Goal: Transaction & Acquisition: Obtain resource

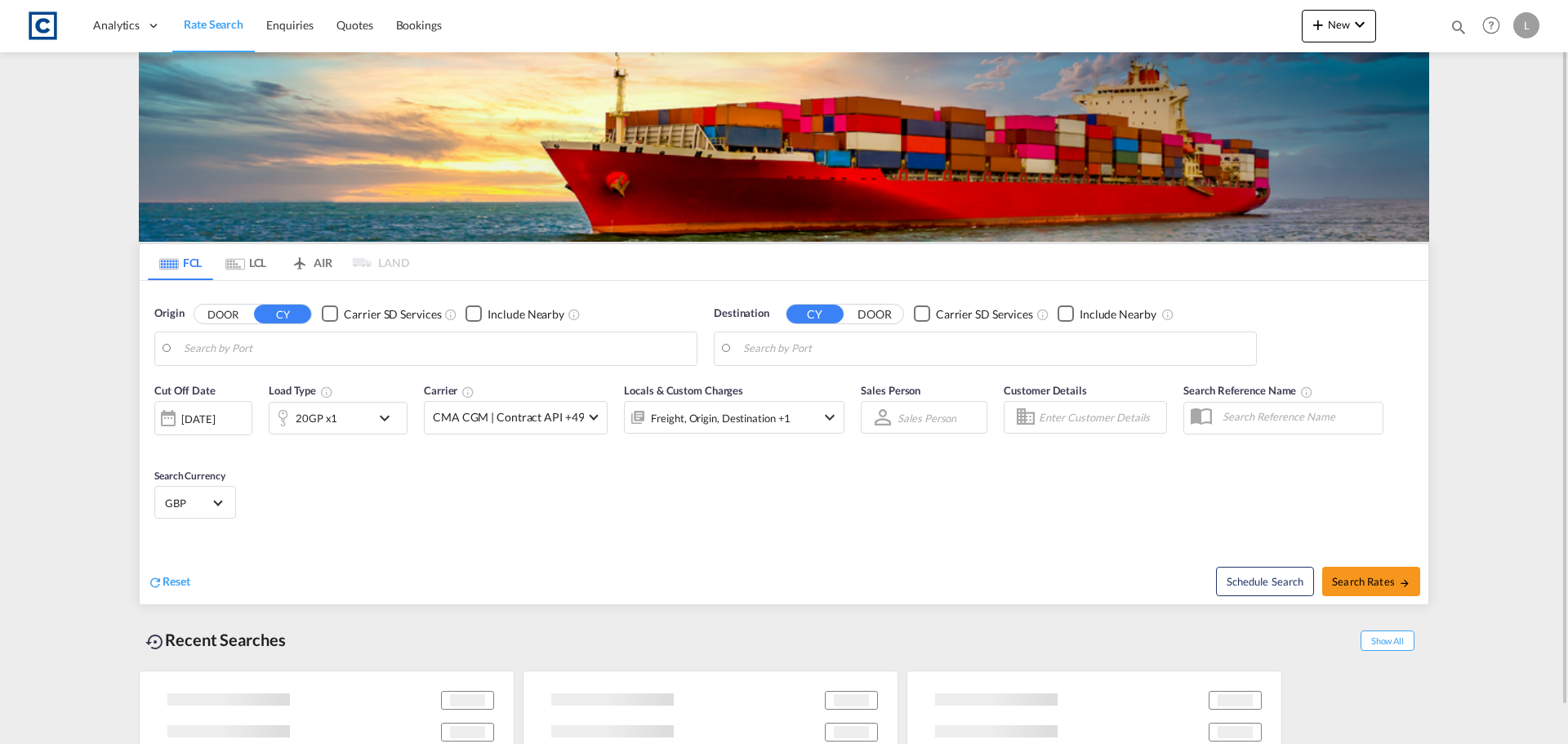
type input "GB-KT15, Runnymede"
type input "[GEOGRAPHIC_DATA], PKKHI"
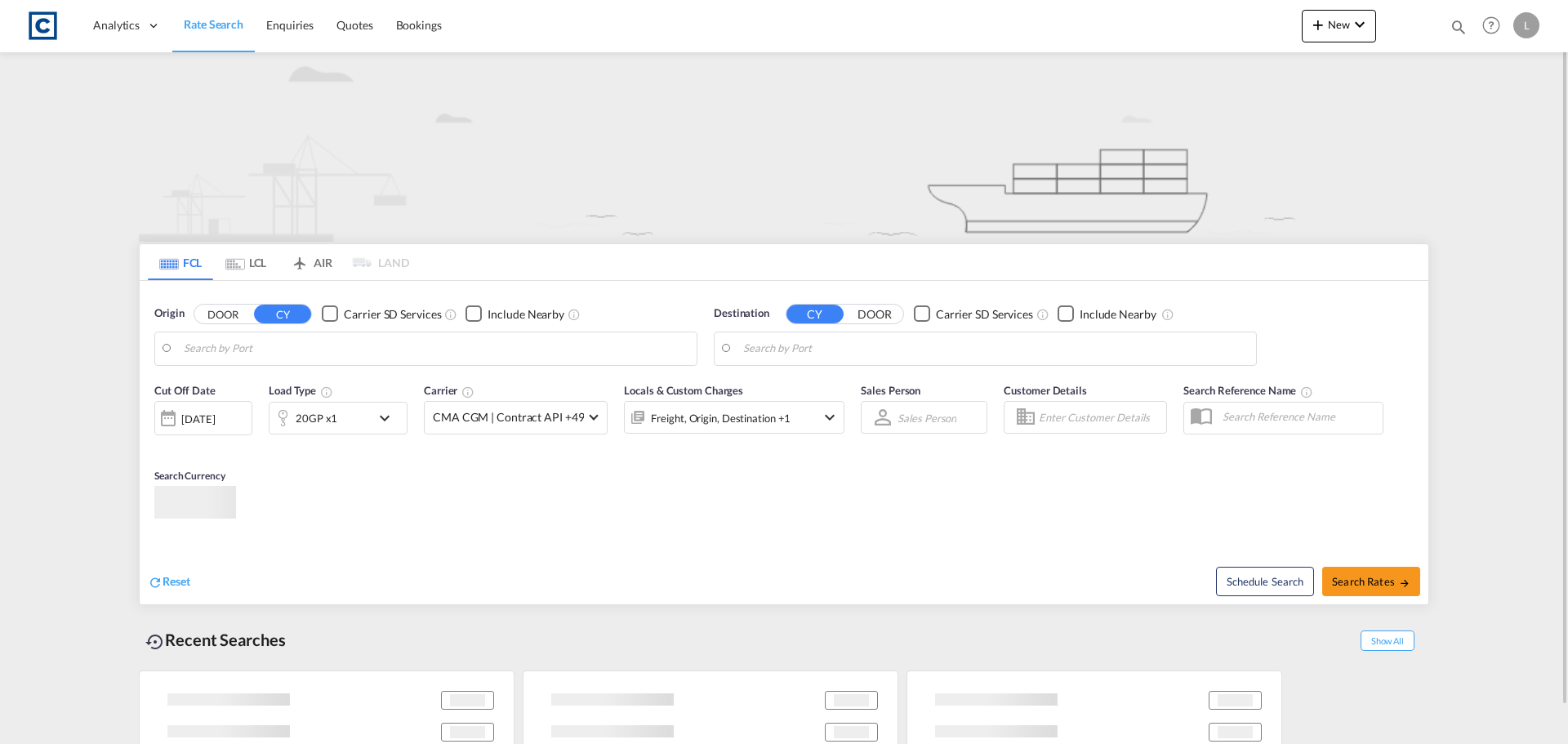
type input "GB-KT15, Runnymede"
type input "[GEOGRAPHIC_DATA], PKKHI"
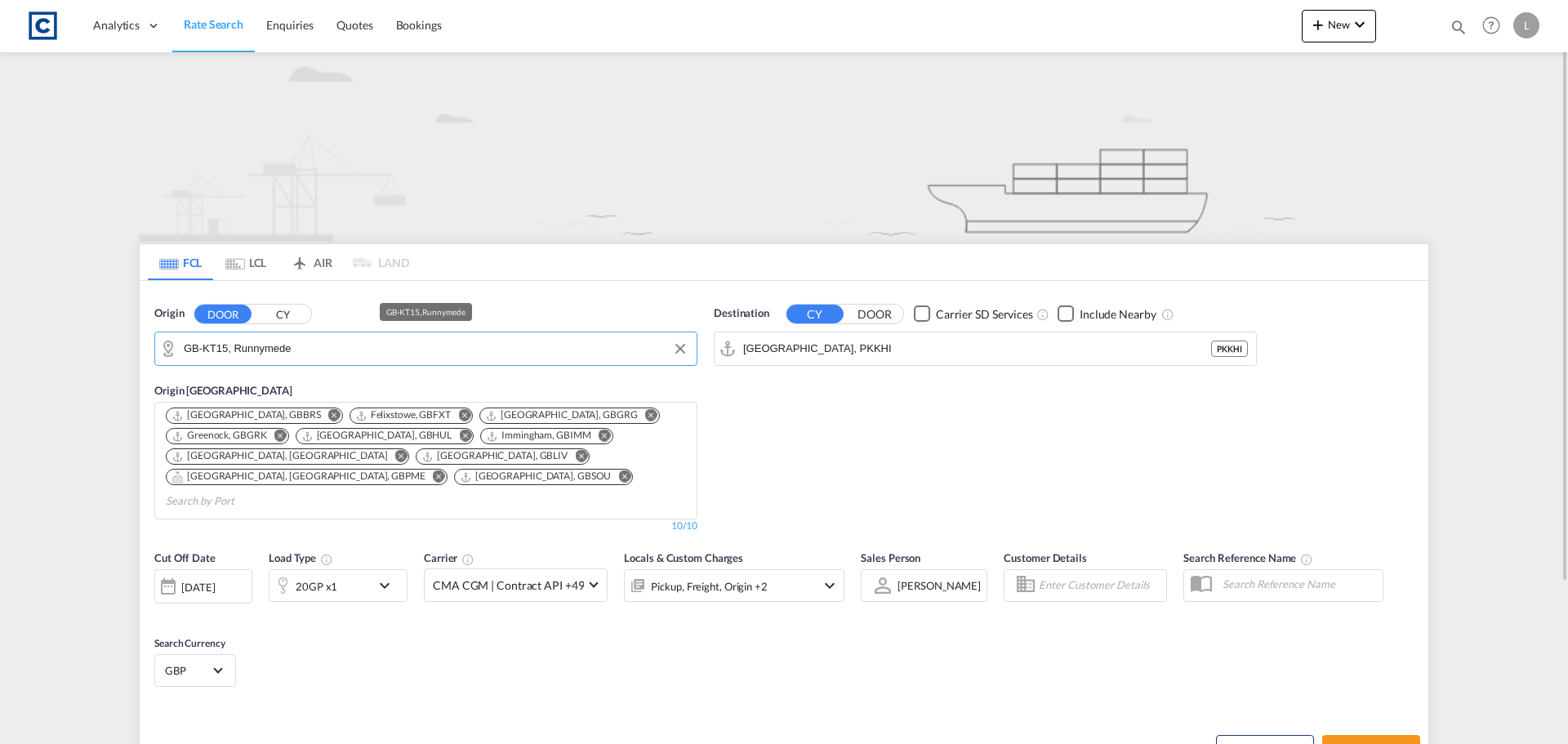
click at [249, 351] on input "GB-KT15, Runnymede" at bounding box center [435, 349] width 505 height 25
type input "m"
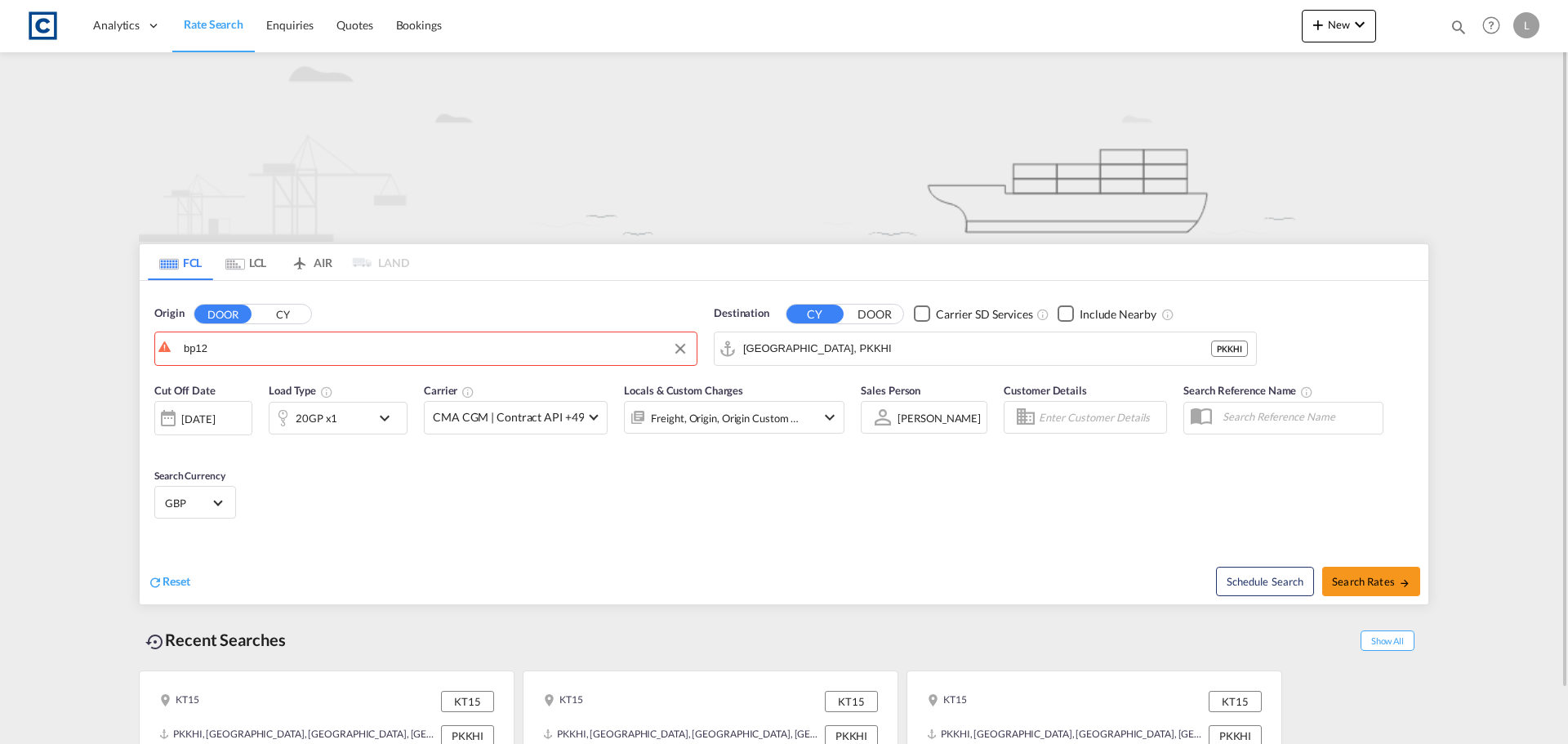
drag, startPoint x: 237, startPoint y: 345, endPoint x: 110, endPoint y: 347, distance: 127.0
click at [242, 351] on input "bp12" at bounding box center [435, 349] width 505 height 25
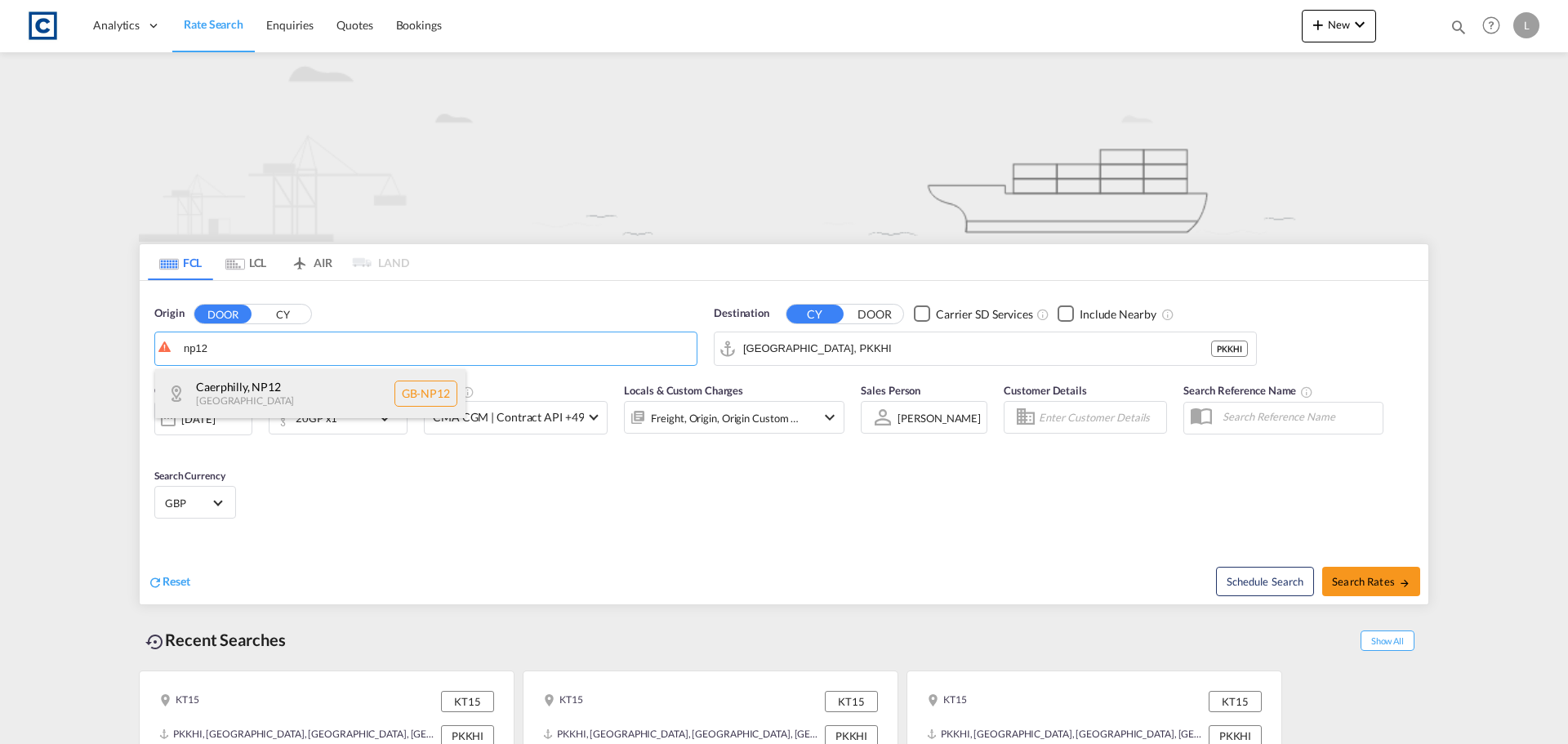
click at [277, 389] on div "Caerphilly , NP12 United Kingdom GB-NP12" at bounding box center [310, 393] width 310 height 49
type input "GB-NP12, Caerphilly"
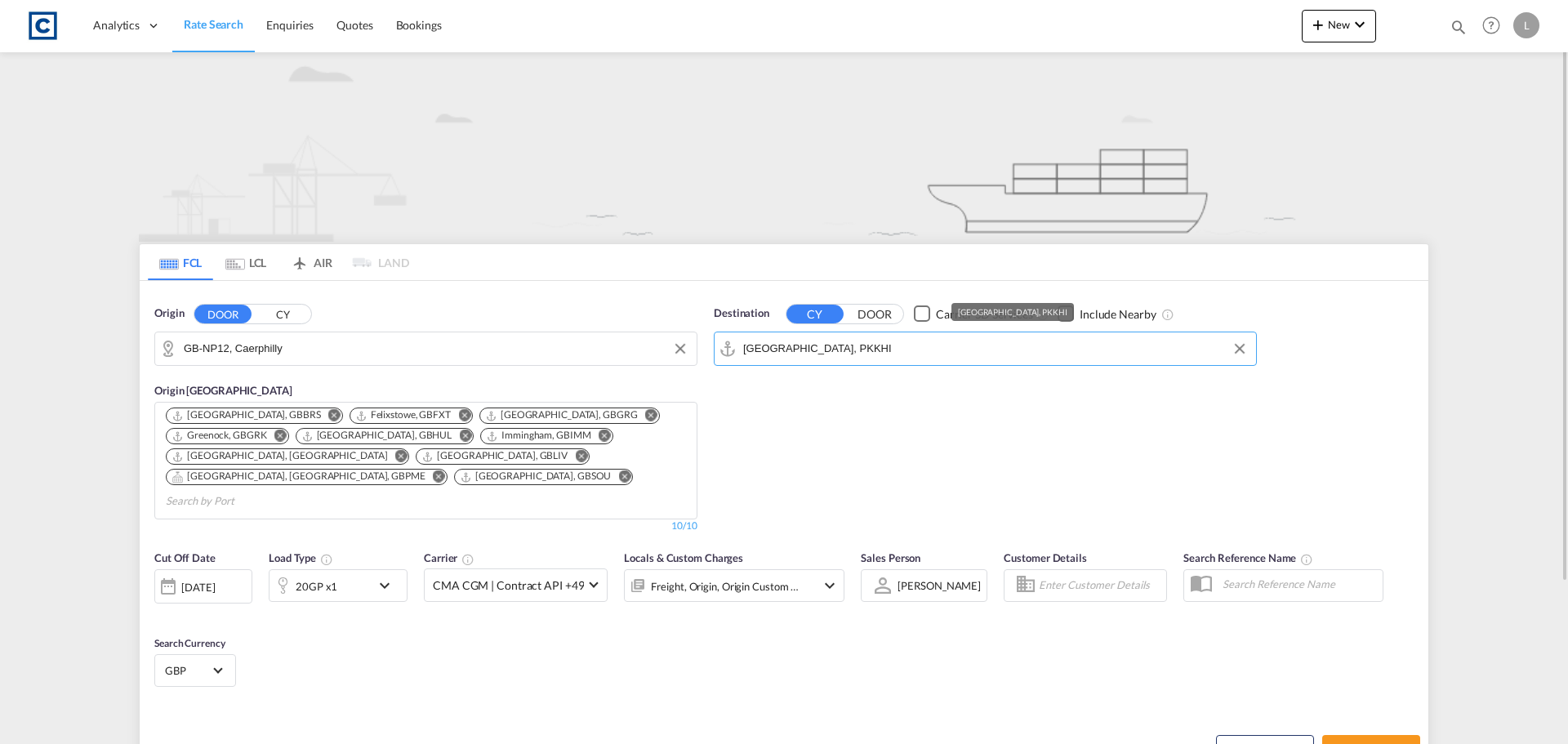
click at [795, 353] on input "Karachi, PKKHI" at bounding box center [995, 349] width 505 height 25
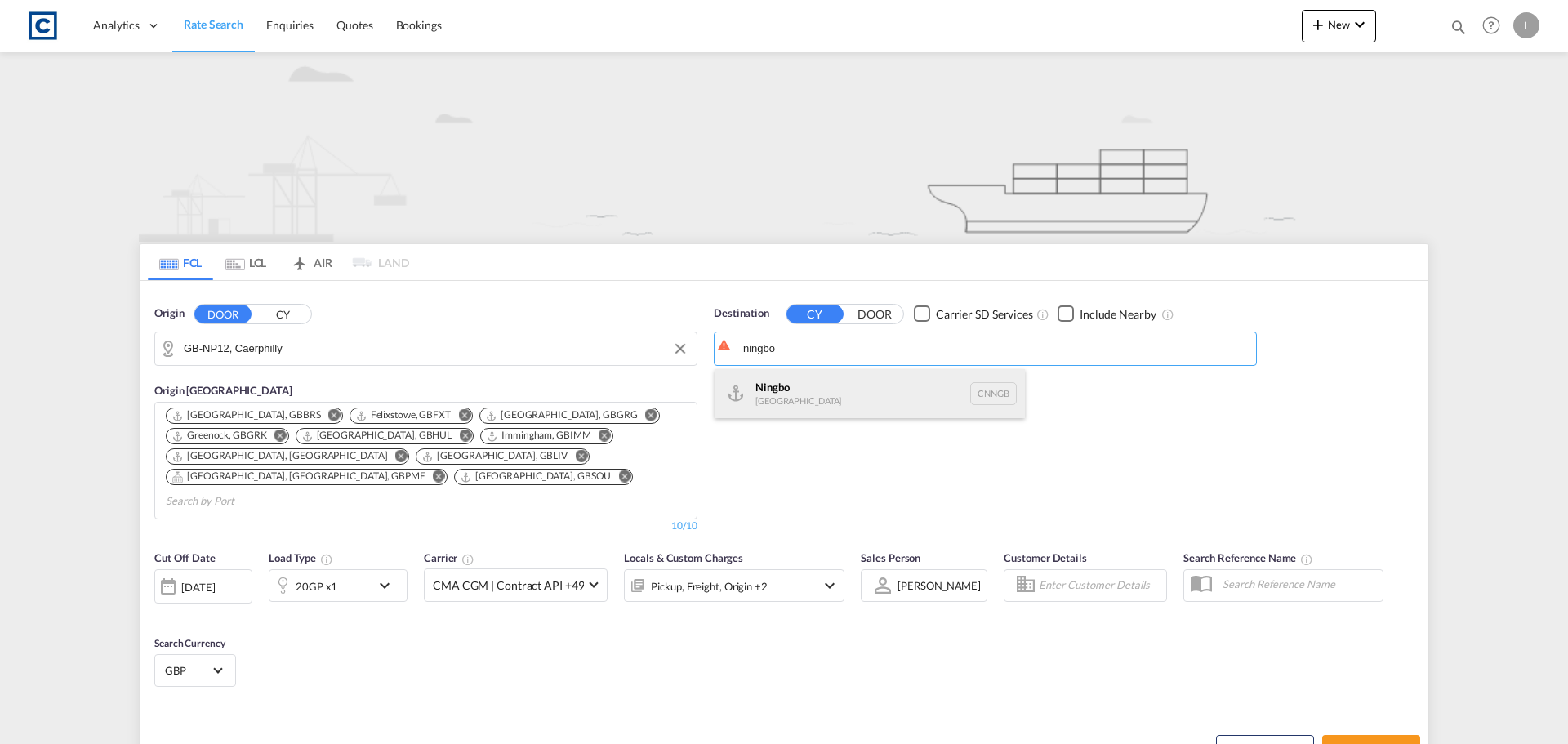
click at [844, 402] on div "Ningbo China CNNGB" at bounding box center [869, 393] width 310 height 49
type input "Ningbo, CNNGB"
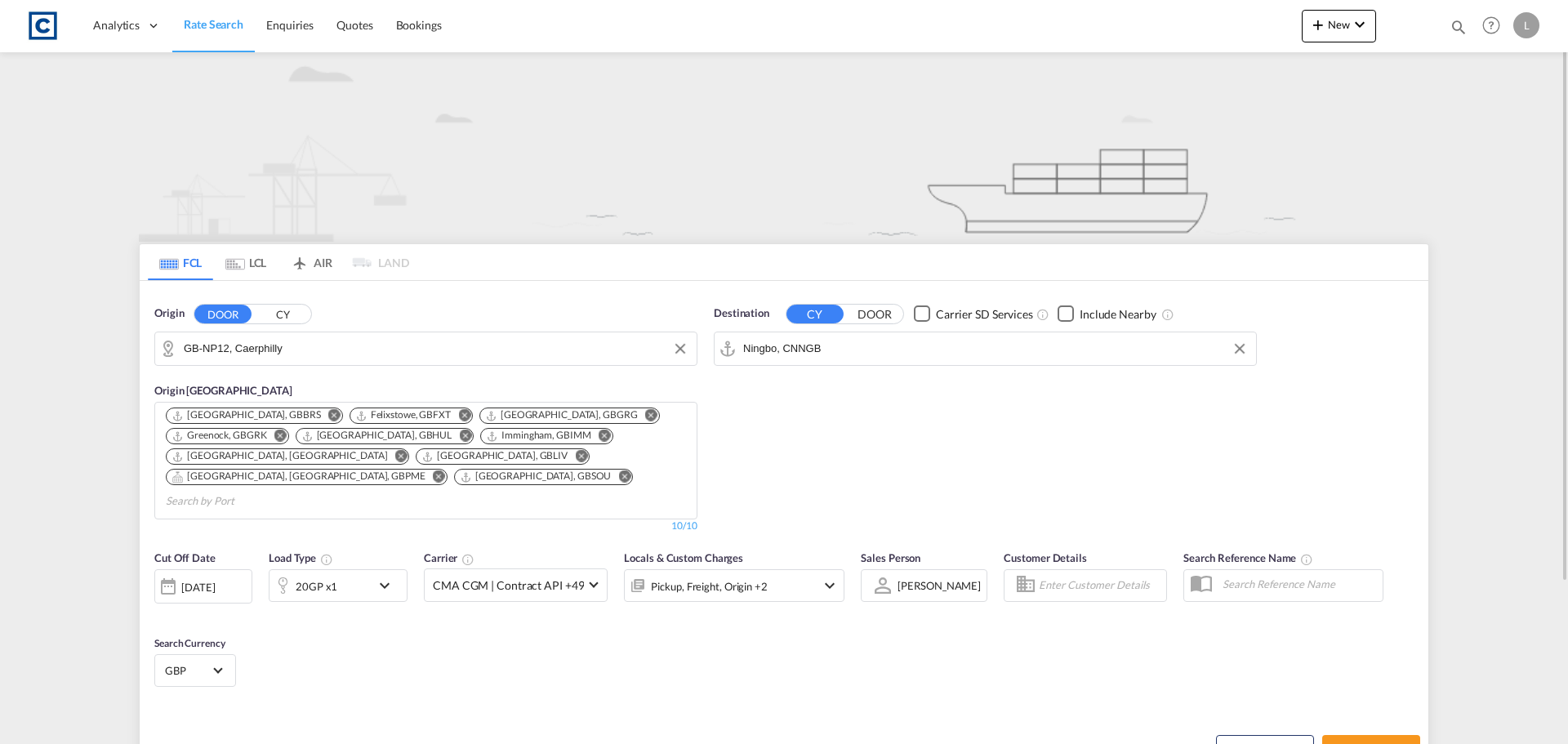
click at [358, 570] on div "20GP x1" at bounding box center [319, 586] width 101 height 33
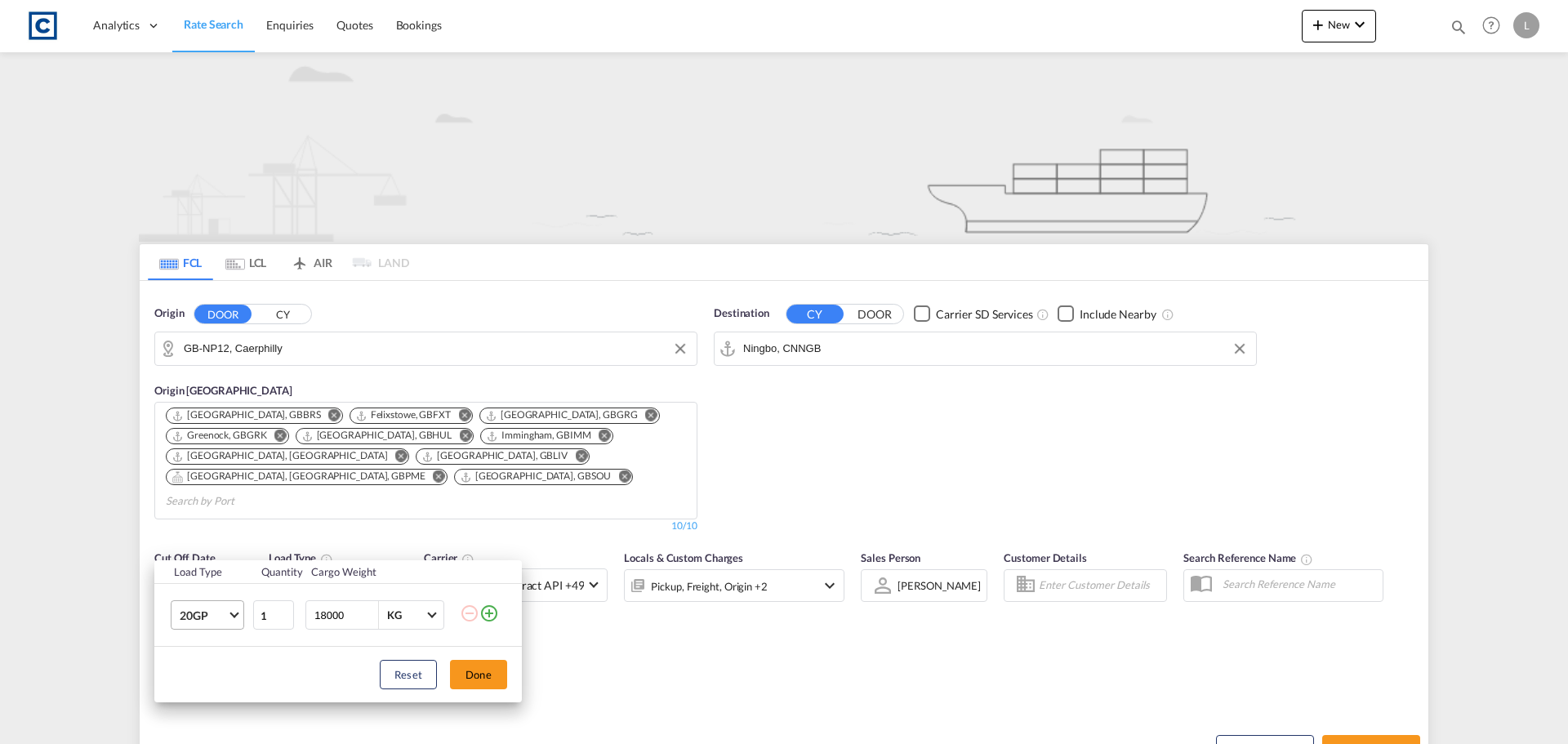
click at [224, 614] on span "20GP" at bounding box center [203, 616] width 48 height 16
click at [208, 593] on md-option "40GP" at bounding box center [221, 587] width 111 height 40
click at [491, 677] on button "Done" at bounding box center [478, 675] width 57 height 30
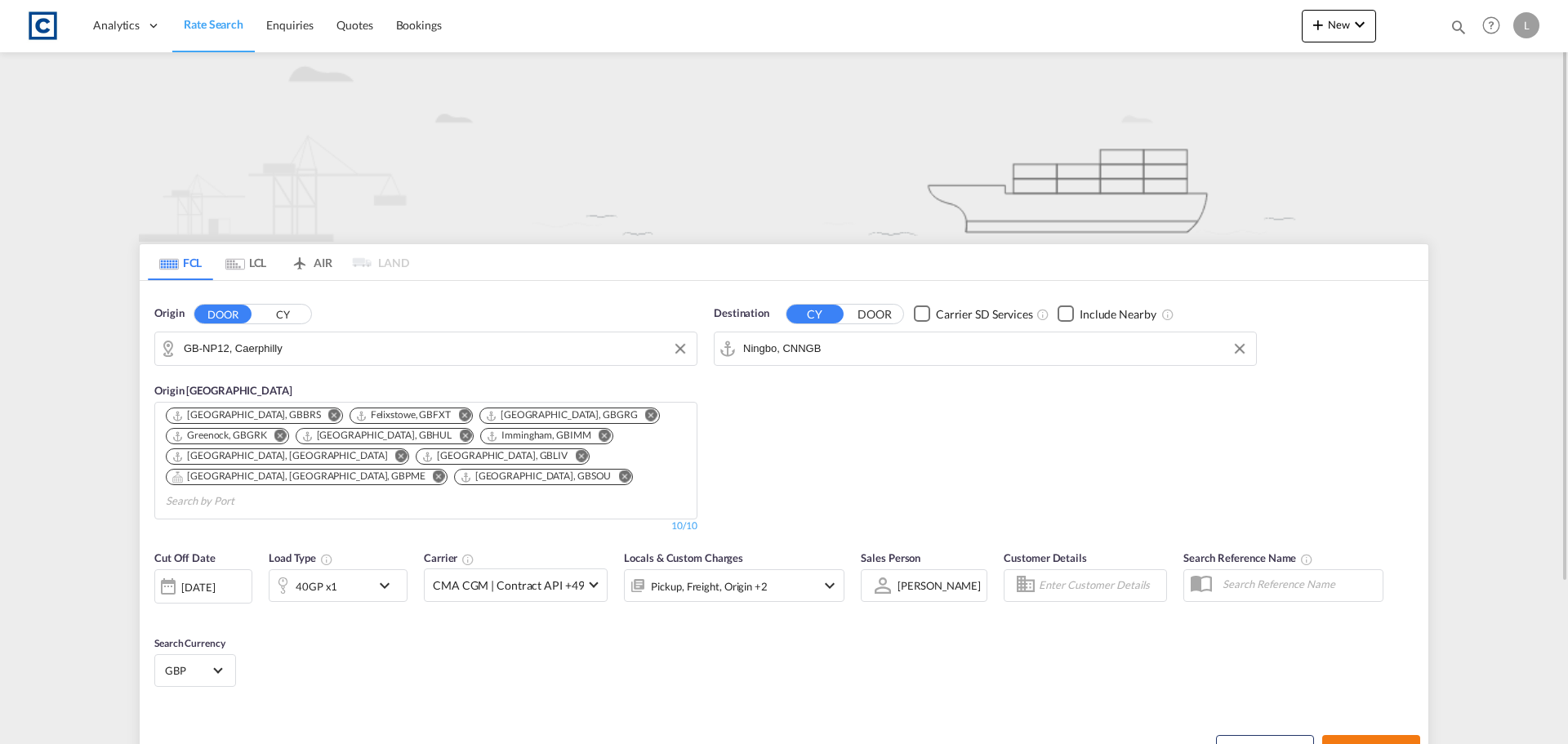
click at [1392, 743] on span "Search Rates" at bounding box center [1370, 750] width 78 height 13
type input "NP12 to CNNGB / 23 Sep 2025"
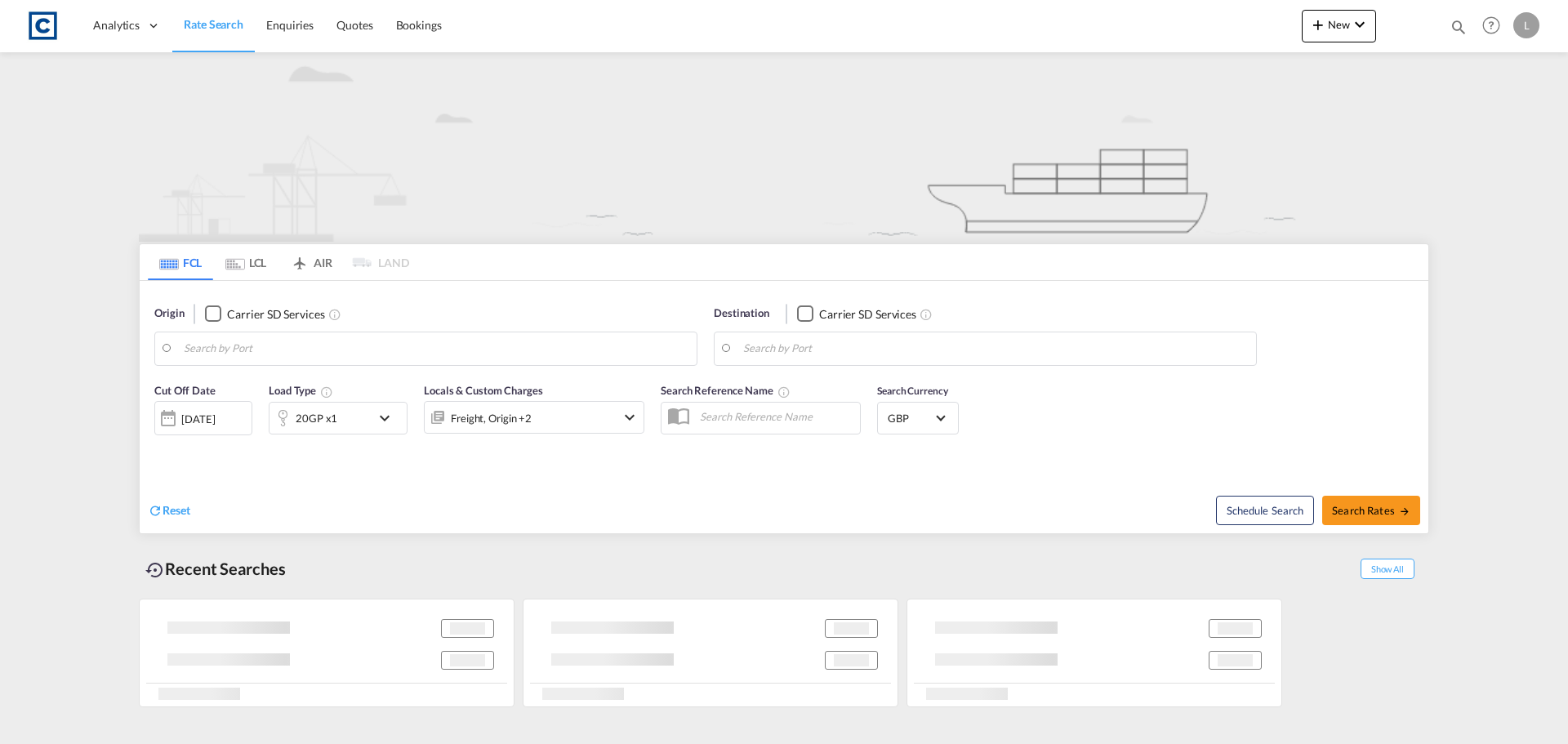
type input "NP12"
type input "Ningbo, CNNGB"
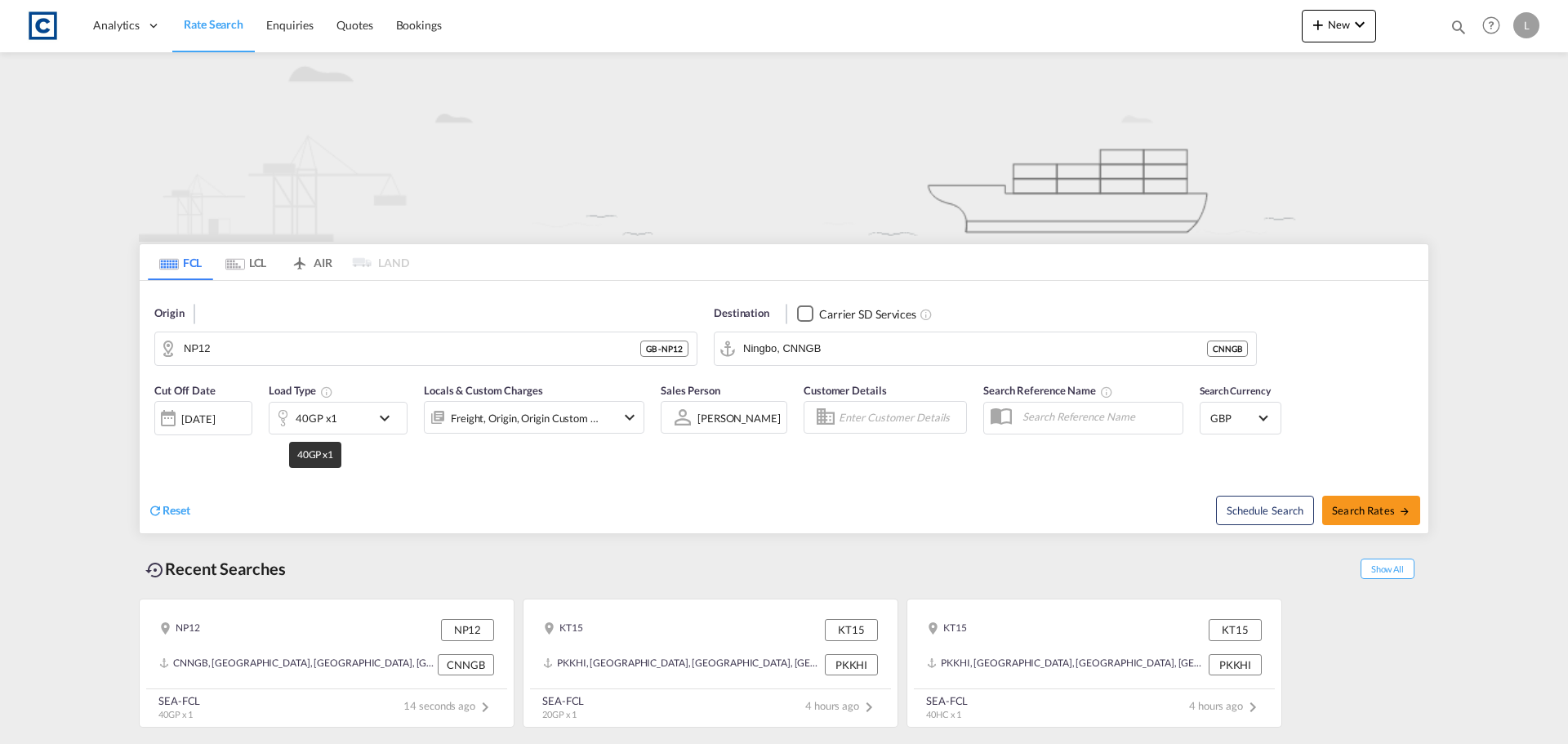
click at [334, 422] on div "40GP x1" at bounding box center [316, 418] width 42 height 23
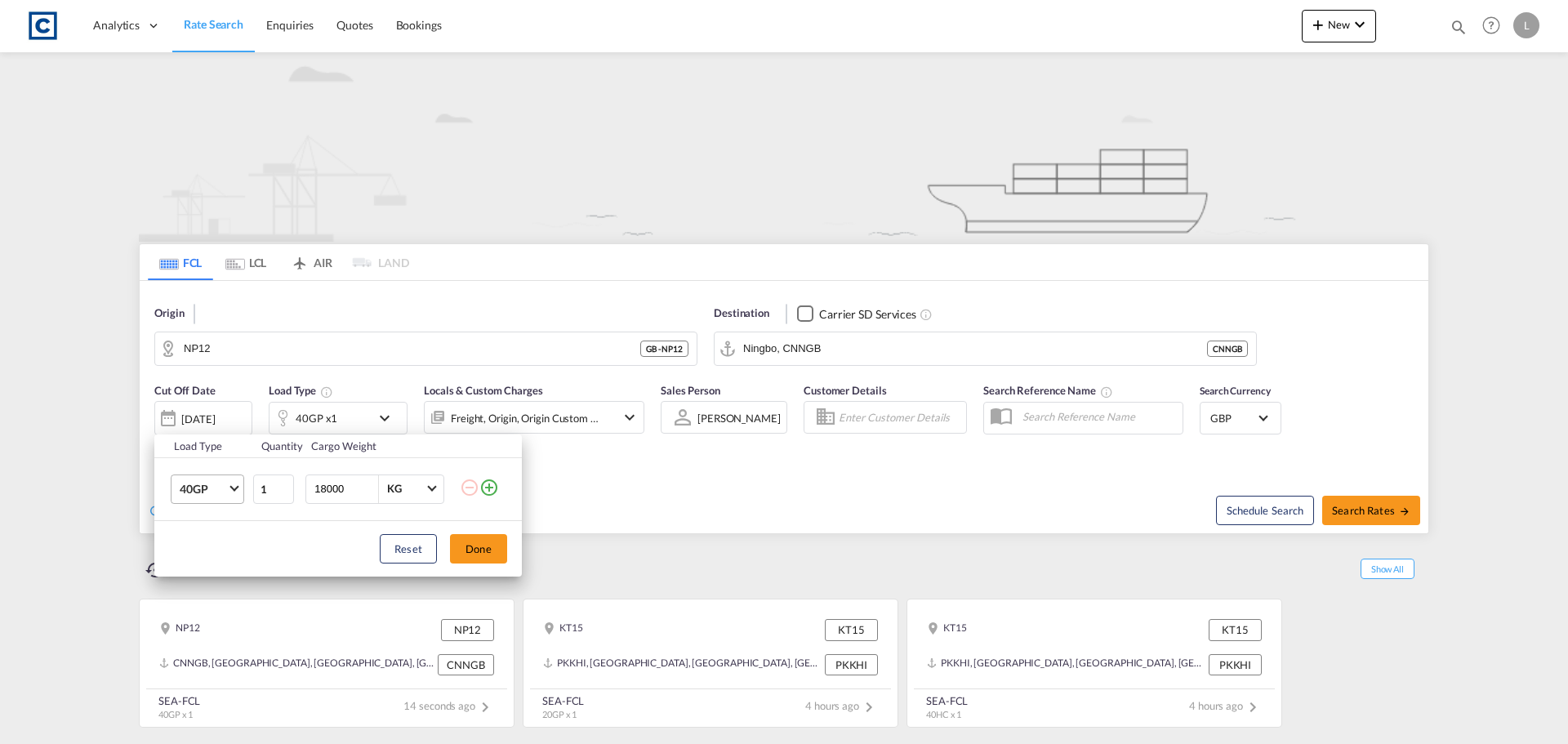
drag, startPoint x: 343, startPoint y: 494, endPoint x: 177, endPoint y: 503, distance: 166.2
click at [177, 503] on tr "40GP 20GP 40GP 40HC 45HC 20RE 40RE 40HR 20OT 40OT 20FR 40FR 40NR 20NR 45S 20TK …" at bounding box center [338, 489] width 367 height 63
type input "19390"
click at [482, 542] on button "Done" at bounding box center [478, 549] width 57 height 30
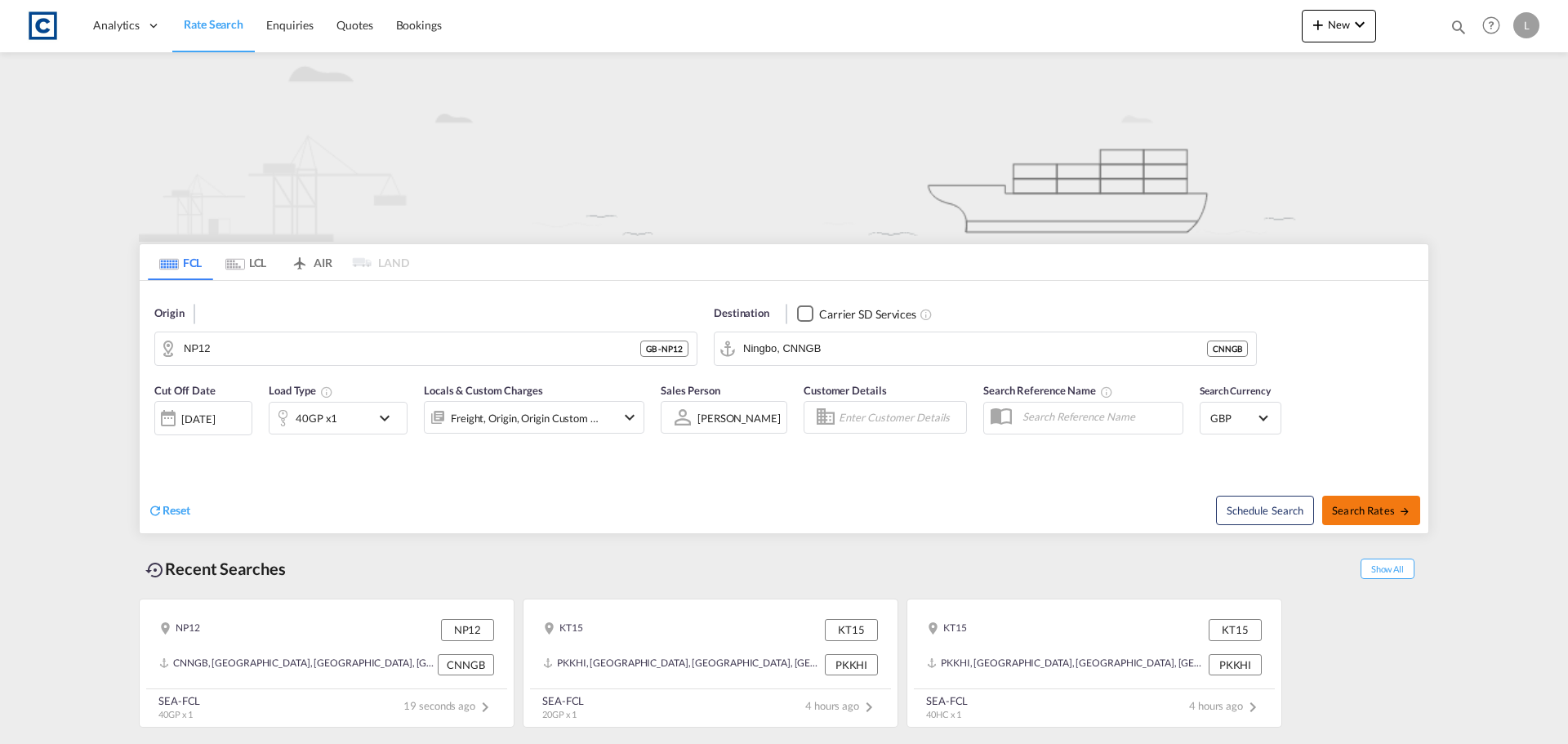
click at [1380, 521] on button "Search Rates" at bounding box center [1370, 510] width 98 height 30
type input "NP12 to CNNGB / 23 Sep 2025"
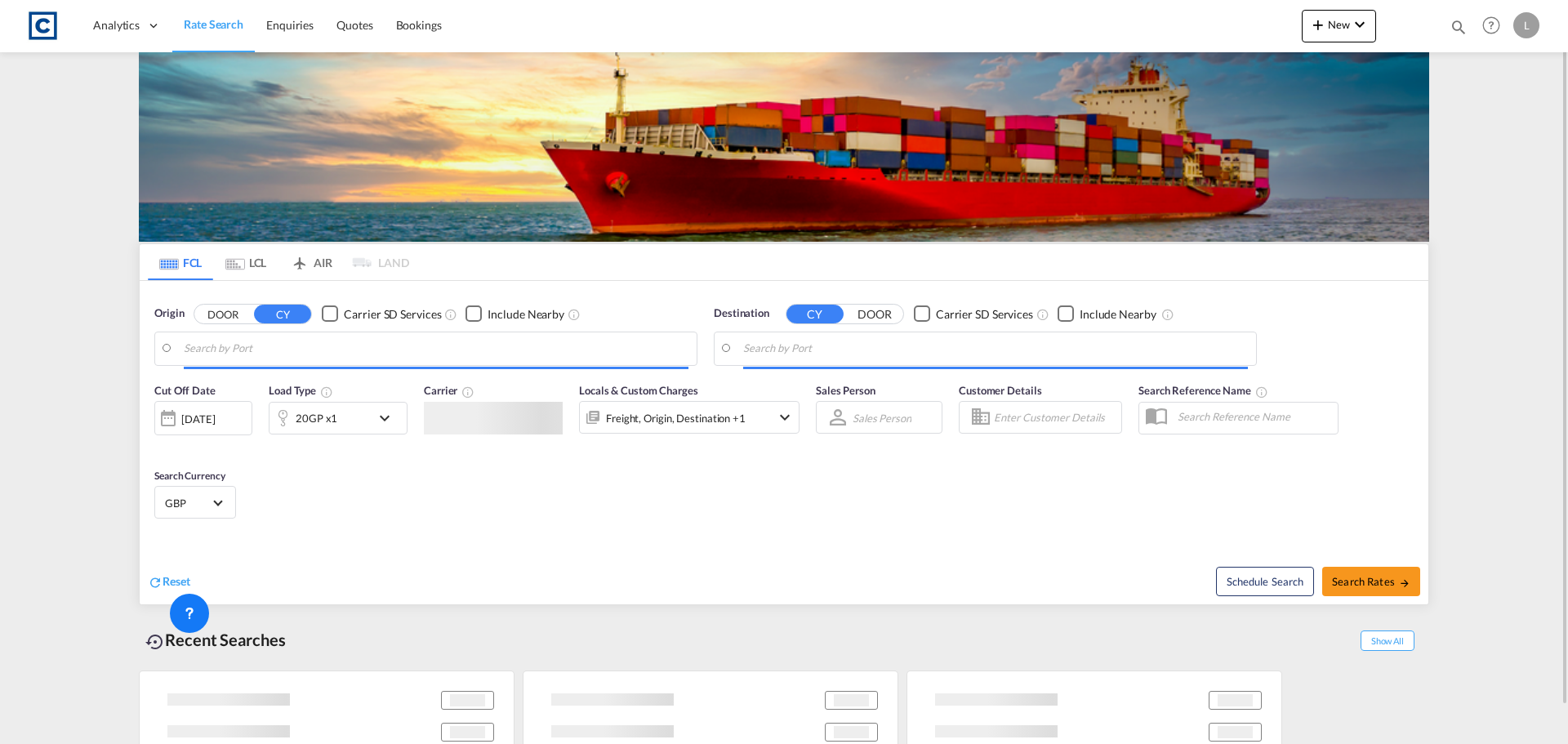
type input "GB-NP12, Caerphilly"
type input "Ningbo, CNNGB"
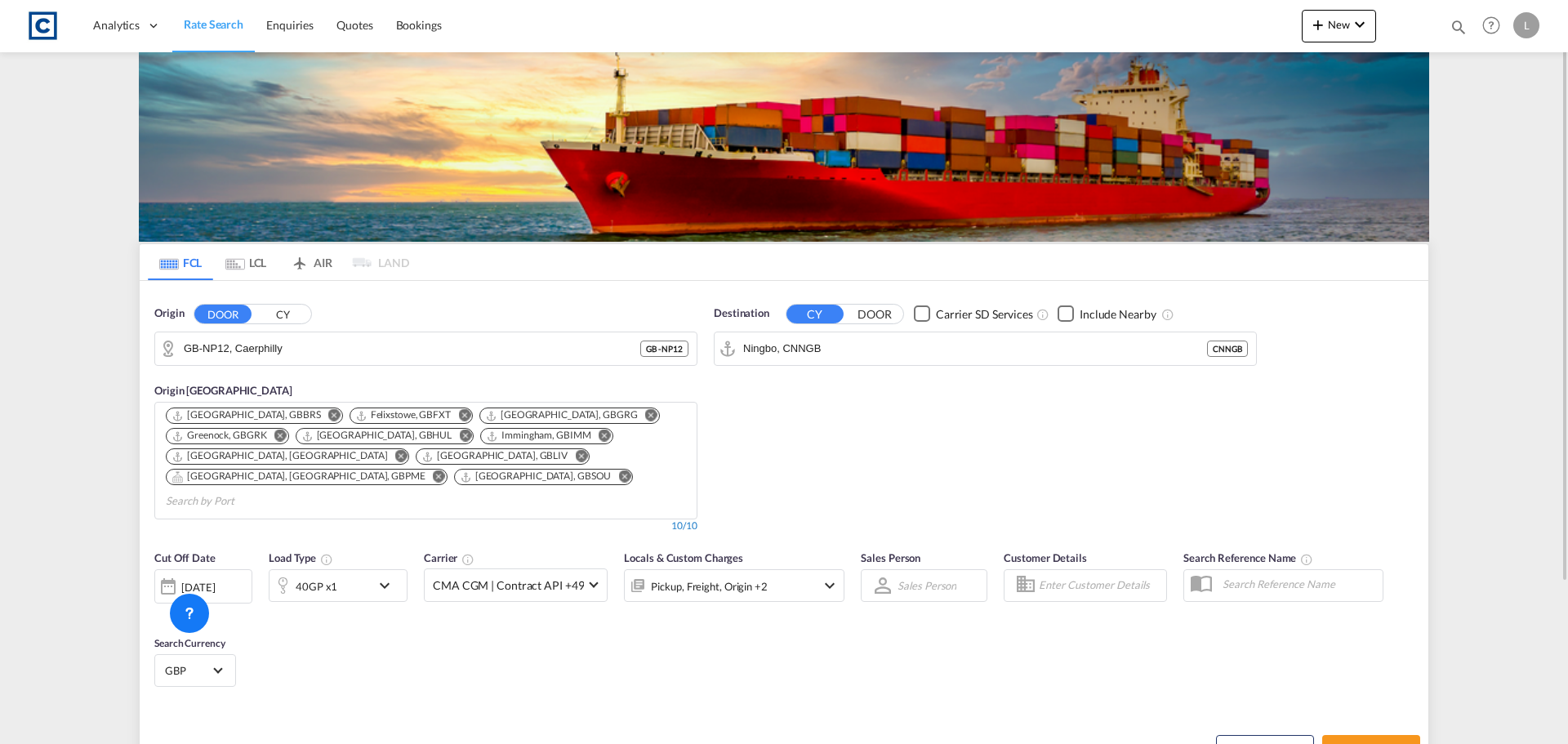
click at [344, 519] on div "10/10" at bounding box center [426, 526] width 543 height 14
click at [336, 570] on div "40GP x1" at bounding box center [319, 586] width 101 height 33
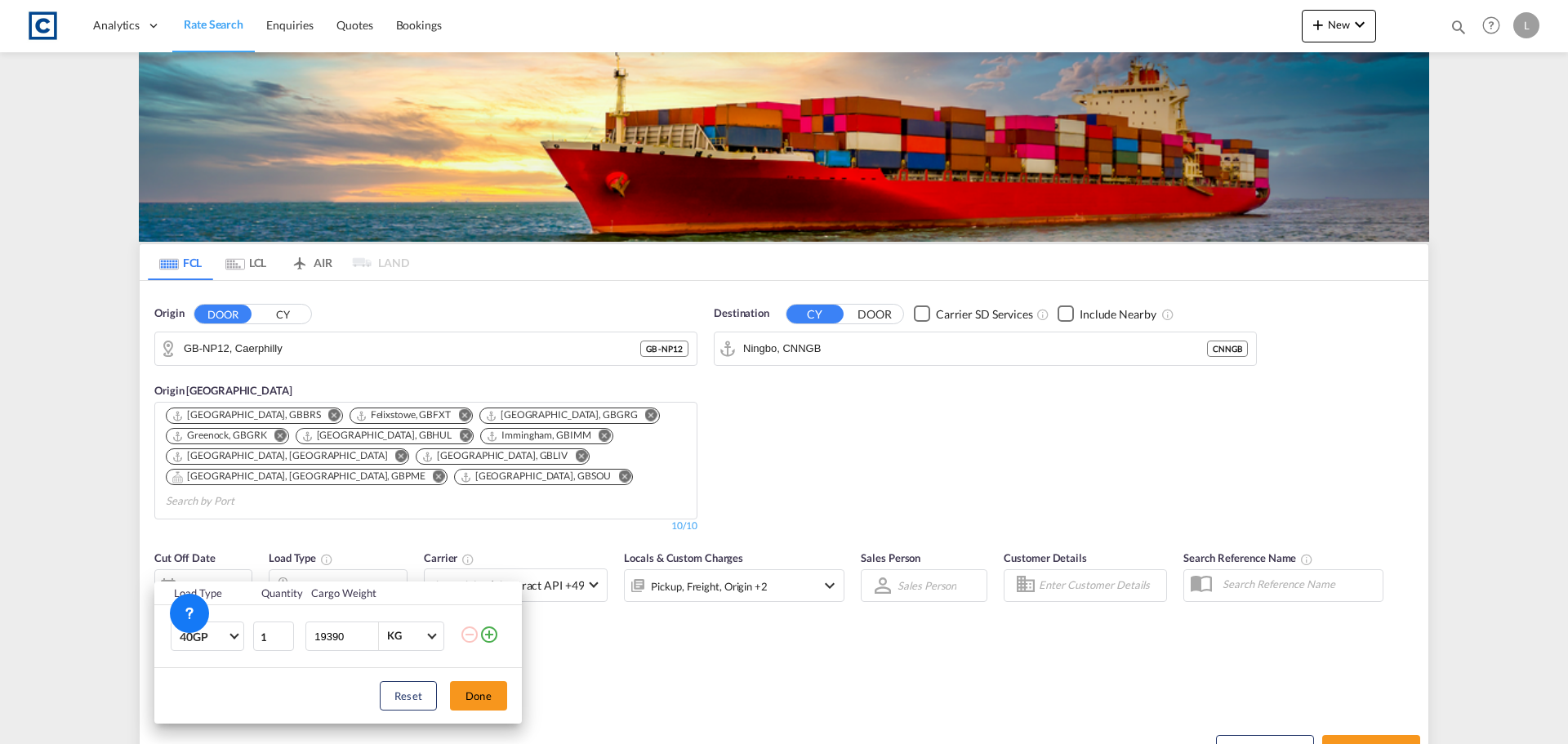
click at [346, 635] on input "19390" at bounding box center [345, 636] width 65 height 28
type input "19390.00"
click at [478, 700] on button "Done" at bounding box center [478, 695] width 57 height 30
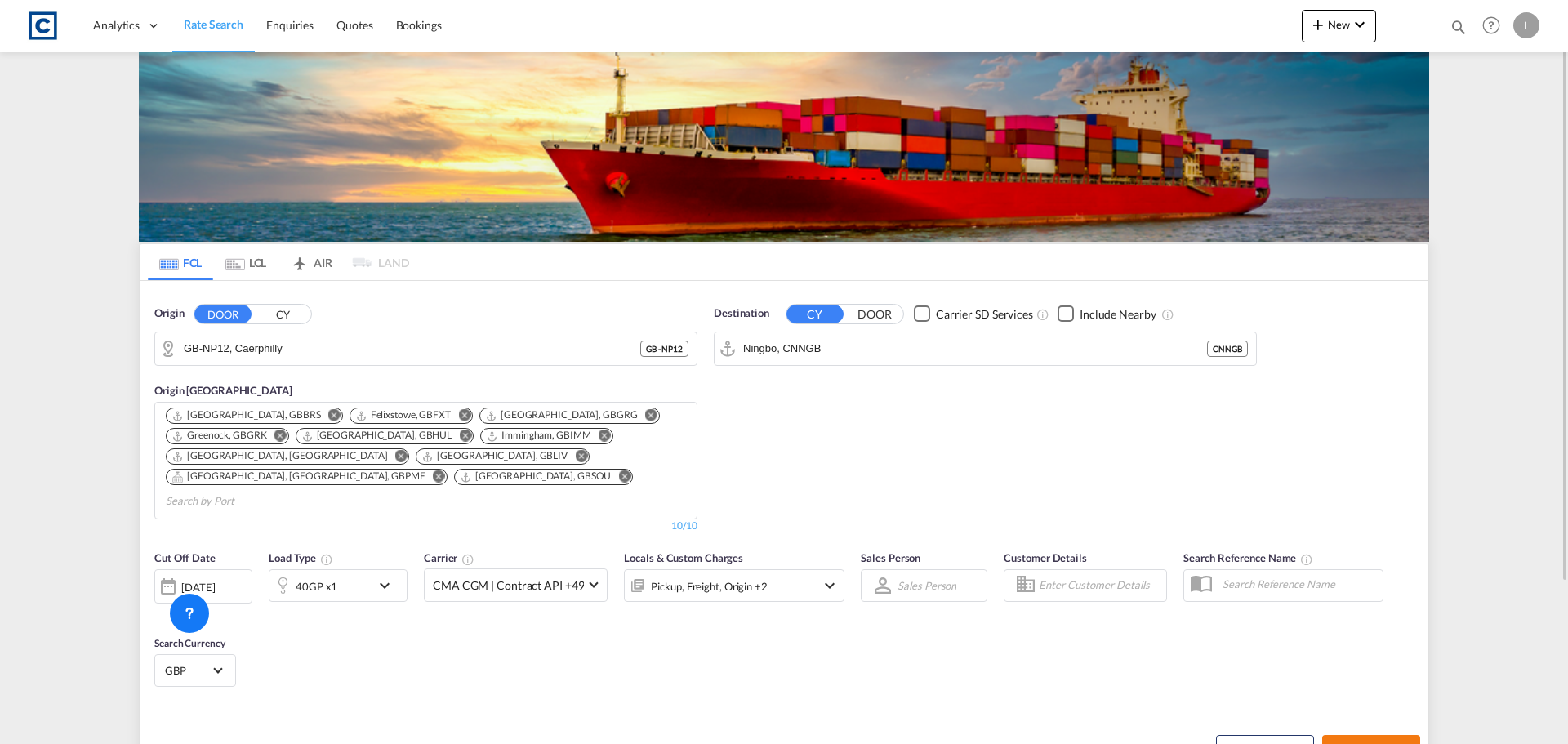
click at [1372, 743] on span "Search Rates" at bounding box center [1370, 750] width 78 height 13
type input "NP12 to CNNGB / 23 Sep 2025"
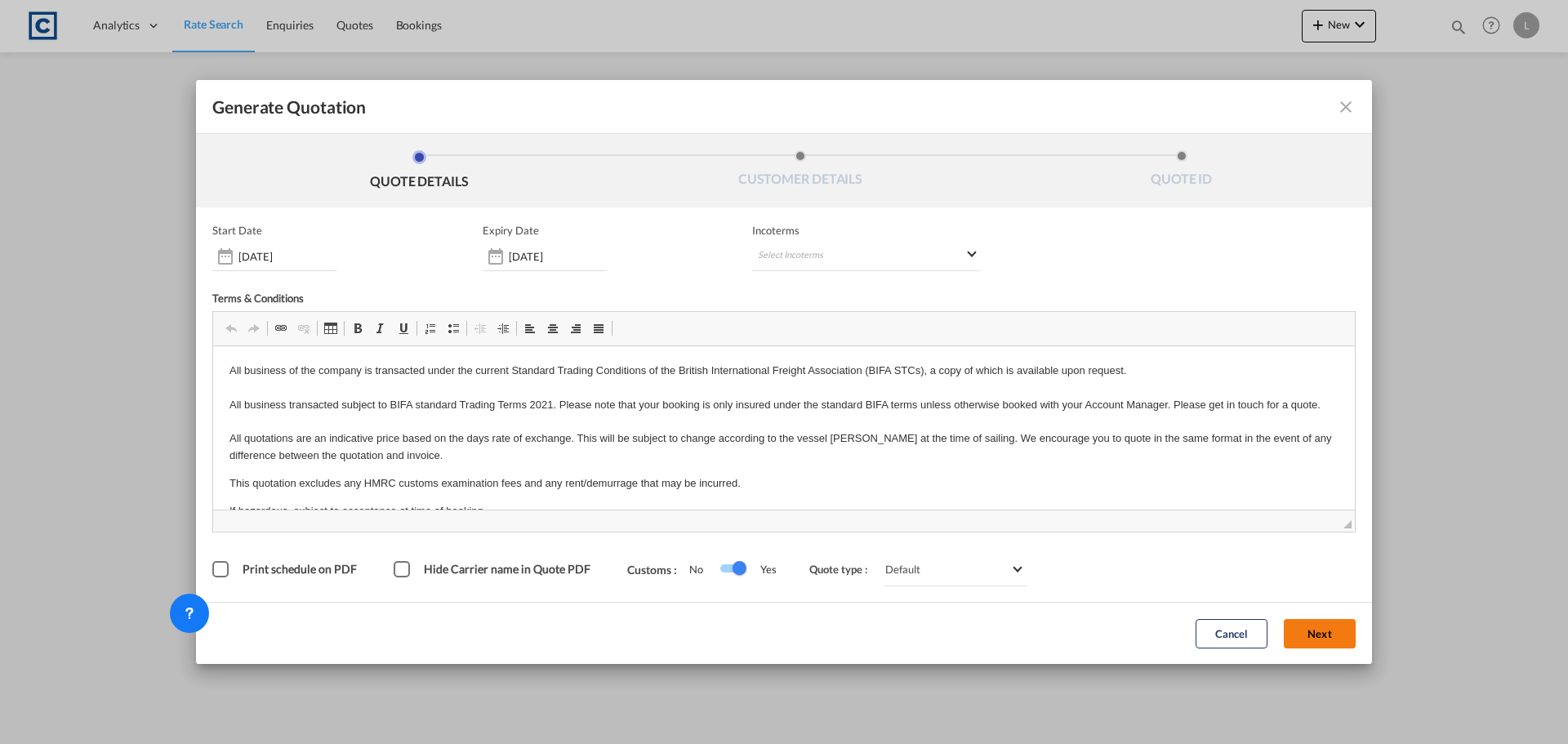
click at [1327, 631] on button "Next" at bounding box center [1319, 634] width 72 height 30
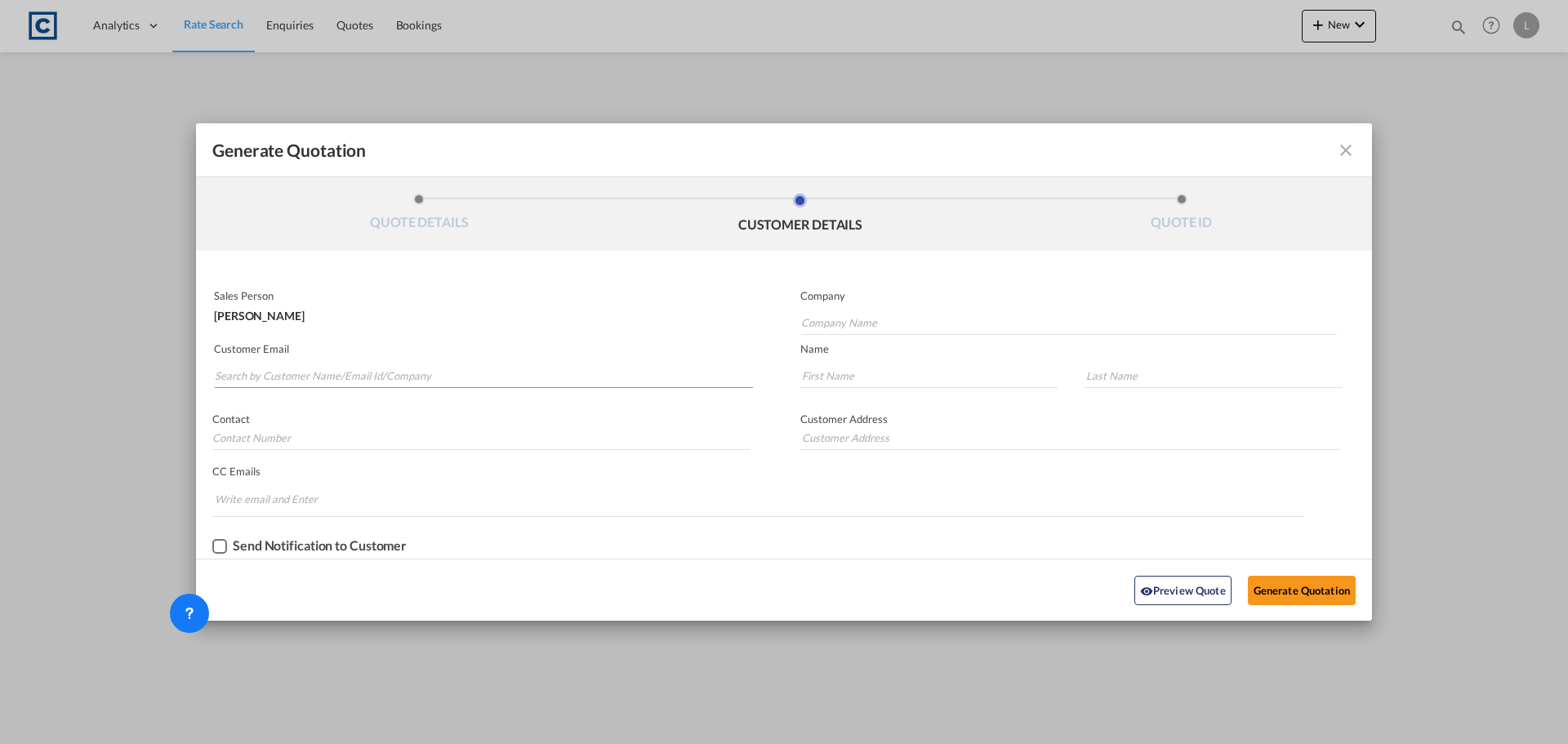
click at [473, 380] on input "Search by Customer Name/Email Id/Company" at bounding box center [484, 376] width 538 height 25
type input "ssharpe@atlantic-service.co.uk"
click at [849, 314] on input "Company Name" at bounding box center [1068, 323] width 536 height 25
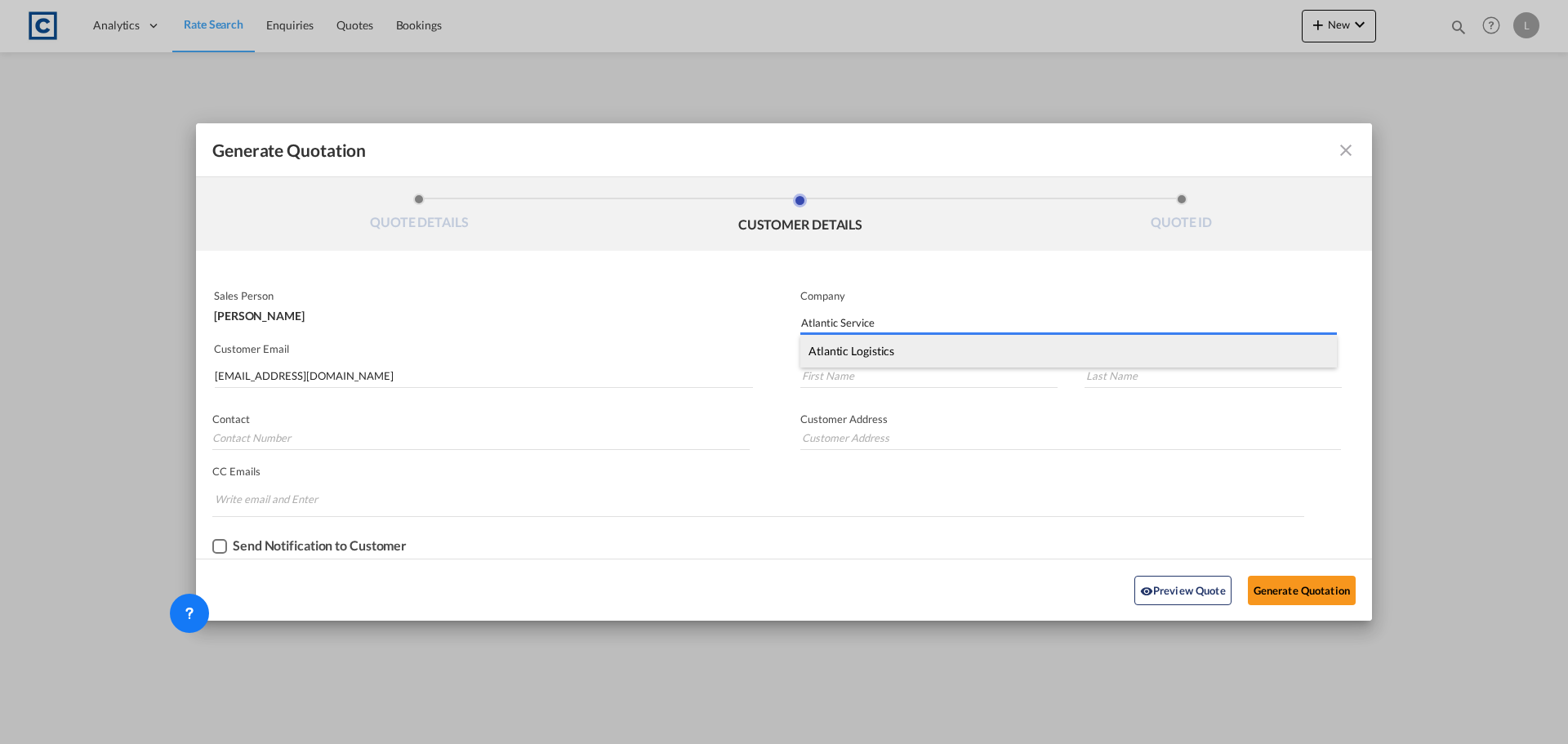
click at [924, 357] on div "Atlantic Logistics" at bounding box center [1068, 351] width 537 height 33
type input "Atlantic Logistics"
type input "73 Hampden Road Kingston Upon Thames KT1 3HG"
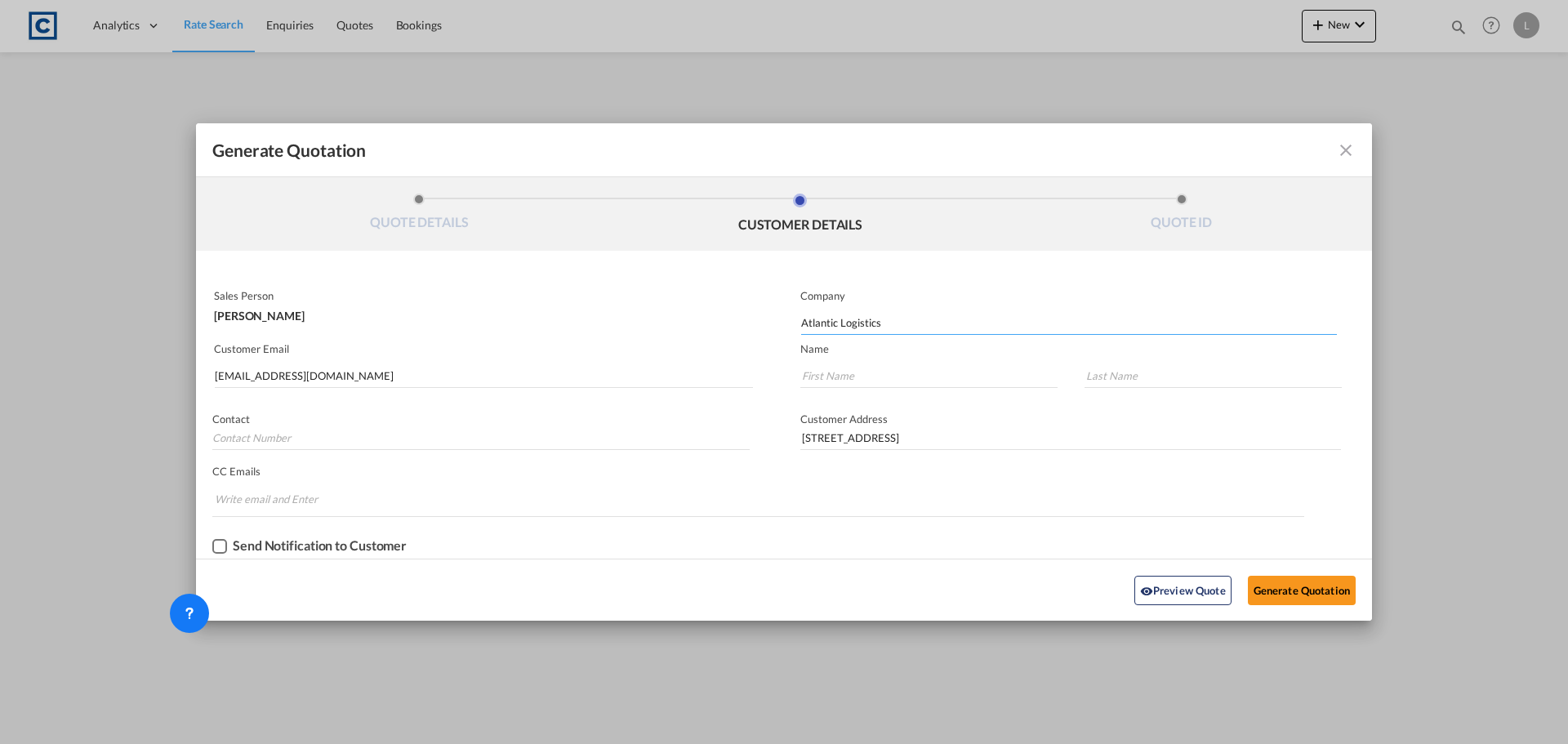
drag, startPoint x: 917, startPoint y: 320, endPoint x: 722, endPoint y: 323, distance: 195.0
click at [724, 323] on div "Sales Person Lauren Prentice Company Atlantic Logistics Customer Email ssharpe@…" at bounding box center [784, 421] width 1176 height 275
click at [722, 323] on md-input-container "Sales Person Lauren Prentice" at bounding box center [482, 305] width 539 height 36
click at [1077, 431] on input "73 Hampden Road Kingston Upon Thames KT1 3HG" at bounding box center [1070, 438] width 541 height 25
drag, startPoint x: 894, startPoint y: 446, endPoint x: 493, endPoint y: 449, distance: 401.0
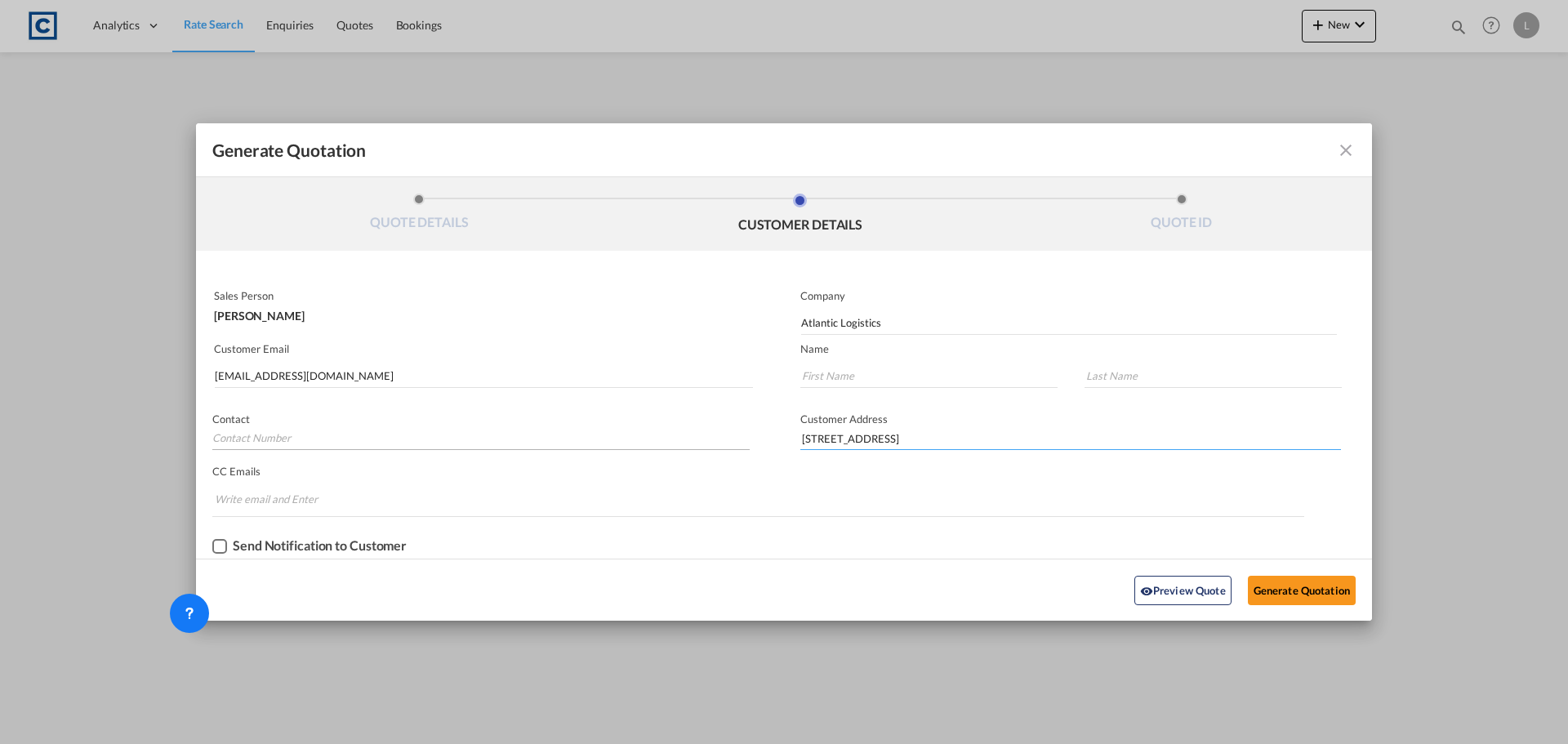
click at [493, 449] on div "Sales Person Lauren Prentice Company Atlantic Logistics Customer Email ssharpe@…" at bounding box center [784, 421] width 1176 height 275
click at [1293, 588] on button "Generate Quotation" at bounding box center [1301, 590] width 108 height 30
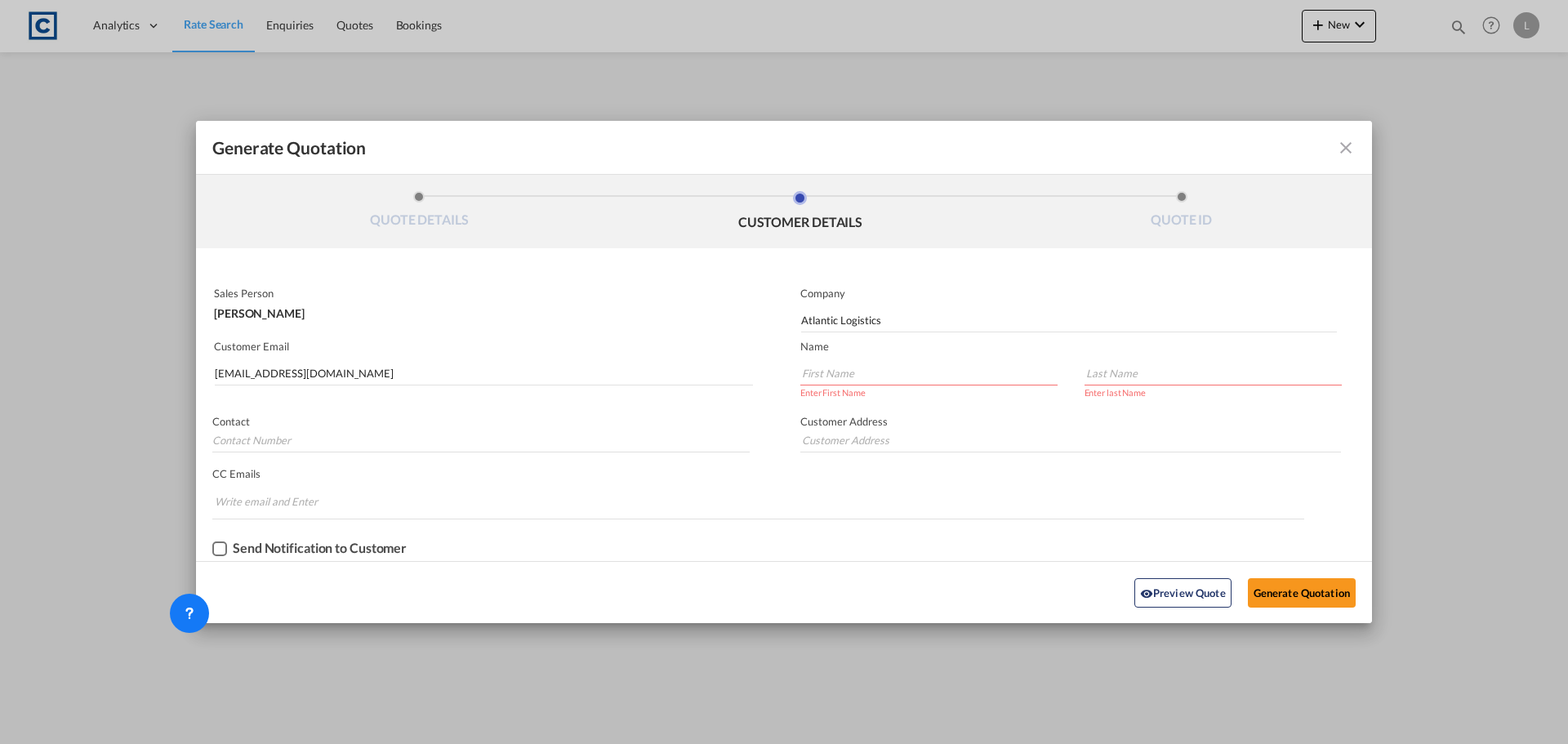
click at [825, 365] on input "Generate QuotationQUOTE ..." at bounding box center [928, 374] width 258 height 25
type input "Shayla"
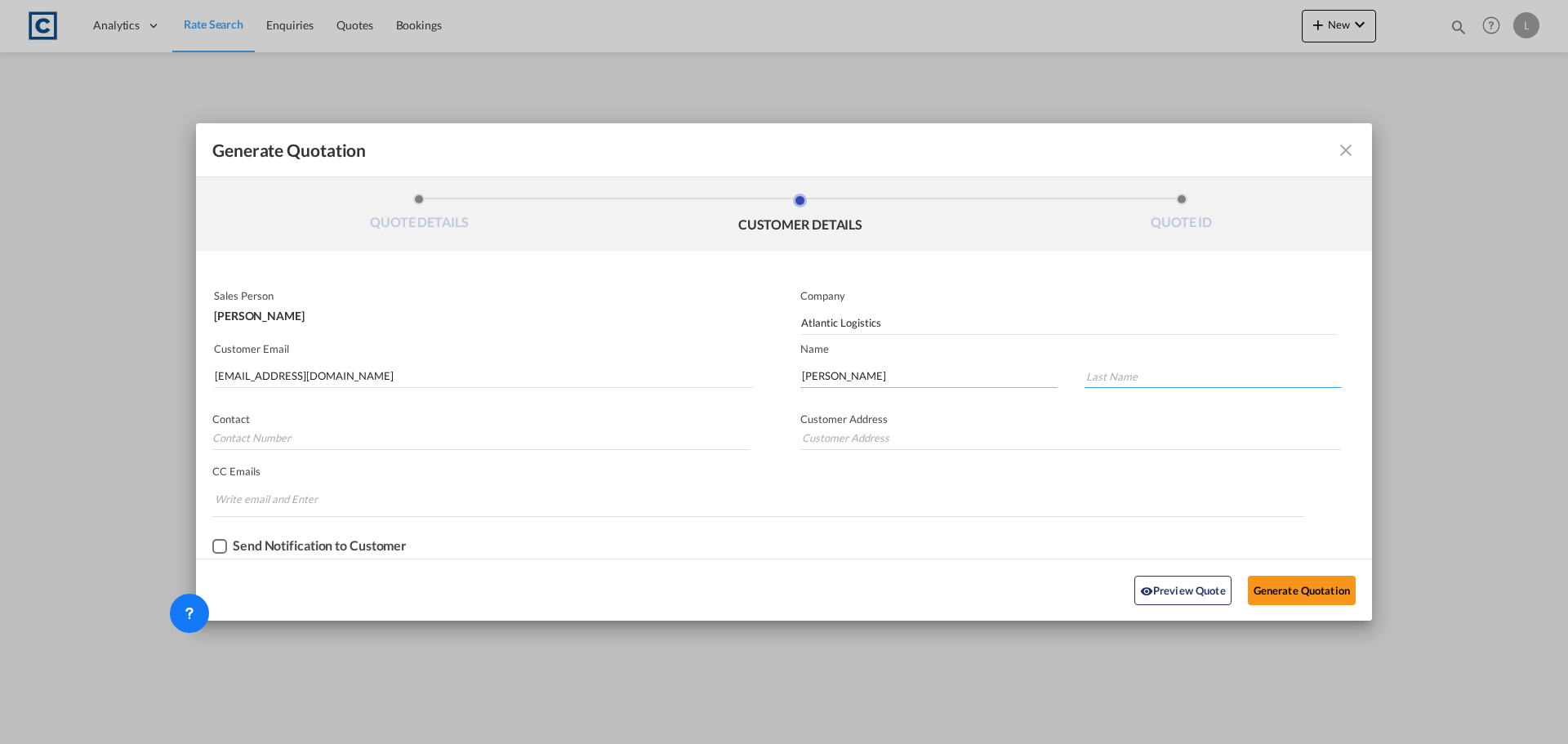
type input "s"
type input "Sharpe"
click at [1277, 586] on button "Generate Quotation" at bounding box center [1301, 590] width 108 height 30
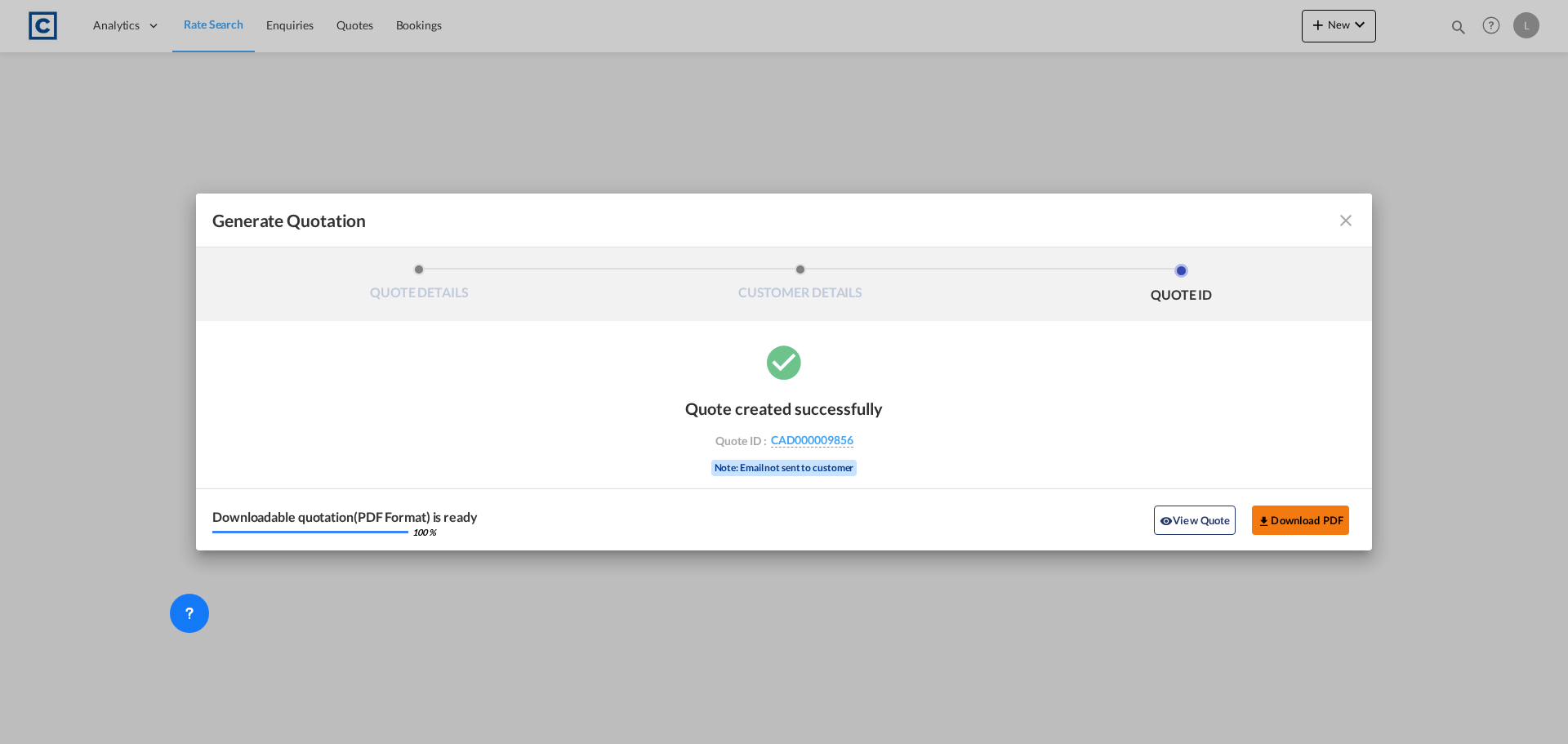
click at [1300, 528] on button "Download PDF" at bounding box center [1300, 520] width 97 height 30
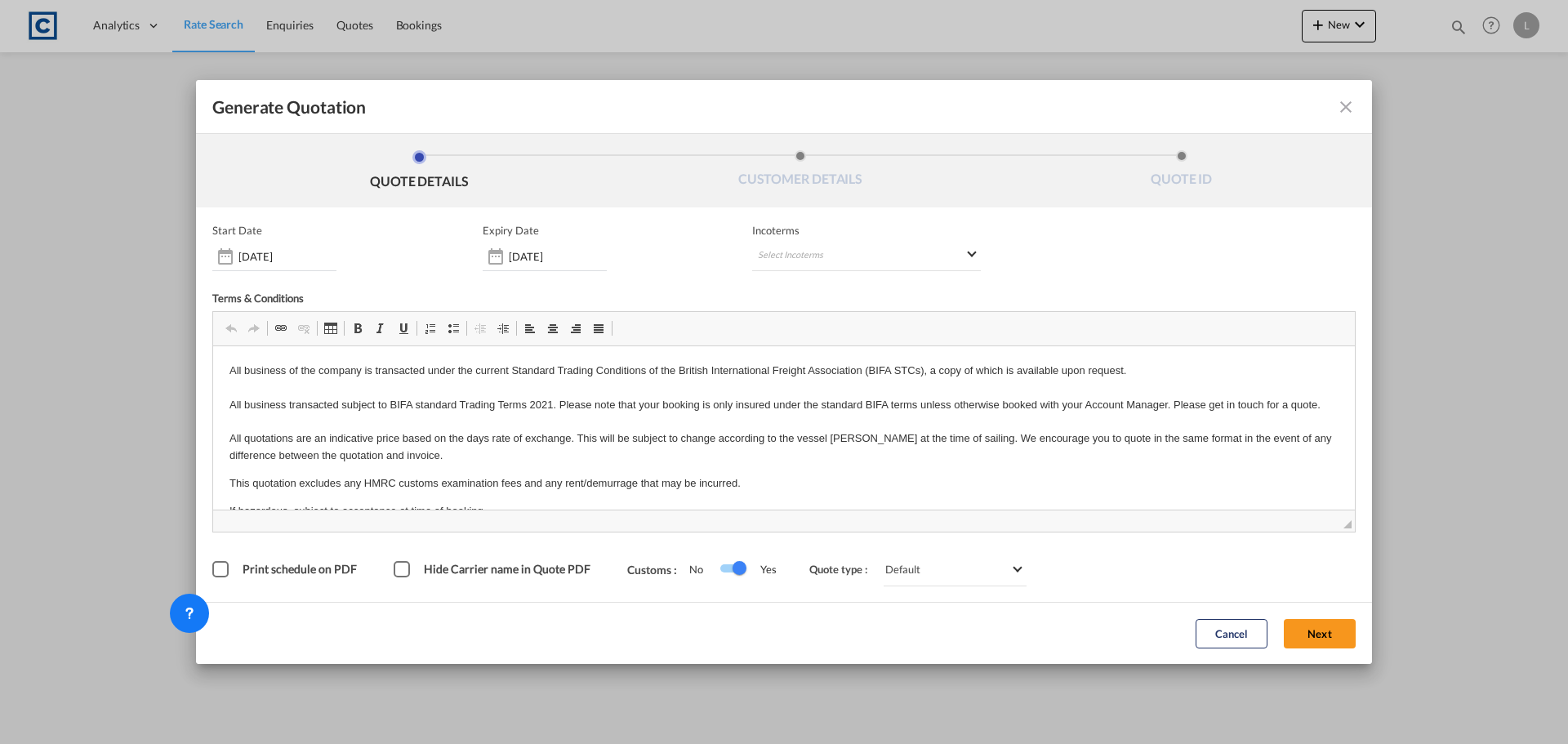
click at [1333, 632] on button "Next" at bounding box center [1319, 634] width 72 height 30
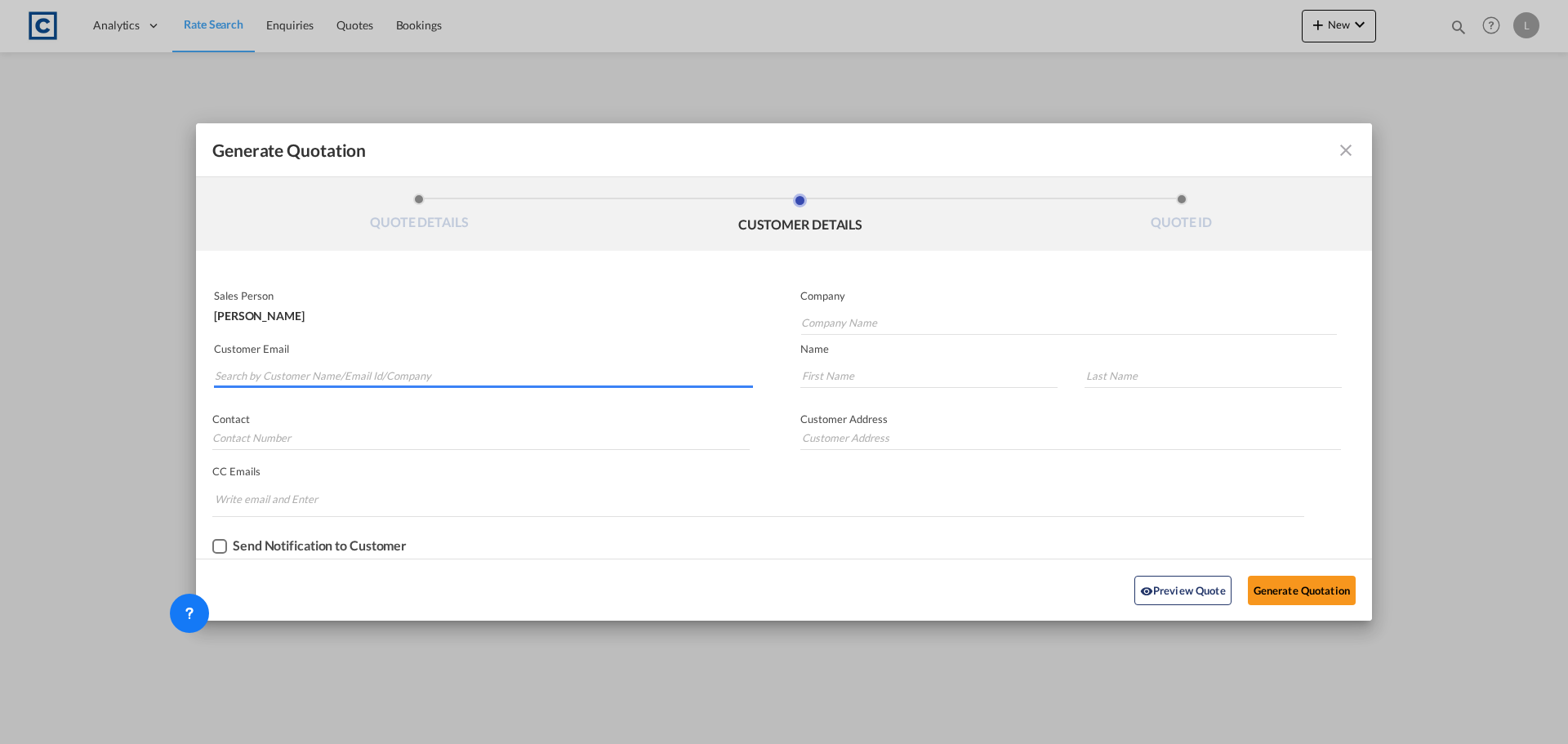
click at [425, 365] on input "Search by Customer Name/Email Id/Company" at bounding box center [484, 376] width 538 height 25
type input "[EMAIL_ADDRESS][PERSON_NAME][DOMAIN_NAME]"
click at [856, 323] on input "Company Name" at bounding box center [1068, 323] width 536 height 25
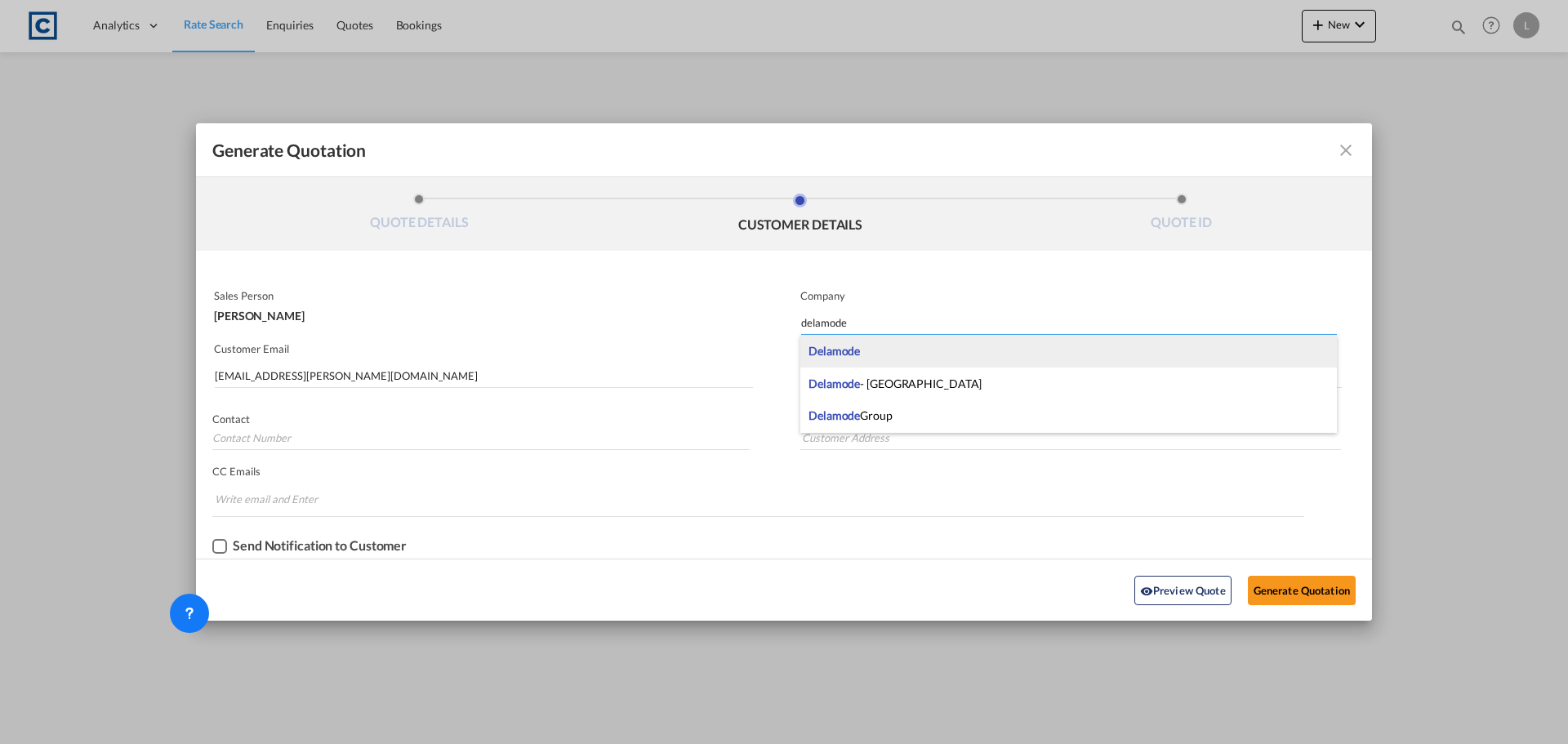
click at [873, 344] on div "Delamode" at bounding box center [1068, 351] width 537 height 33
type input "Delamode"
type input "Blackwater Close, Rainham, Essex, RM13 8UA"
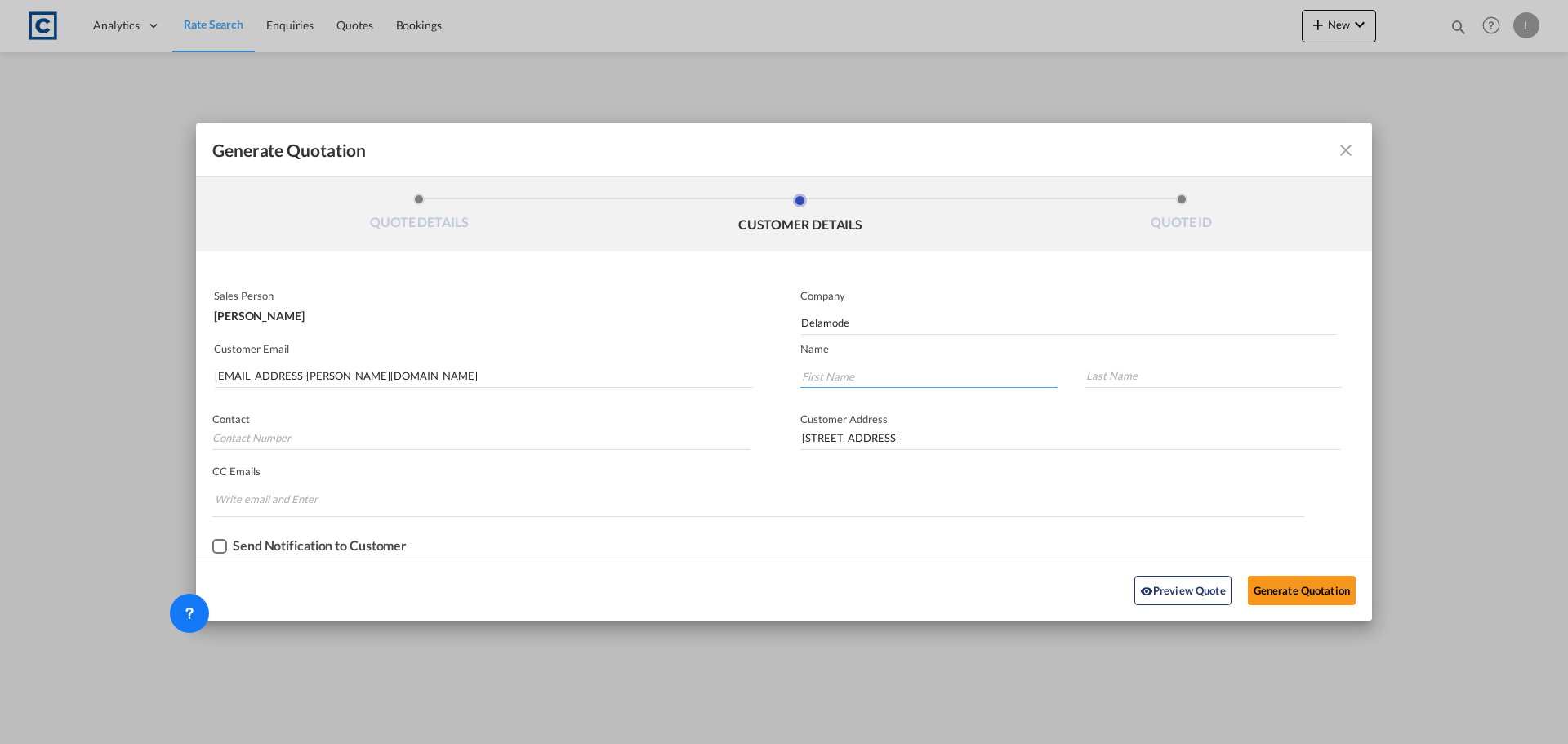
click at [877, 371] on input "Generate QuotationQUOTE ..." at bounding box center [928, 376] width 258 height 25
type input "Mark"
drag, startPoint x: 1092, startPoint y: 367, endPoint x: 1110, endPoint y: 368, distance: 18.0
click at [1103, 368] on input "Generate QuotationQUOTE ..." at bounding box center [1213, 376] width 258 height 25
type input "Owen"
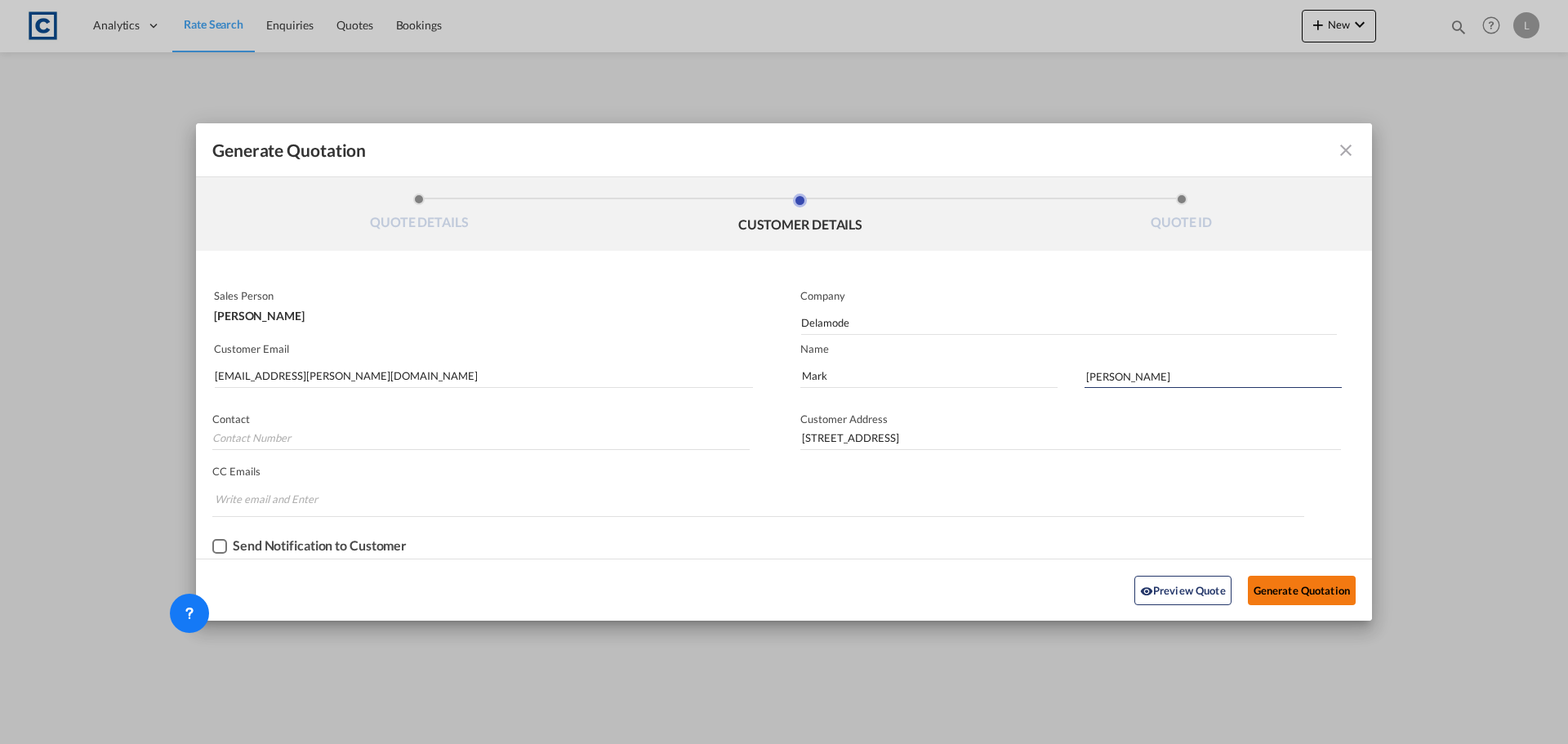
click at [1306, 596] on button "Generate Quotation" at bounding box center [1301, 590] width 108 height 30
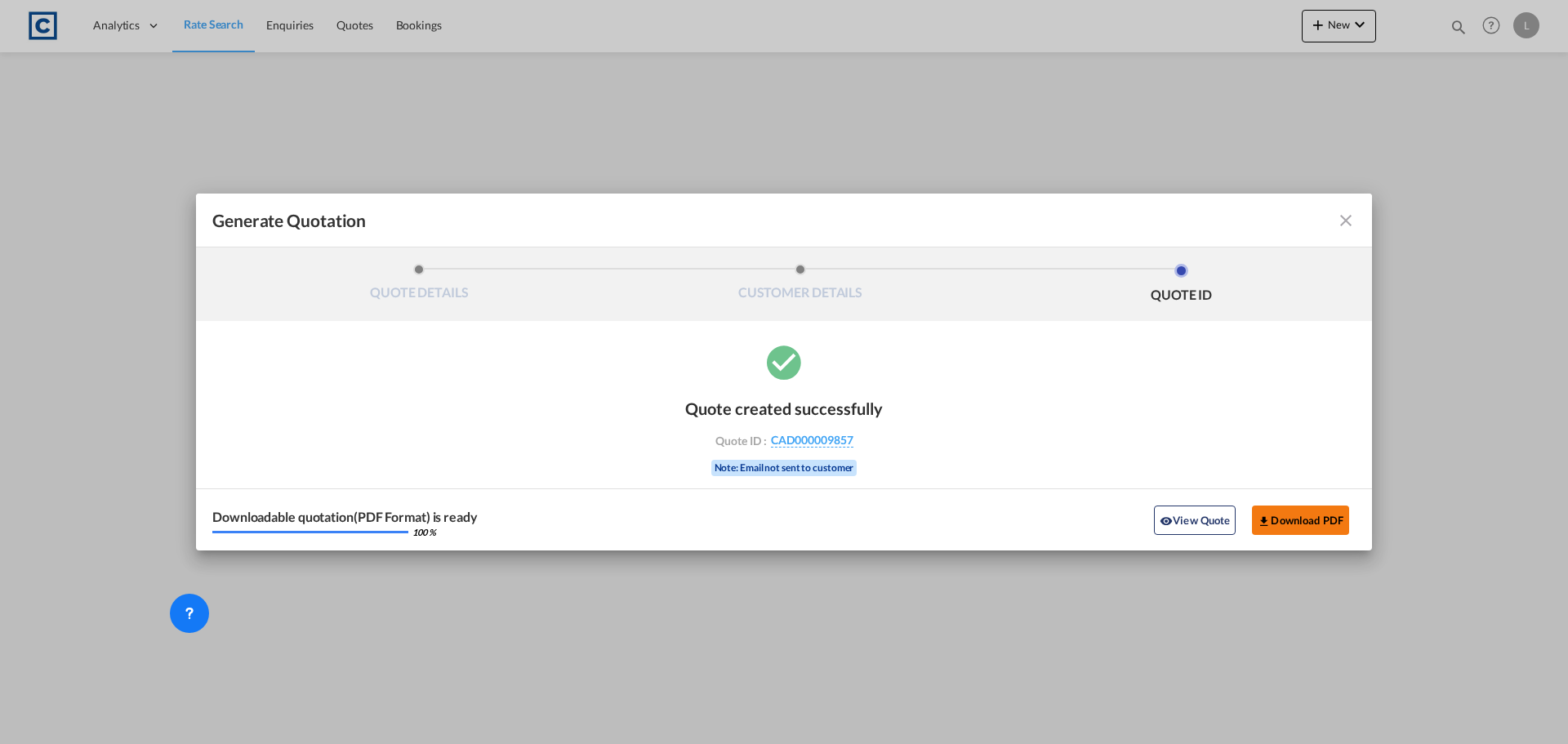
click at [1319, 509] on button "Download PDF" at bounding box center [1300, 520] width 97 height 30
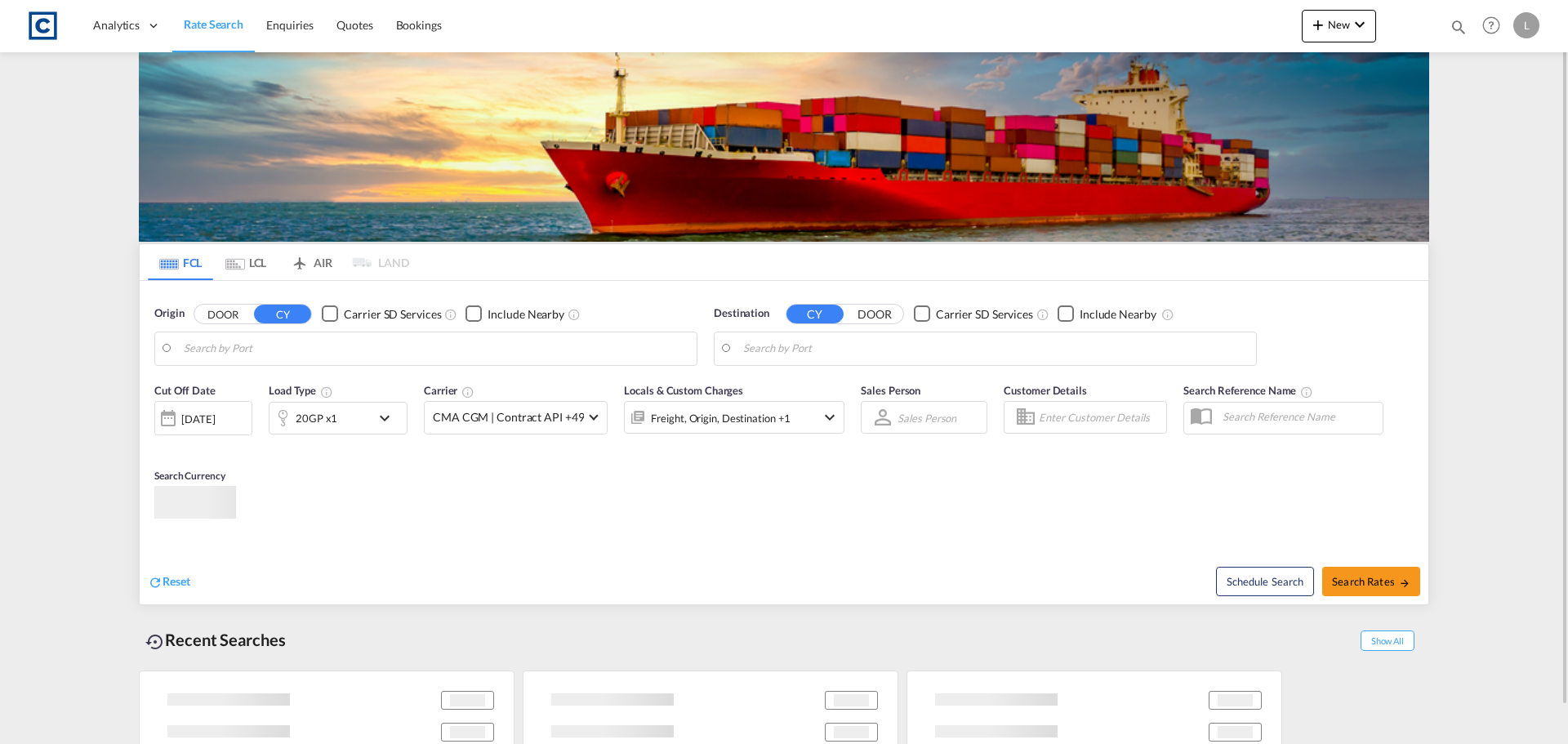
type input "GB-TA6, Somerset"
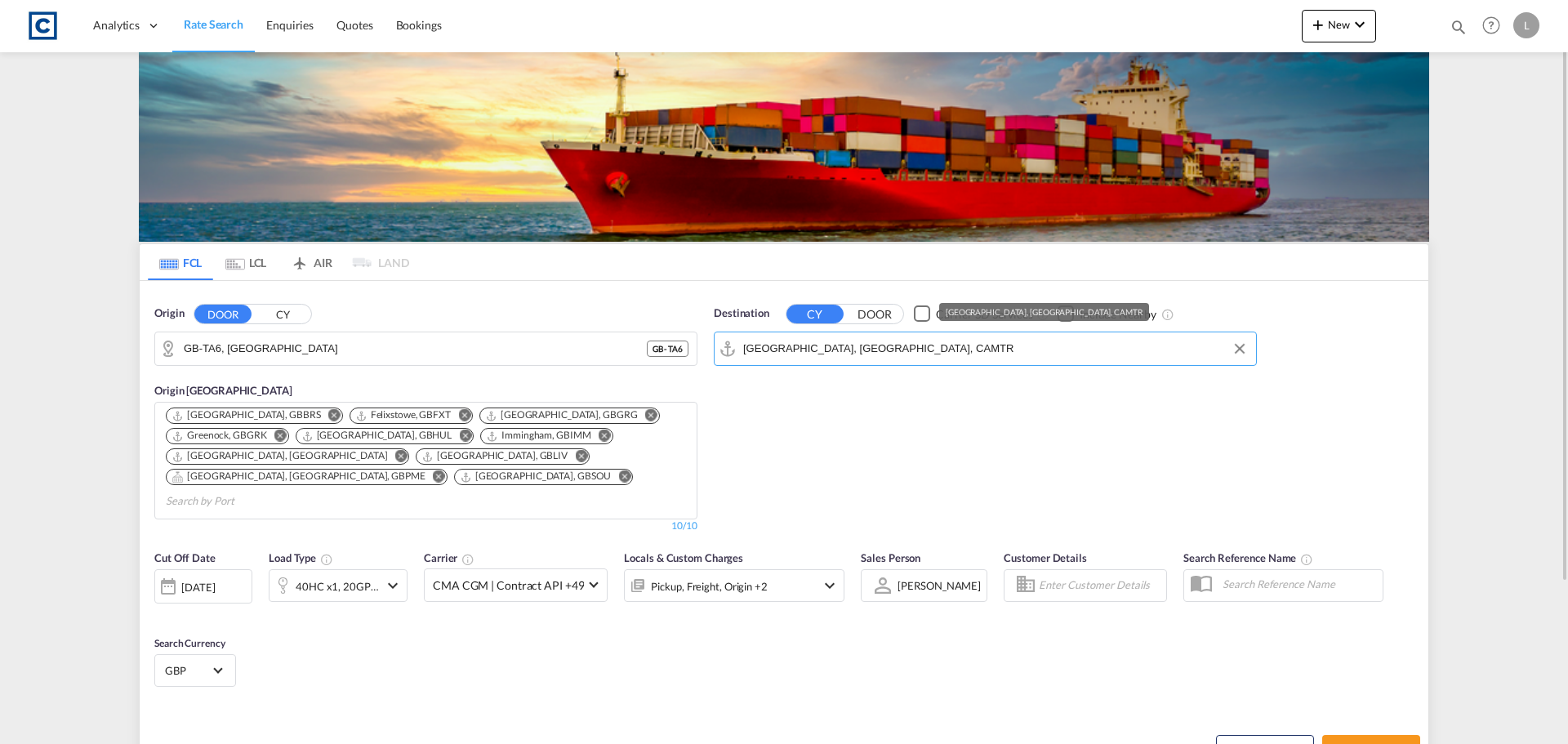
click at [825, 349] on input "Montreal, QC, CAMTR" at bounding box center [995, 349] width 505 height 25
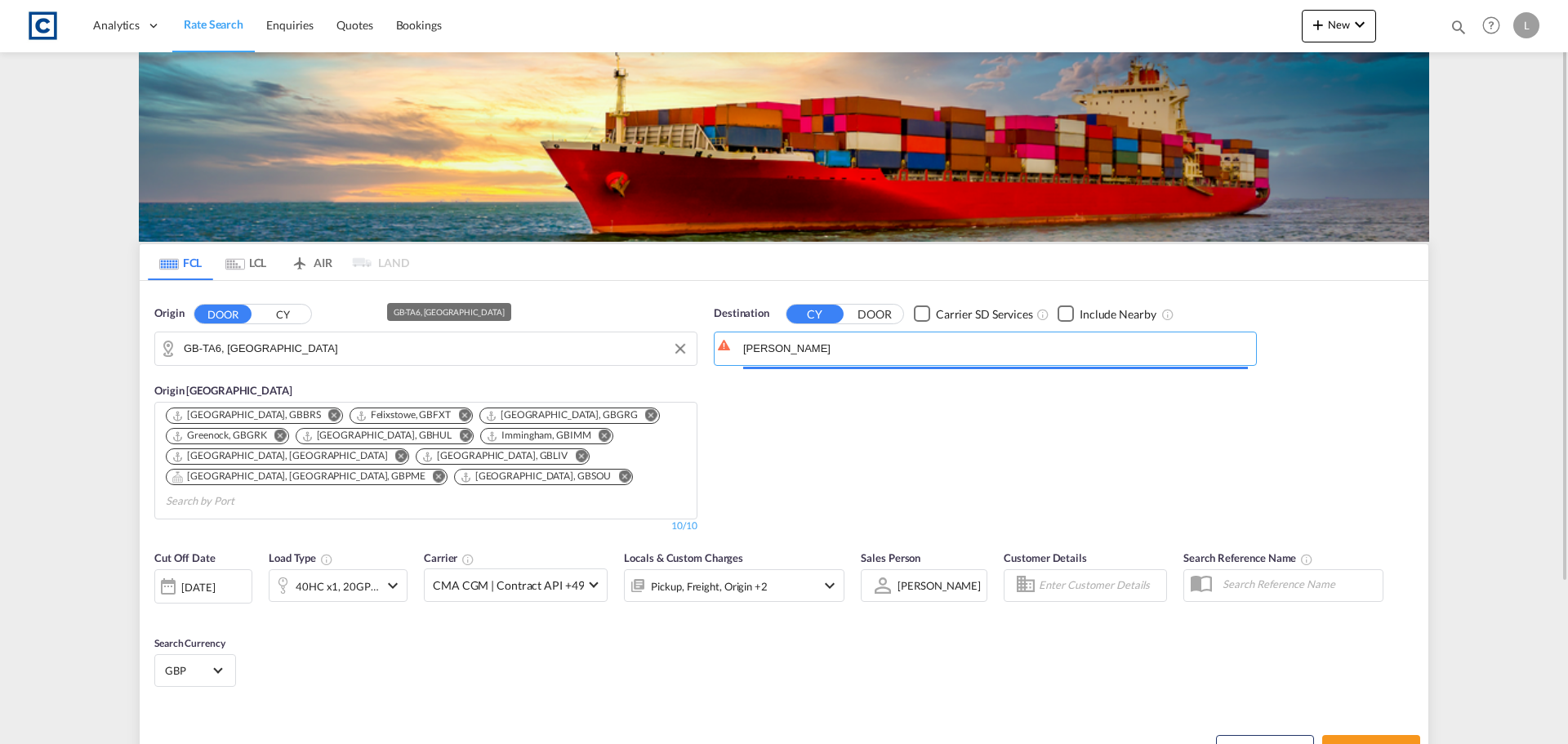
click at [585, 369] on div "Origin DOOR CY GB-TA6, Somerset Origin CY Bristol, GBBRS Felixstowe, GBFXT Gran…" at bounding box center [784, 411] width 1289 height 260
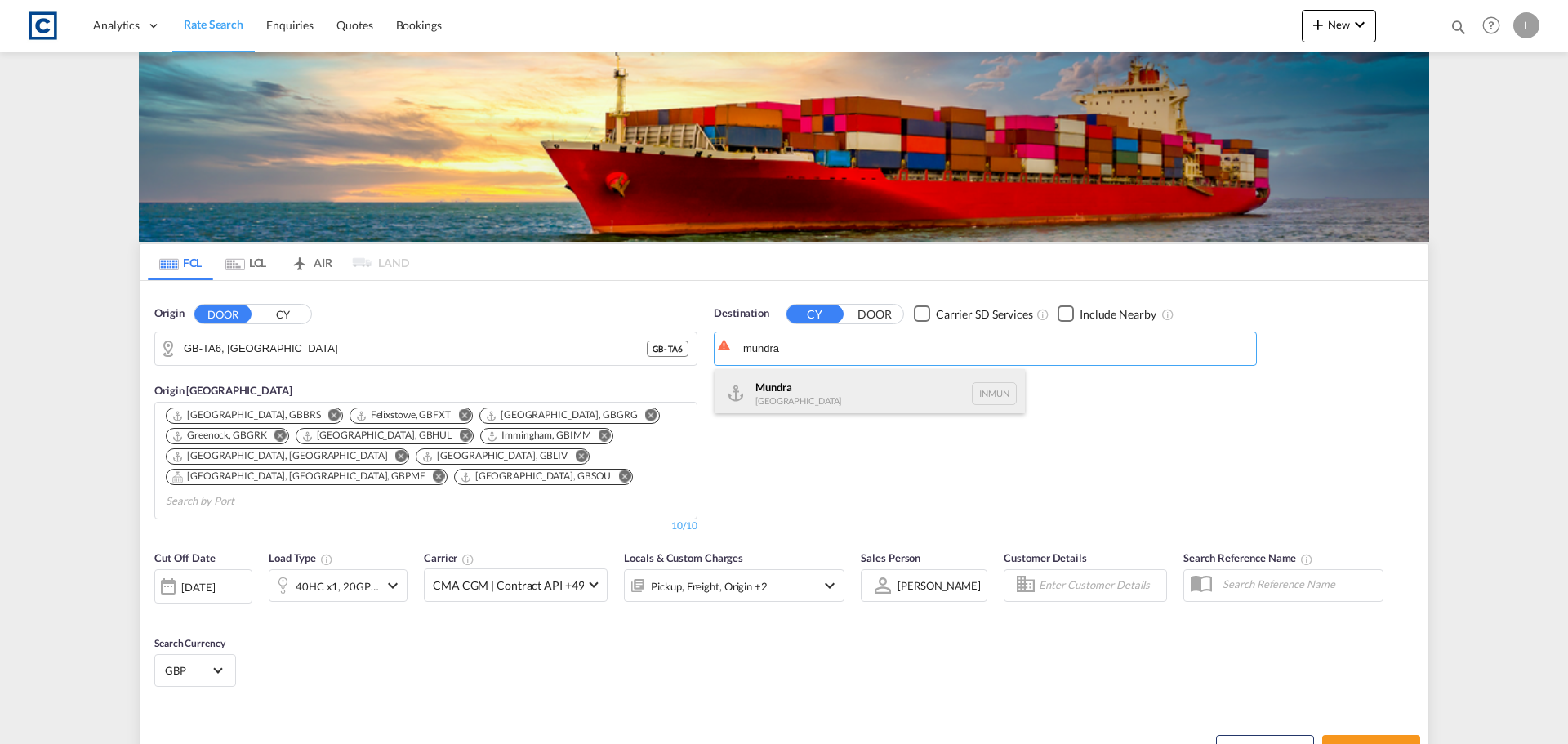
click at [785, 388] on div "Mundra India INMUN" at bounding box center [869, 393] width 310 height 49
type input "Mundra, INMUN"
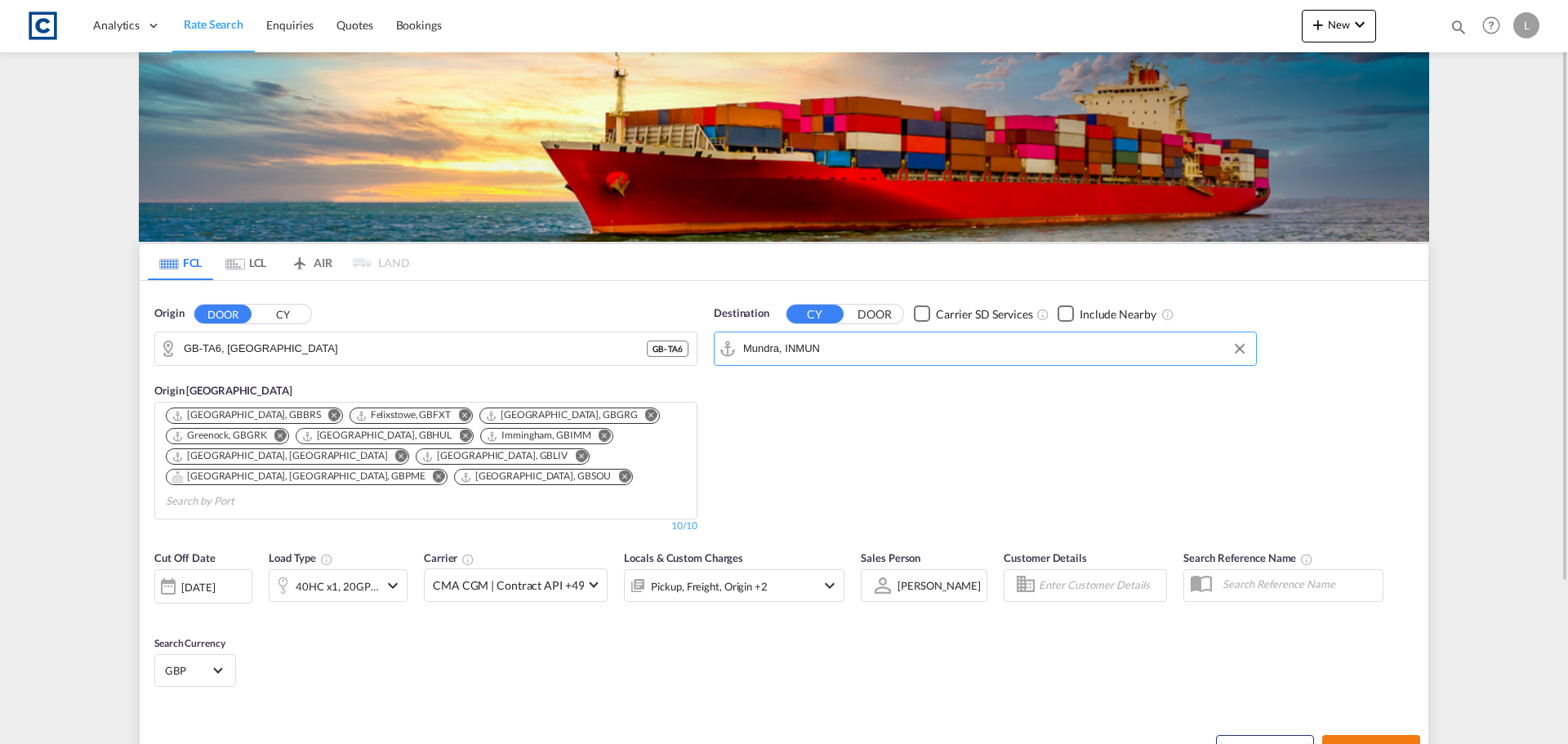
click at [1394, 743] on span "Search Rates" at bounding box center [1370, 750] width 78 height 13
type input "TA6 to INMUN / 23 Sep 2025"
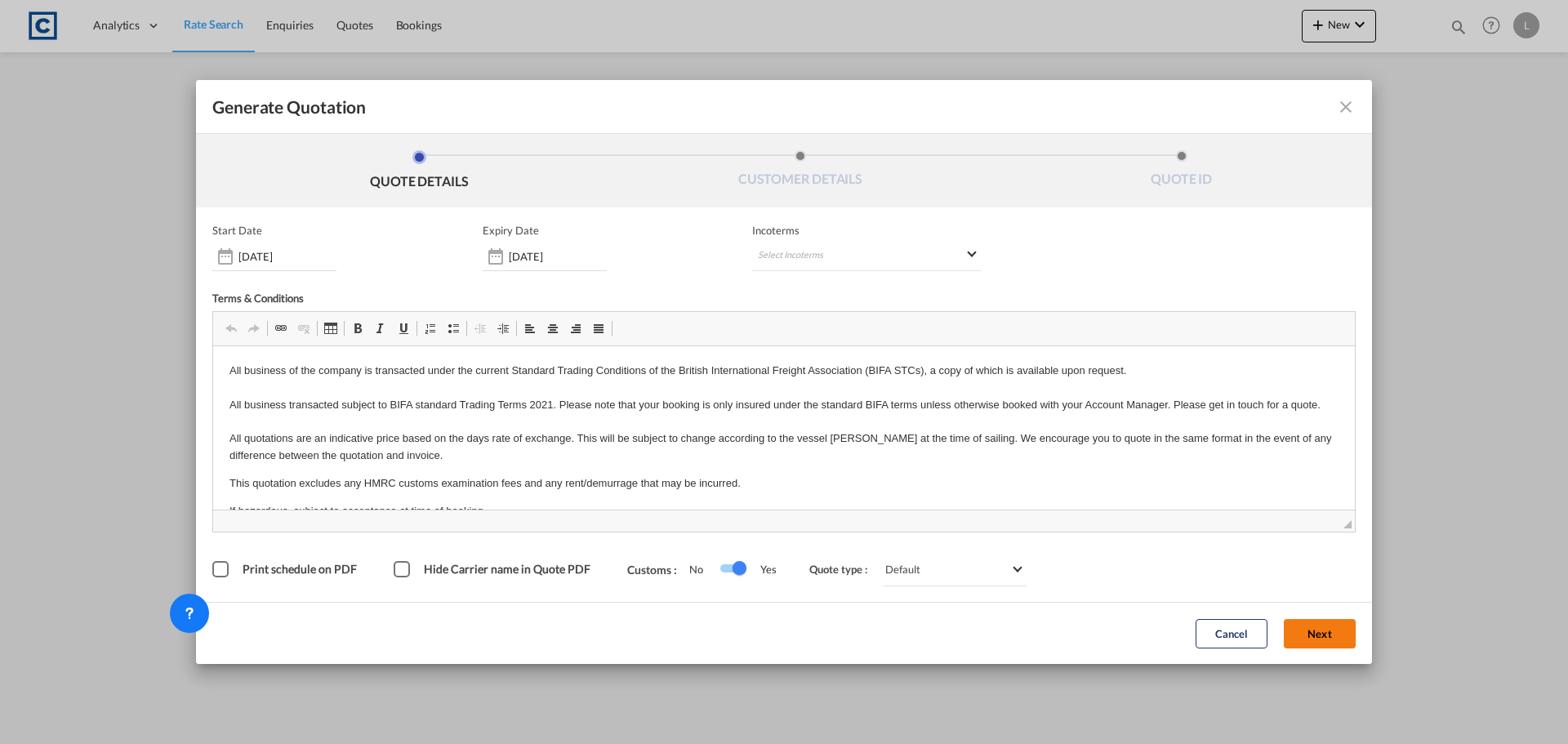
click at [1319, 643] on button "Next" at bounding box center [1319, 634] width 72 height 30
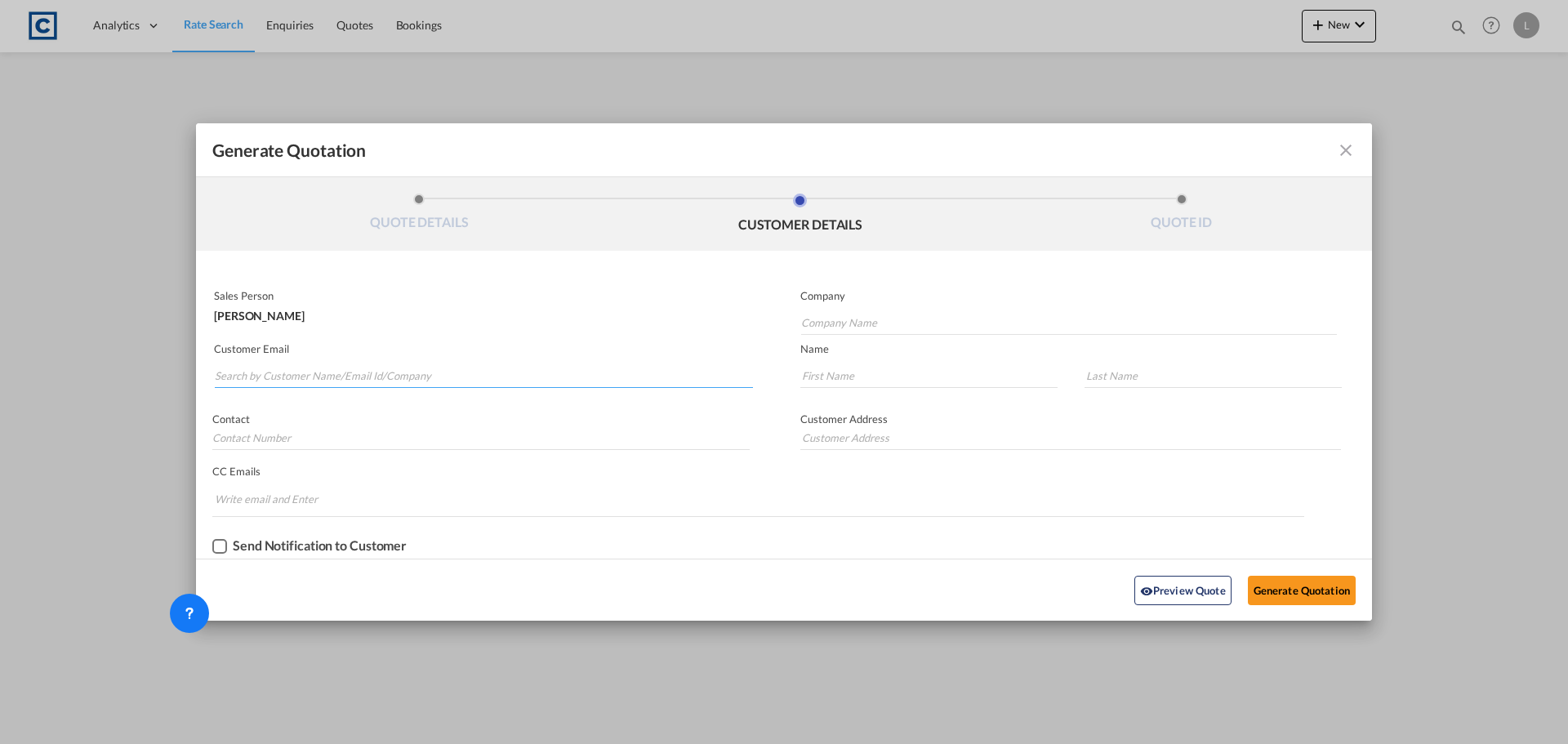
click at [423, 373] on input "Search by Customer Name/Email Id/Company" at bounding box center [484, 376] width 538 height 25
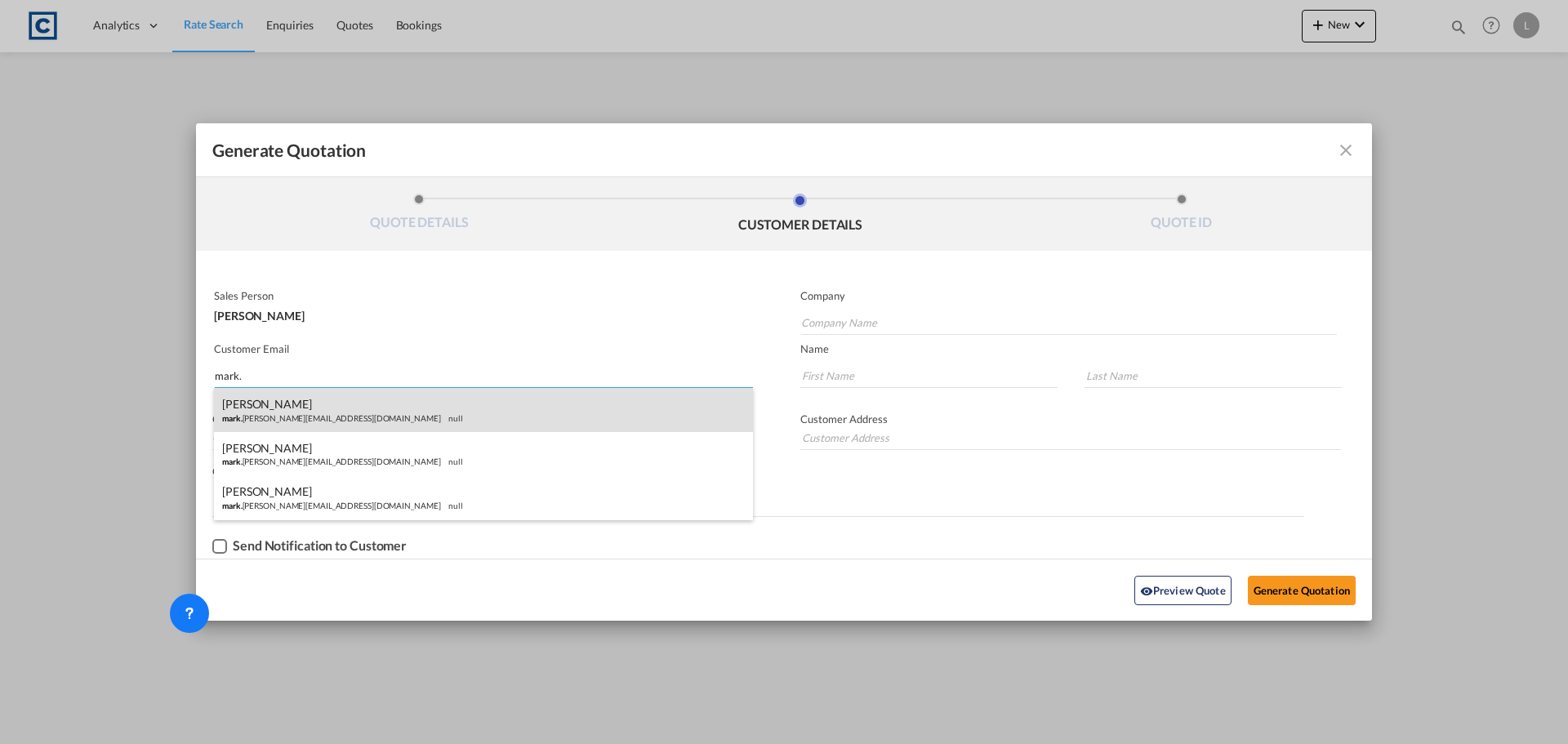
type input "mark."
click at [410, 409] on div "Mark Owen mark. owen@delamode-group.com null" at bounding box center [483, 410] width 539 height 44
type input "Delamode"
type input "[EMAIL_ADDRESS][PERSON_NAME][DOMAIN_NAME]"
type input "Mark"
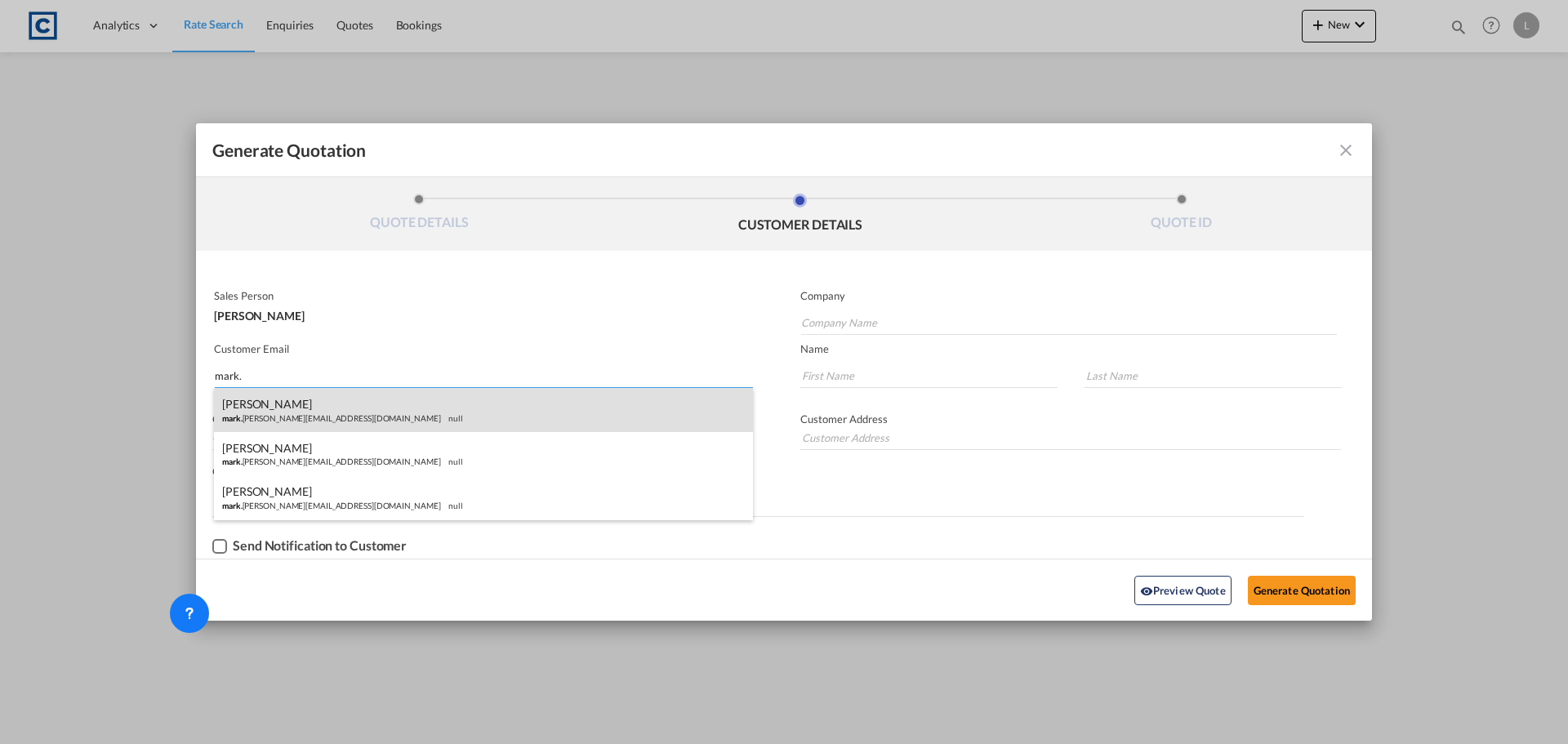
type input "[PERSON_NAME]"
type input "[STREET_ADDRESS]"
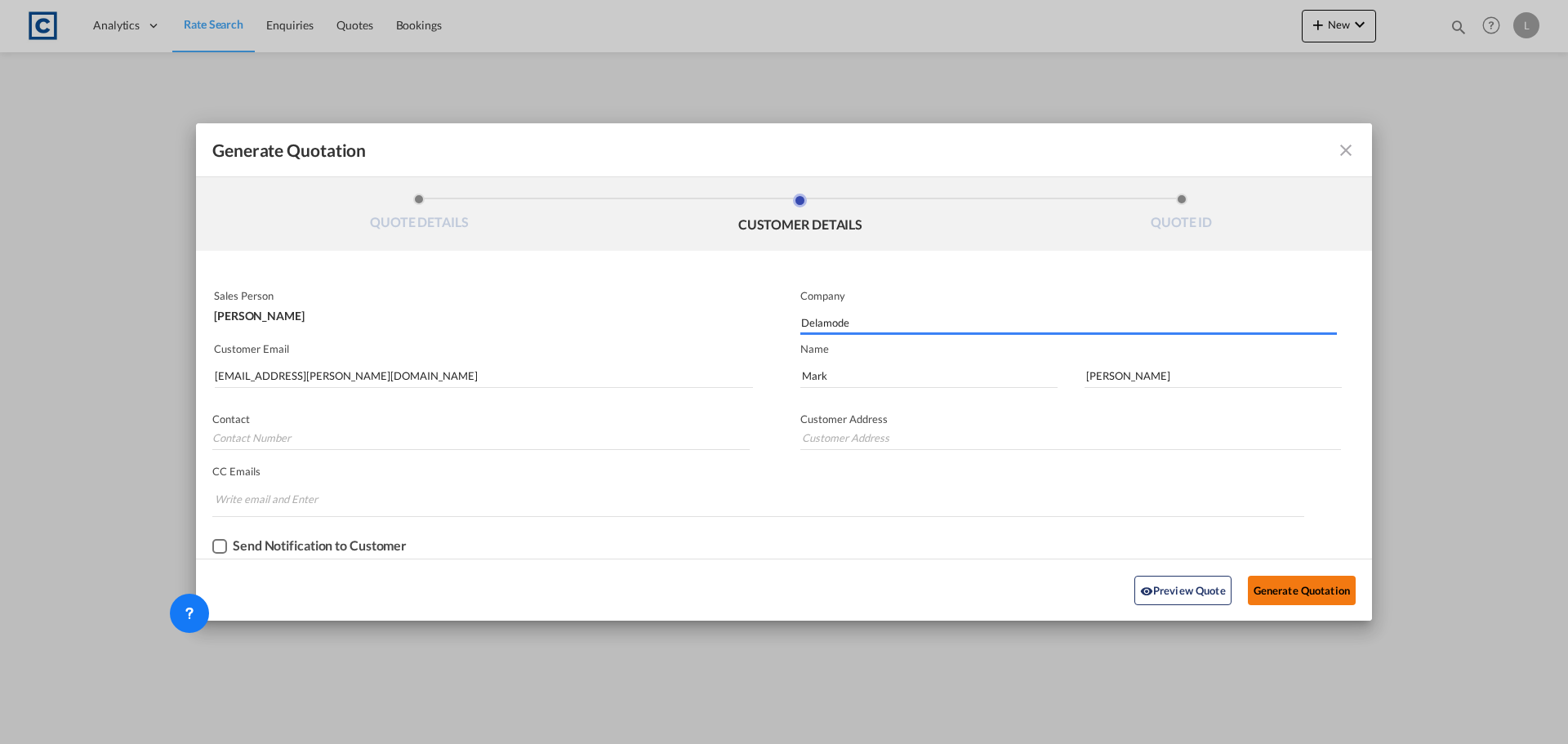
click at [1286, 588] on button "Generate Quotation" at bounding box center [1301, 590] width 108 height 30
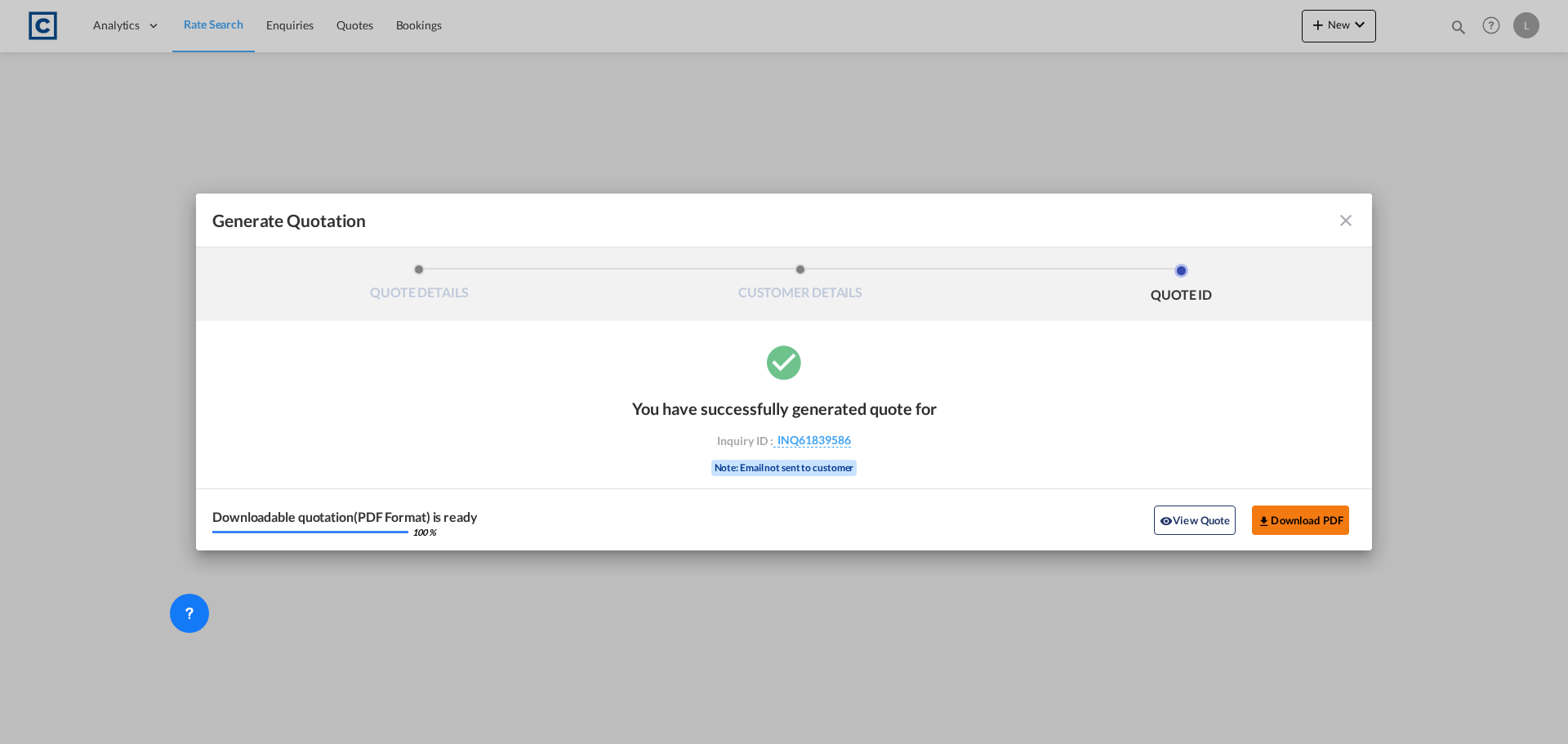
click at [1306, 530] on button "Download PDF" at bounding box center [1300, 520] width 97 height 30
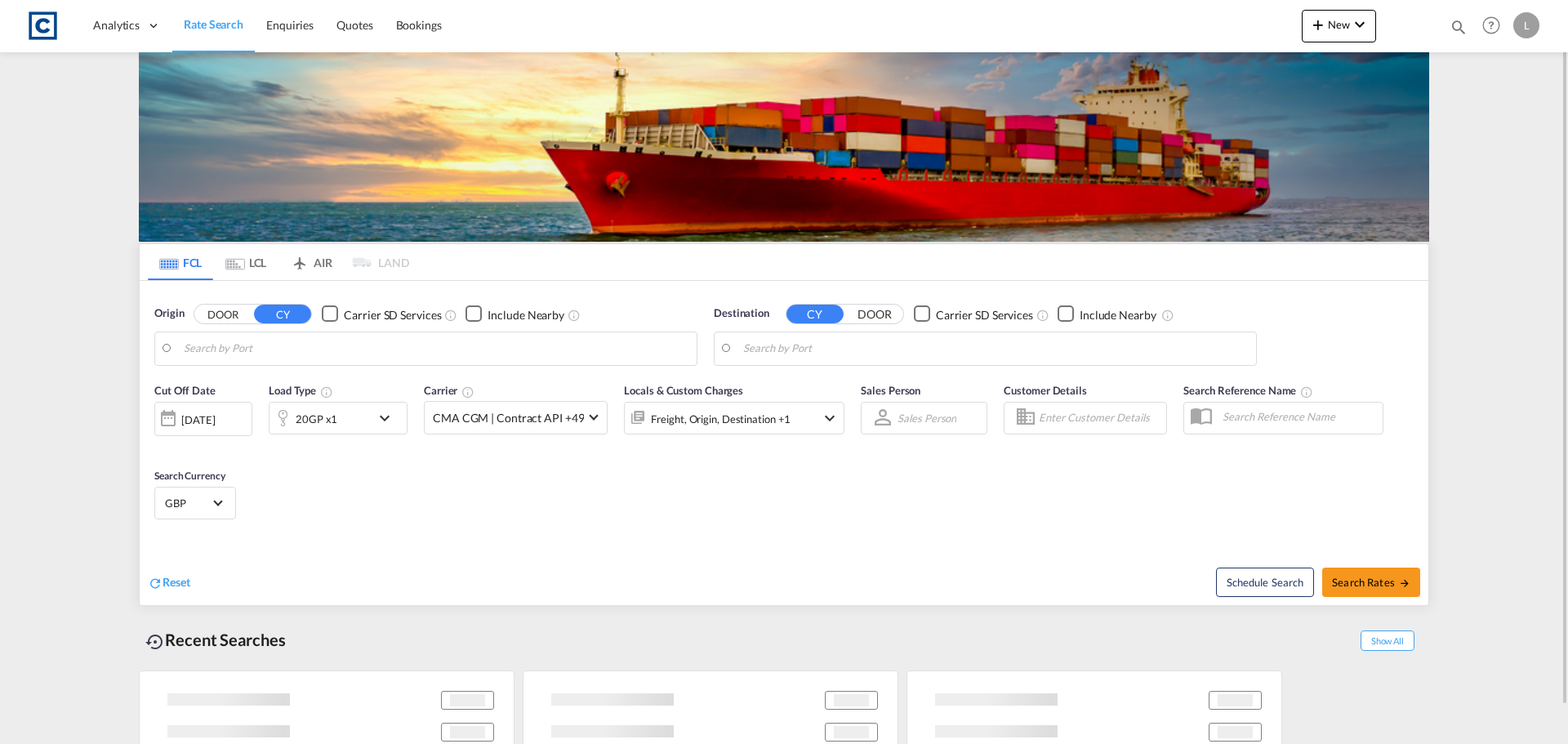
type input "GB-TA6, [GEOGRAPHIC_DATA]"
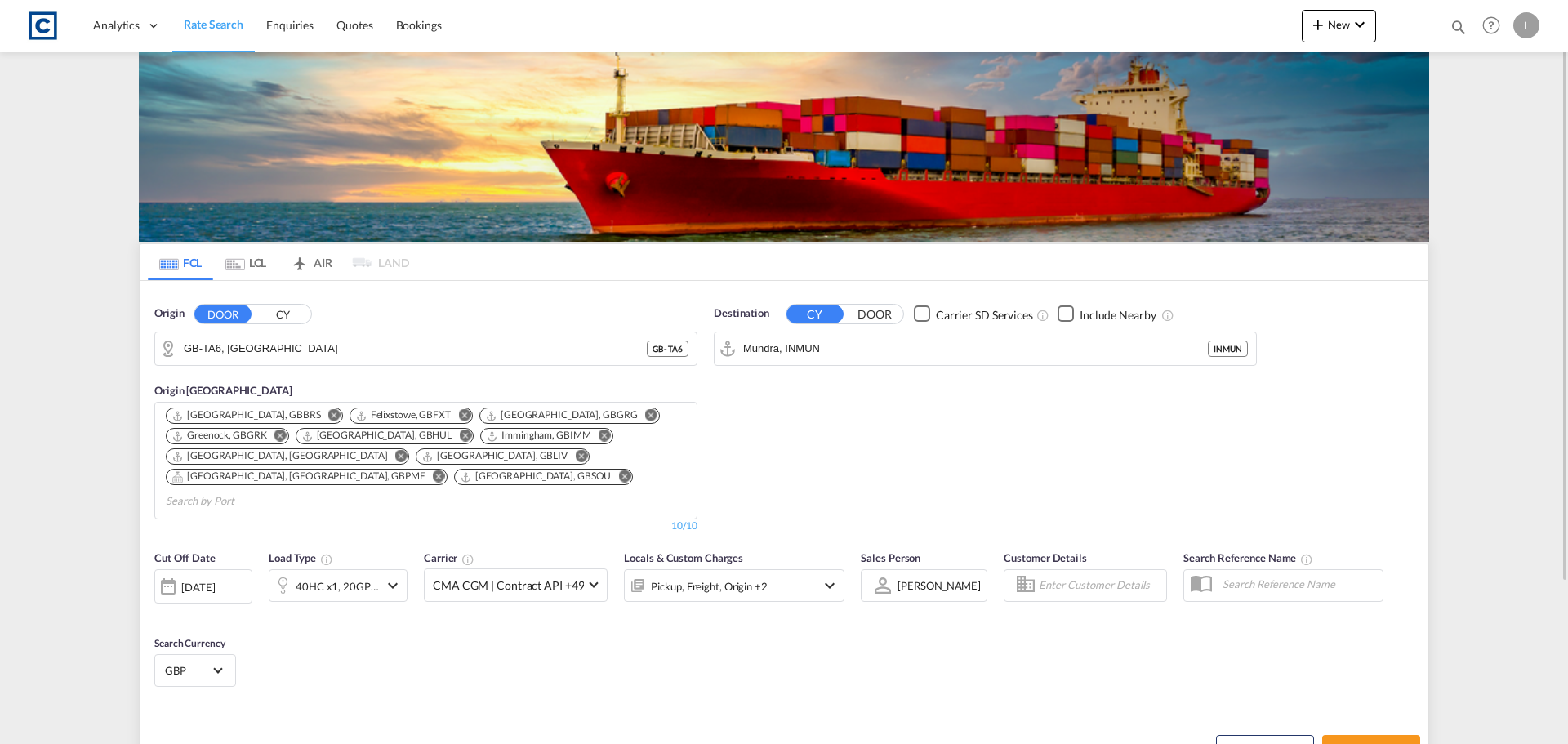
click at [918, 348] on input "Mundra, INMUN" at bounding box center [975, 349] width 465 height 25
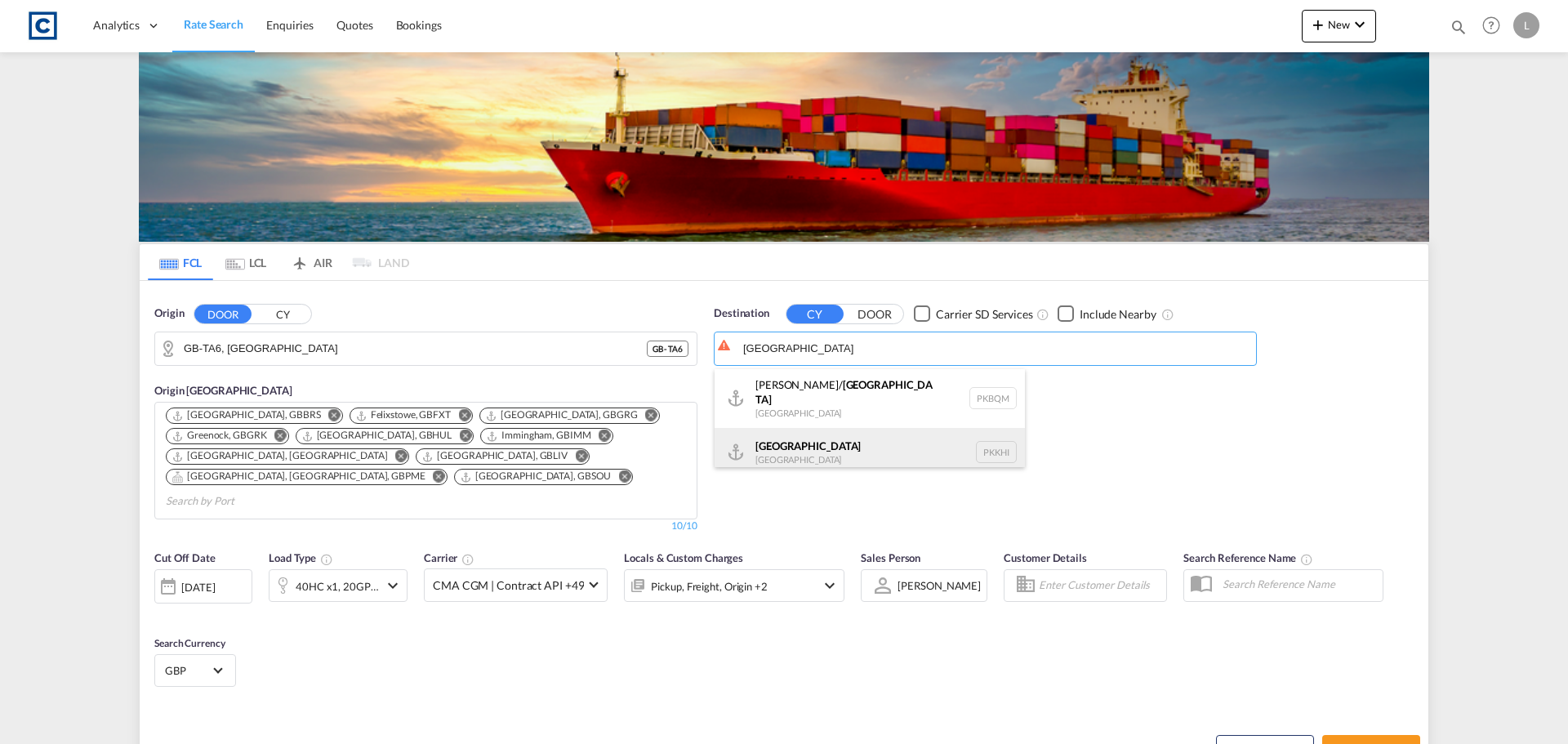
click at [837, 444] on div "Karachi Pakistan PKKHI" at bounding box center [869, 453] width 310 height 49
type input "Karachi, PKKHI"
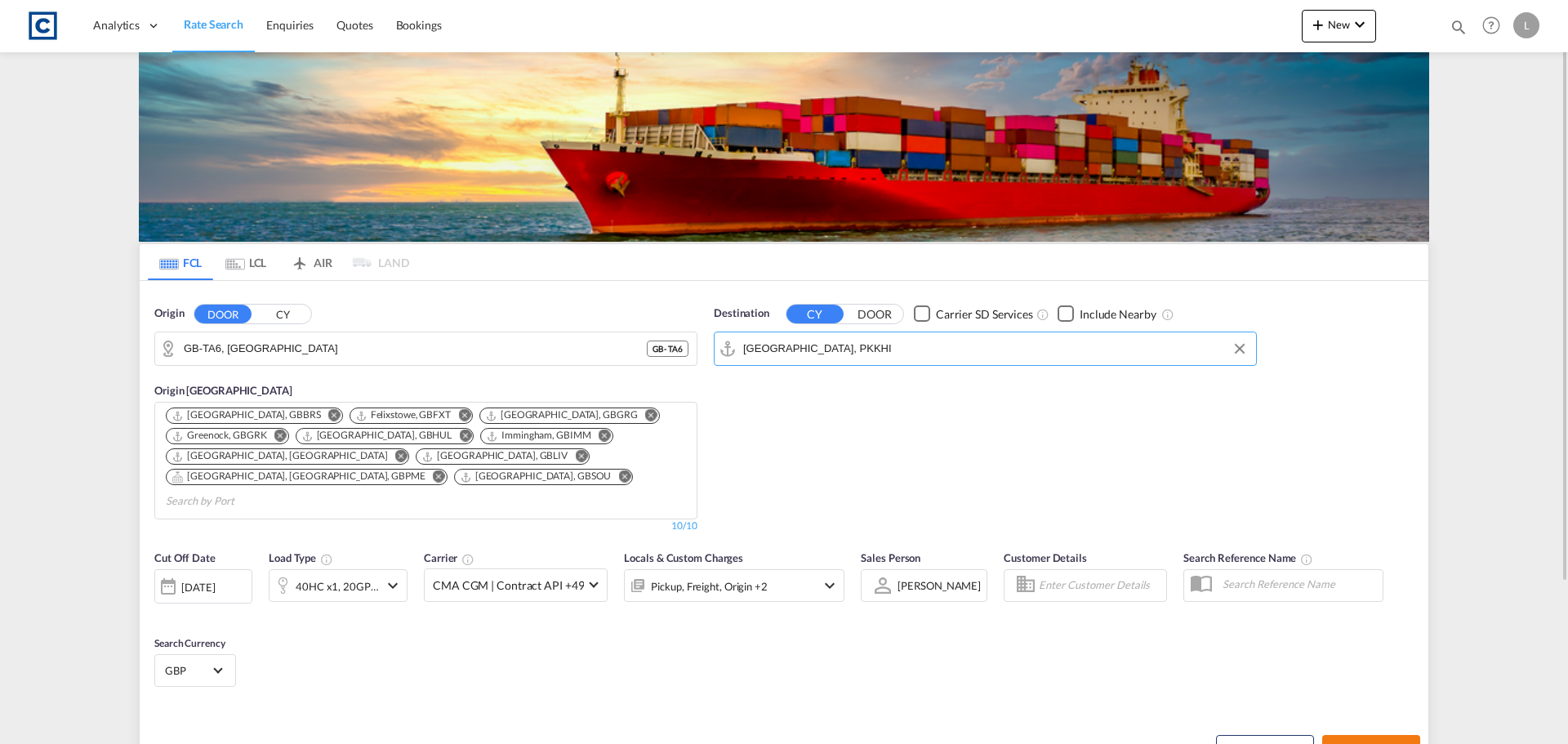
click at [1390, 743] on span "Search Rates" at bounding box center [1370, 750] width 78 height 13
type input "TA6 to PKKHI / 23 Sep 2025"
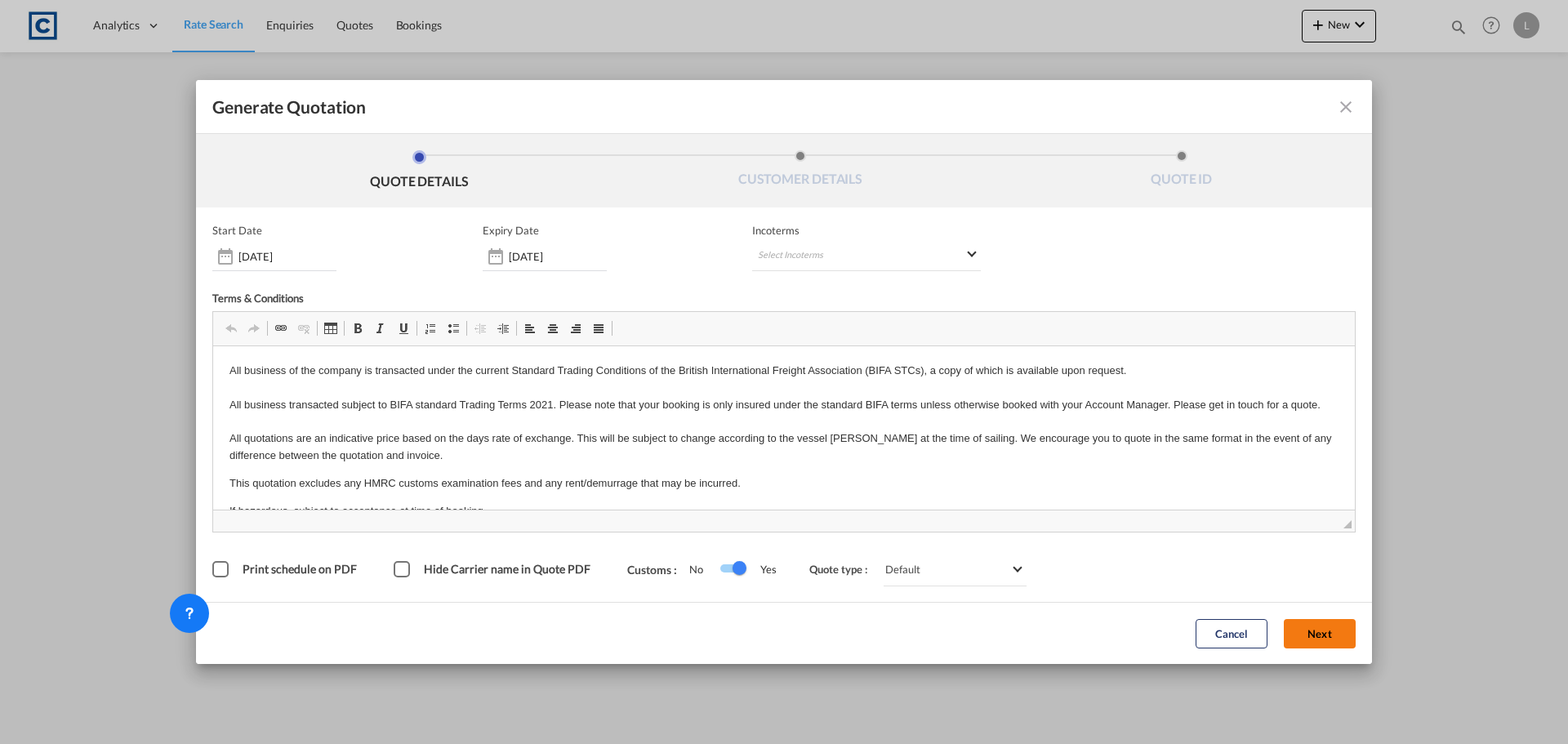
click at [1324, 639] on button "Next" at bounding box center [1319, 634] width 72 height 30
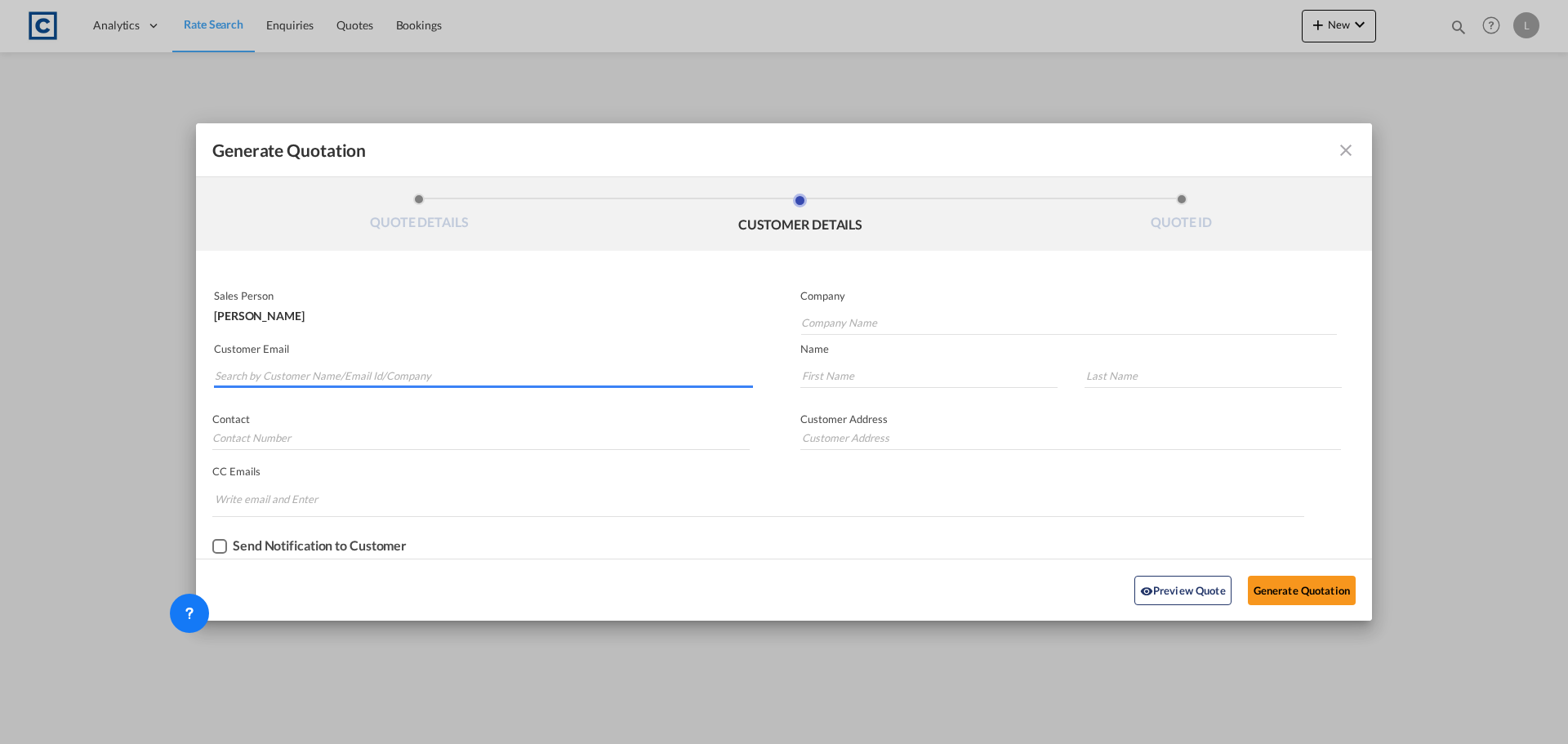
click at [393, 365] on input "Search by Customer Name/Email Id/Company" at bounding box center [484, 376] width 538 height 25
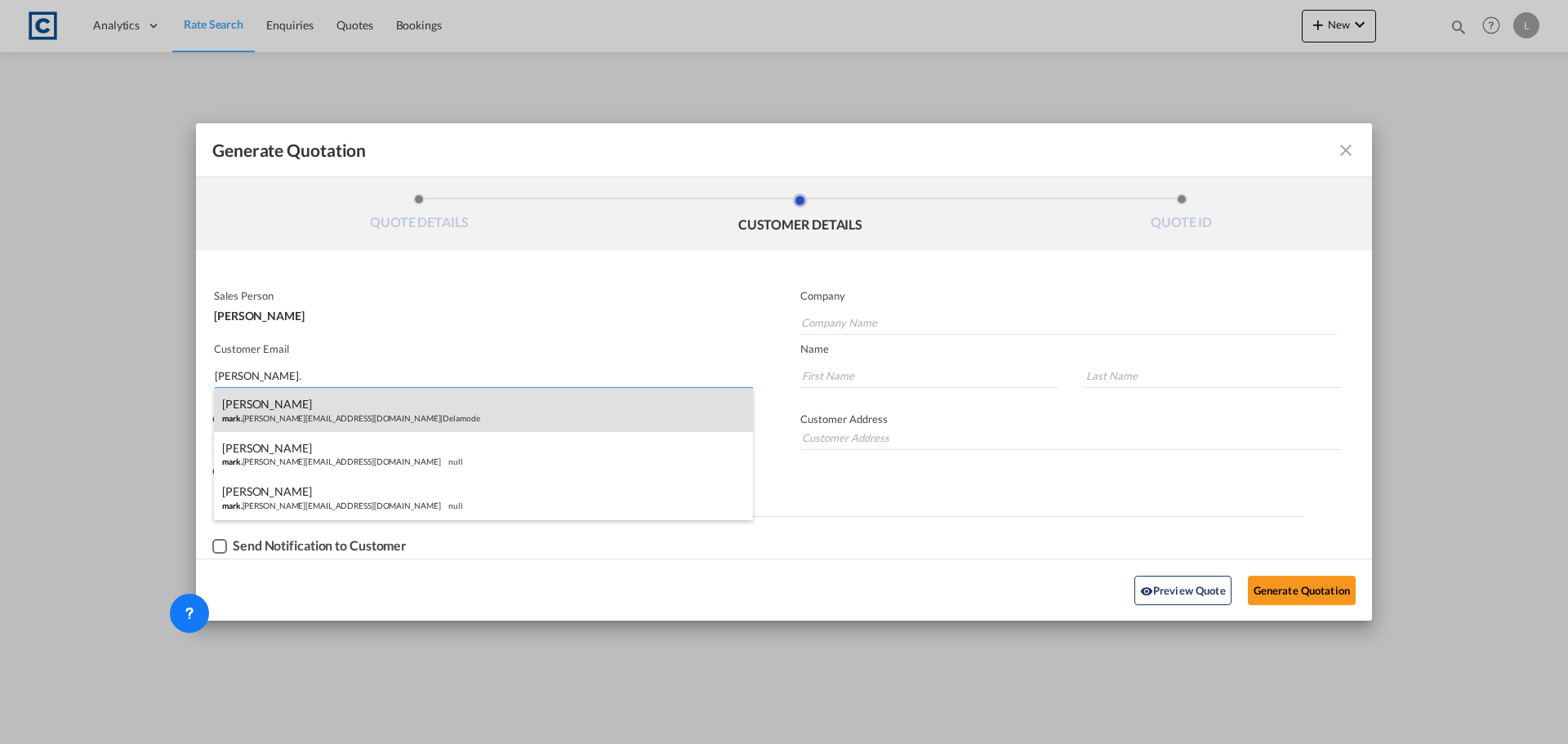
type input "MARK."
click at [366, 418] on div "Mark Owen mark. owen@delamode-group.com | Delamode" at bounding box center [483, 410] width 539 height 44
type input "Delamode"
type input "mark.owen@delamode-group.com"
type input "Mark"
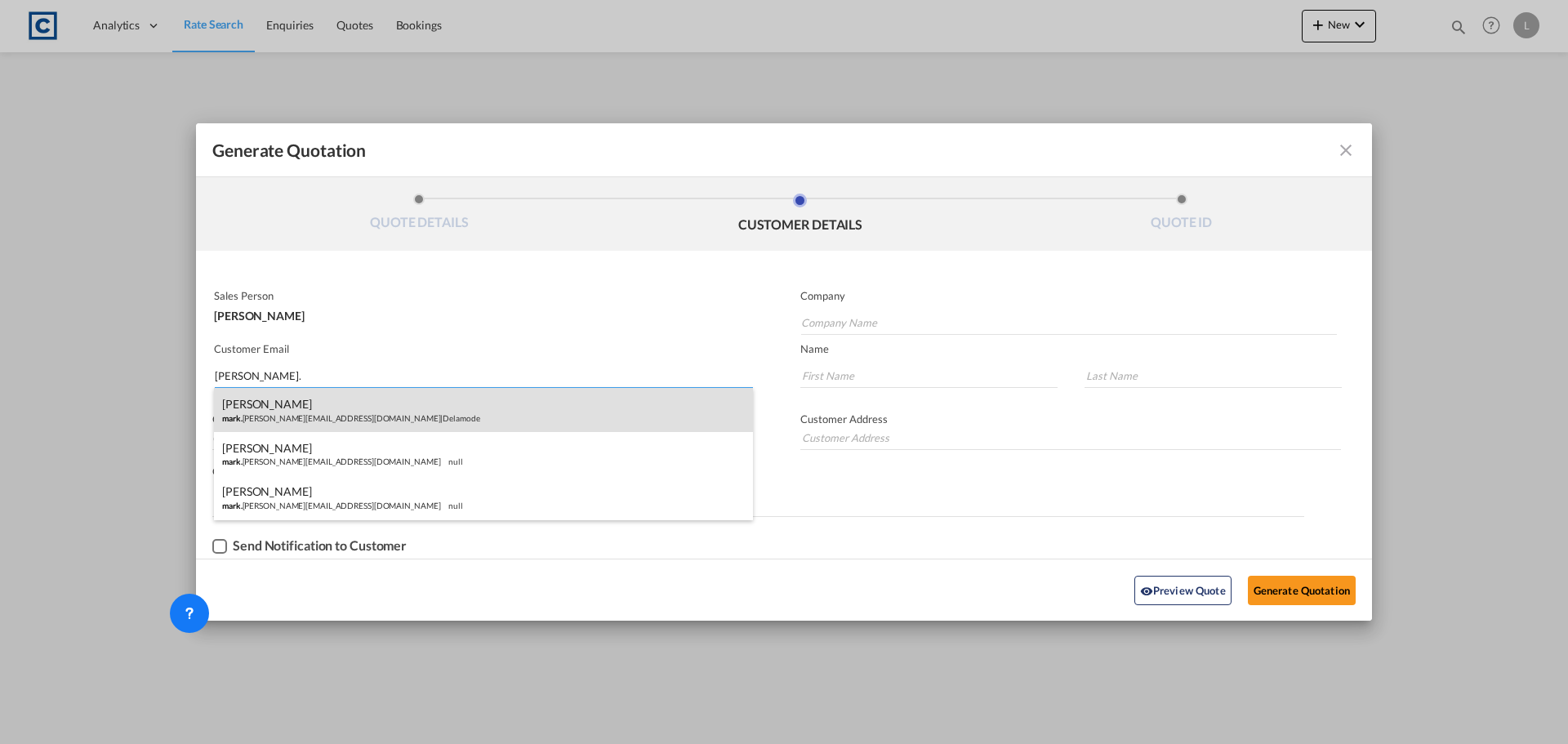
type input "Owen"
type input "Blackwater Close, Rainham, Essex, RM13 8UA"
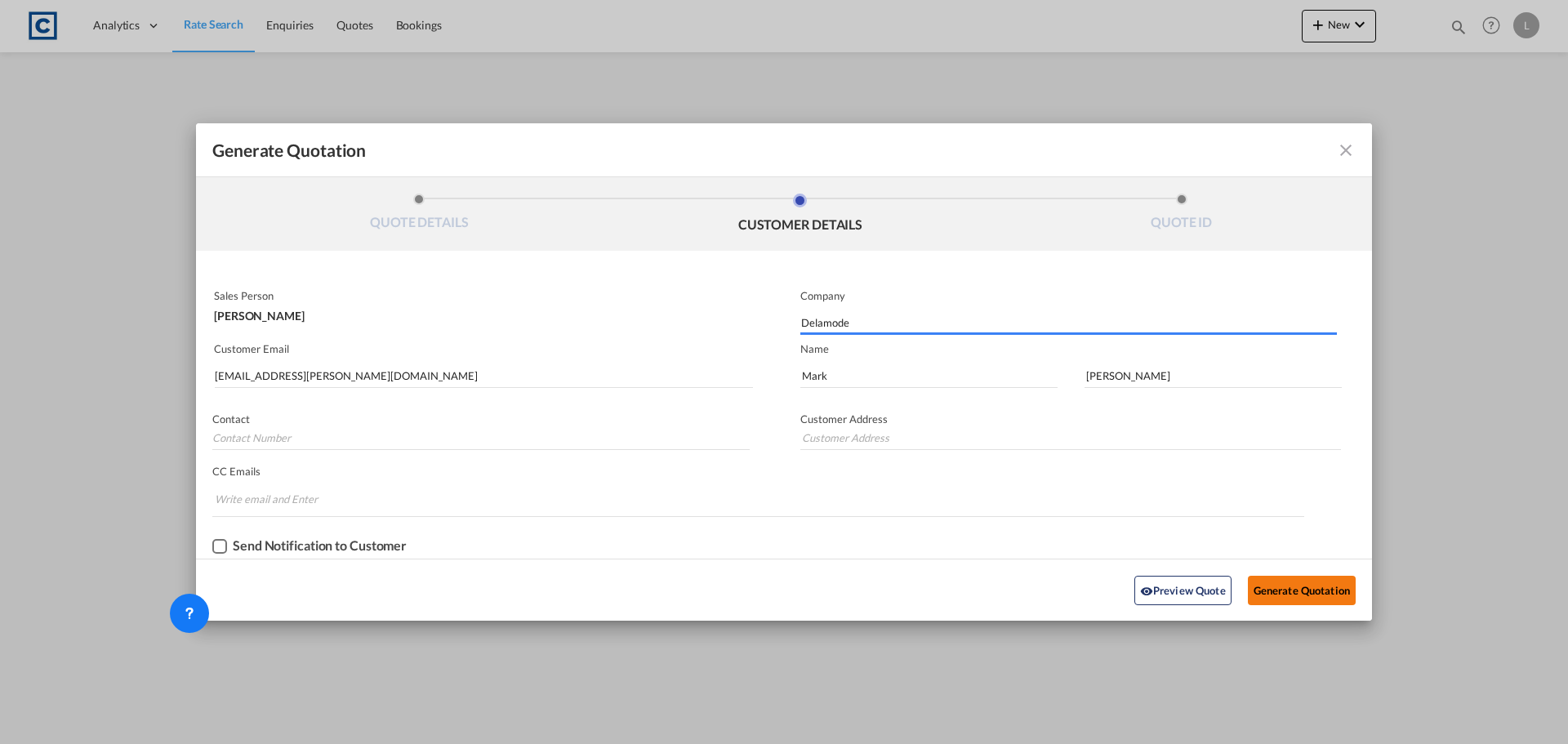
click at [1288, 589] on button "Generate Quotation" at bounding box center [1301, 590] width 108 height 30
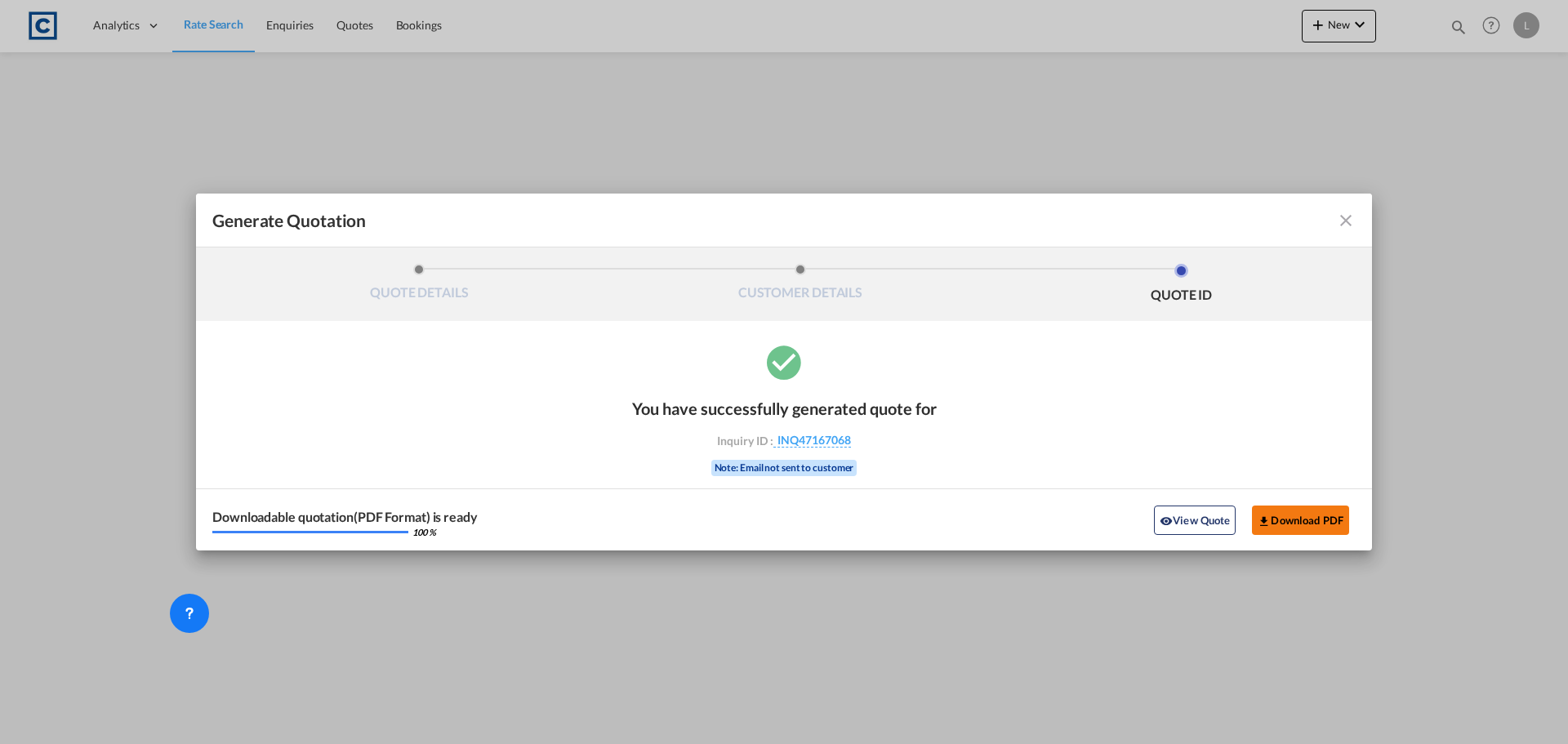
click at [1308, 527] on button "Download PDF" at bounding box center [1300, 520] width 97 height 30
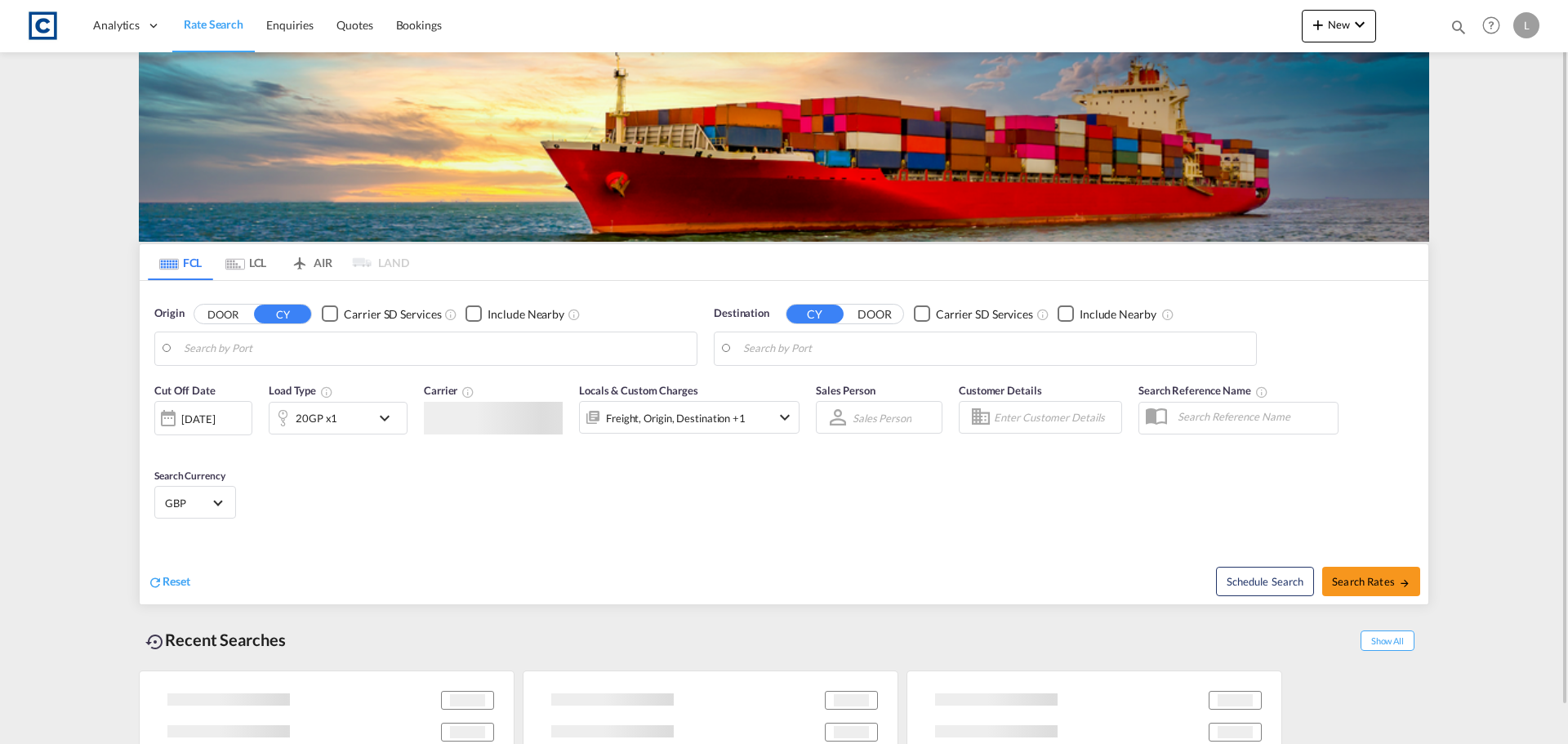
type input "GB-TA6, [GEOGRAPHIC_DATA]"
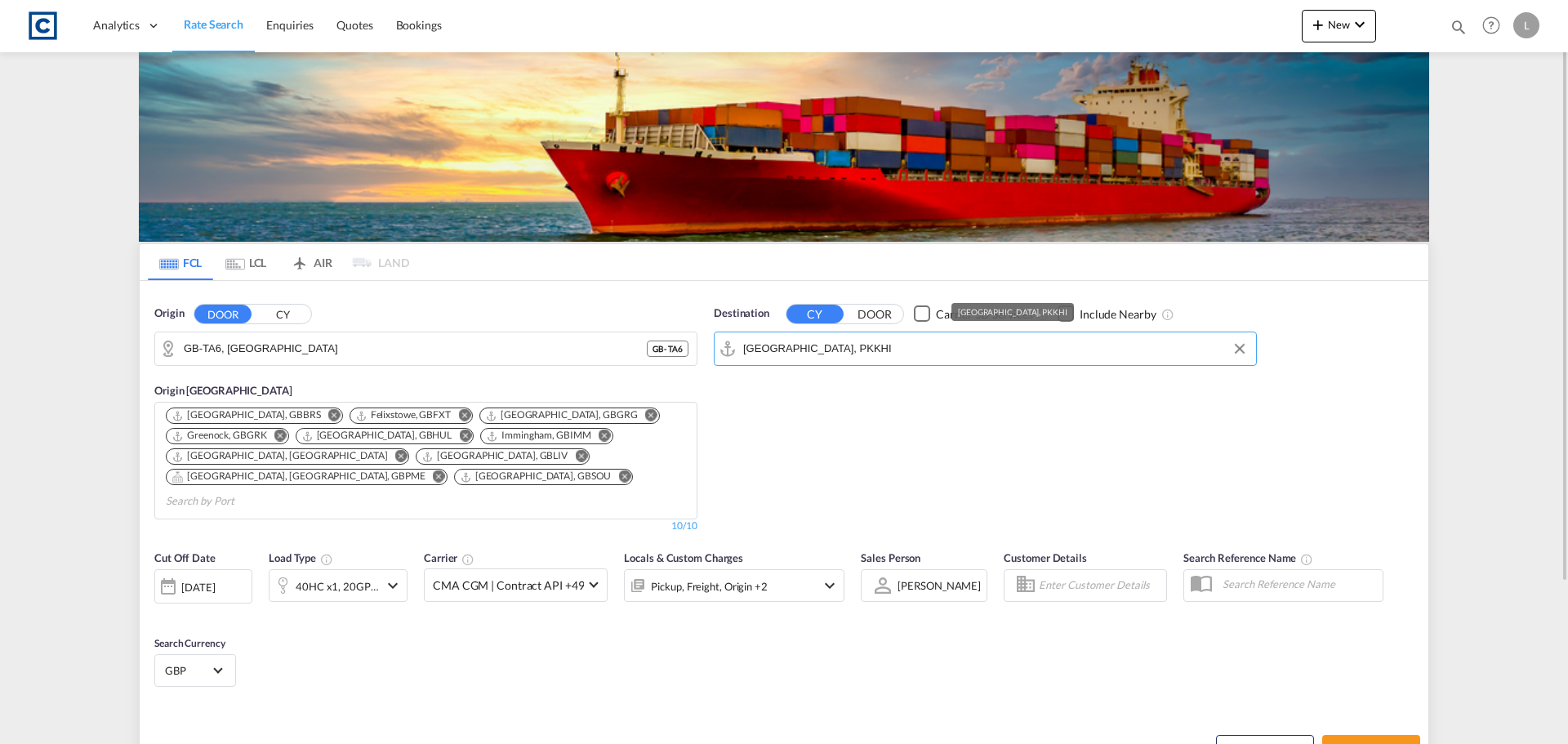
click at [820, 349] on input "[GEOGRAPHIC_DATA], PKKHI" at bounding box center [995, 349] width 505 height 25
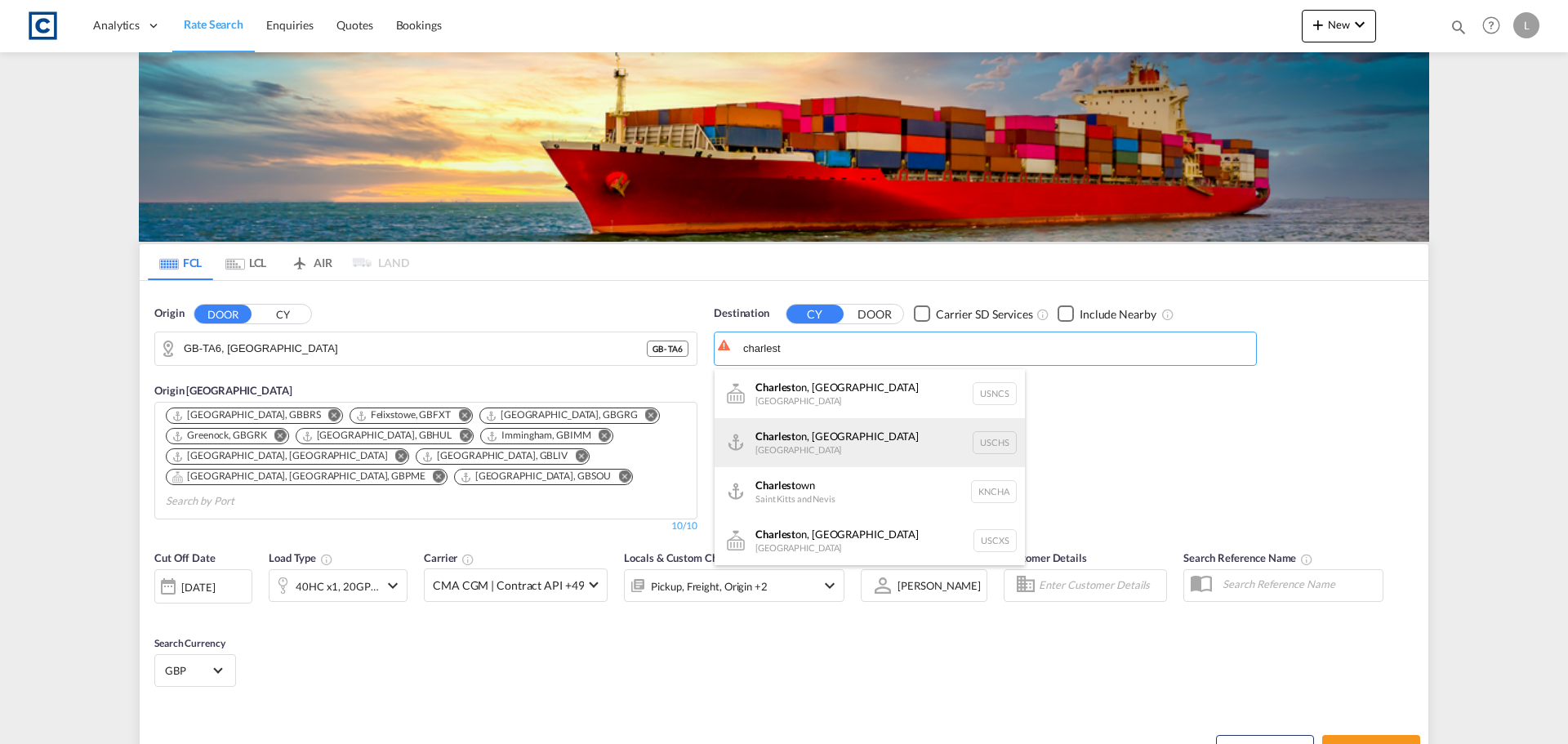
click at [884, 432] on div "Charlest on, [GEOGRAPHIC_DATA] [GEOGRAPHIC_DATA] USCHS" at bounding box center [869, 443] width 310 height 49
type input "[GEOGRAPHIC_DATA], [GEOGRAPHIC_DATA], USCHS"
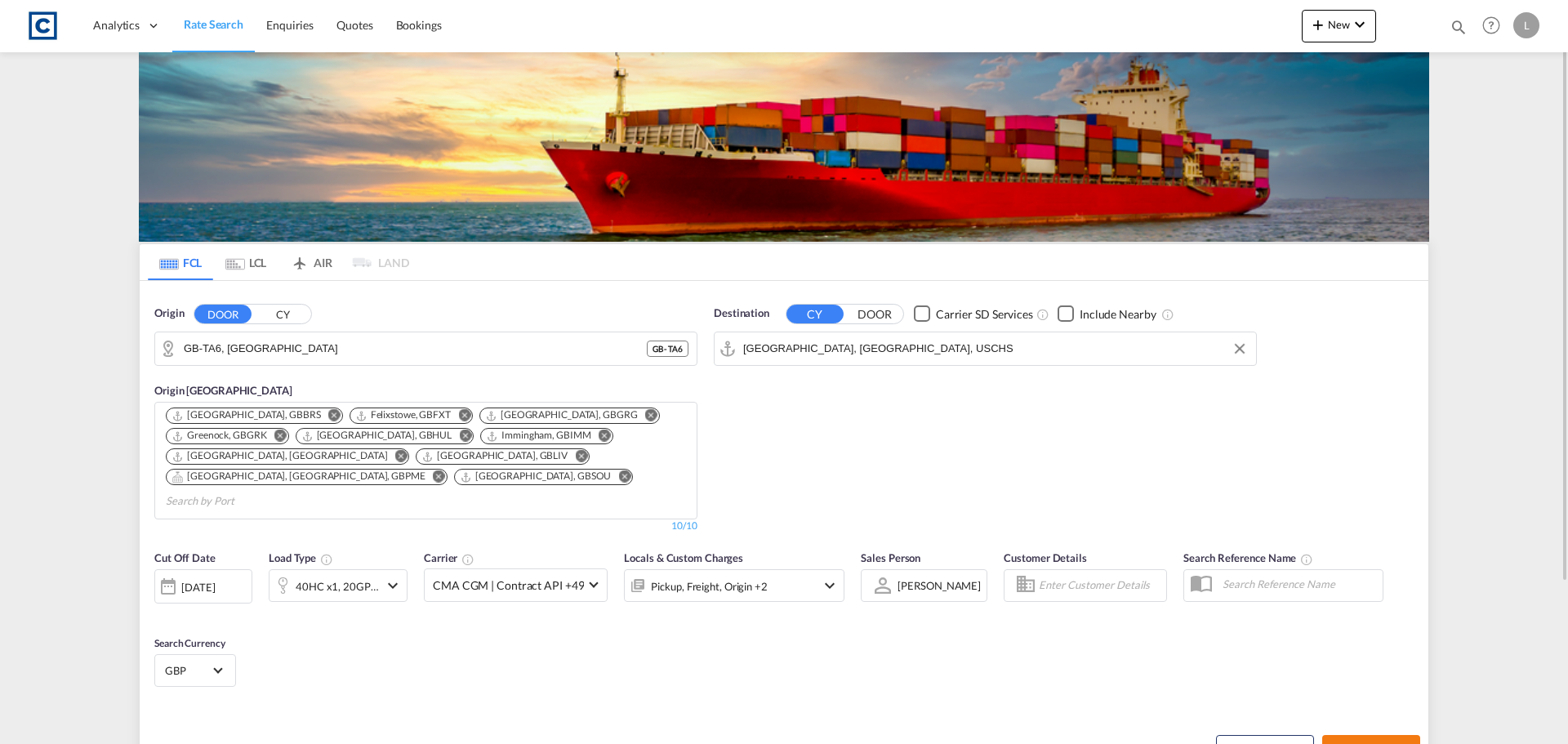
click at [1384, 743] on span "Search Rates" at bounding box center [1370, 750] width 78 height 13
type input "TA6 to USCHS / [DATE]"
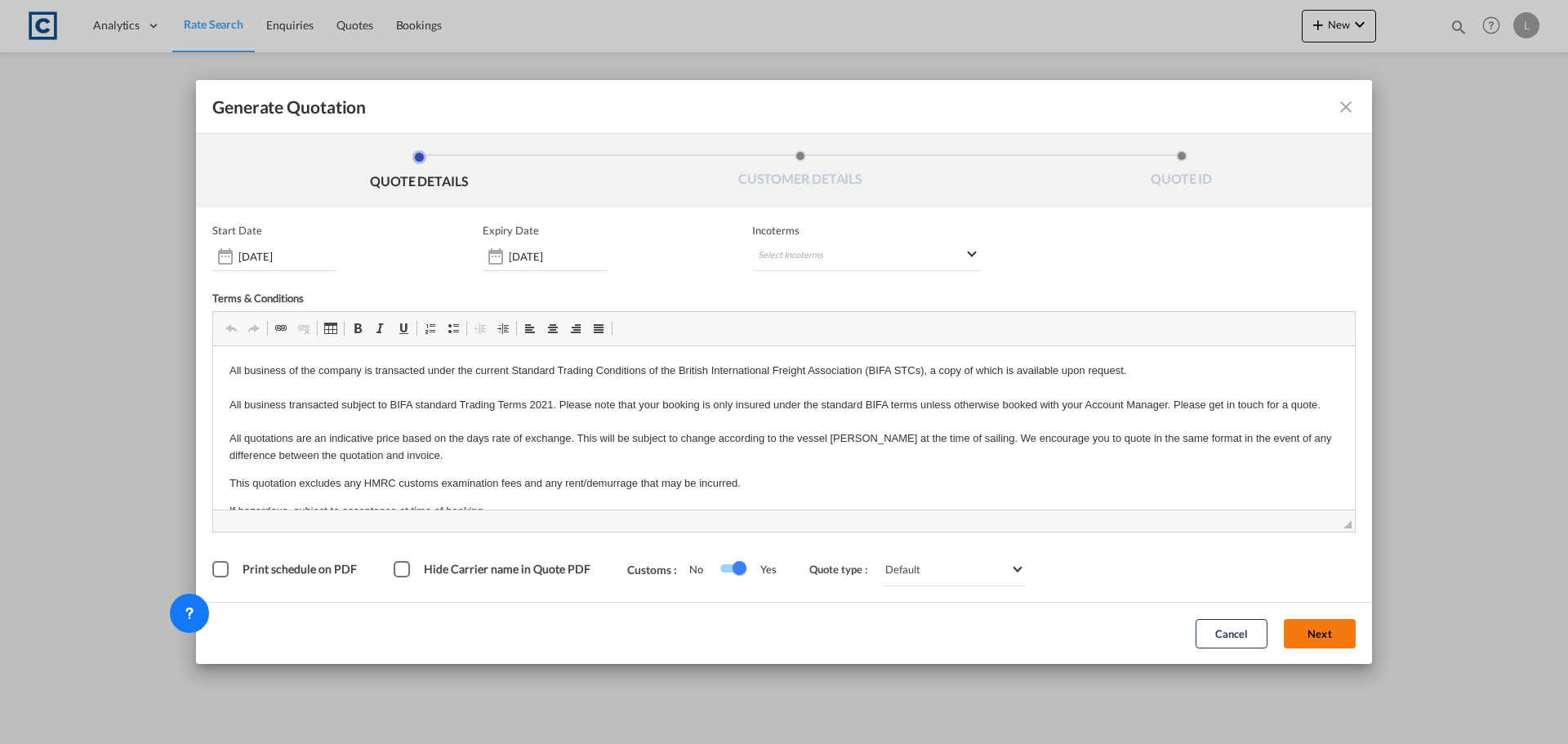
click at [1325, 634] on button "Next" at bounding box center [1319, 634] width 72 height 30
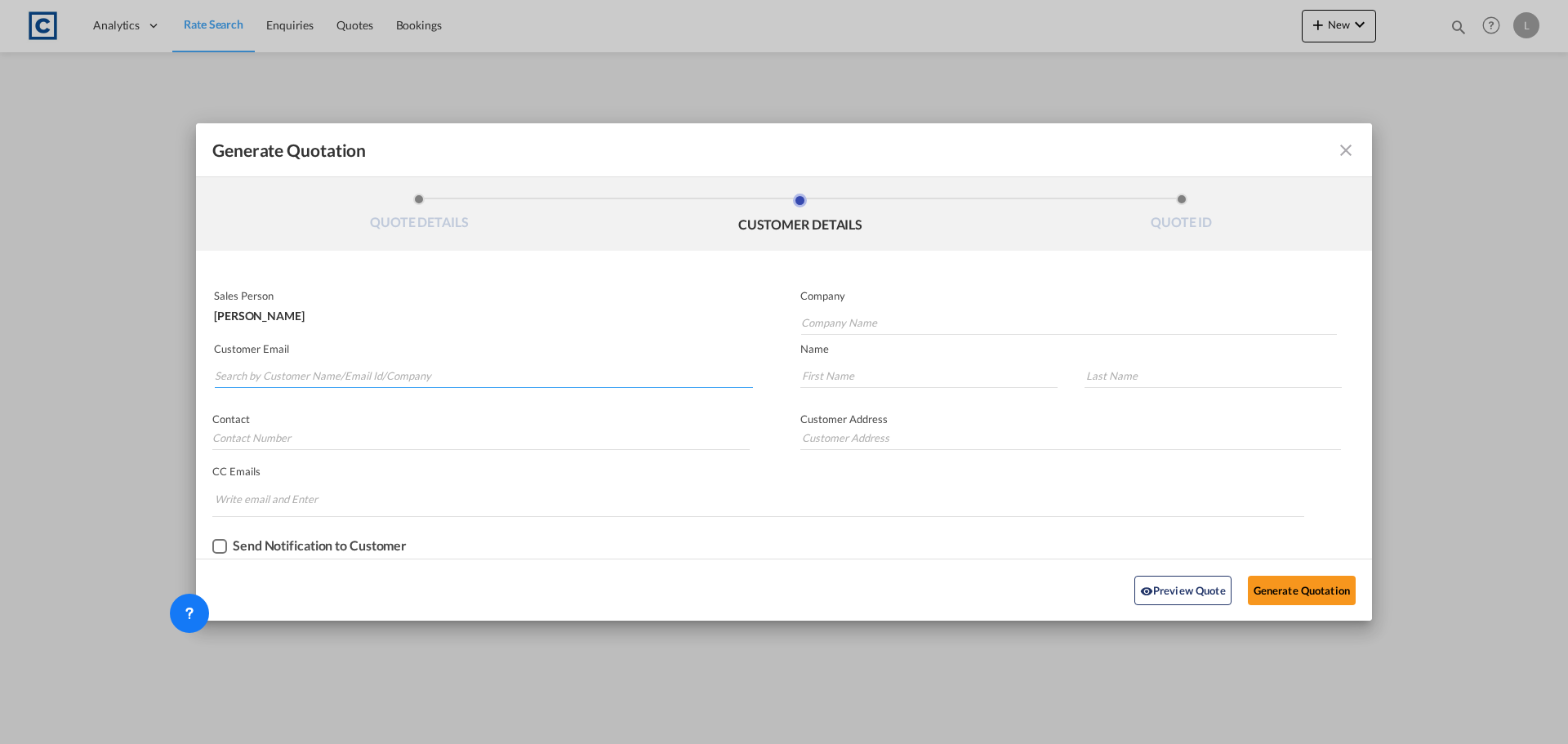
click at [417, 370] on input "Search by Customer Name/Email Id/Company" at bounding box center [484, 376] width 538 height 25
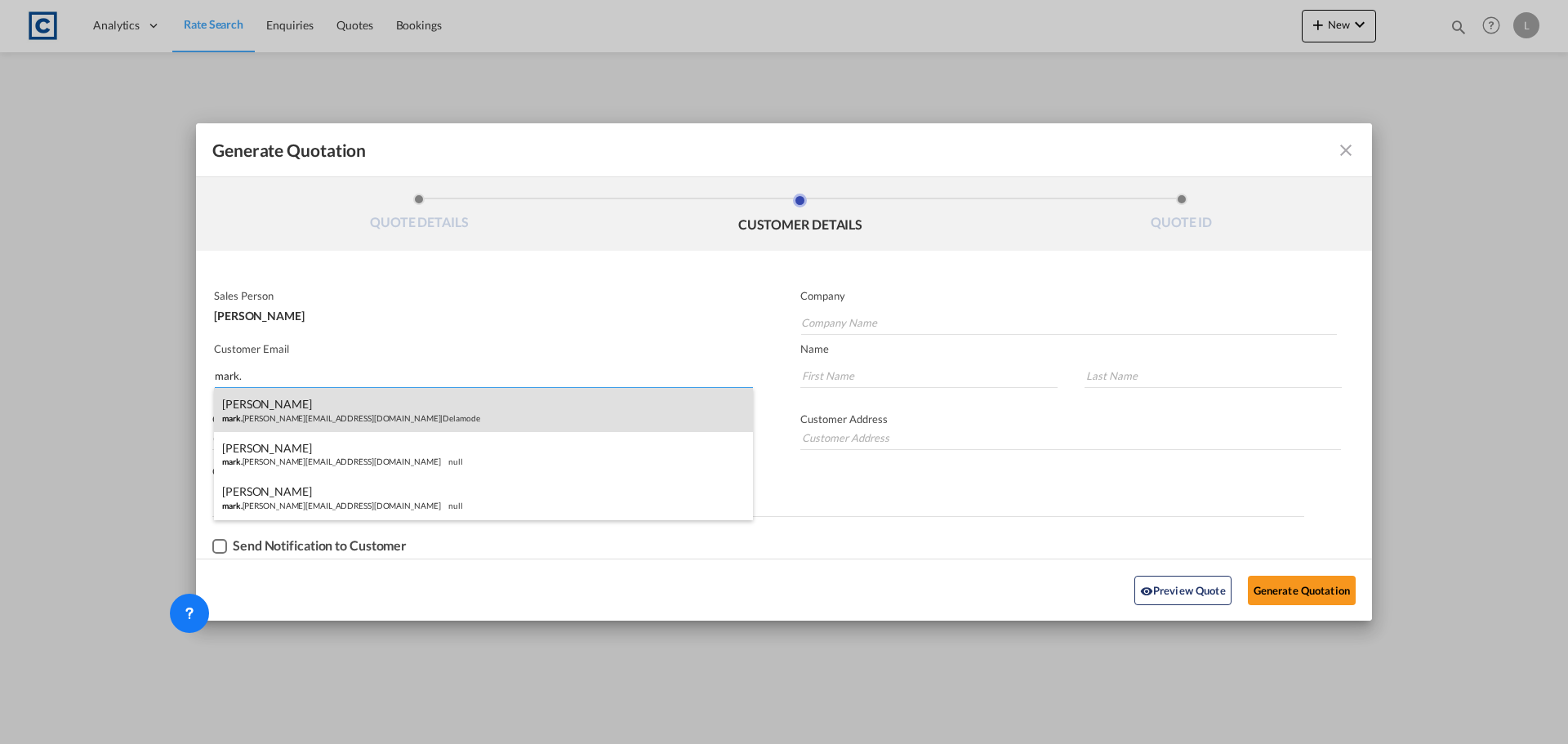
type input "mark."
click at [383, 410] on div "[PERSON_NAME] [PERSON_NAME]. [PERSON_NAME][EMAIL_ADDRESS][DOMAIN_NAME] | Delamo…" at bounding box center [483, 410] width 539 height 44
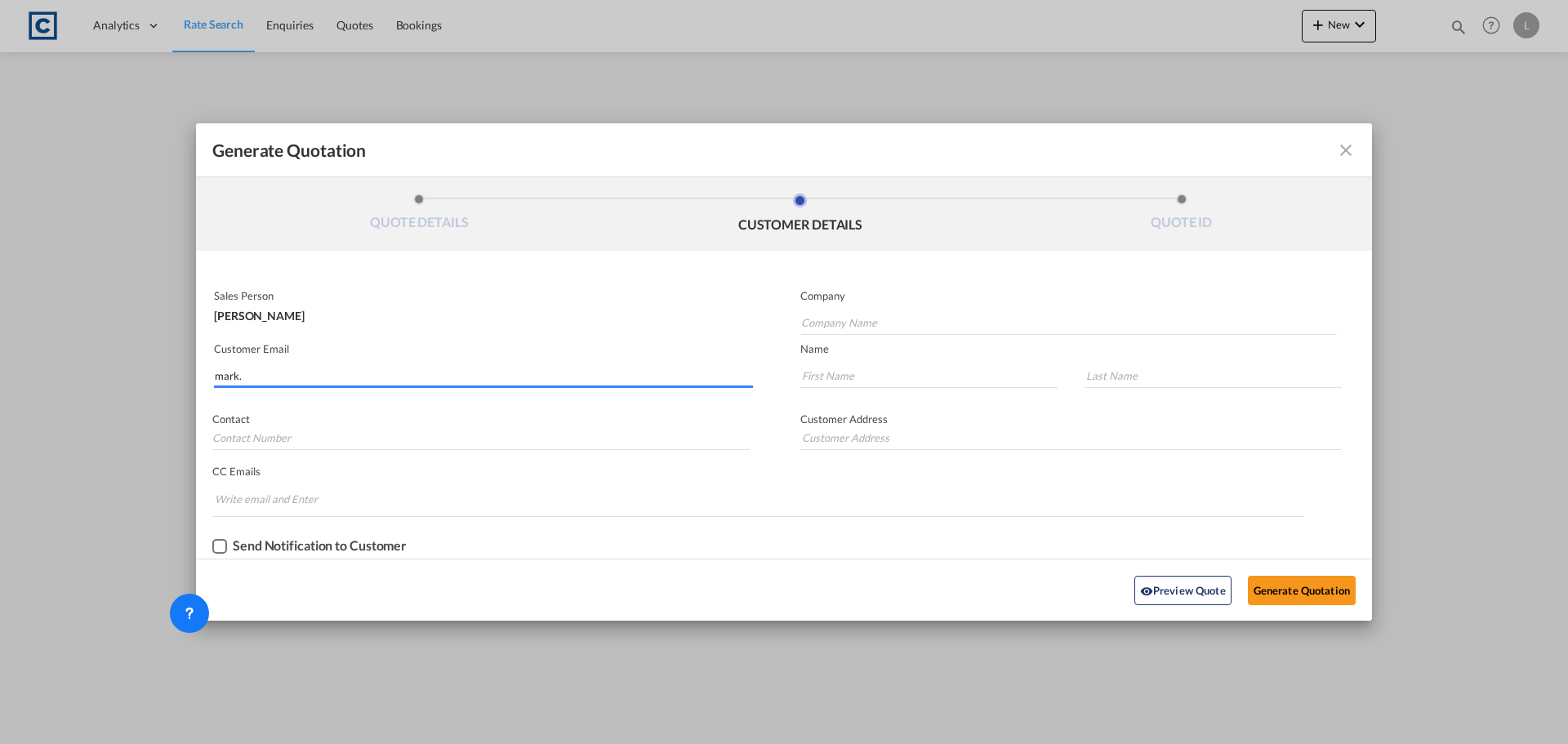
type input "Delamode"
type input "[EMAIL_ADDRESS][PERSON_NAME][DOMAIN_NAME]"
type input "Mark"
type input "[PERSON_NAME]"
type input "[STREET_ADDRESS]"
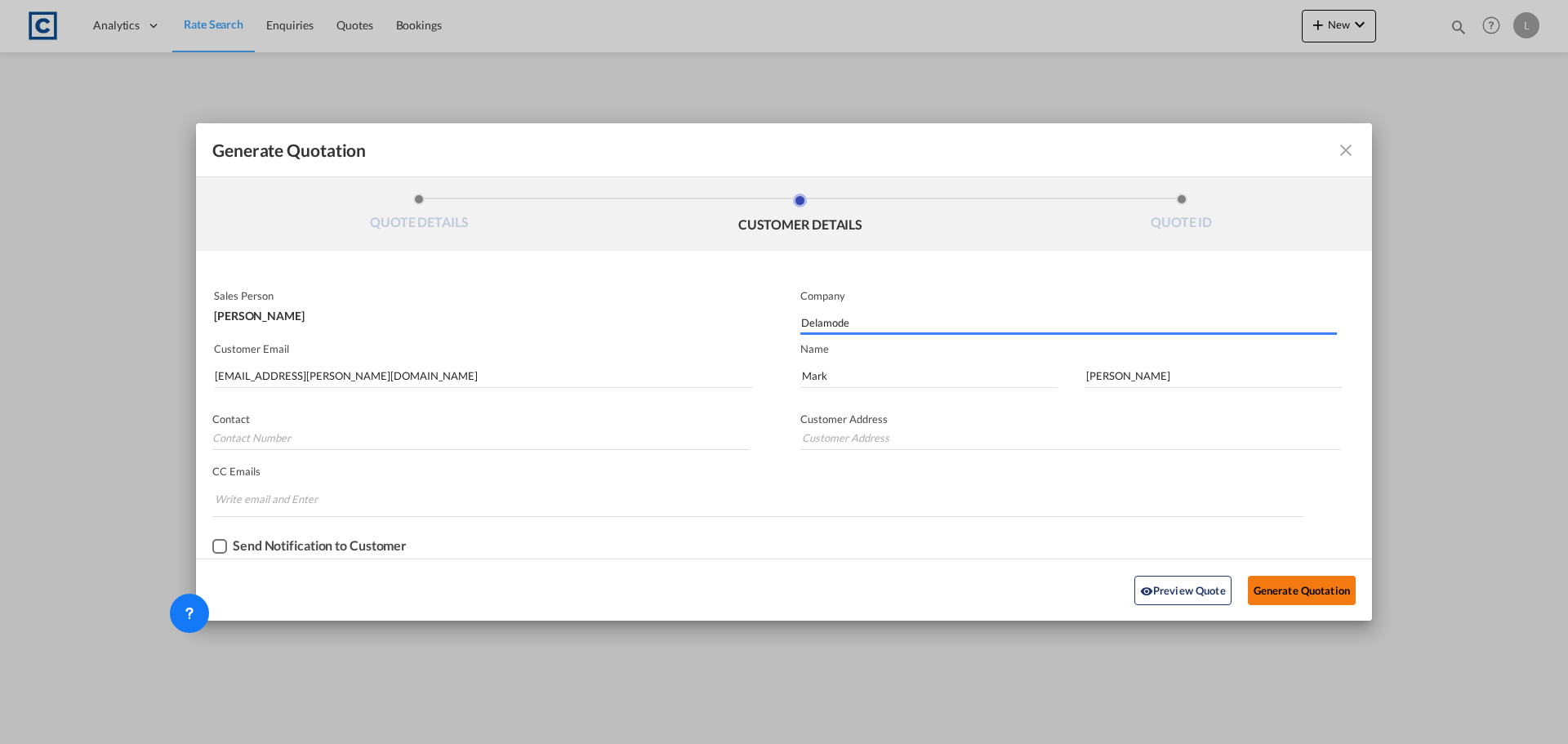
click at [1329, 597] on button "Generate Quotation" at bounding box center [1301, 590] width 108 height 30
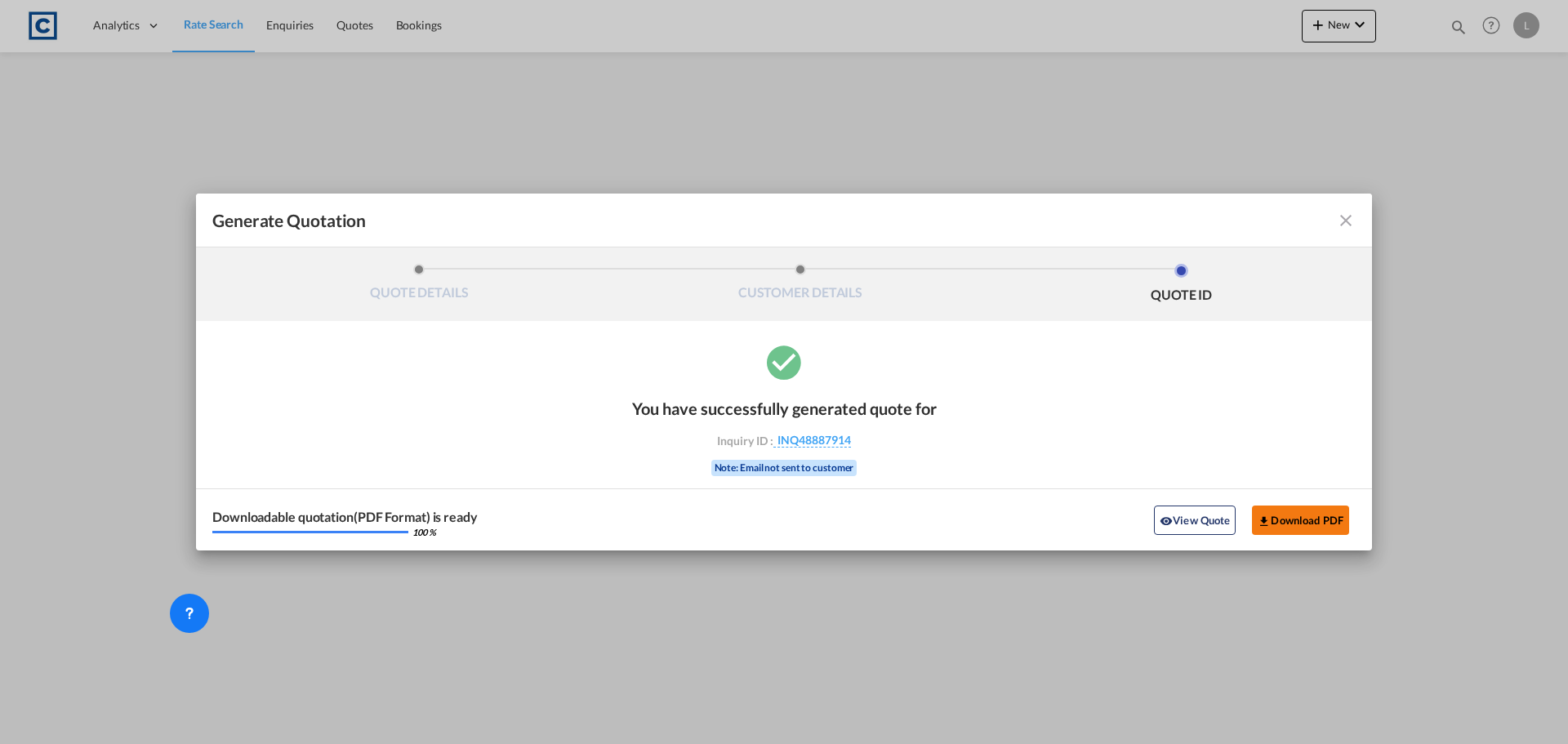
click at [1304, 525] on button "Download PDF" at bounding box center [1300, 520] width 97 height 30
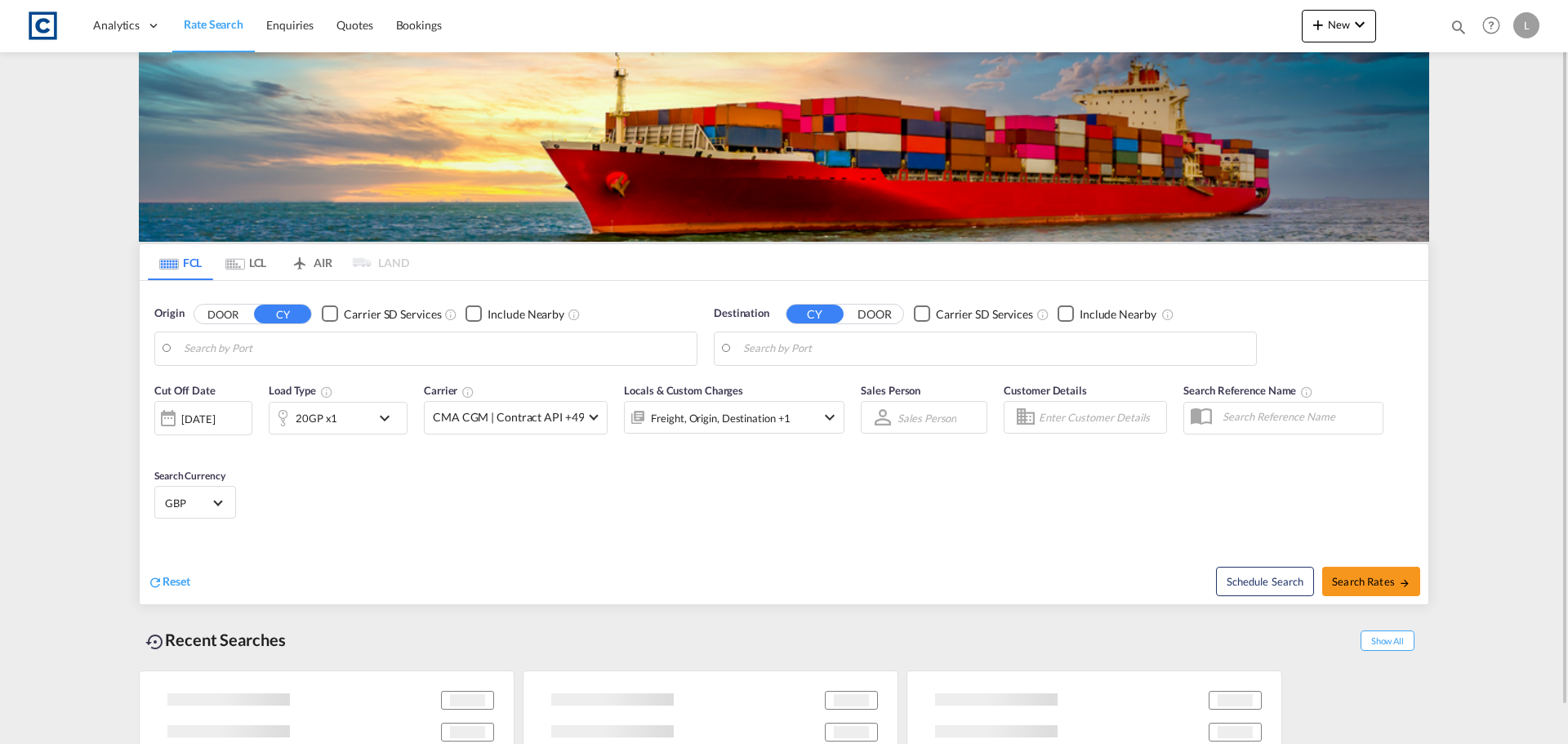
type input "GB-TA6, [GEOGRAPHIC_DATA]"
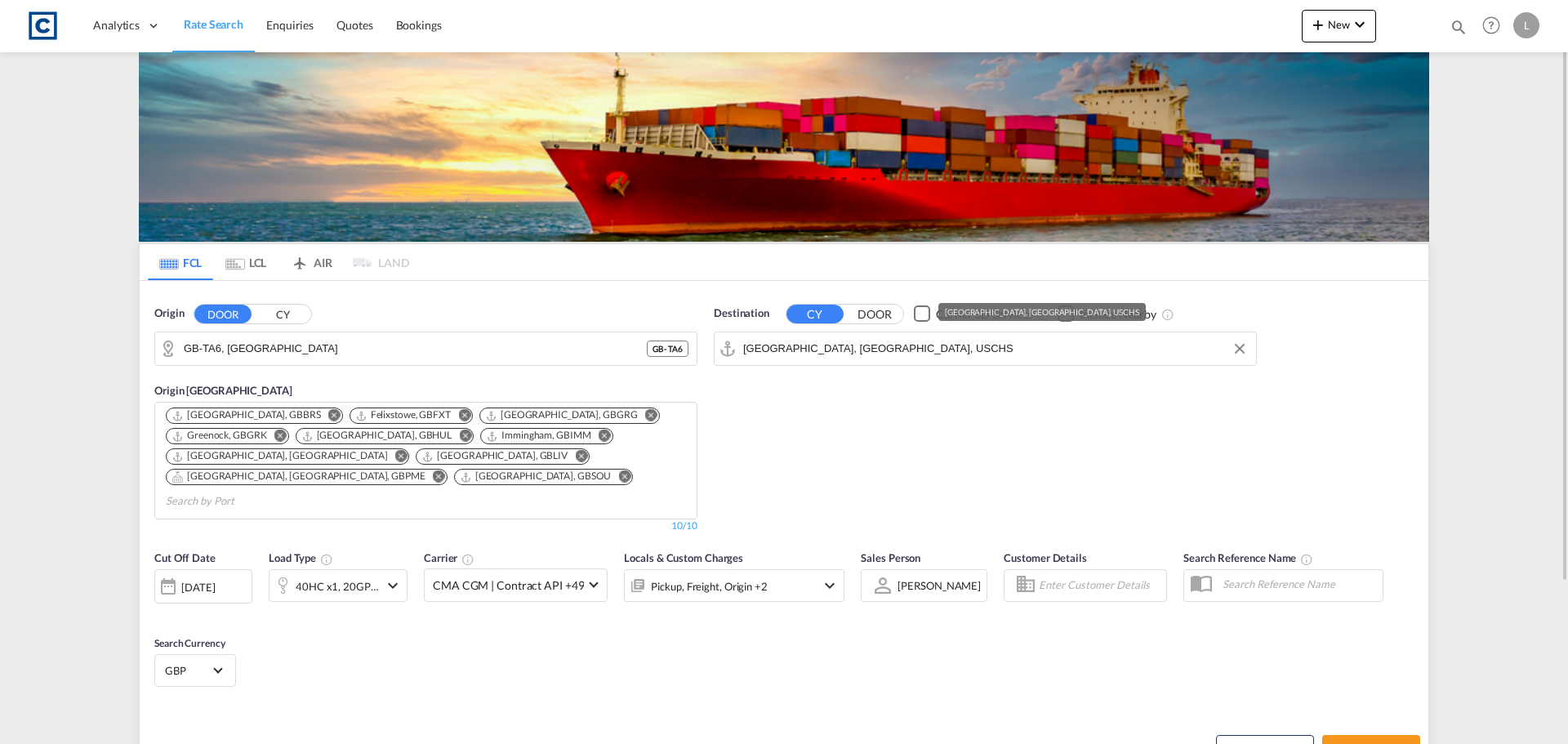
click at [824, 350] on input "[GEOGRAPHIC_DATA], [GEOGRAPHIC_DATA], USCHS" at bounding box center [995, 349] width 505 height 25
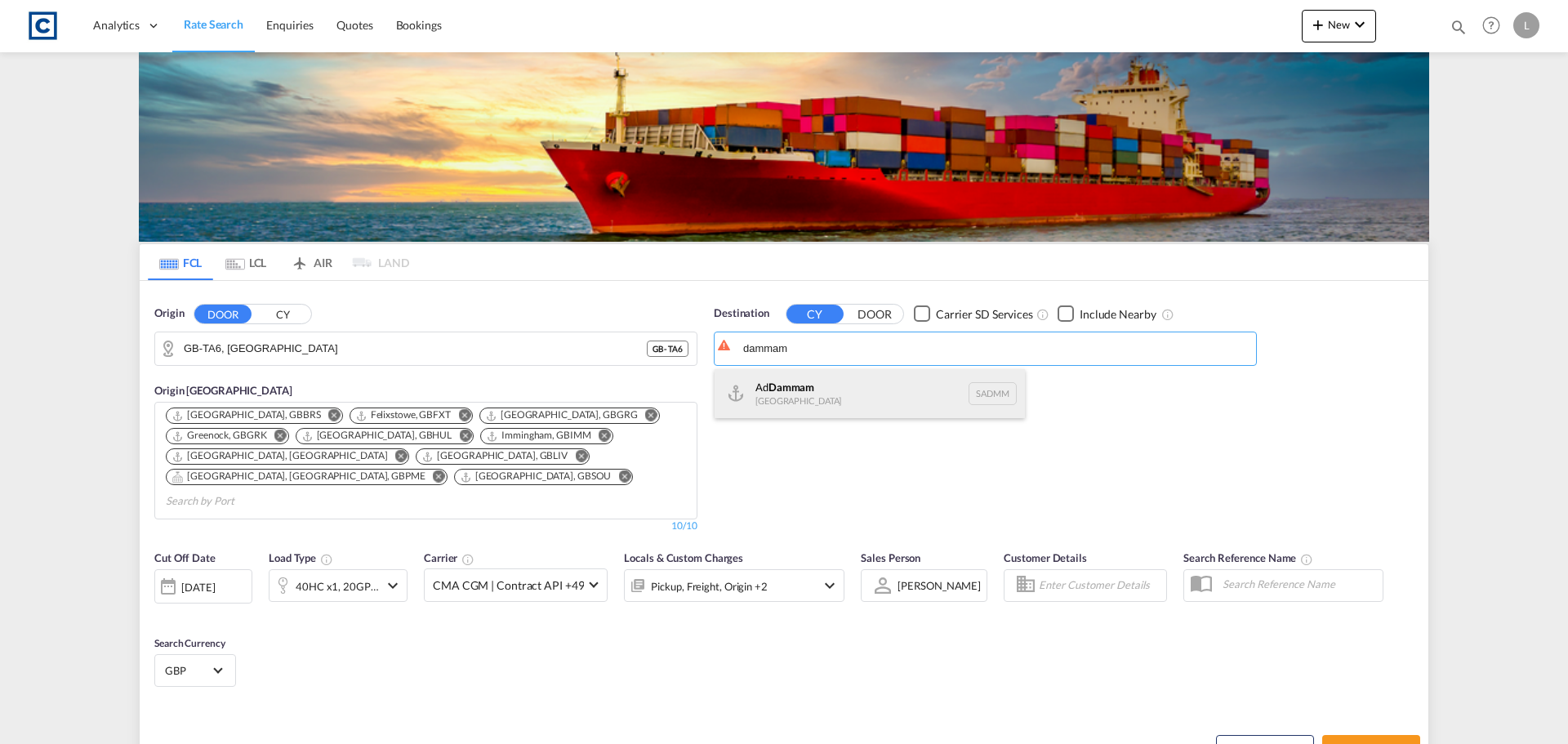
click at [831, 387] on div "Ad Dammam [GEOGRAPHIC_DATA] [GEOGRAPHIC_DATA]" at bounding box center [869, 393] width 310 height 49
type input "Ad Dammam, SADMM"
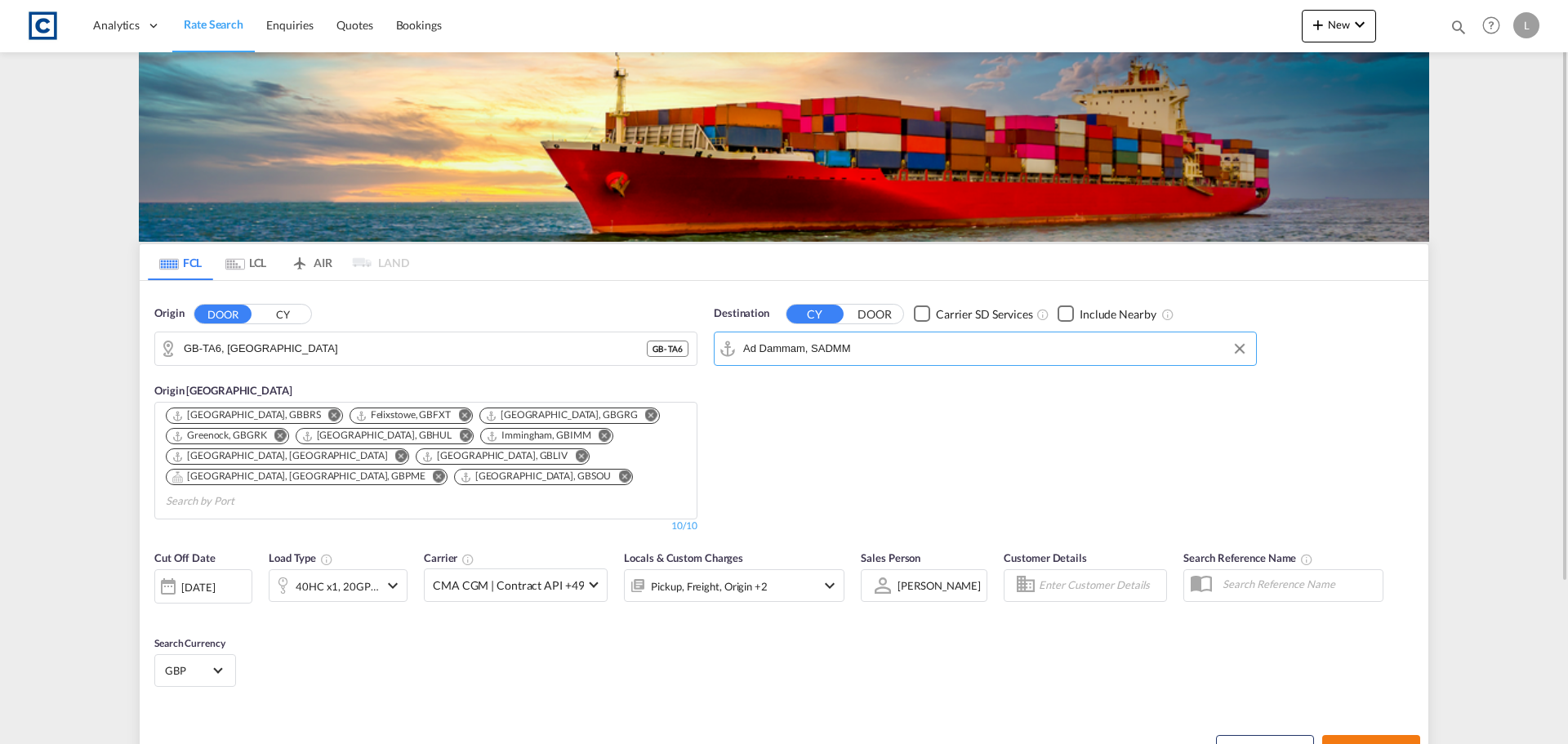
click at [1386, 743] on span "Search Rates" at bounding box center [1370, 750] width 78 height 13
type input "TA6 to SADMM / [DATE]"
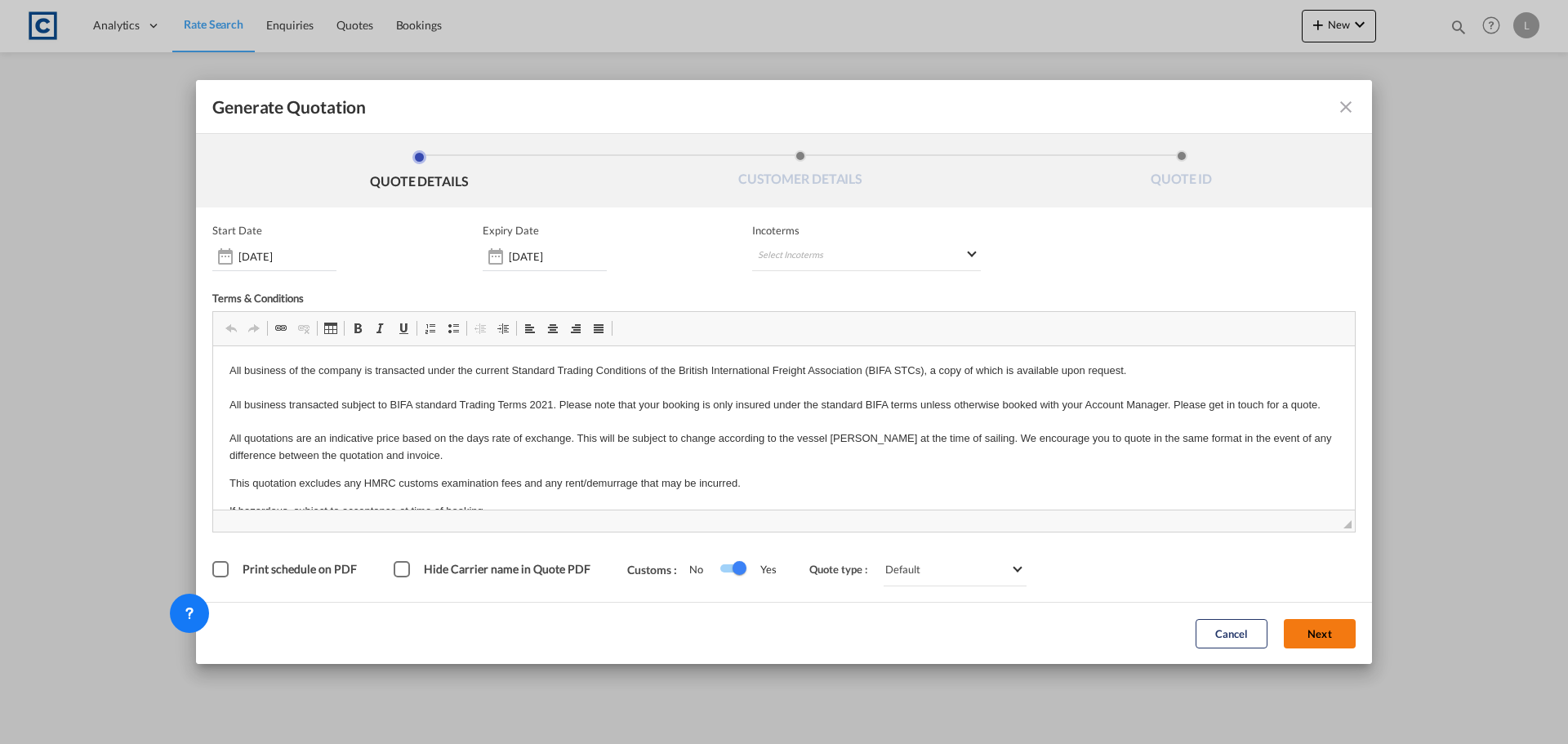
click at [1328, 644] on button "Next" at bounding box center [1319, 634] width 72 height 30
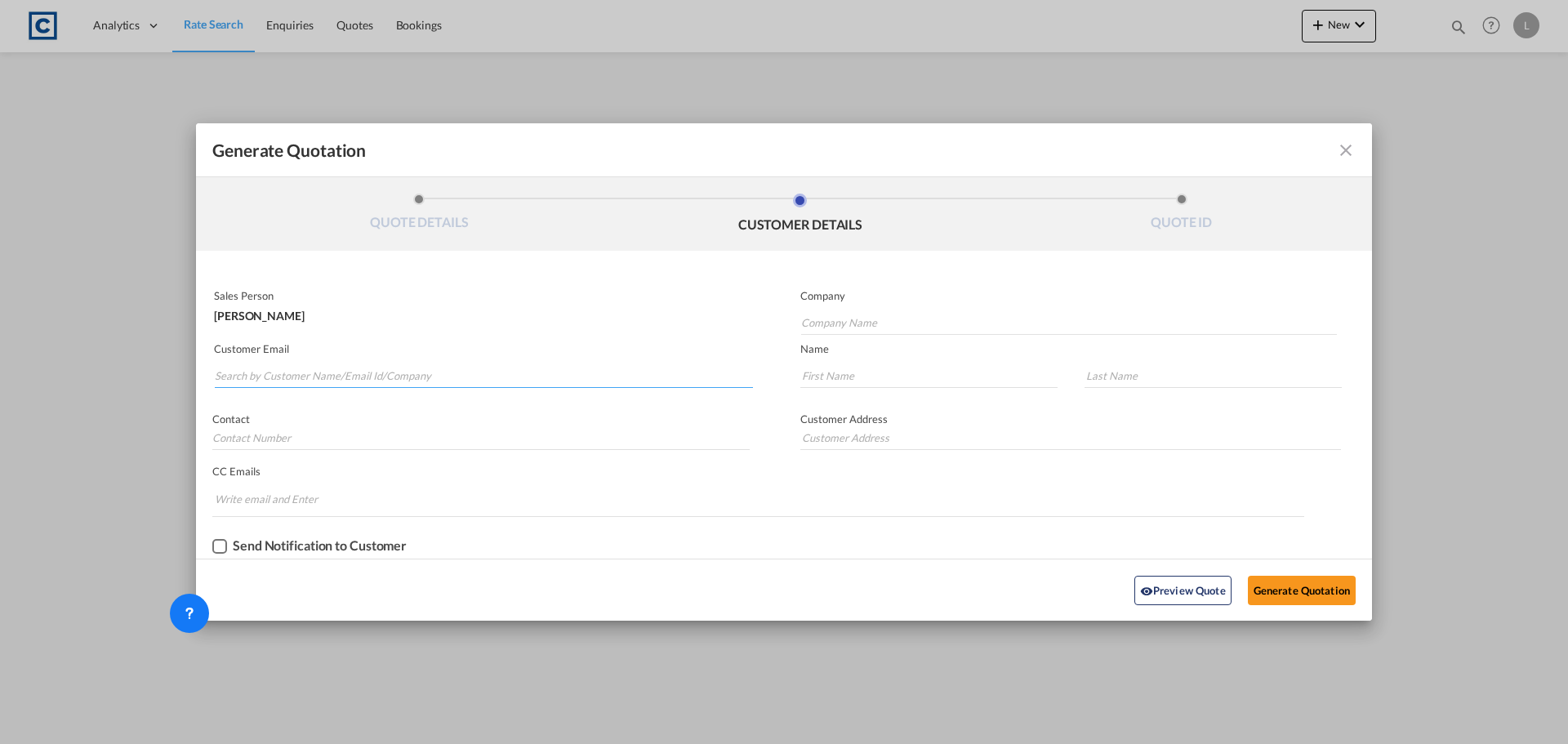
click at [433, 374] on input "Search by Customer Name/Email Id/Company" at bounding box center [484, 376] width 538 height 25
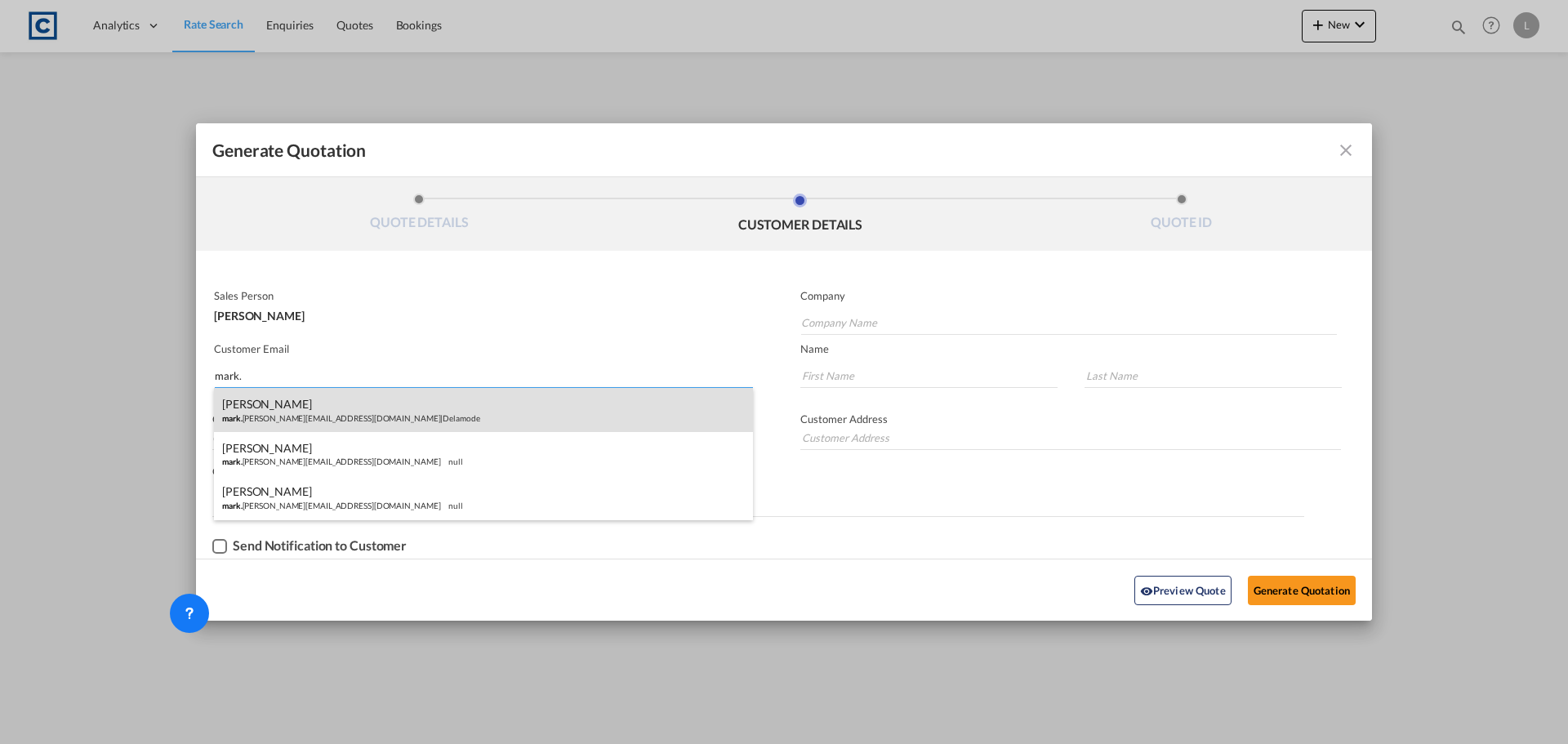
type input "mark."
click at [409, 412] on div "[PERSON_NAME] [PERSON_NAME]. [PERSON_NAME][EMAIL_ADDRESS][DOMAIN_NAME] | Delamo…" at bounding box center [483, 410] width 539 height 44
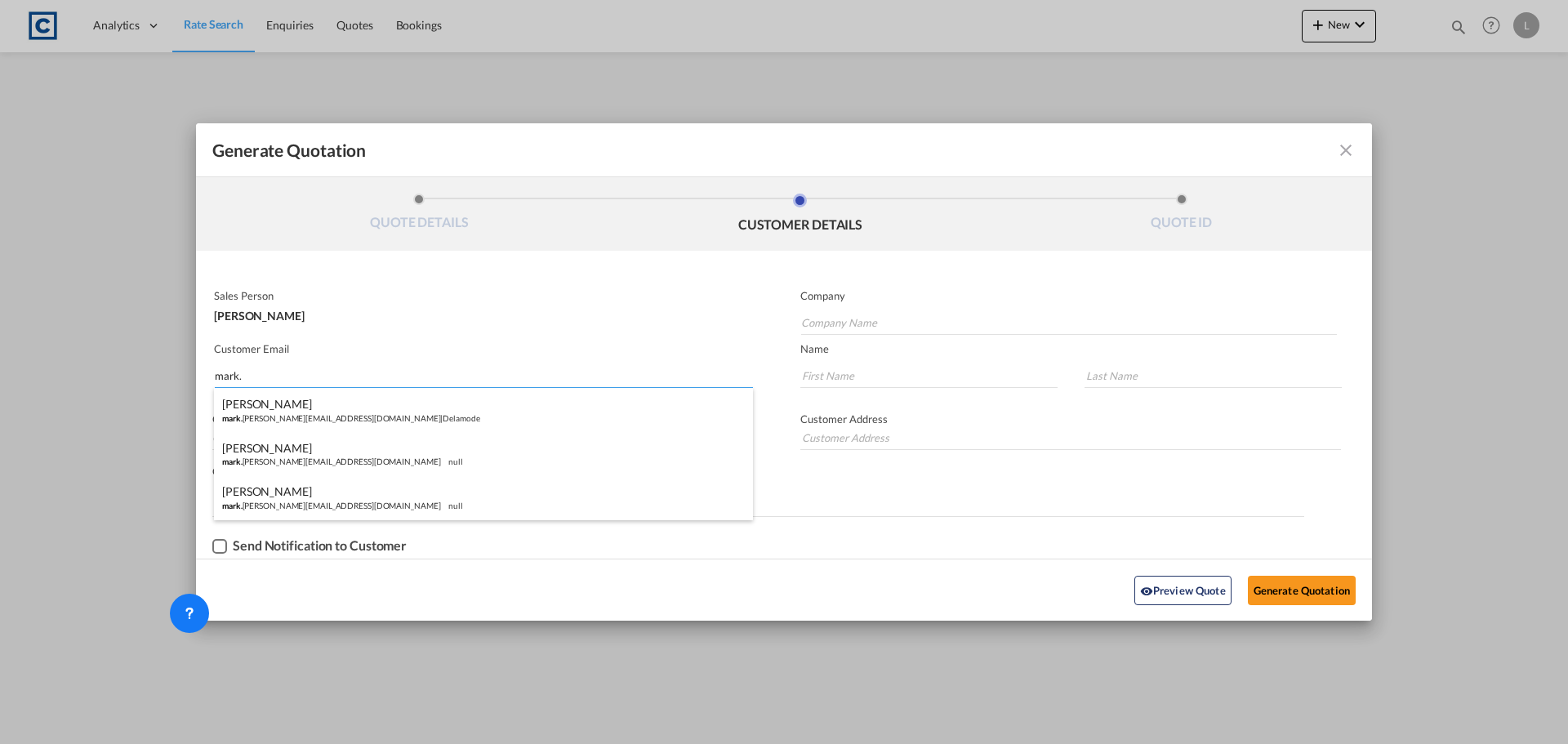
type input "Delamode"
type input "[EMAIL_ADDRESS][PERSON_NAME][DOMAIN_NAME]"
type input "Mark"
type input "[PERSON_NAME]"
type input "[STREET_ADDRESS]"
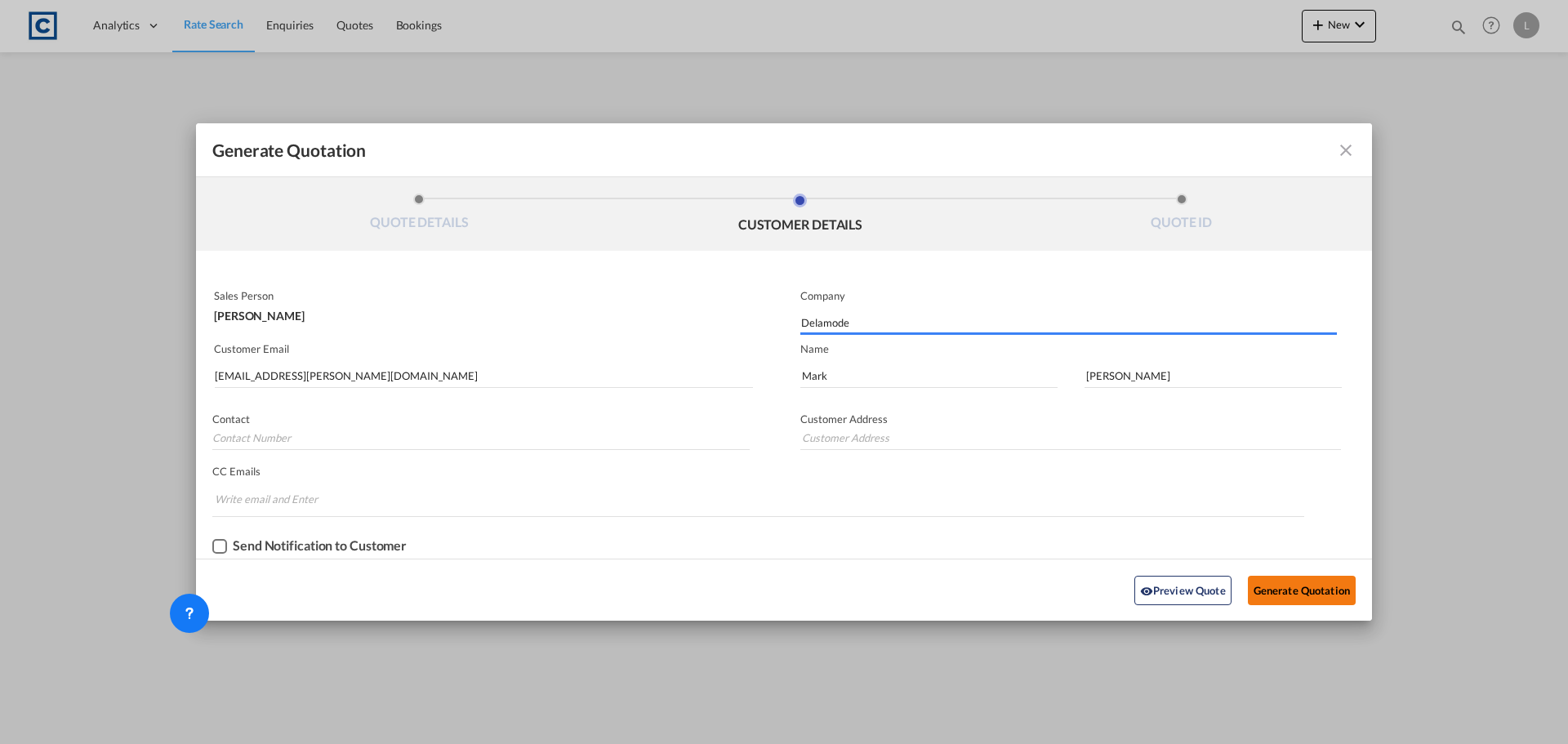
click at [1321, 593] on button "Generate Quotation" at bounding box center [1301, 590] width 108 height 30
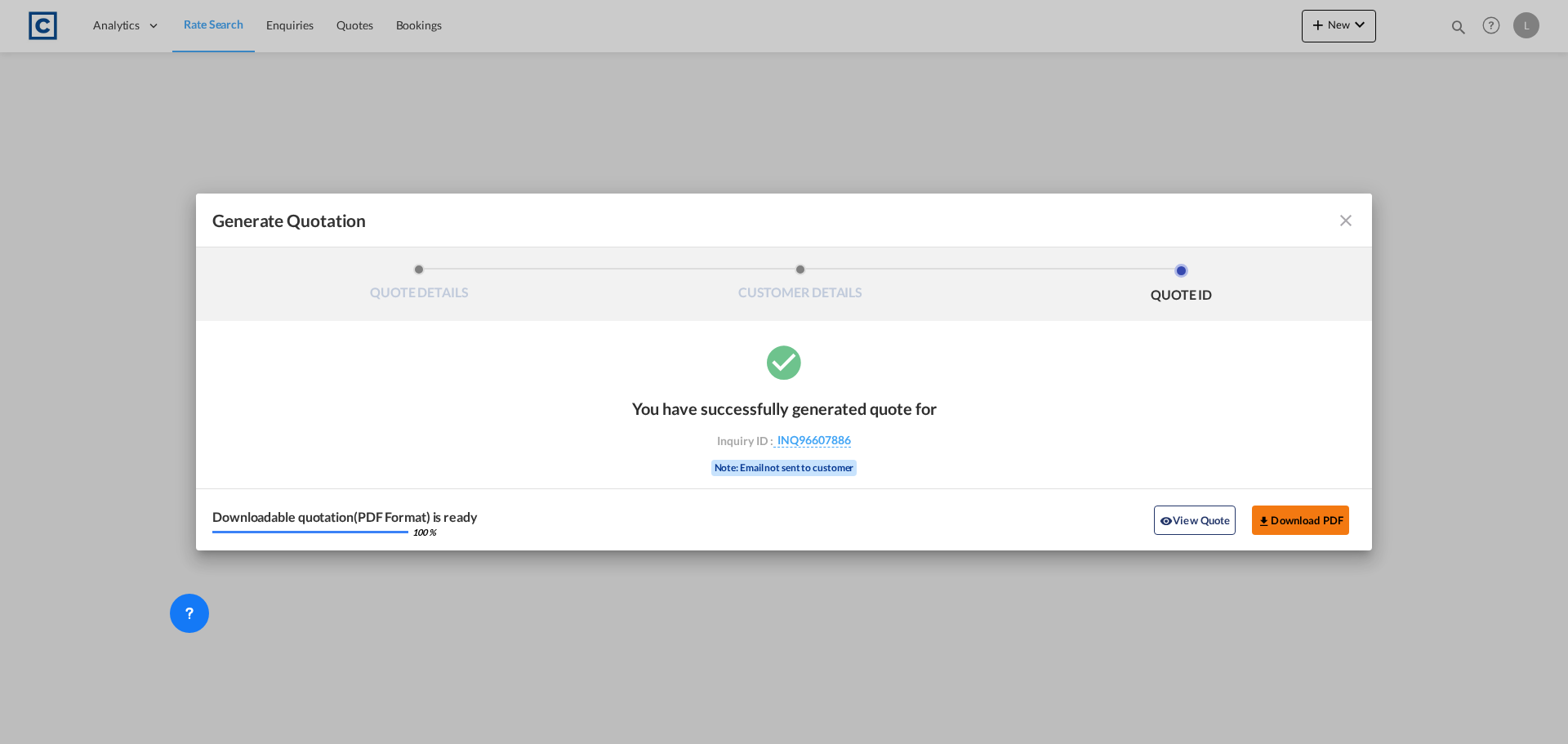
click at [1296, 518] on button "Download PDF" at bounding box center [1300, 520] width 97 height 30
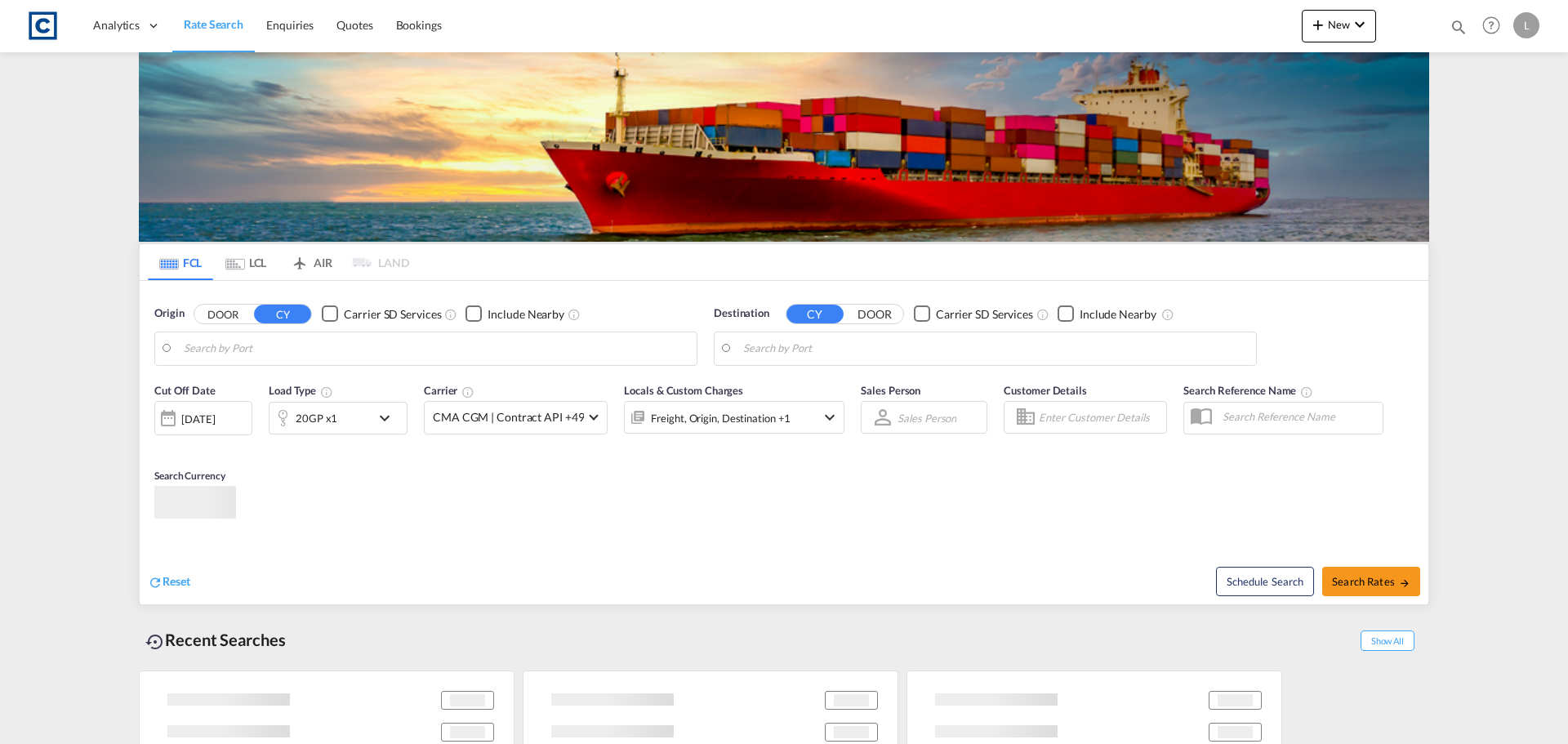
type input "GB-TA6, [GEOGRAPHIC_DATA]"
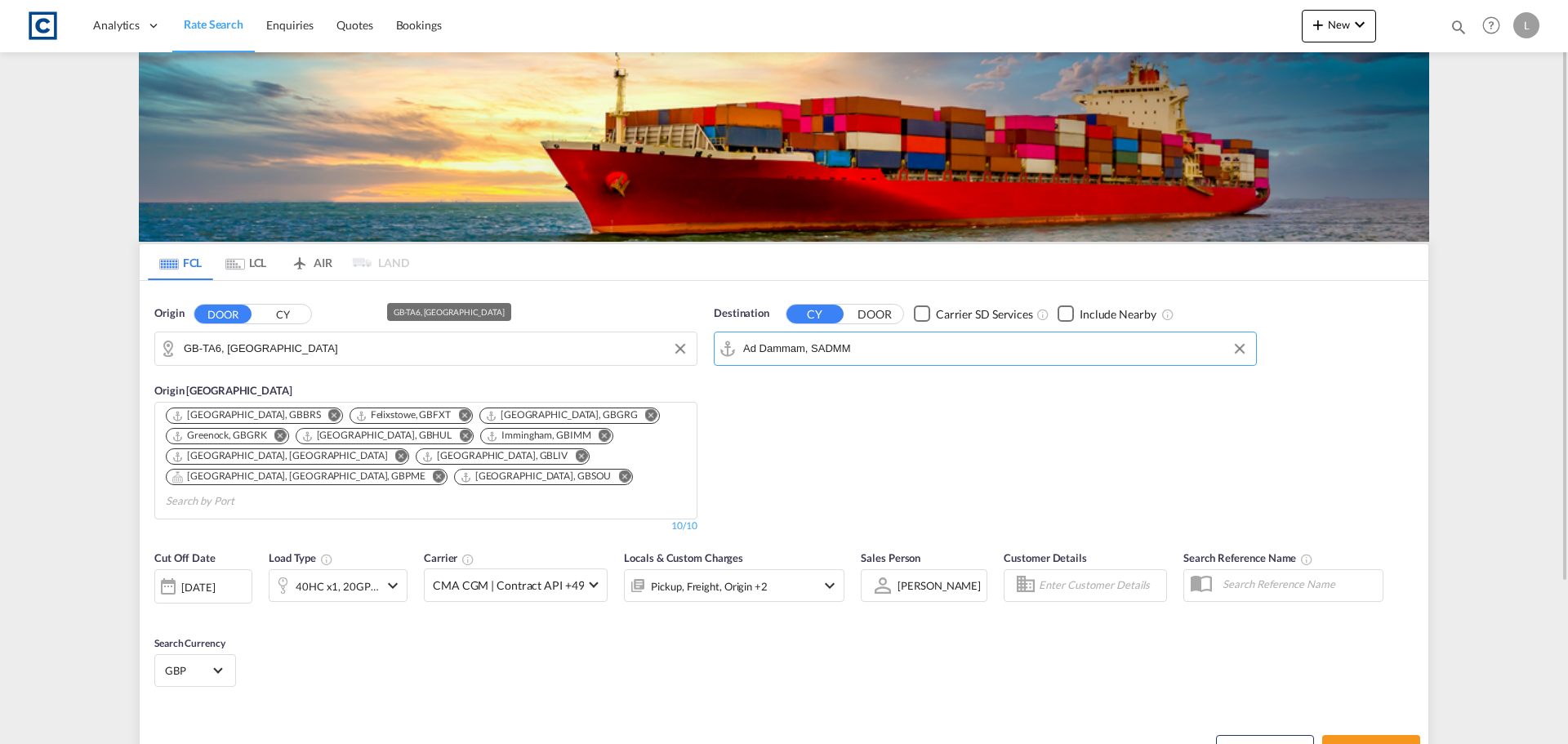
click at [848, 357] on input "Ad Dammam, SADMM" at bounding box center [995, 349] width 505 height 25
drag, startPoint x: 850, startPoint y: 439, endPoint x: 896, endPoint y: 562, distance: 131.3
click at [850, 444] on div "[GEOGRAPHIC_DATA] Dry [GEOGRAPHIC_DATA] SARYP" at bounding box center [869, 443] width 310 height 49
type input "Riyadh Dry Port, [GEOGRAPHIC_DATA]"
click at [1380, 738] on button "Search Rates" at bounding box center [1370, 750] width 98 height 30
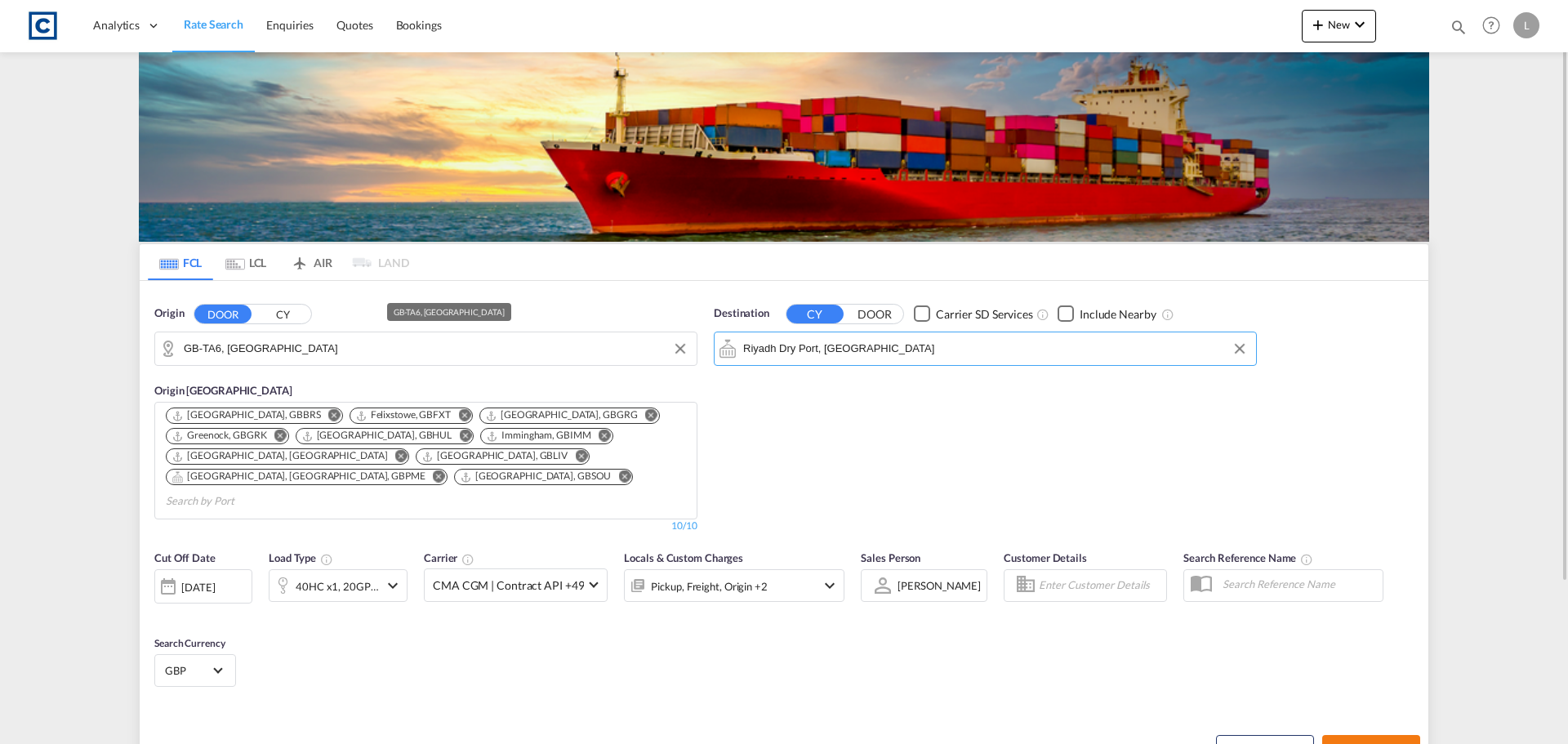
type input "TA6 to SARYP / 23 Sep 2025"
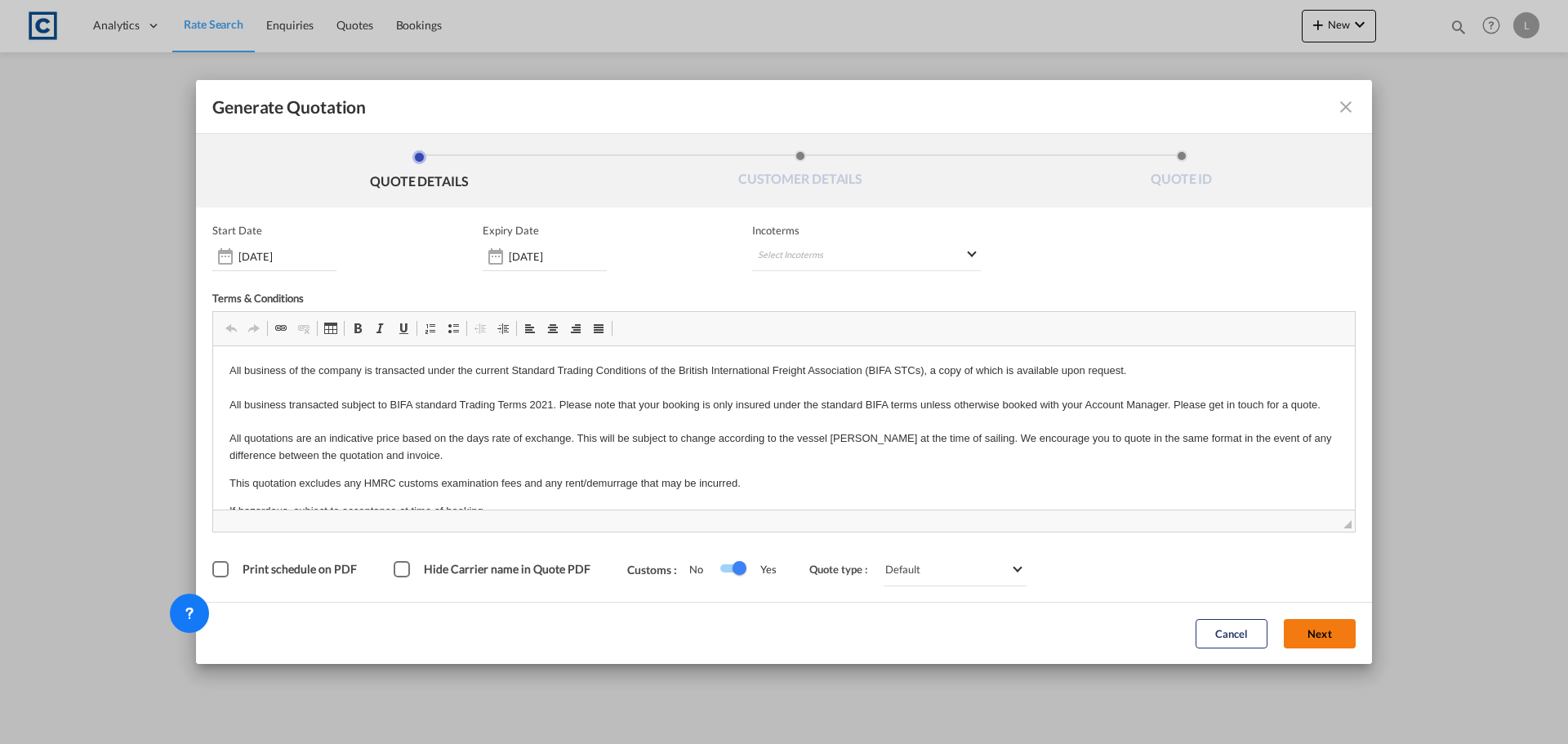
click at [1334, 625] on button "Next" at bounding box center [1319, 634] width 72 height 30
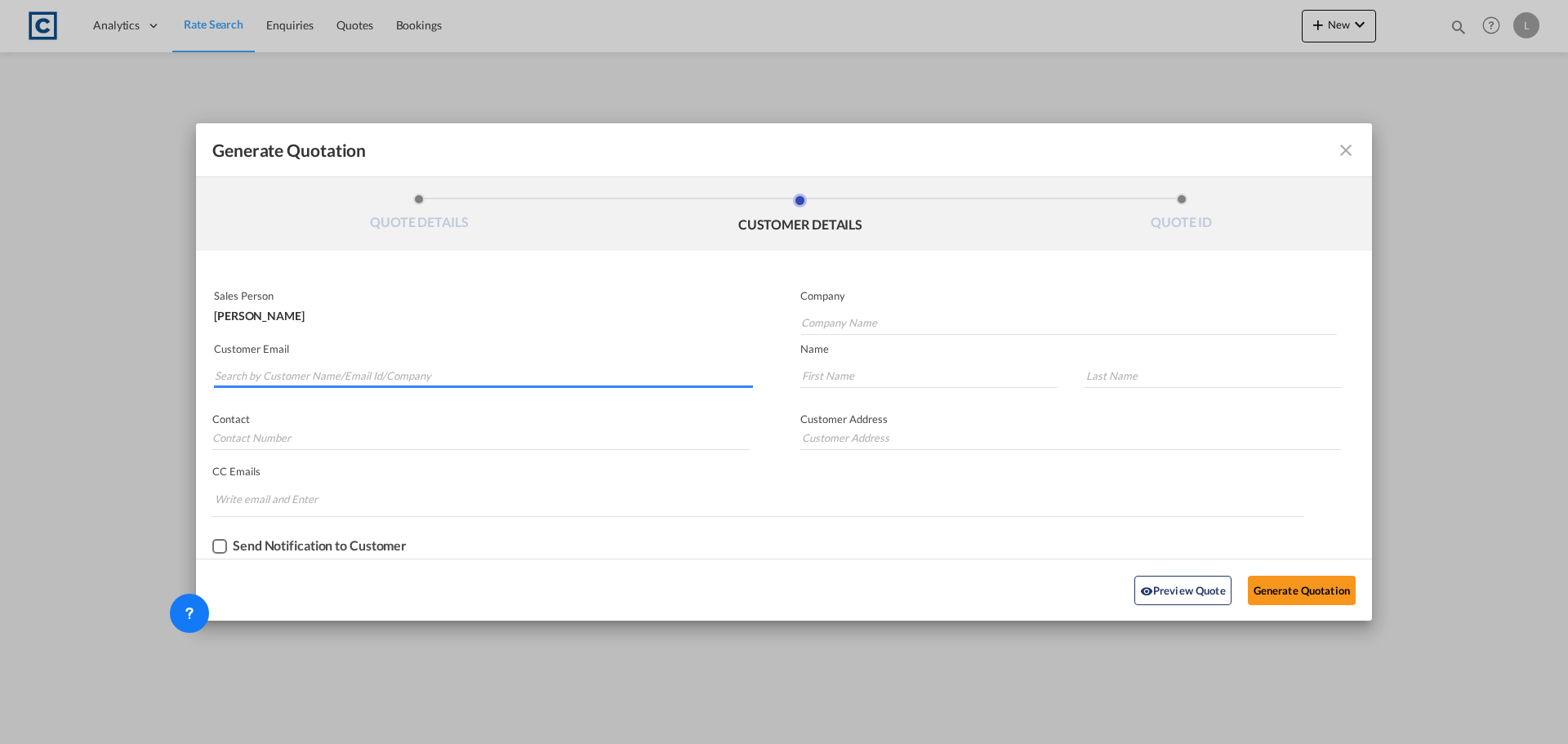
click at [489, 370] on input "Search by Customer Name/Email Id/Company" at bounding box center [484, 376] width 538 height 25
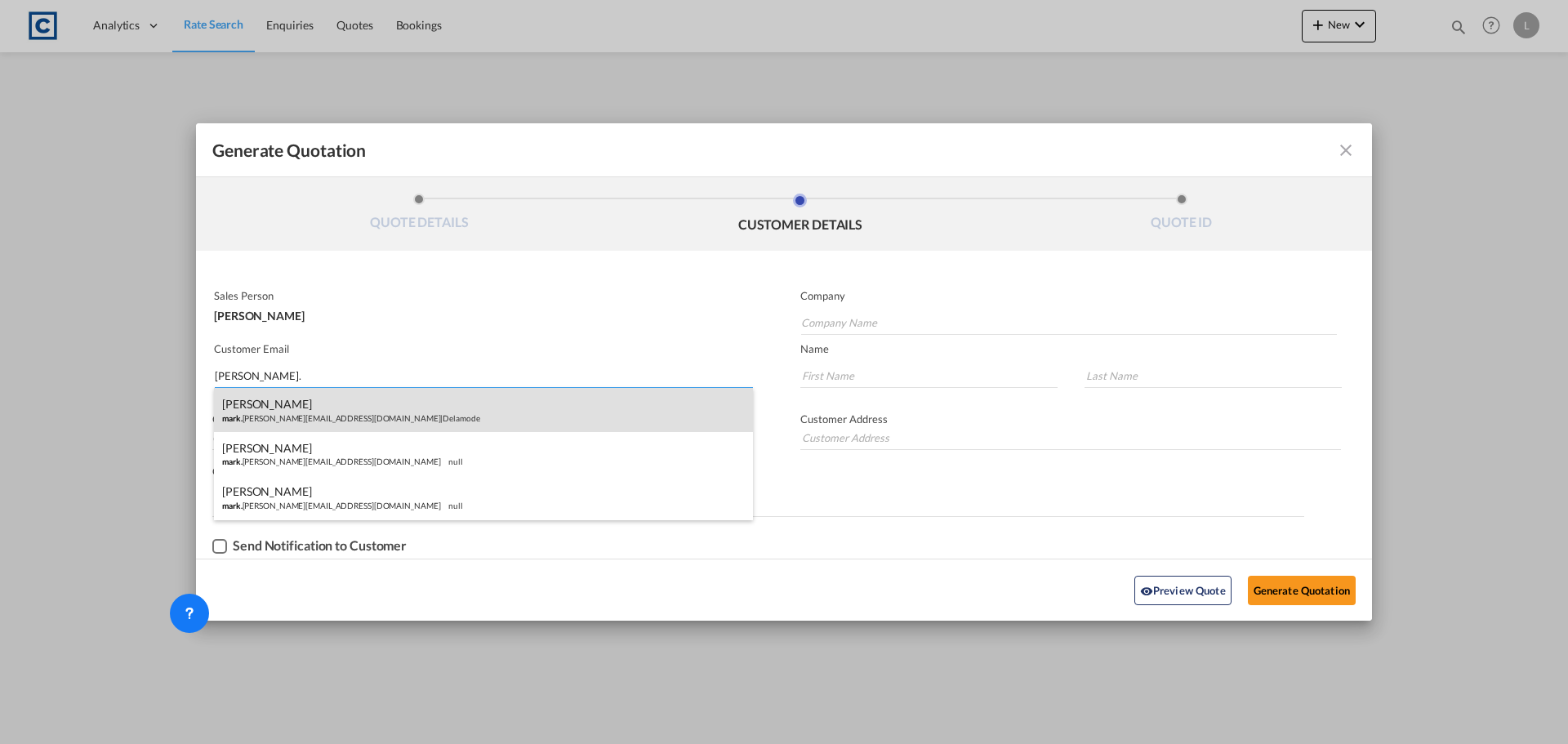
type input "MARK."
click at [464, 412] on div "Mark Owen mark. owen@delamode-group.com | Delamode" at bounding box center [483, 410] width 539 height 44
type input "Delamode"
type input "mark.owen@delamode-group.com"
type input "Mark"
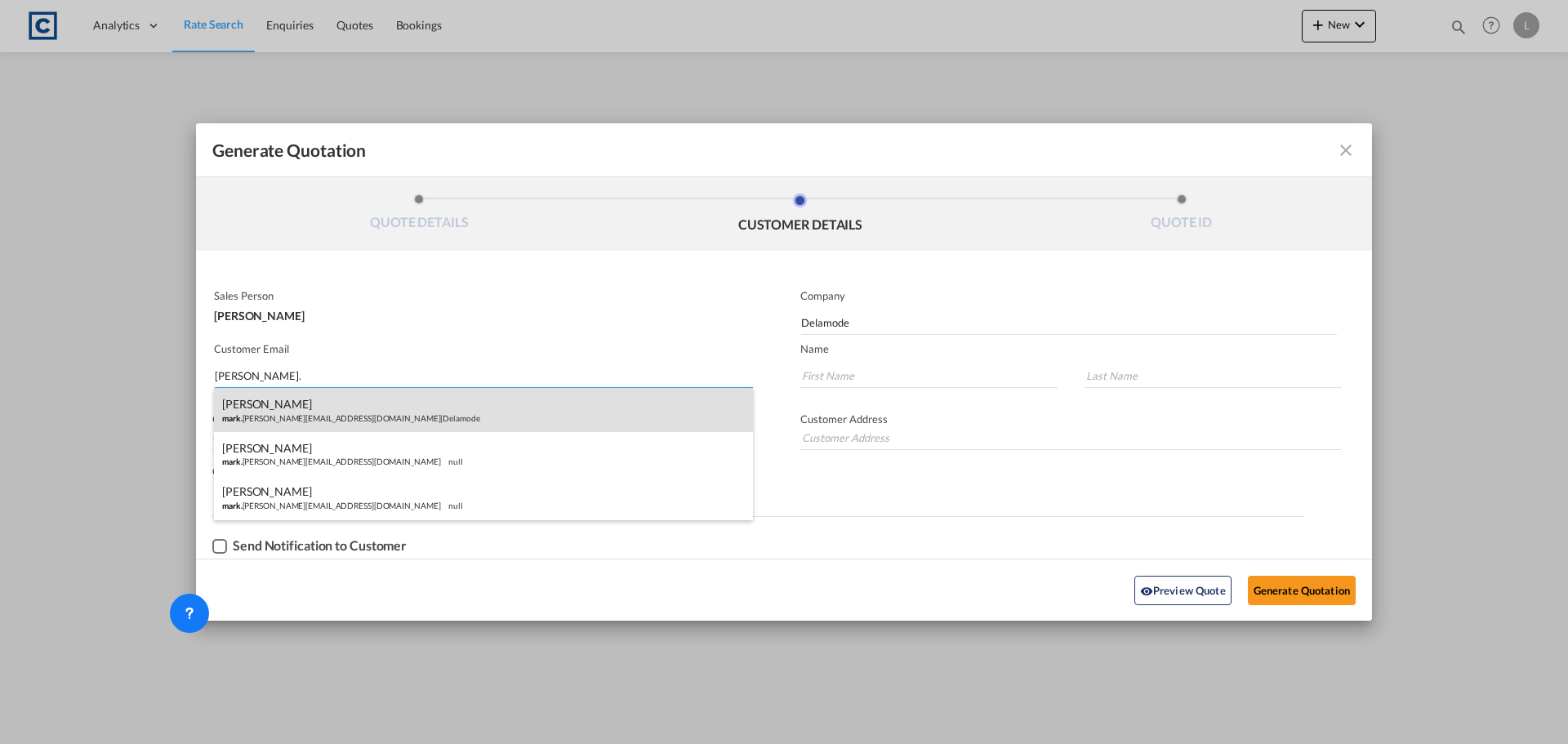
type input "Owen"
type input "Blackwater Close, Rainham, Essex, RM13 8UA"
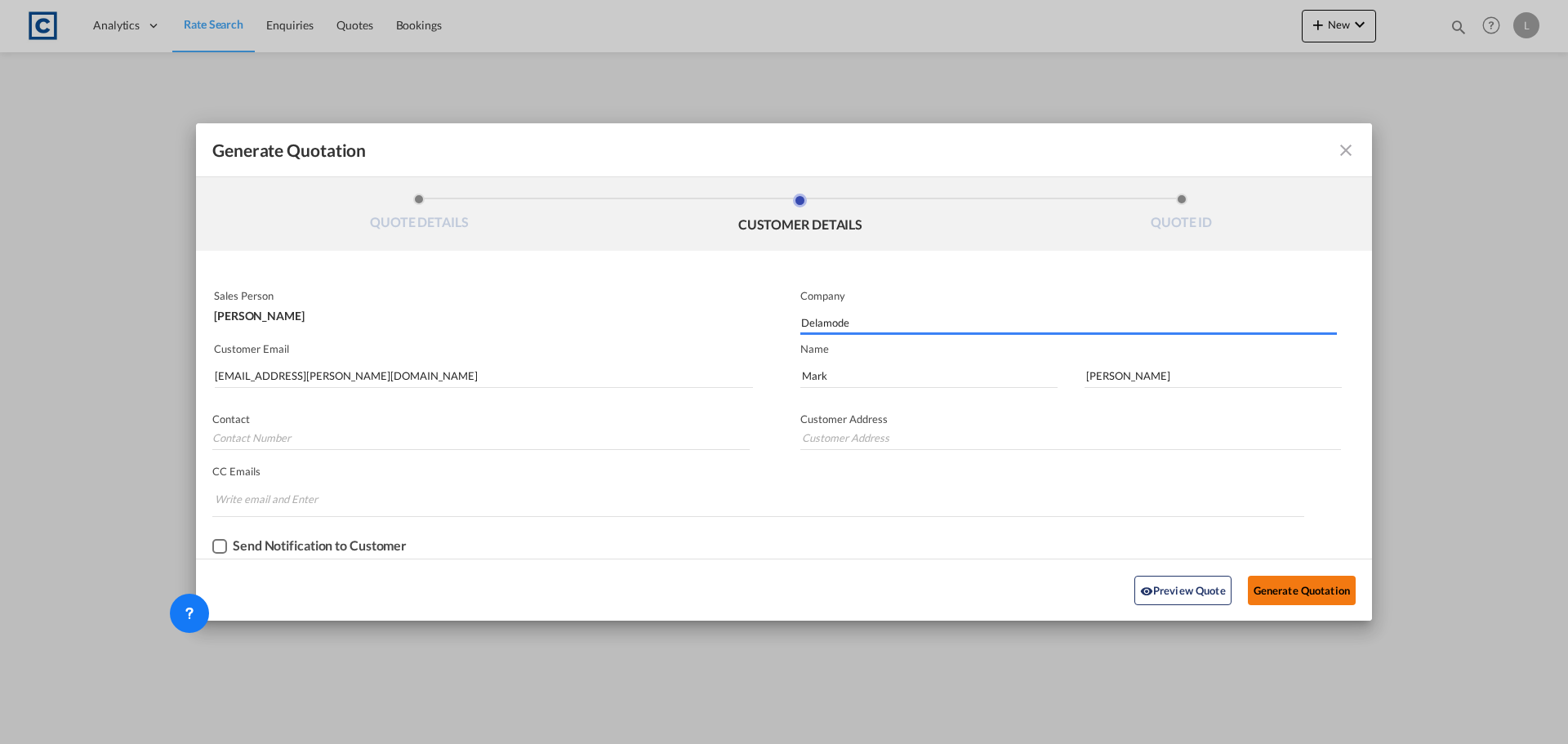
click at [1296, 579] on button "Generate Quotation" at bounding box center [1301, 590] width 108 height 30
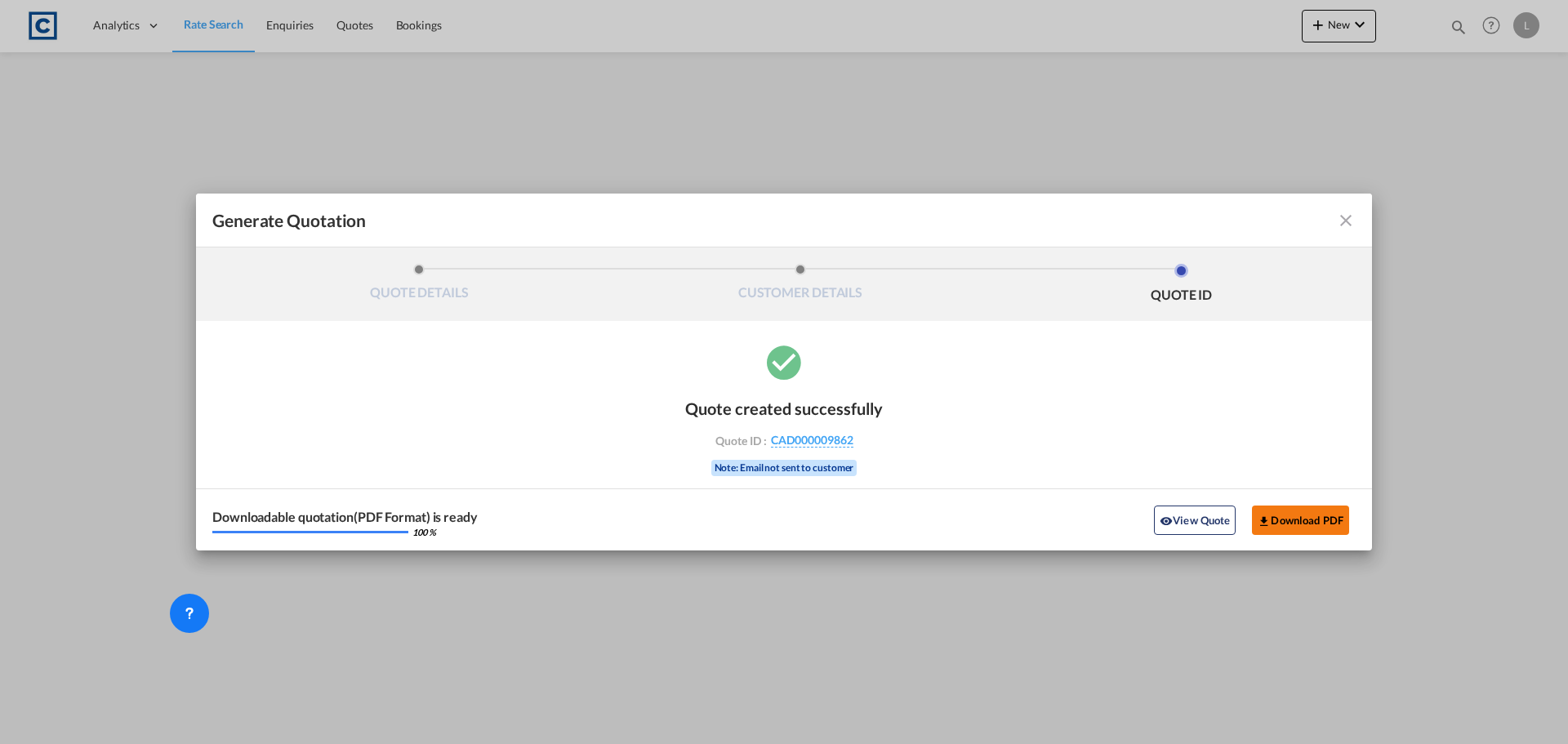
click at [1322, 526] on button "Download PDF" at bounding box center [1300, 520] width 97 height 30
click at [1341, 221] on md-icon "icon-close fg-AAA8AD cursor m-0" at bounding box center [1346, 221] width 20 height 20
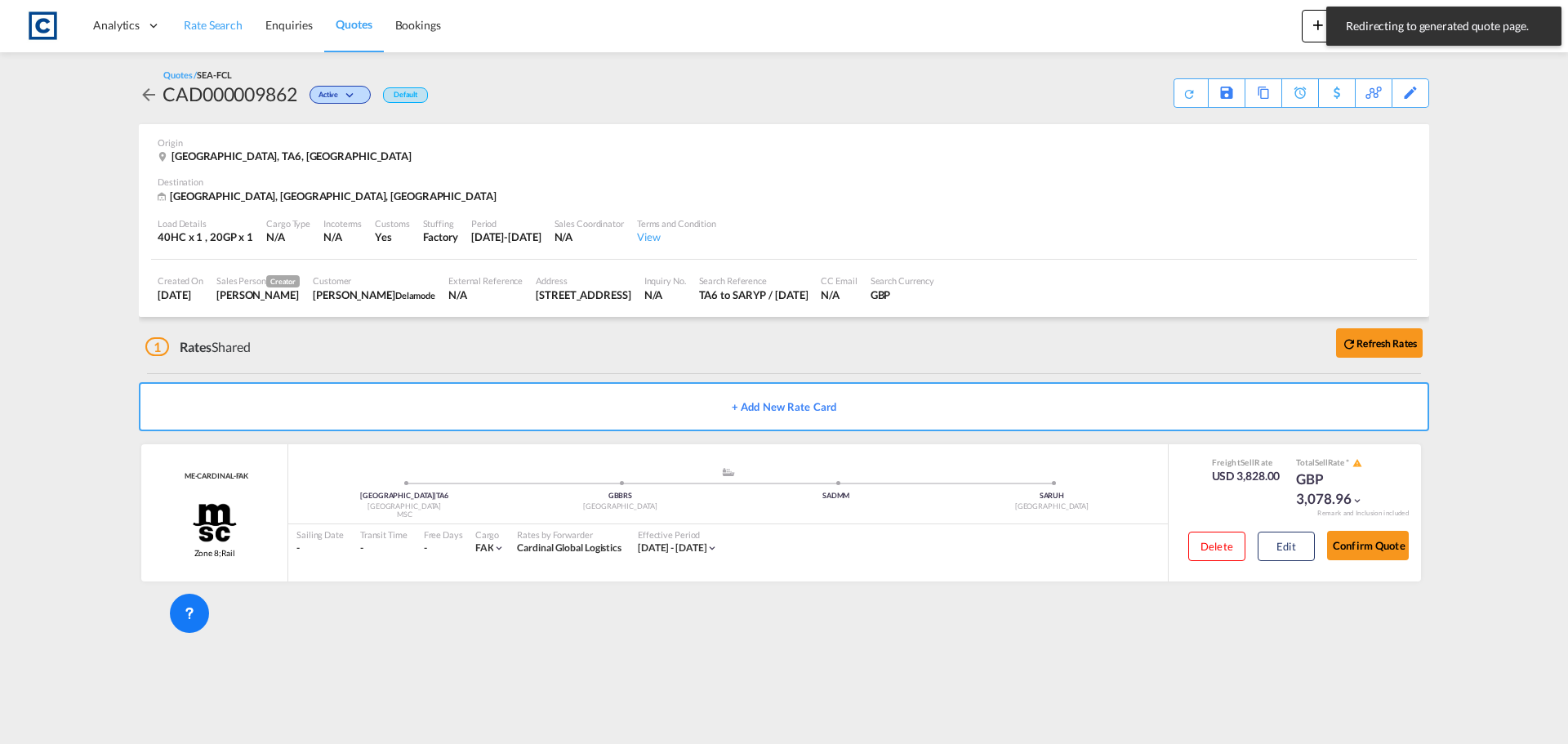
click at [198, 19] on span "Rate Search" at bounding box center [212, 25] width 58 height 14
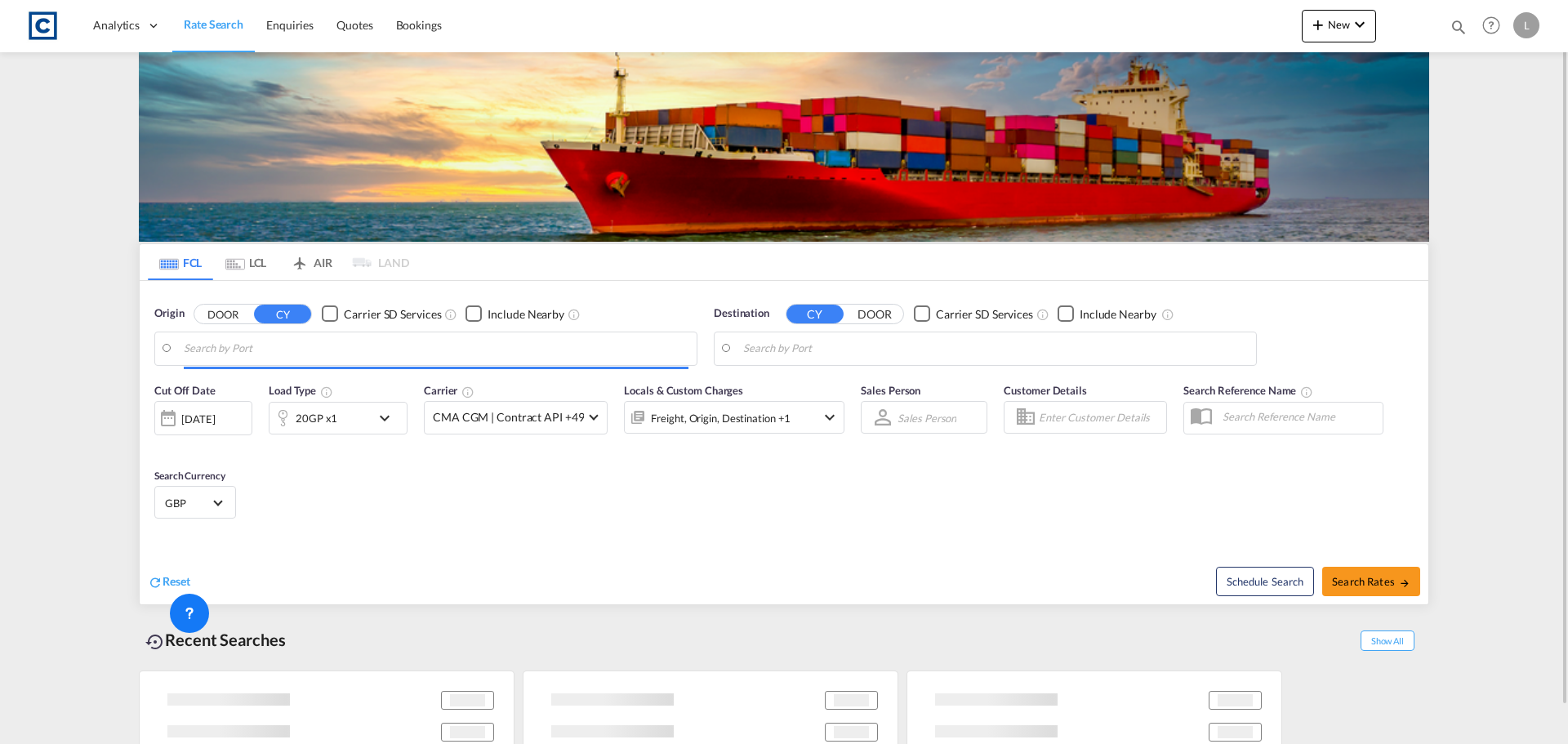
type input "GB-TA6, Somerset"
type input "Riyadh Dry Port, SARYP"
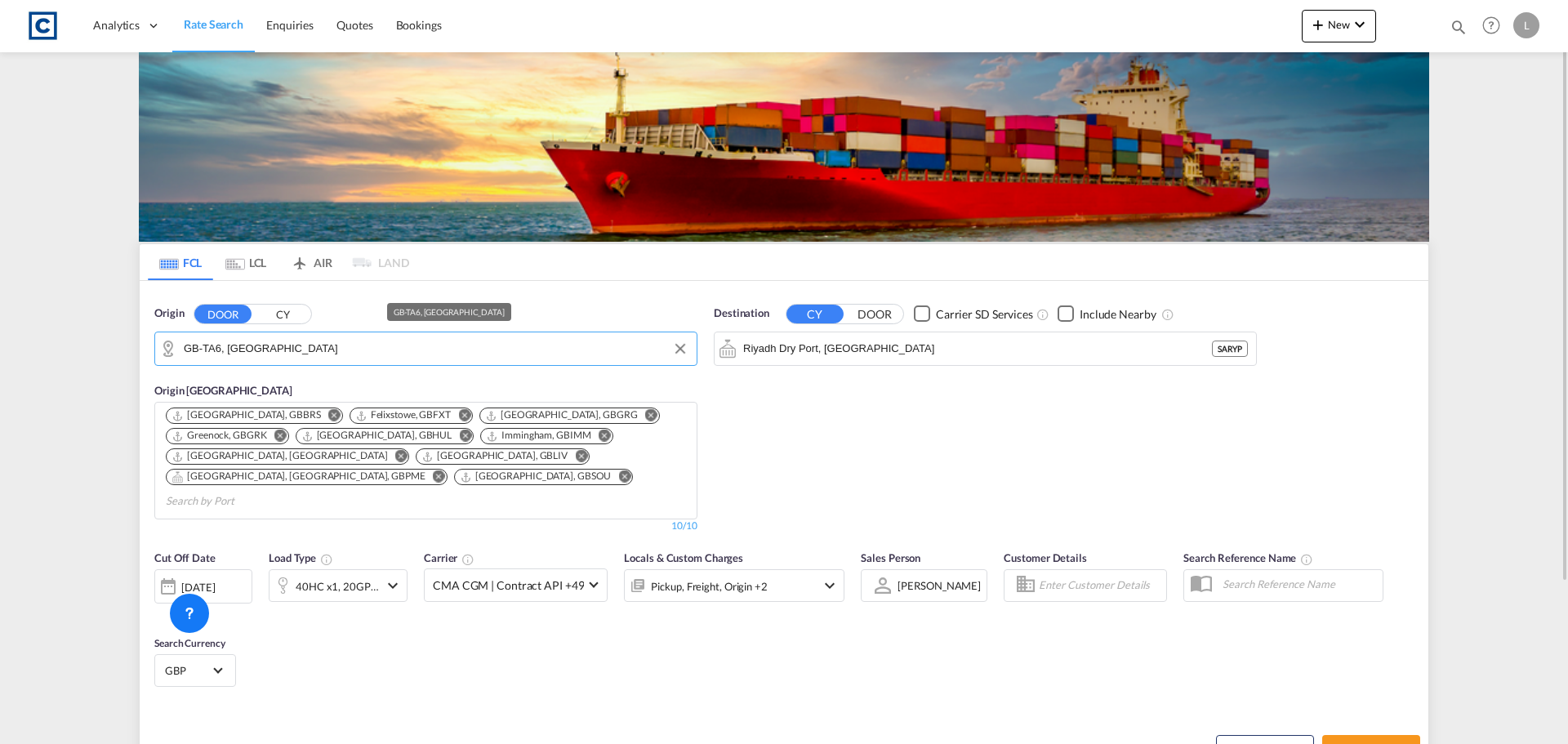
click at [226, 348] on input "GB-TA6, Somerset" at bounding box center [435, 349] width 505 height 25
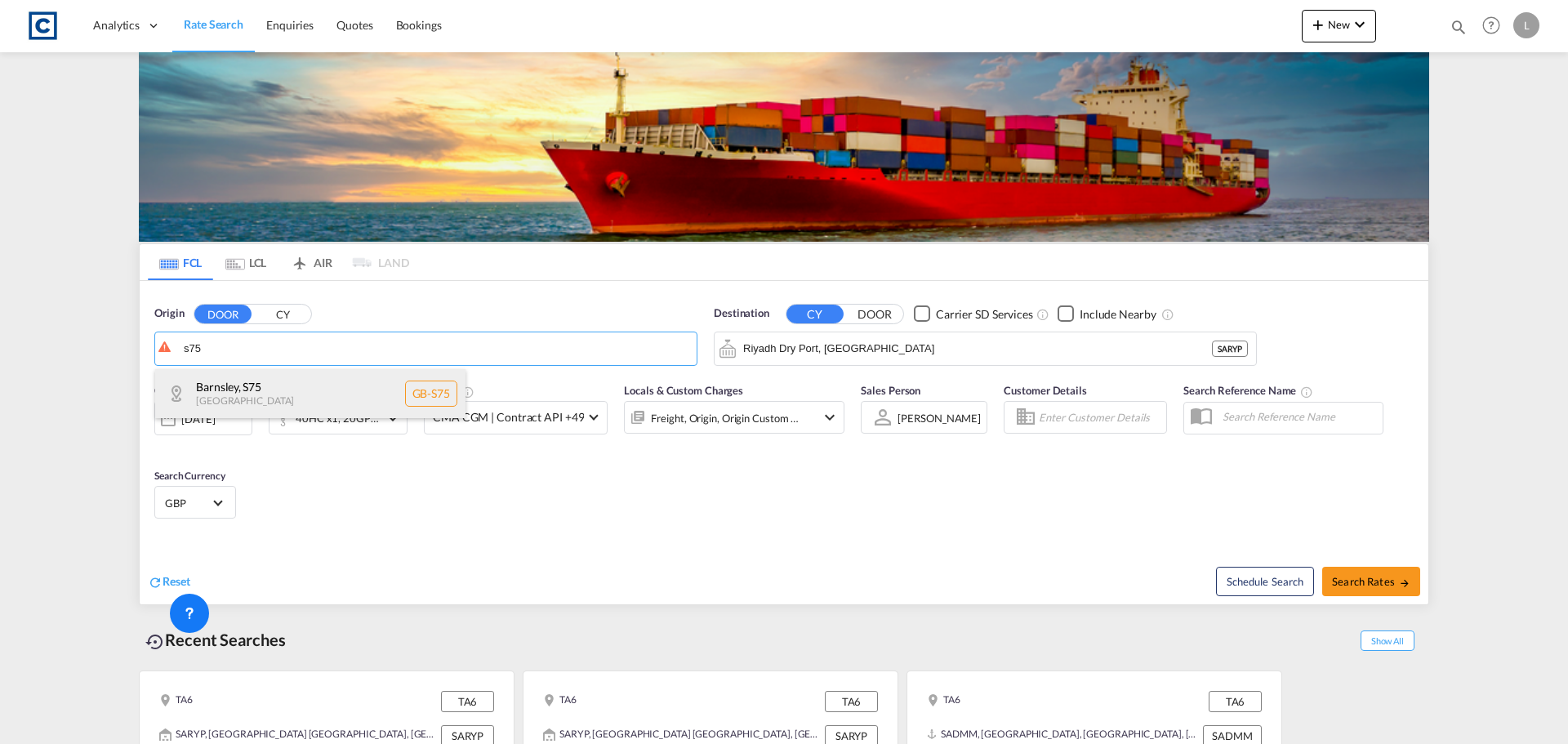
click at [244, 386] on div "Barnsley , S75 United Kingdom GB-S75" at bounding box center [310, 393] width 310 height 49
type input "GB-S75, Barnsley"
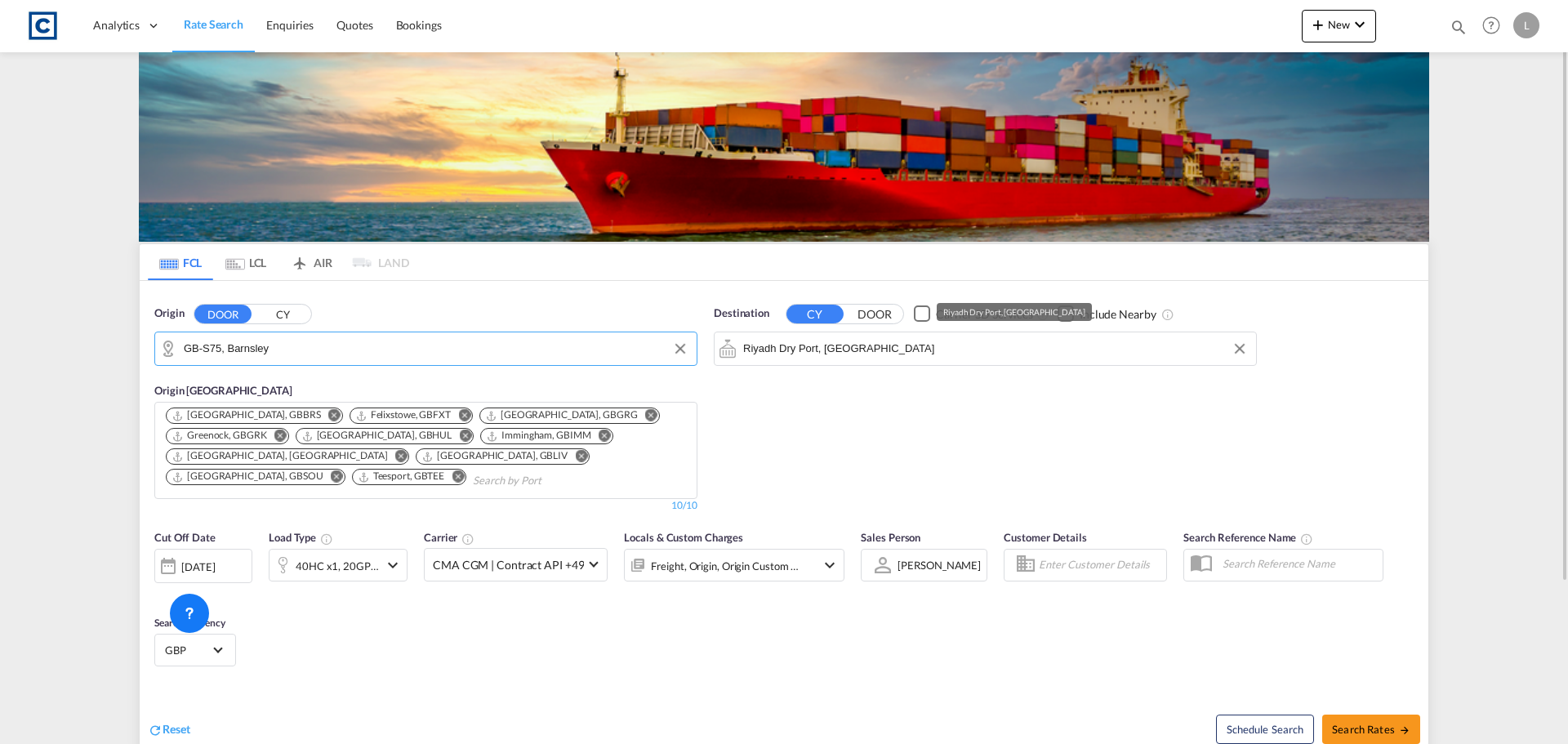
click at [925, 350] on input "Riyadh Dry Port, SARYP" at bounding box center [995, 349] width 505 height 25
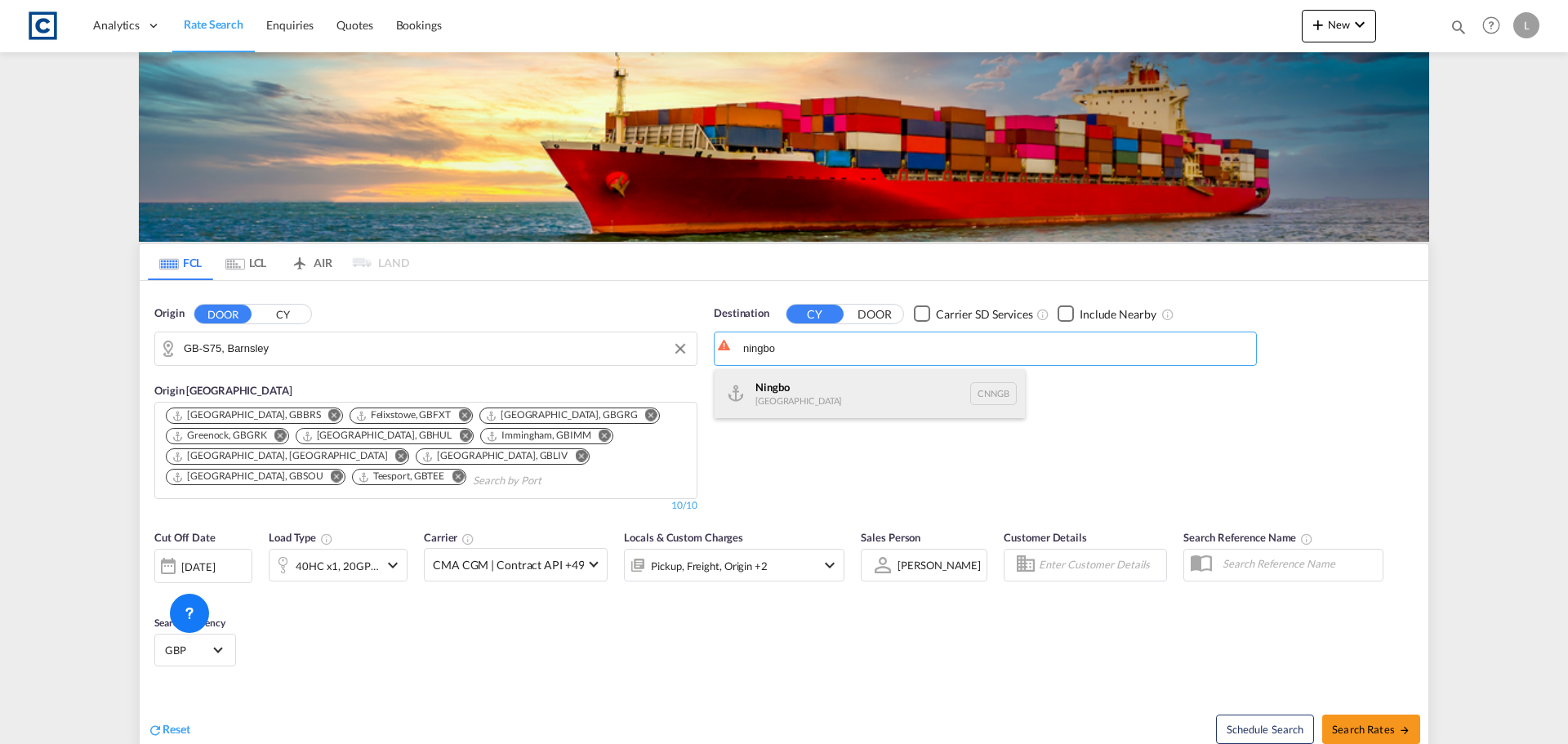
click at [877, 401] on div "Ningbo China CNNGB" at bounding box center [869, 393] width 310 height 49
type input "Ningbo, CNNGB"
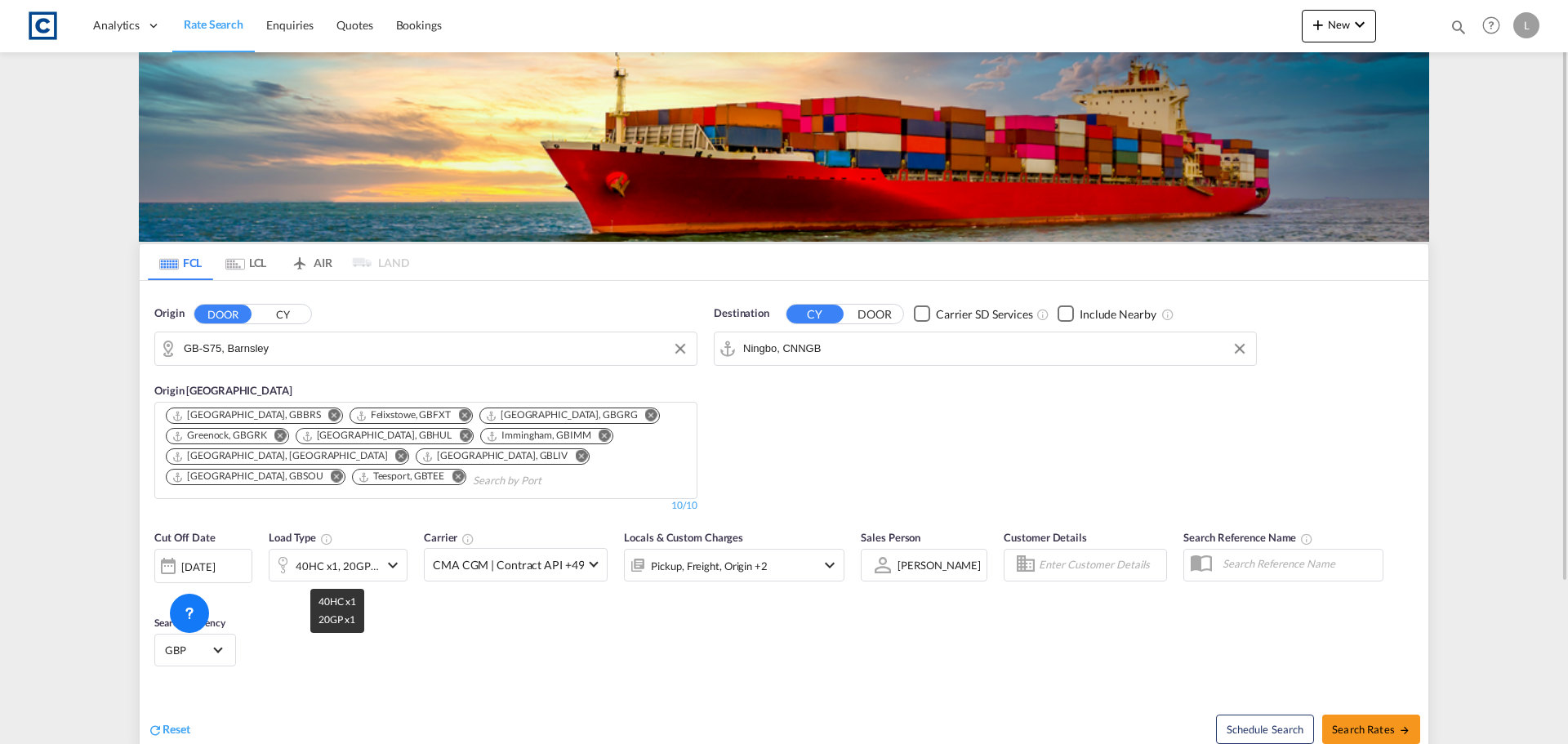
click at [328, 570] on div "40HC x1, 20GP x1" at bounding box center [337, 566] width 83 height 23
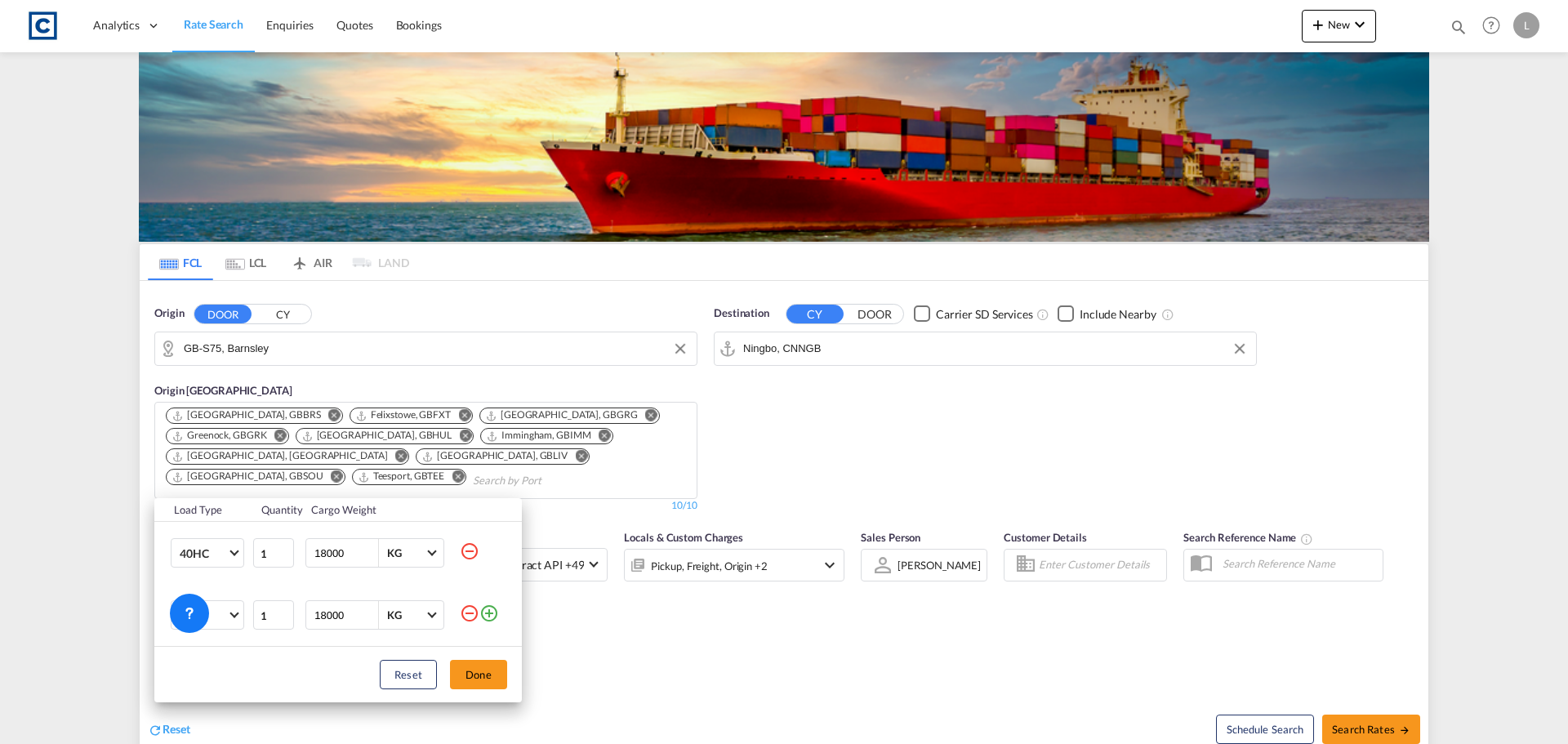
click at [467, 550] on md-icon "icon-minus-circle-outline" at bounding box center [470, 551] width 20 height 20
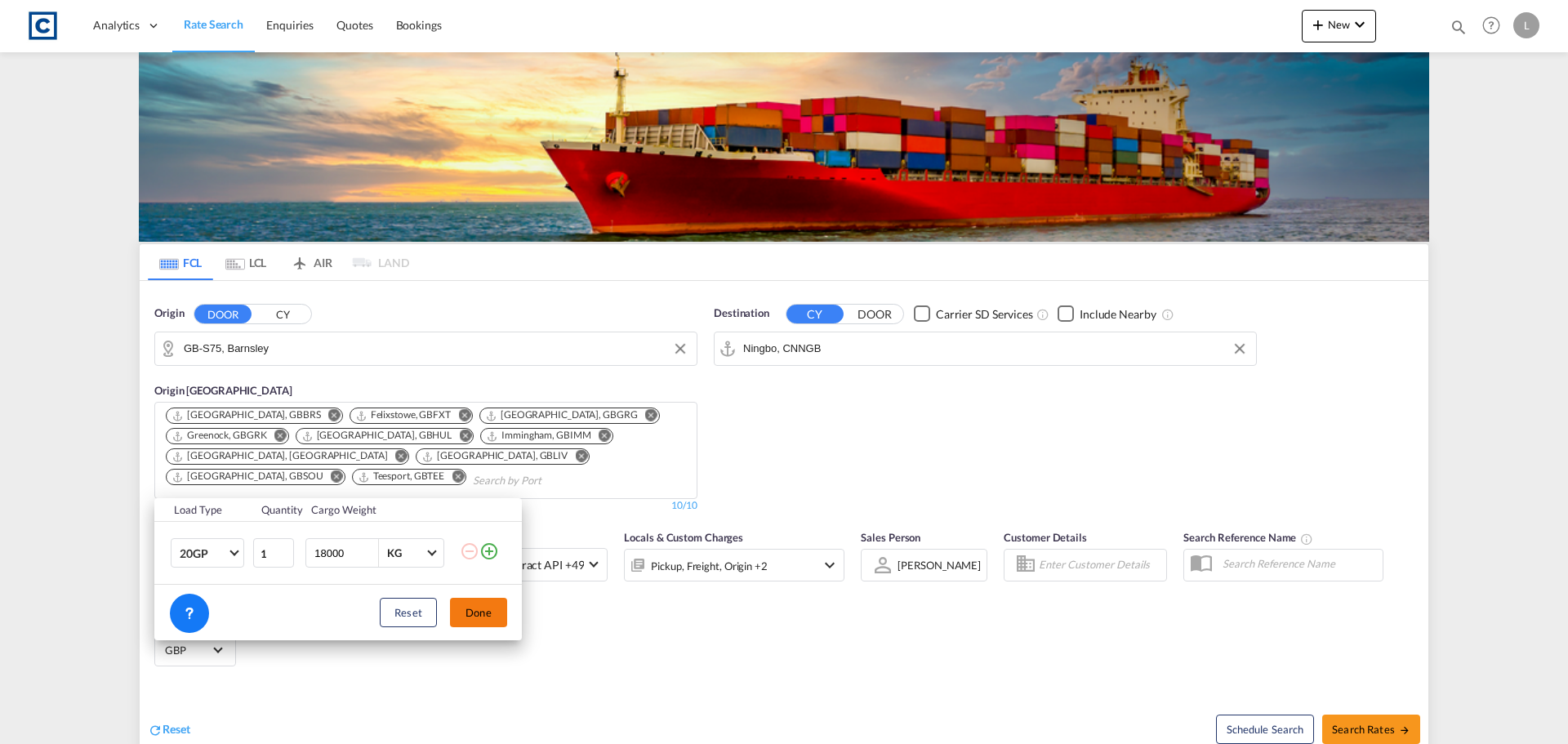
click at [476, 615] on button "Done" at bounding box center [478, 612] width 57 height 30
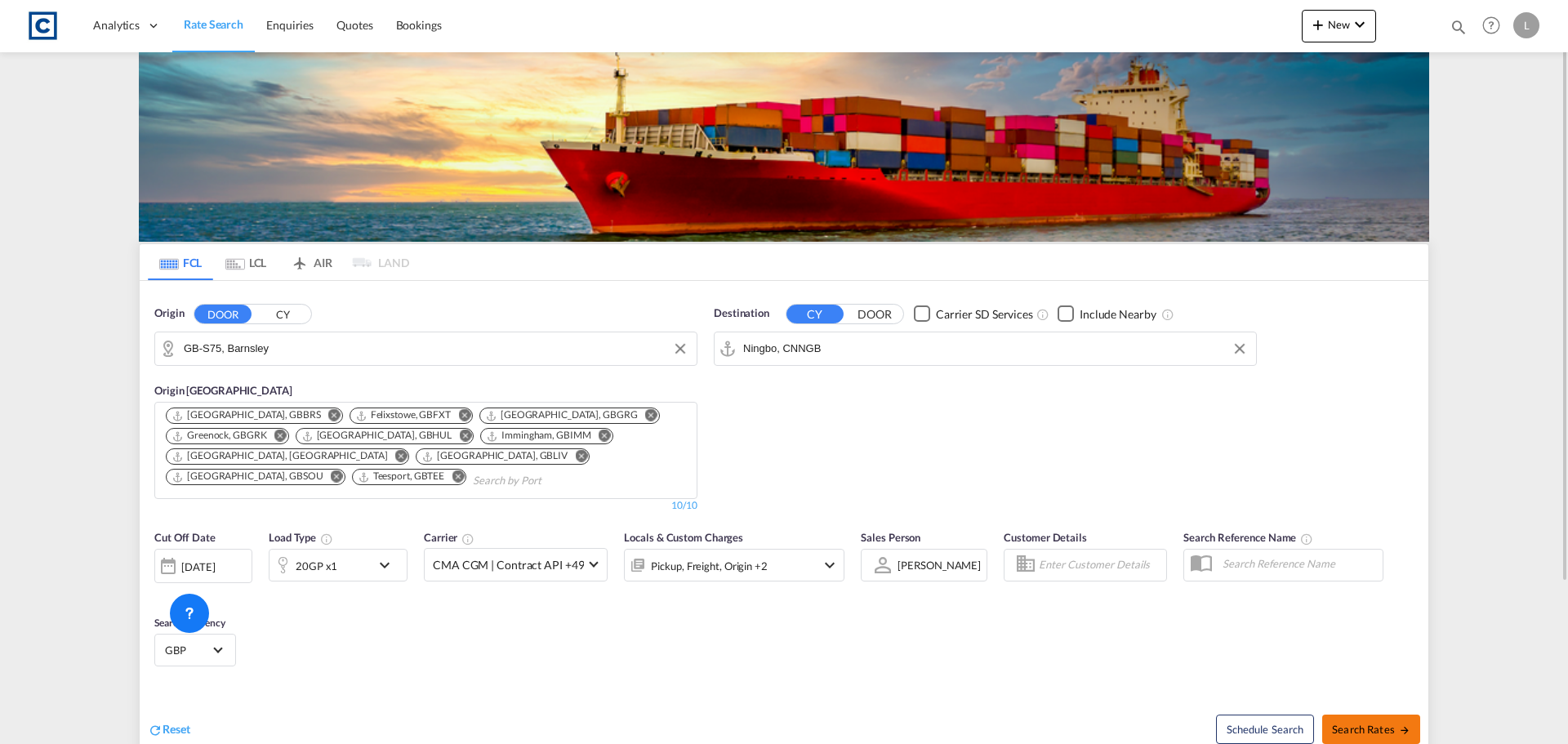
click at [1373, 729] on span "Search Rates" at bounding box center [1370, 729] width 78 height 13
type input "S75 to CNNGB / 23 Sep 2025"
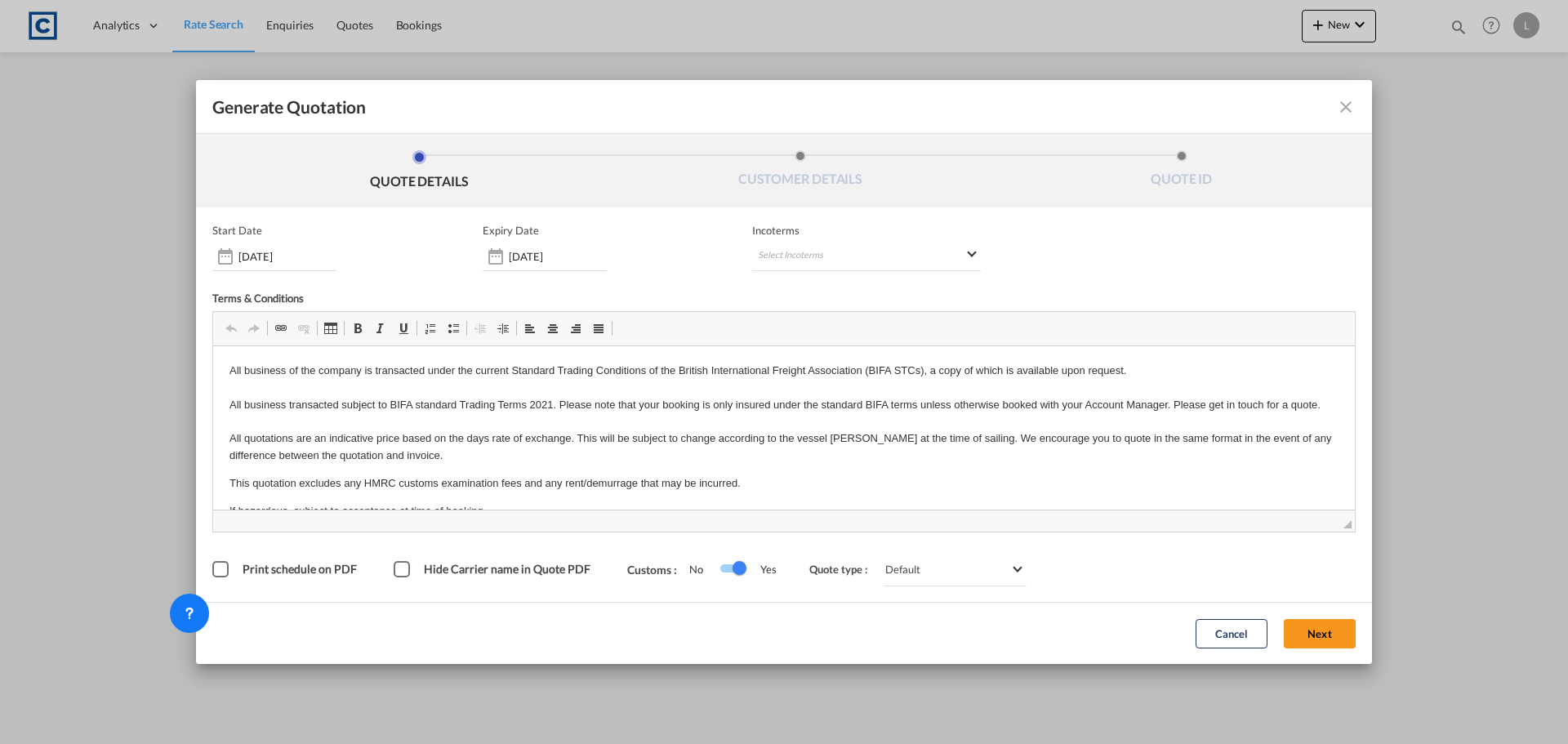
click at [1315, 651] on div "Cancel Next" at bounding box center [1276, 633] width 176 height 45
click at [1315, 644] on button "Next" at bounding box center [1319, 634] width 72 height 30
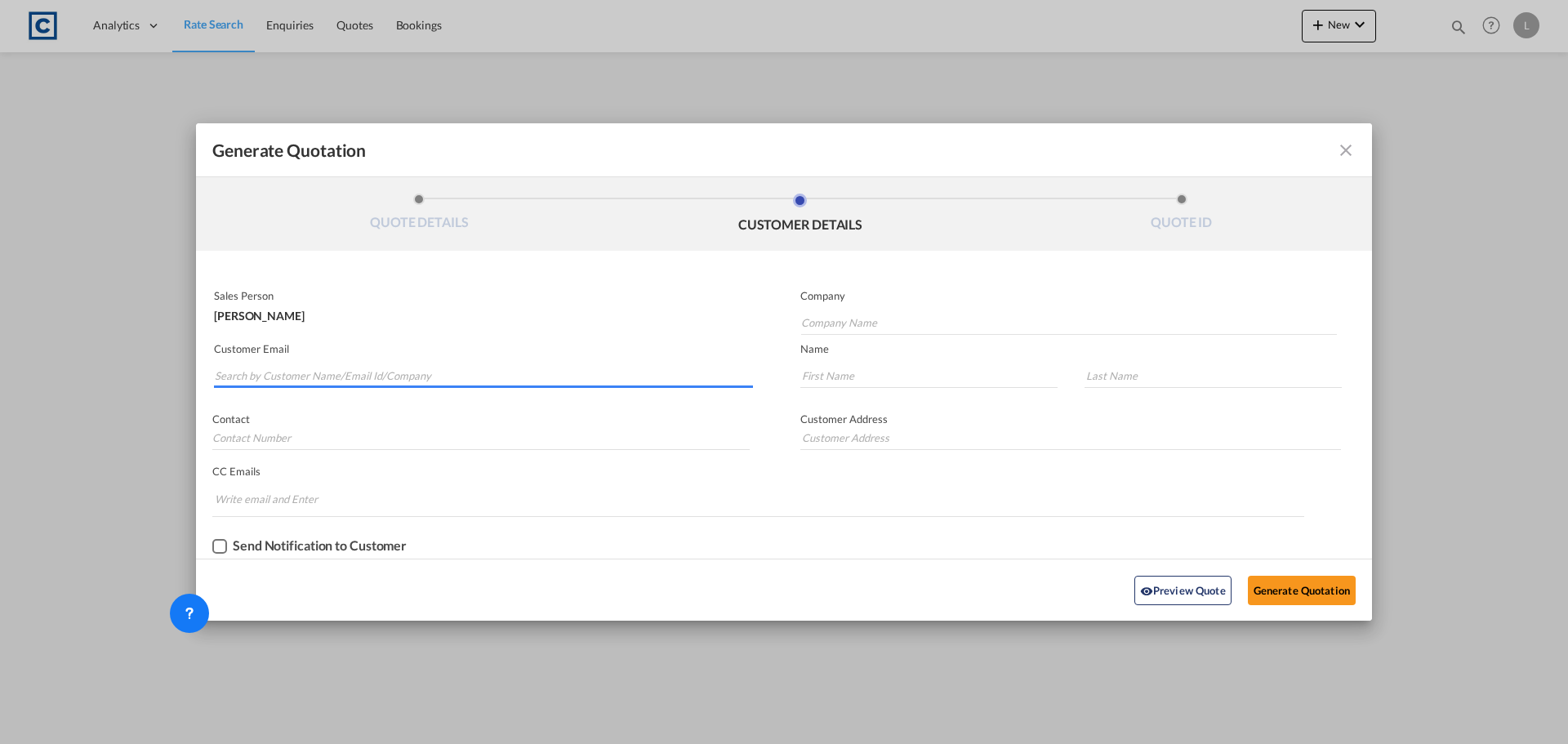
click at [499, 371] on input "Search by Customer Name/Email Id/Company" at bounding box center [484, 376] width 538 height 25
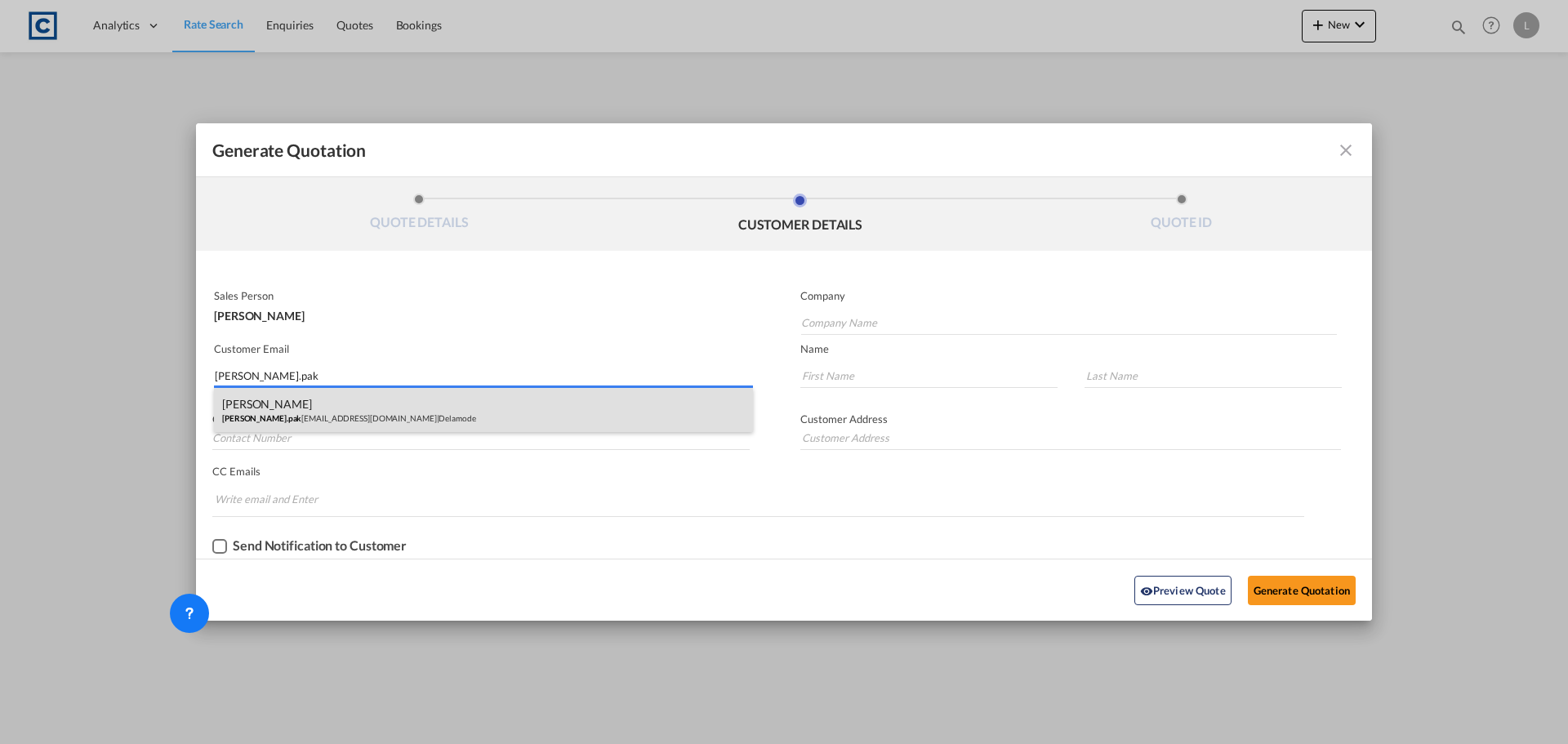
type input "marcin.pak"
click at [480, 412] on div "Marcin Pakosik marcin.pak osik@delamode-group.com | Delamode" at bounding box center [483, 410] width 539 height 44
type input "Delamode"
type input "marcin.pakosik@delamode-group.com"
type input "Marcin"
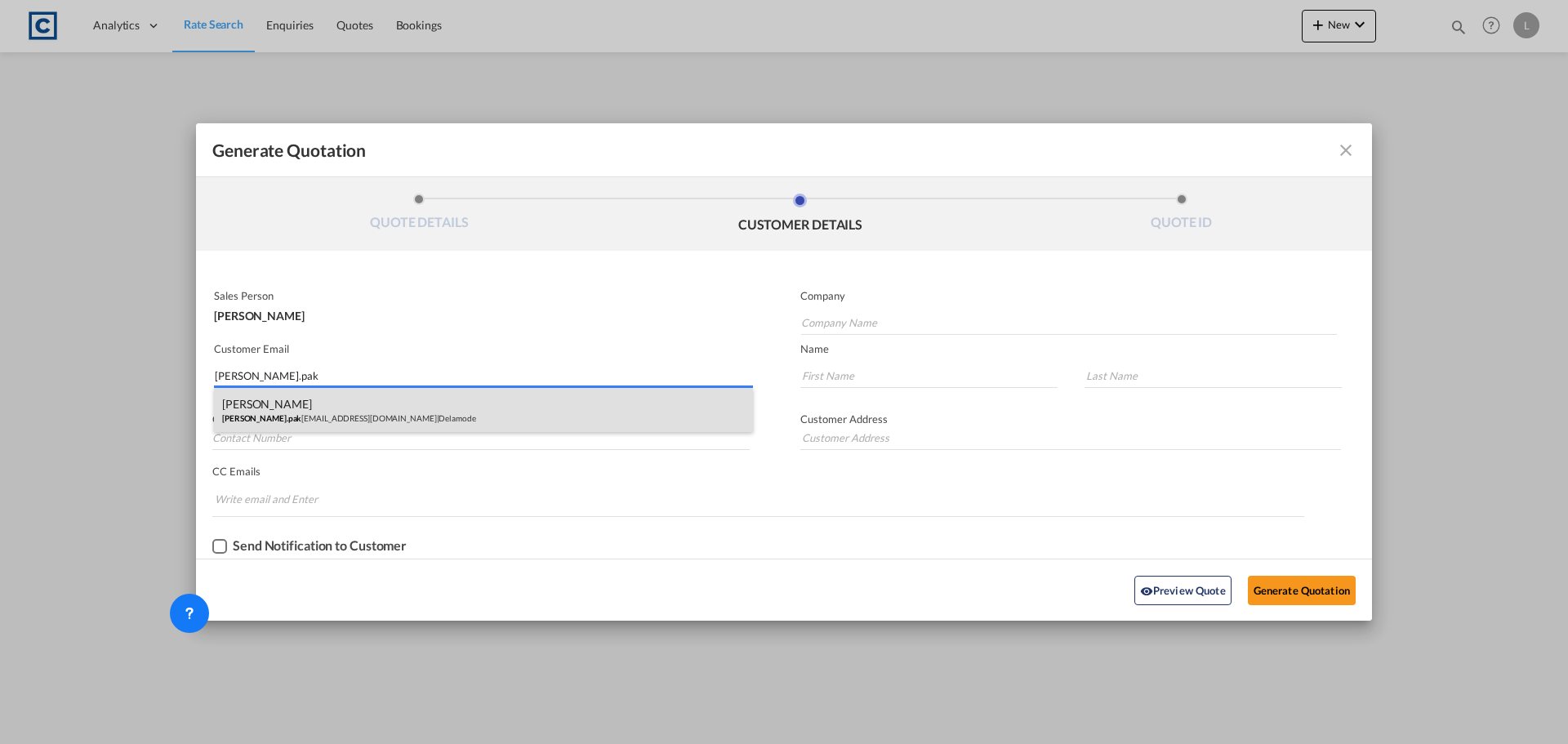
type input "Pakosik"
type input "Blackwater Close, Rainham, Essex, RM13 8UA"
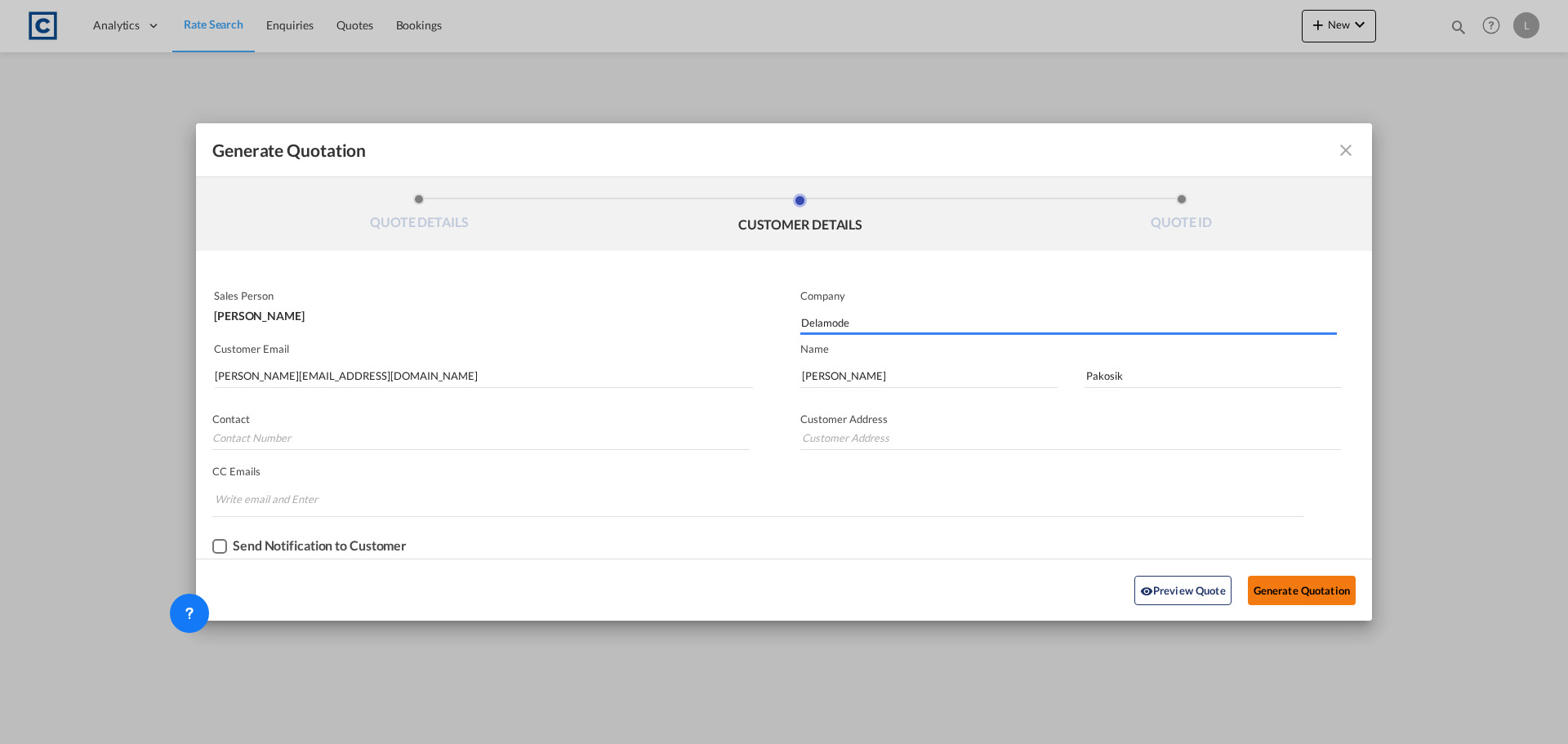
click at [1310, 585] on button "Generate Quotation" at bounding box center [1301, 590] width 108 height 30
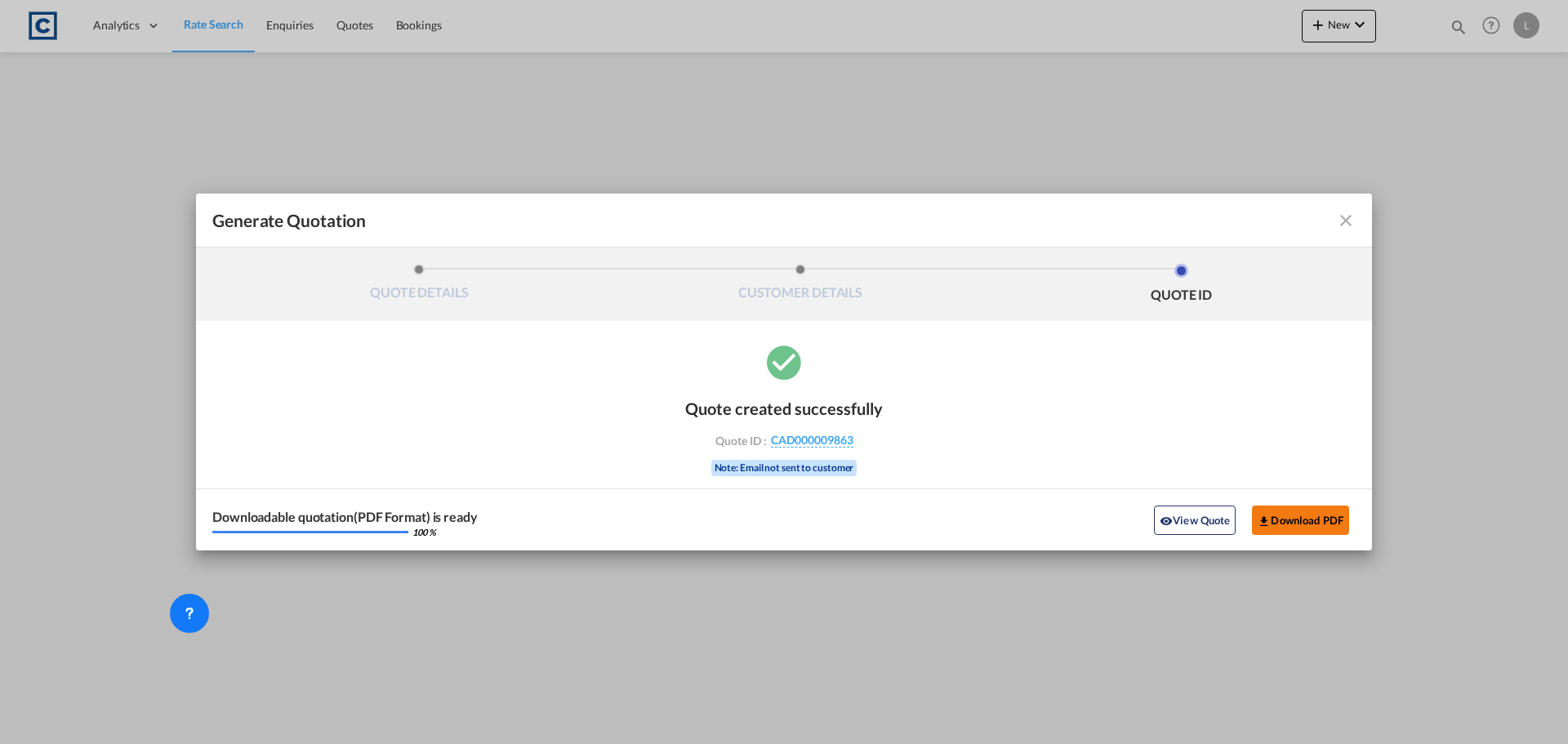
click at [1298, 520] on button "Download PDF" at bounding box center [1300, 520] width 97 height 30
click at [1340, 221] on md-icon "icon-close fg-AAA8AD cursor m-0" at bounding box center [1346, 221] width 20 height 20
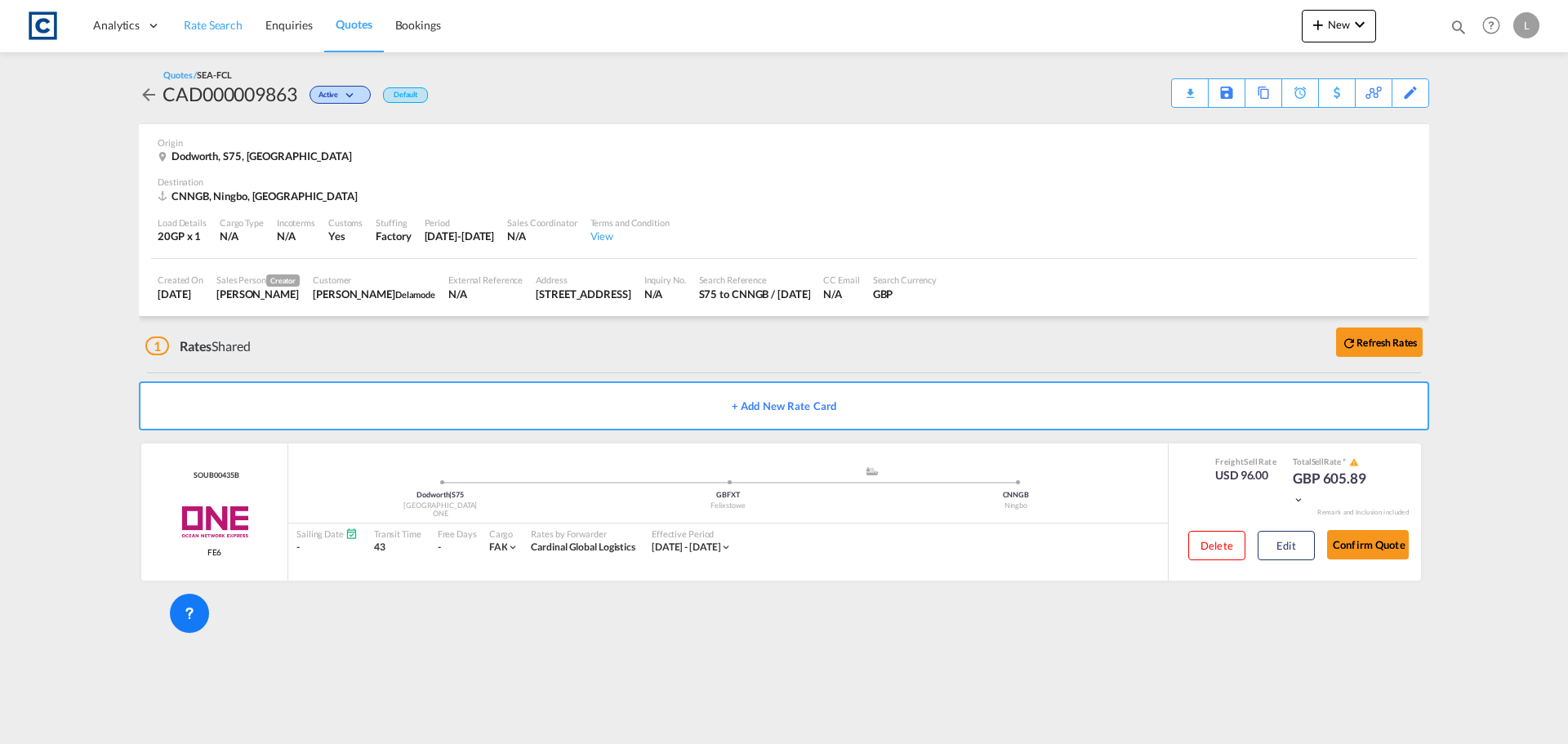
drag, startPoint x: 216, startPoint y: 22, endPoint x: 225, endPoint y: 33, distance: 14.2
click at [216, 22] on span "Rate Search" at bounding box center [212, 25] width 58 height 14
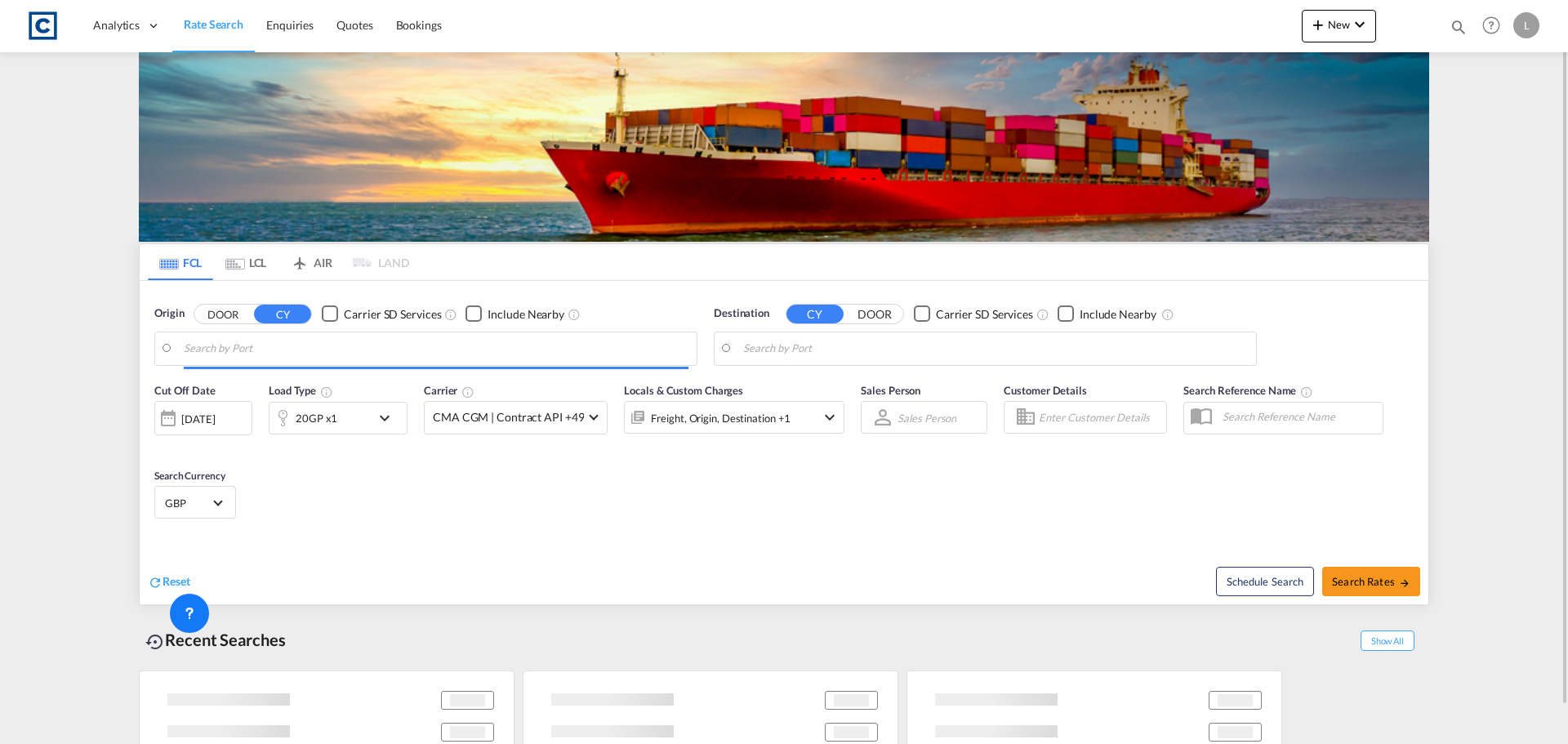
type input "GB-S75, Barnsley"
type input "Ningbo, CNNGB"
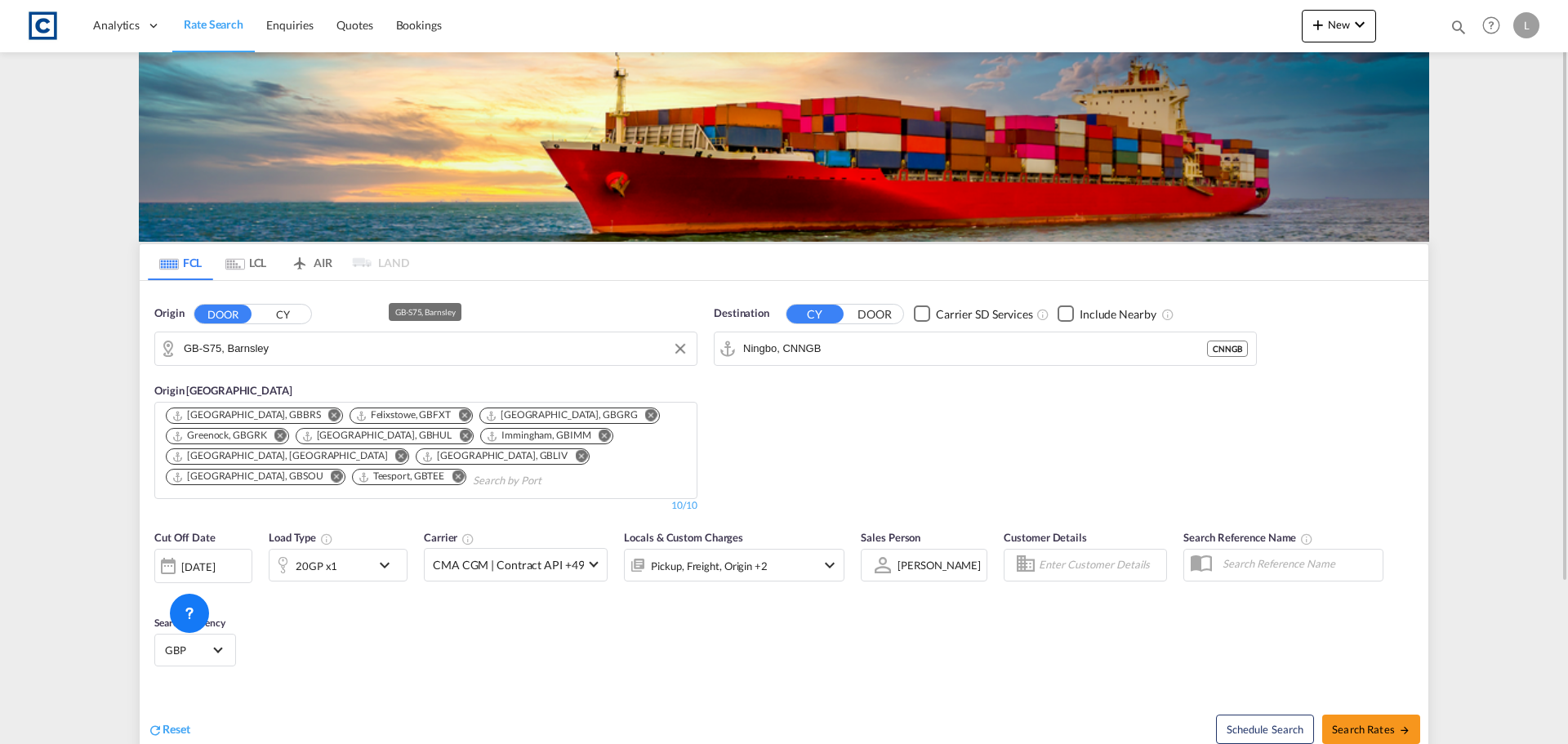
click at [257, 351] on input "GB-S75, Barnsley" at bounding box center [435, 349] width 505 height 25
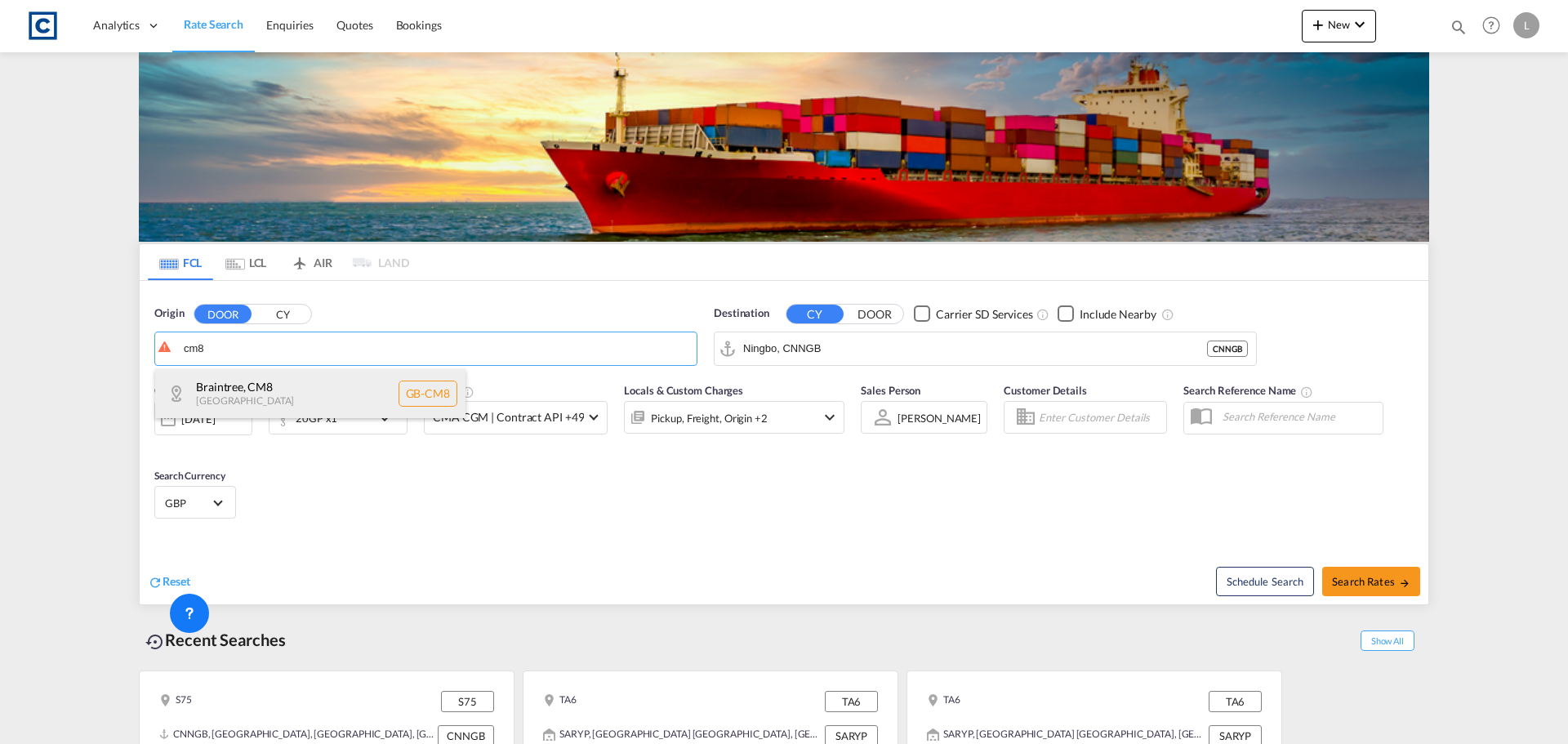
click at [227, 402] on div "Braintree , CM8 United Kingdom GB-CM8" at bounding box center [310, 393] width 310 height 49
type input "GB-CM8, Braintree"
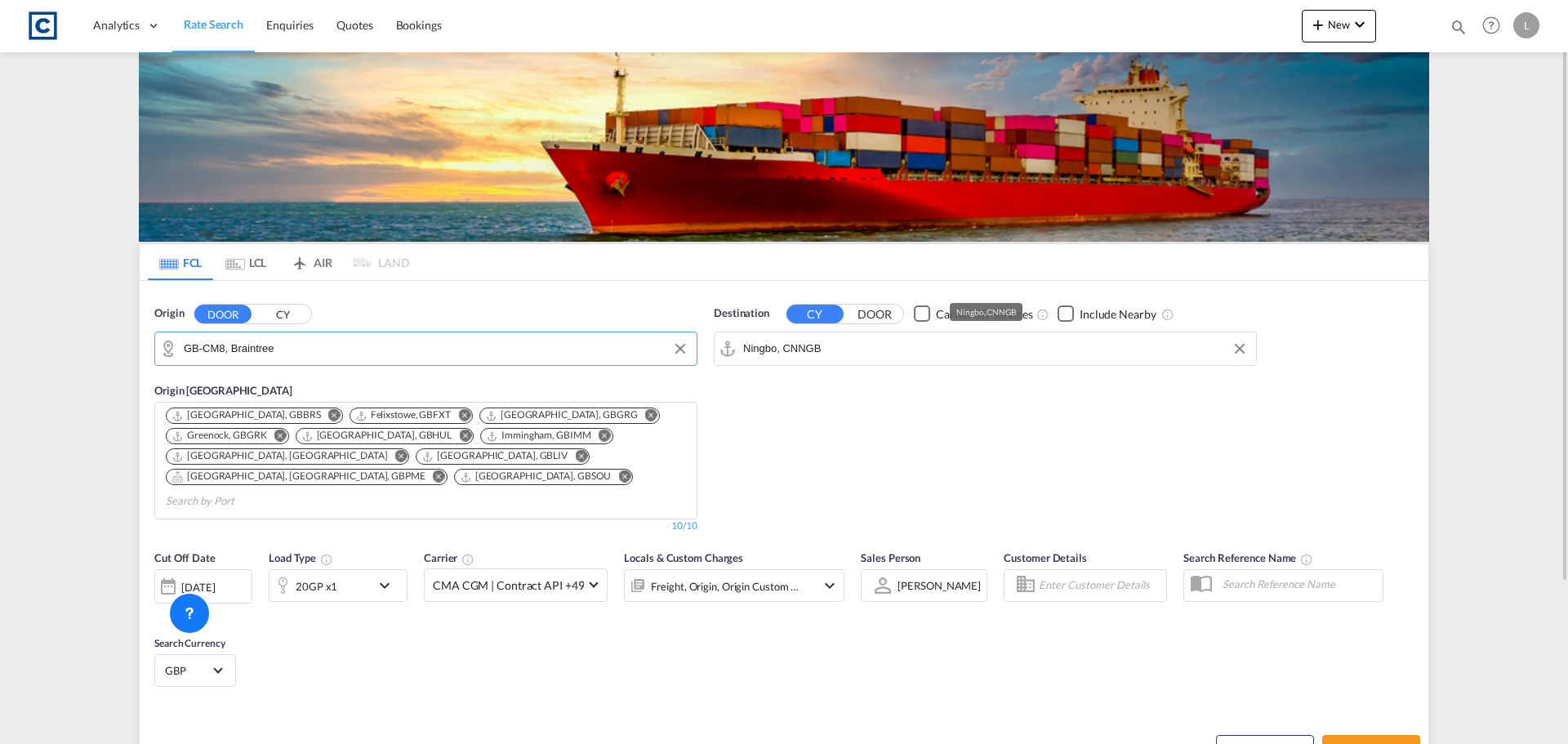
click at [802, 345] on input "Ningbo, CNNGB" at bounding box center [995, 349] width 505 height 25
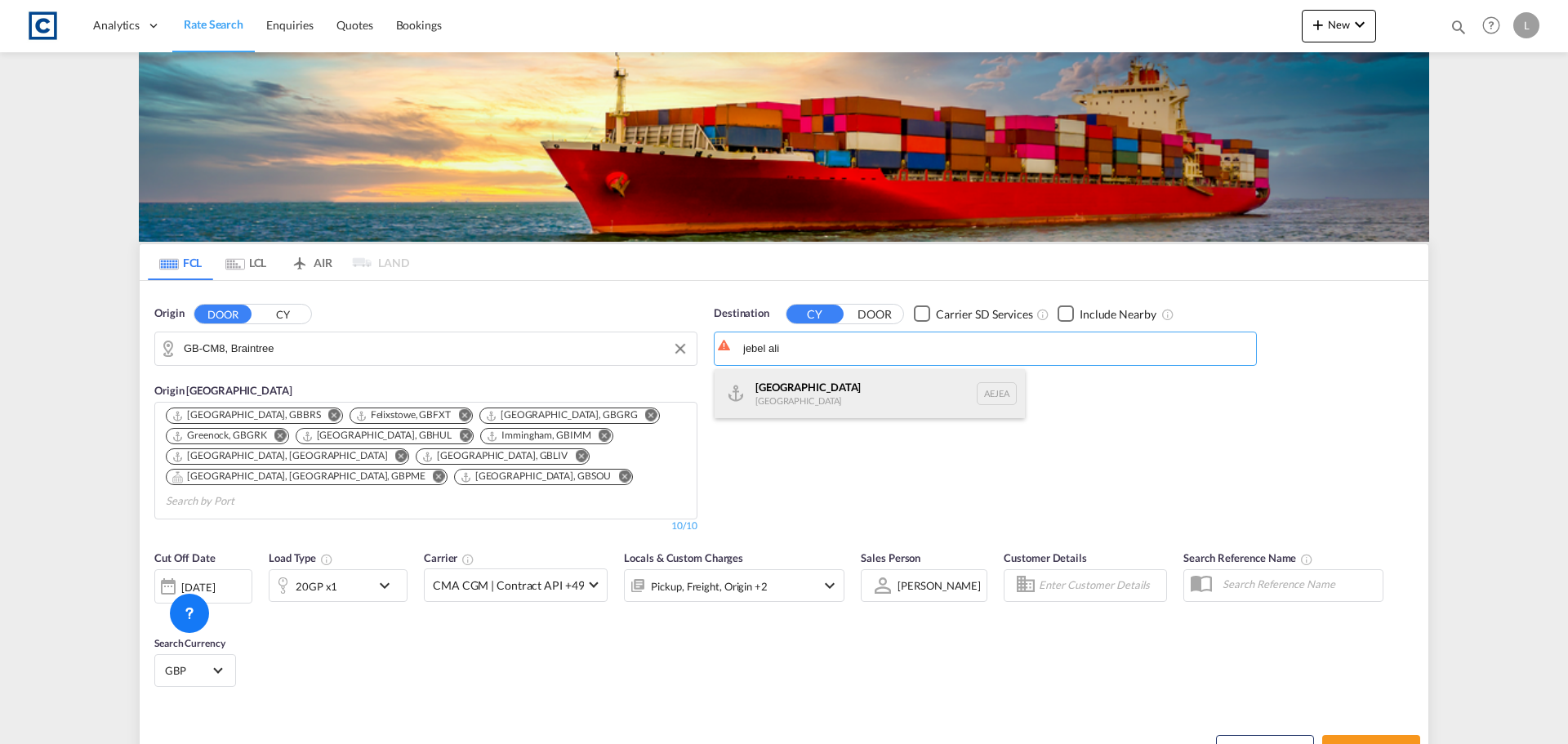
click at [838, 398] on div "Jebel Ali United Arab Emirates AEJEA" at bounding box center [869, 393] width 310 height 49
type input "[GEOGRAPHIC_DATA], [GEOGRAPHIC_DATA]"
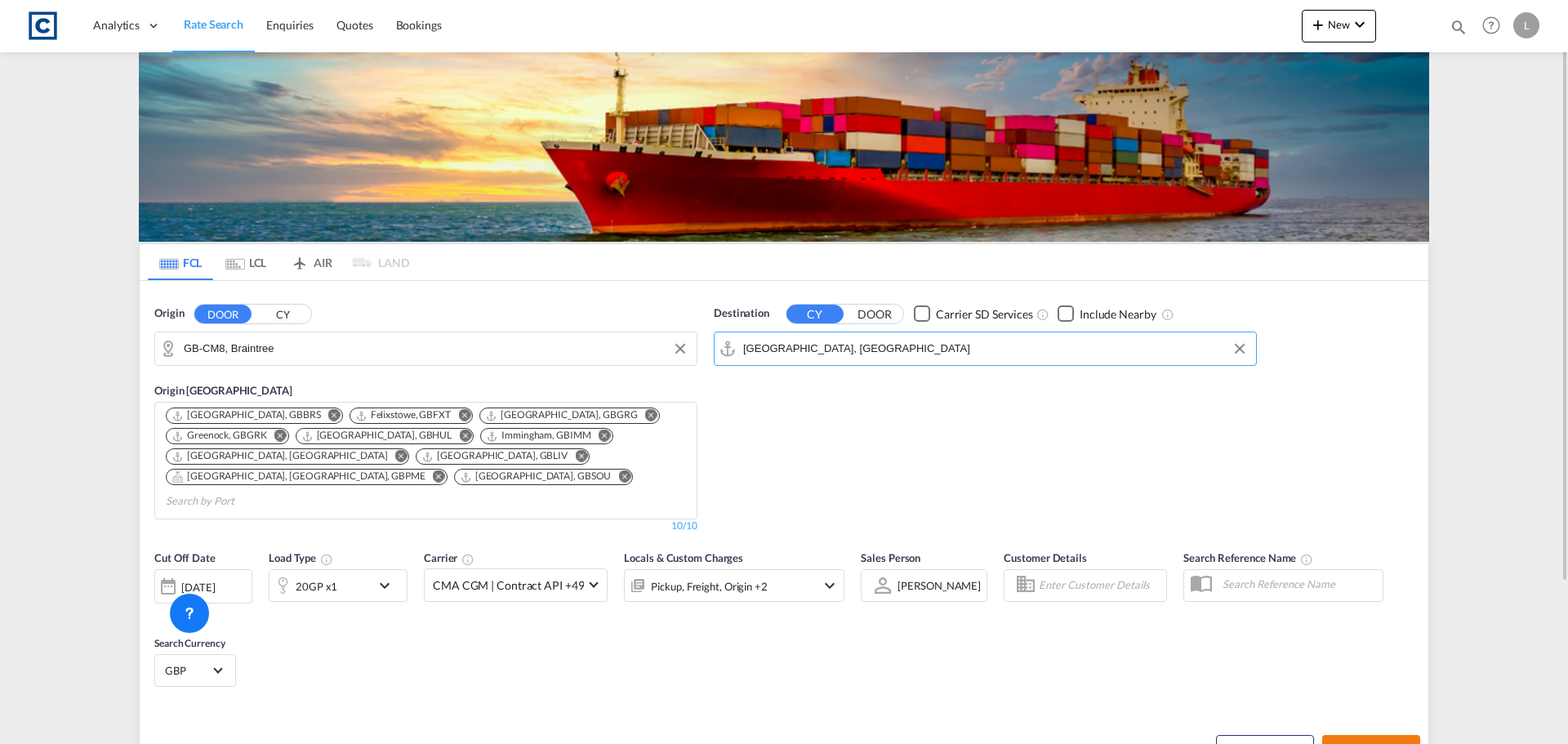
click at [1384, 743] on span "Search Rates" at bounding box center [1370, 750] width 78 height 13
type input "CM8 to AEJEA / [DATE]"
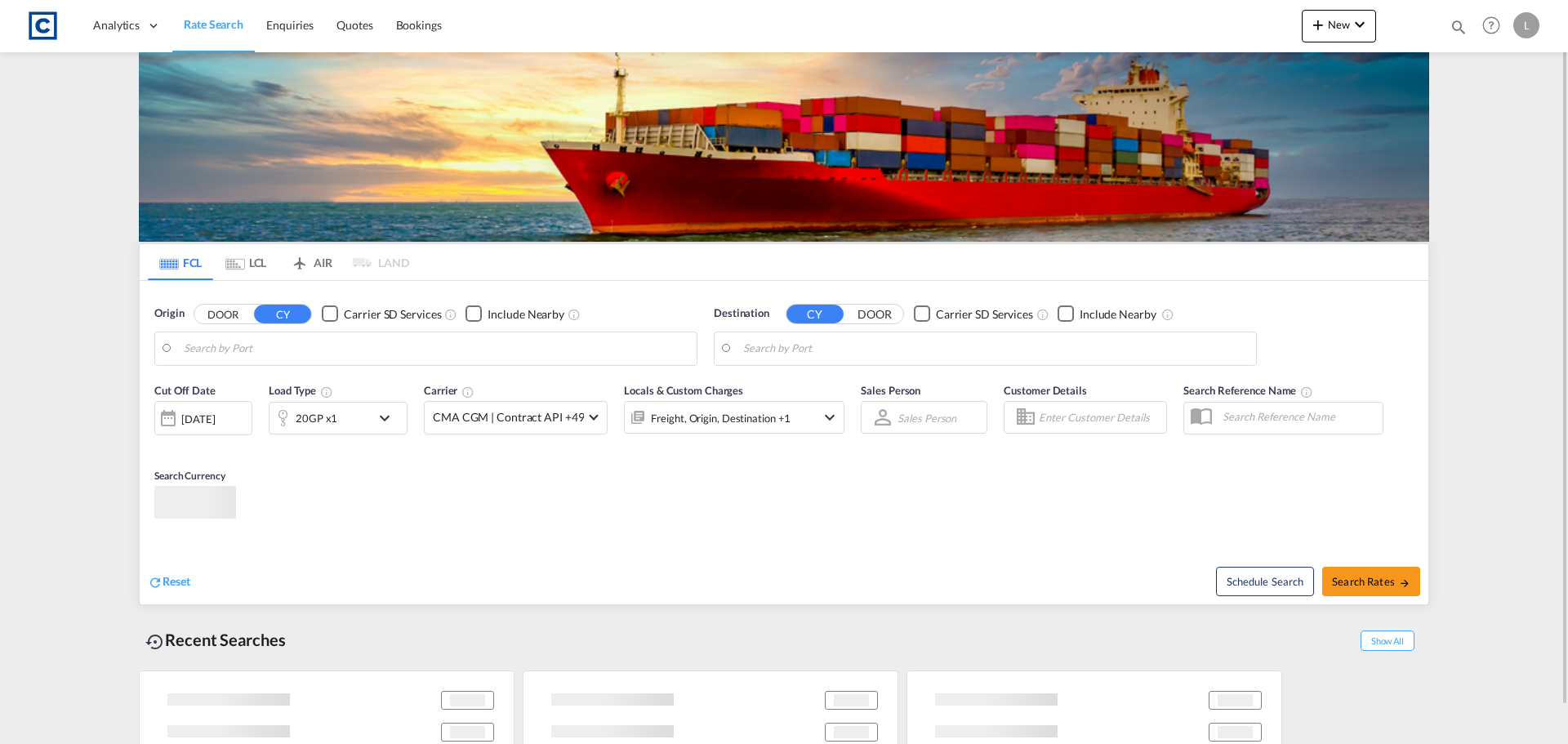
type input "GB-CM8, Braintree"
type input "[GEOGRAPHIC_DATA], [GEOGRAPHIC_DATA]"
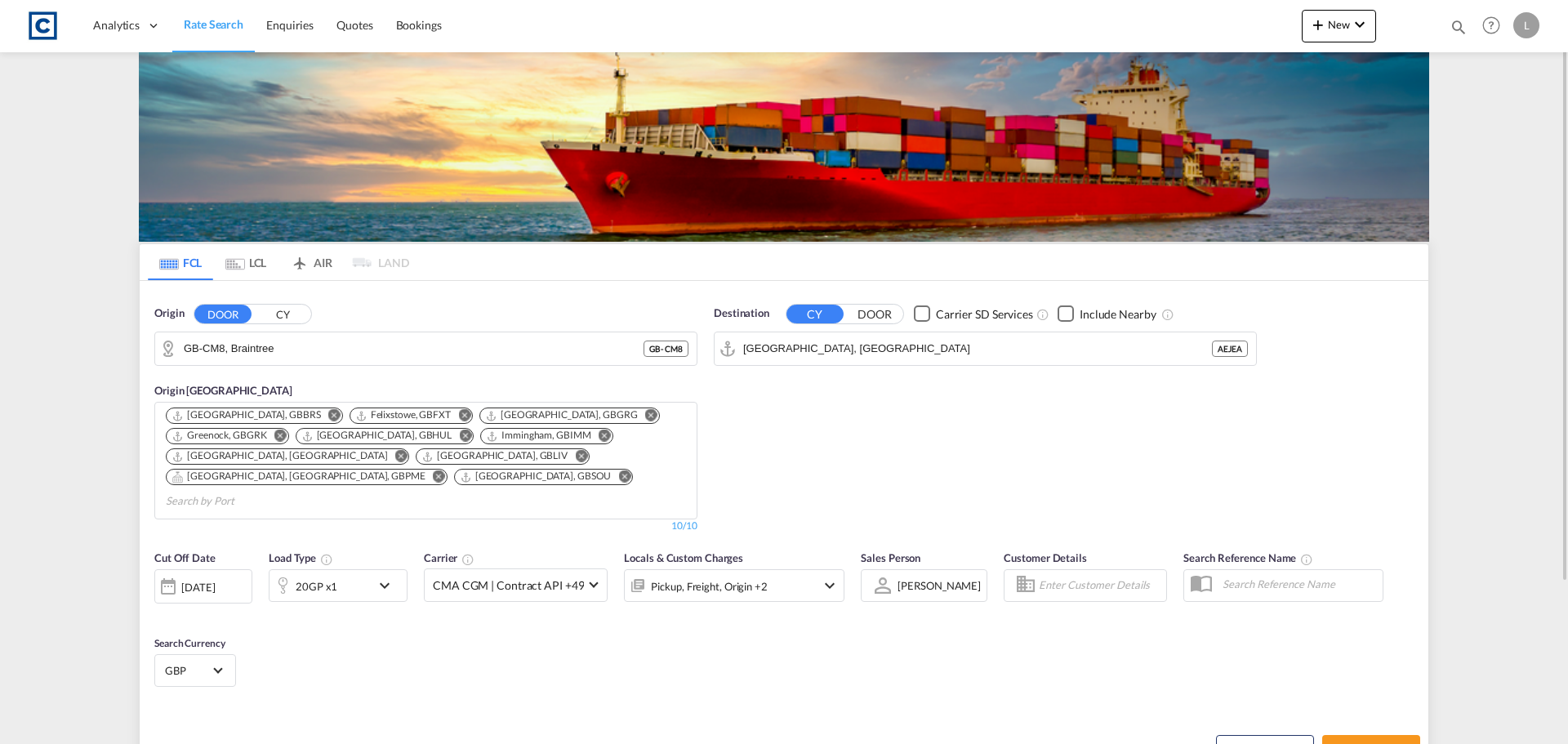
click at [347, 570] on div "20GP x1" at bounding box center [319, 586] width 101 height 33
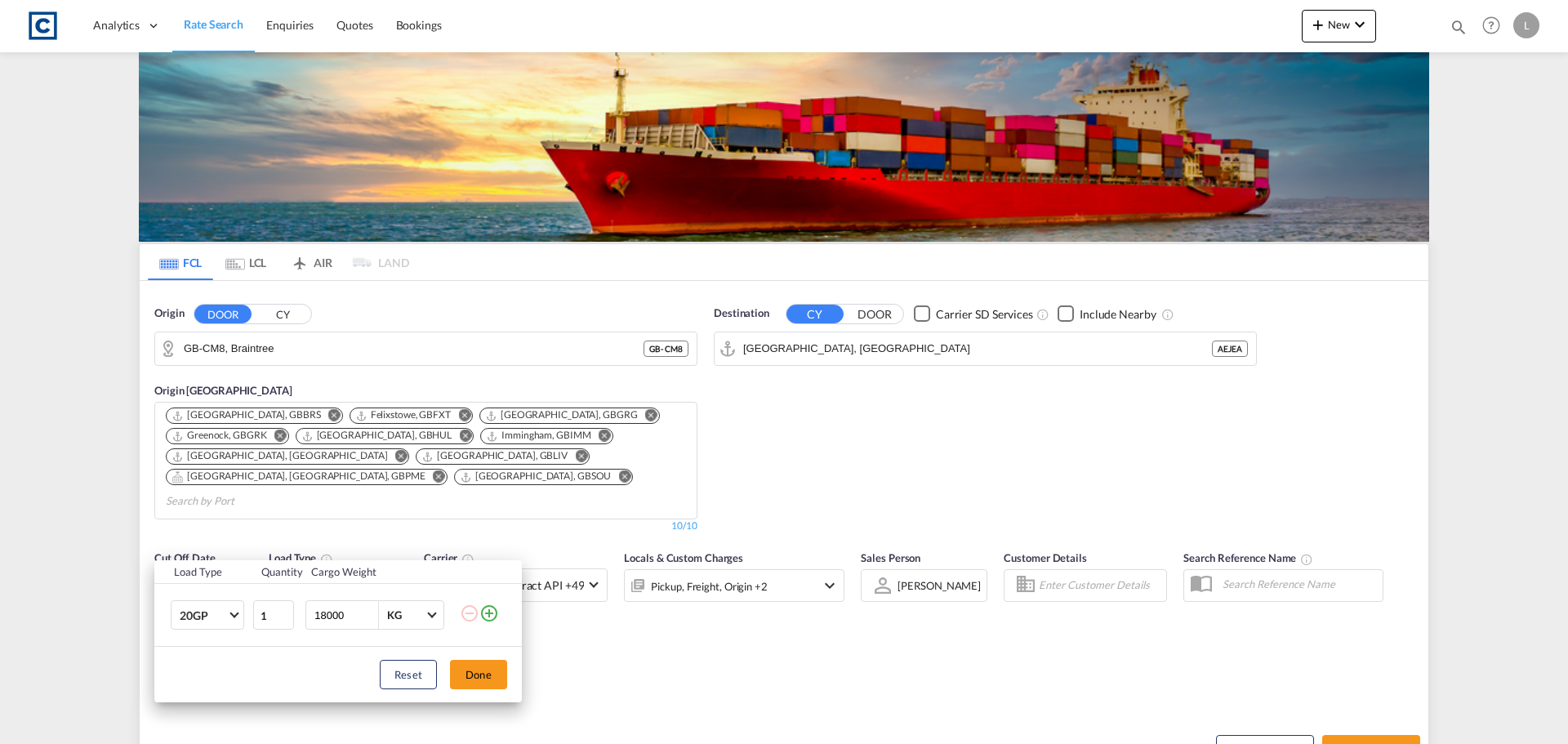
drag, startPoint x: 346, startPoint y: 613, endPoint x: 148, endPoint y: 625, distance: 198.4
click at [148, 625] on div "Load Type Quantity Cargo Weight 20GP 20GP 40GP 40HC 45HC 20RE 40RE 40HR 20OT 40…" at bounding box center [784, 372] width 1568 height 744
type input "26000"
drag, startPoint x: 465, startPoint y: 677, endPoint x: 1076, endPoint y: 659, distance: 611.3
click at [468, 677] on button "Done" at bounding box center [478, 675] width 57 height 30
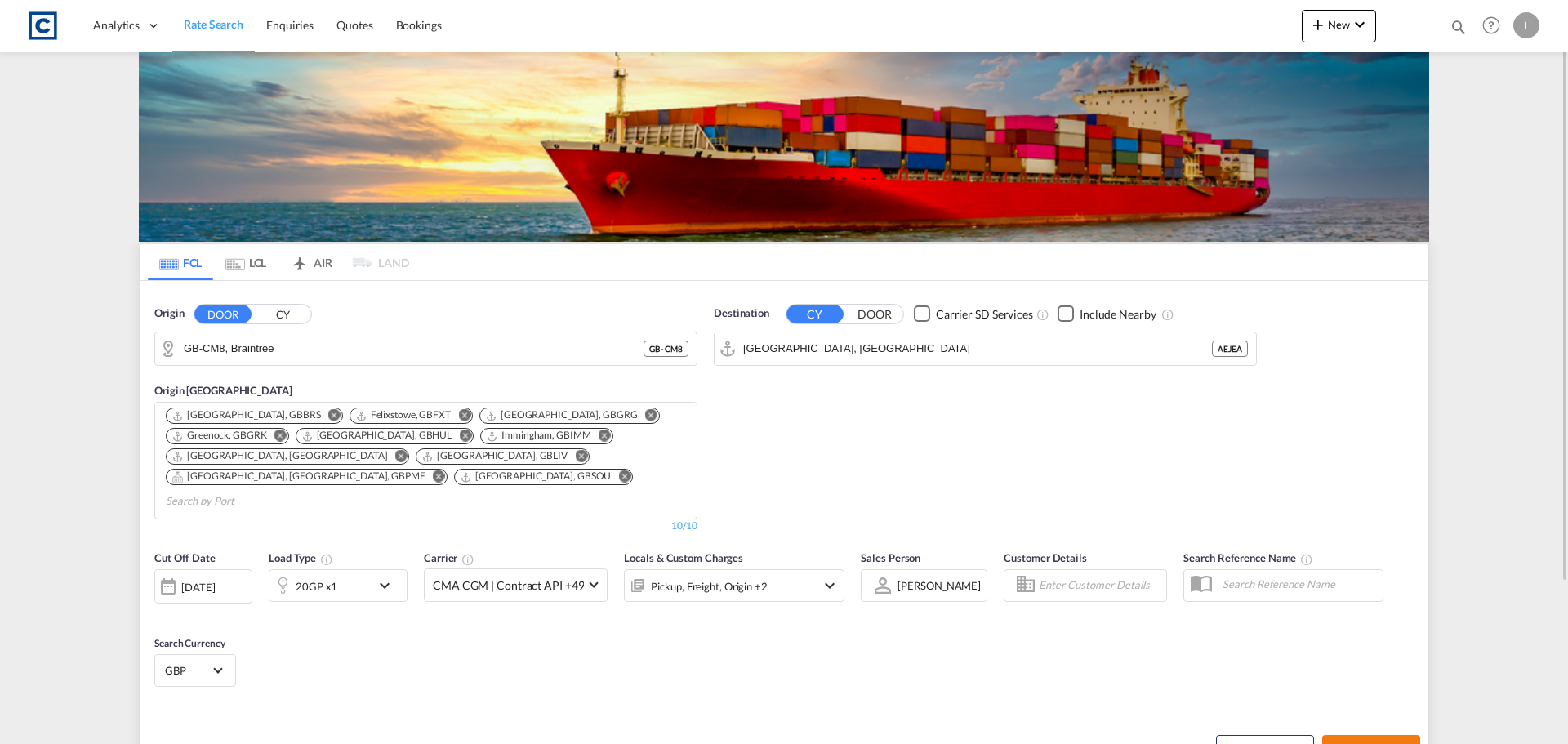
click at [1380, 743] on span "Search Rates" at bounding box center [1370, 750] width 78 height 13
type input "CM8 to AEJEA / [DATE]"
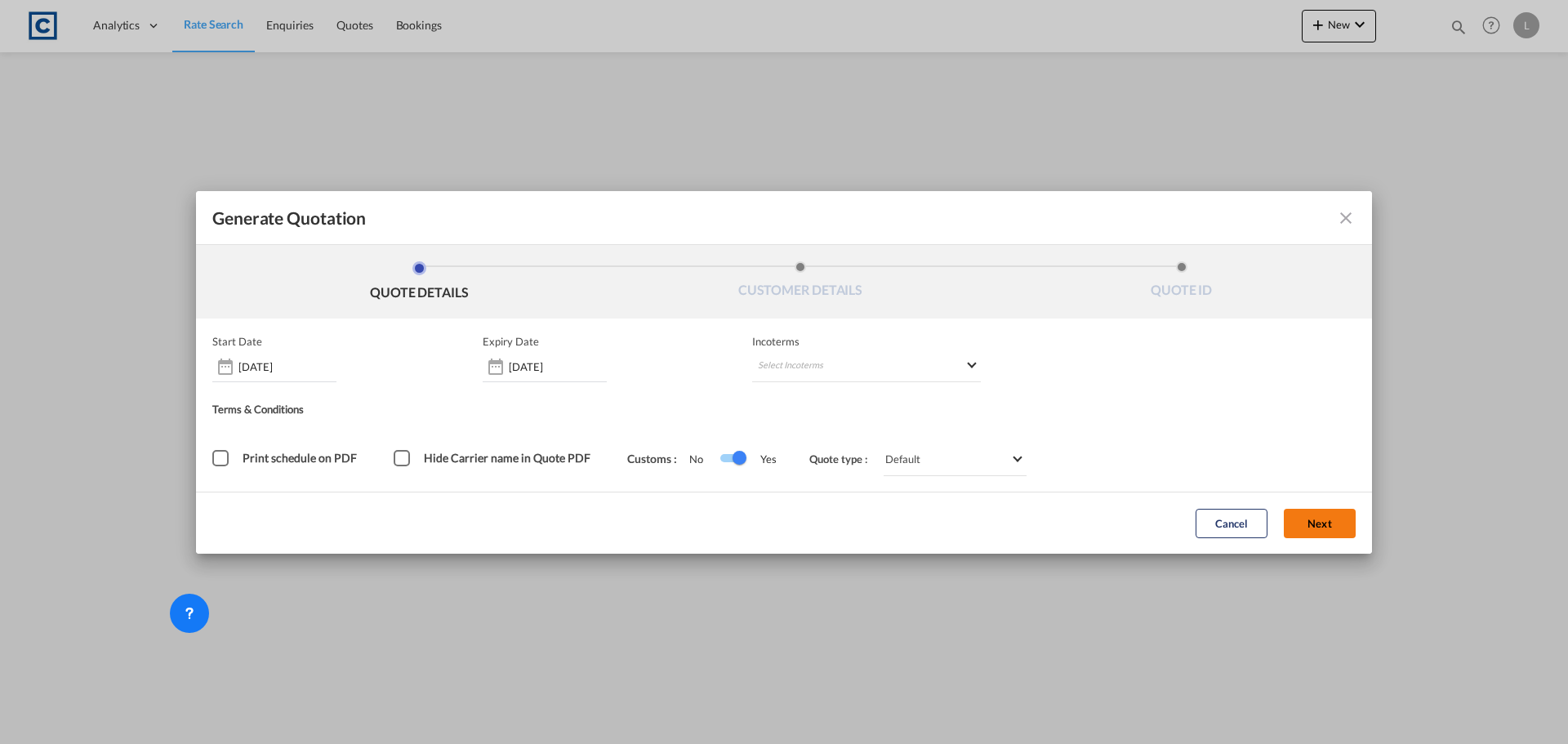
click at [1325, 536] on button "Next" at bounding box center [1319, 523] width 72 height 30
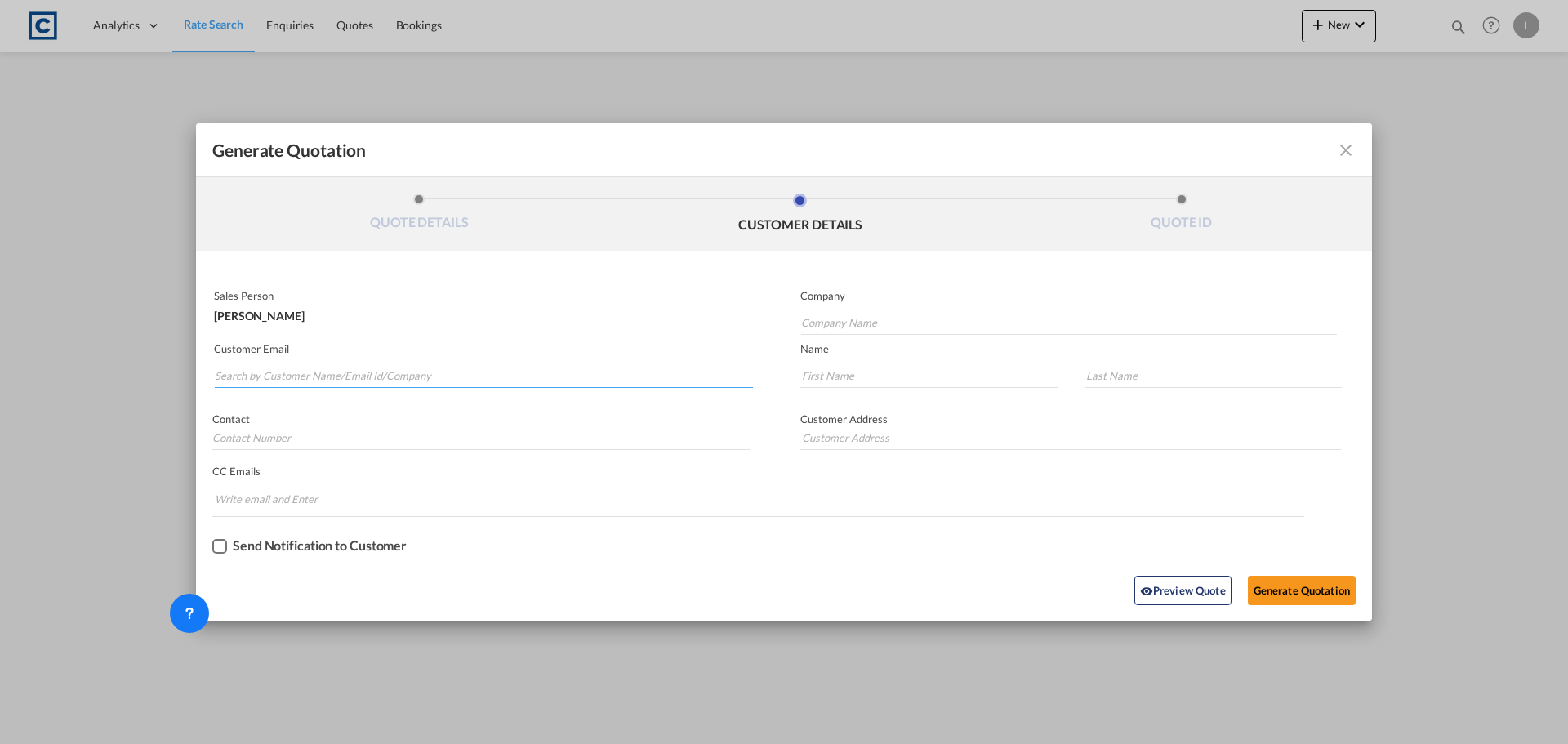
click at [429, 375] on input "Search by Customer Name/Email Id/Company" at bounding box center [484, 376] width 538 height 25
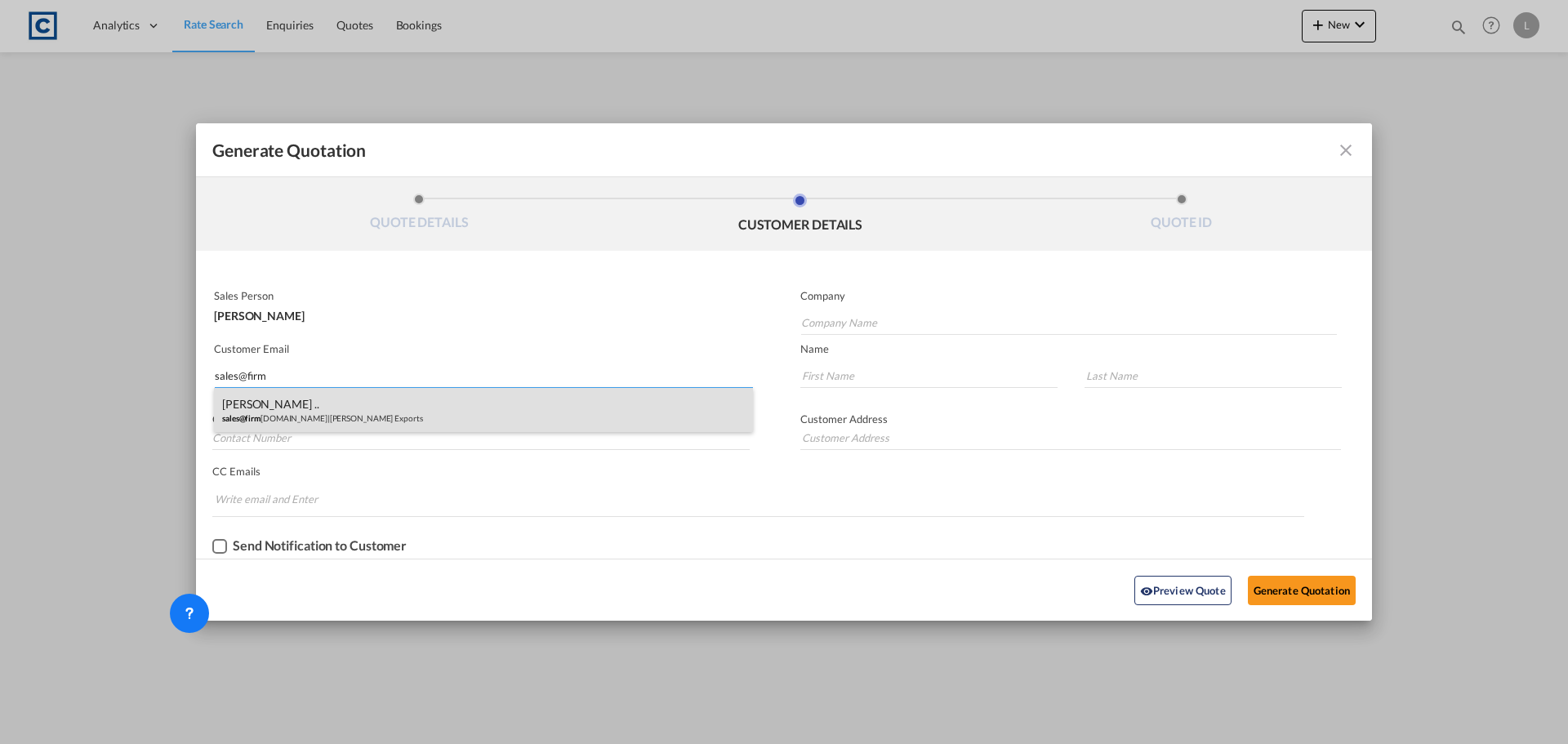
type input "sales@firm"
click at [346, 413] on div "Neerraj .. sales@firm anexport.com | Firman Exports" at bounding box center [483, 410] width 539 height 44
type input "Firman Exports"
type input "sales@firmanexport.com"
type input "Neerraj"
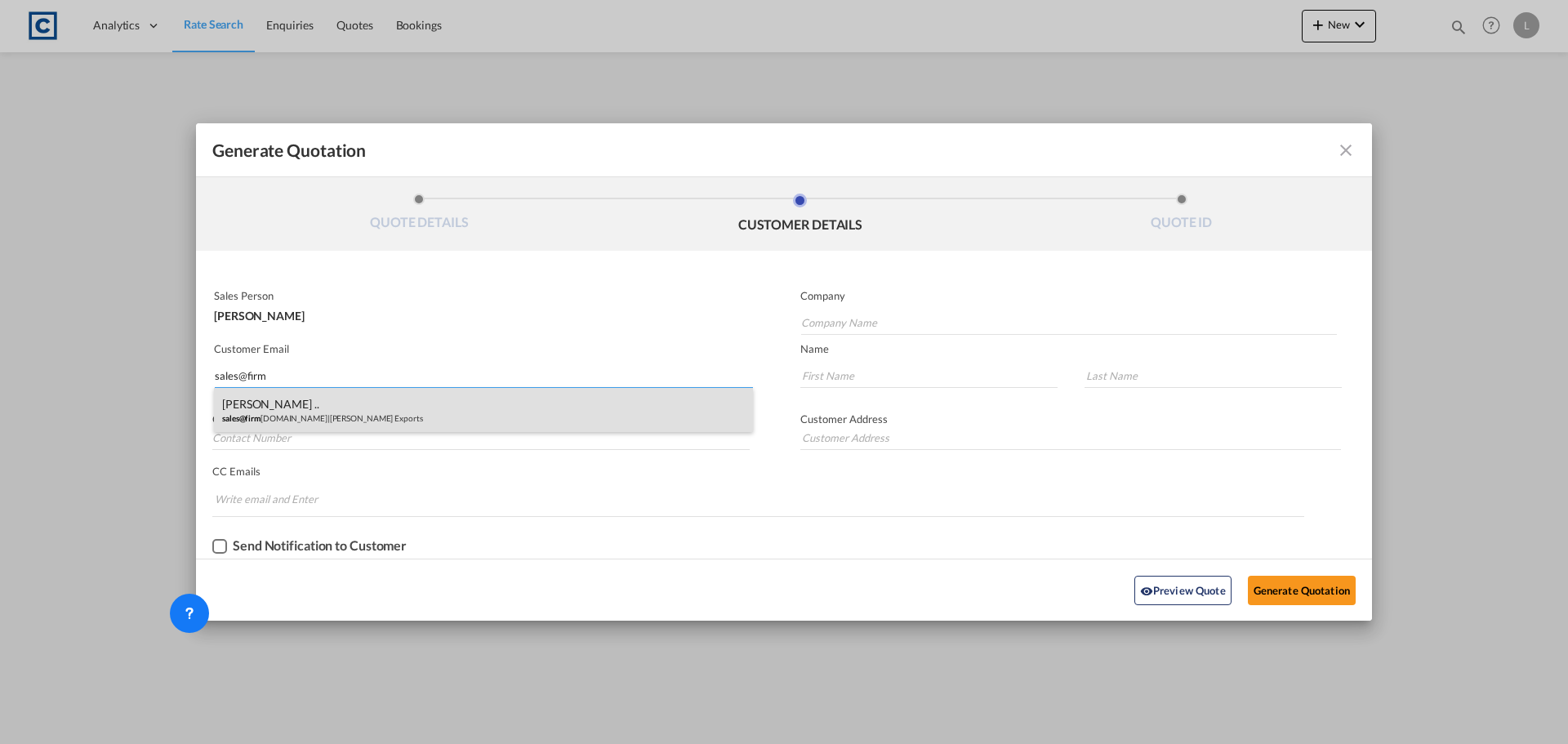
type input ".."
type input "01895622142"
type input "2 Manor Road Ruislip HA4 7LB"
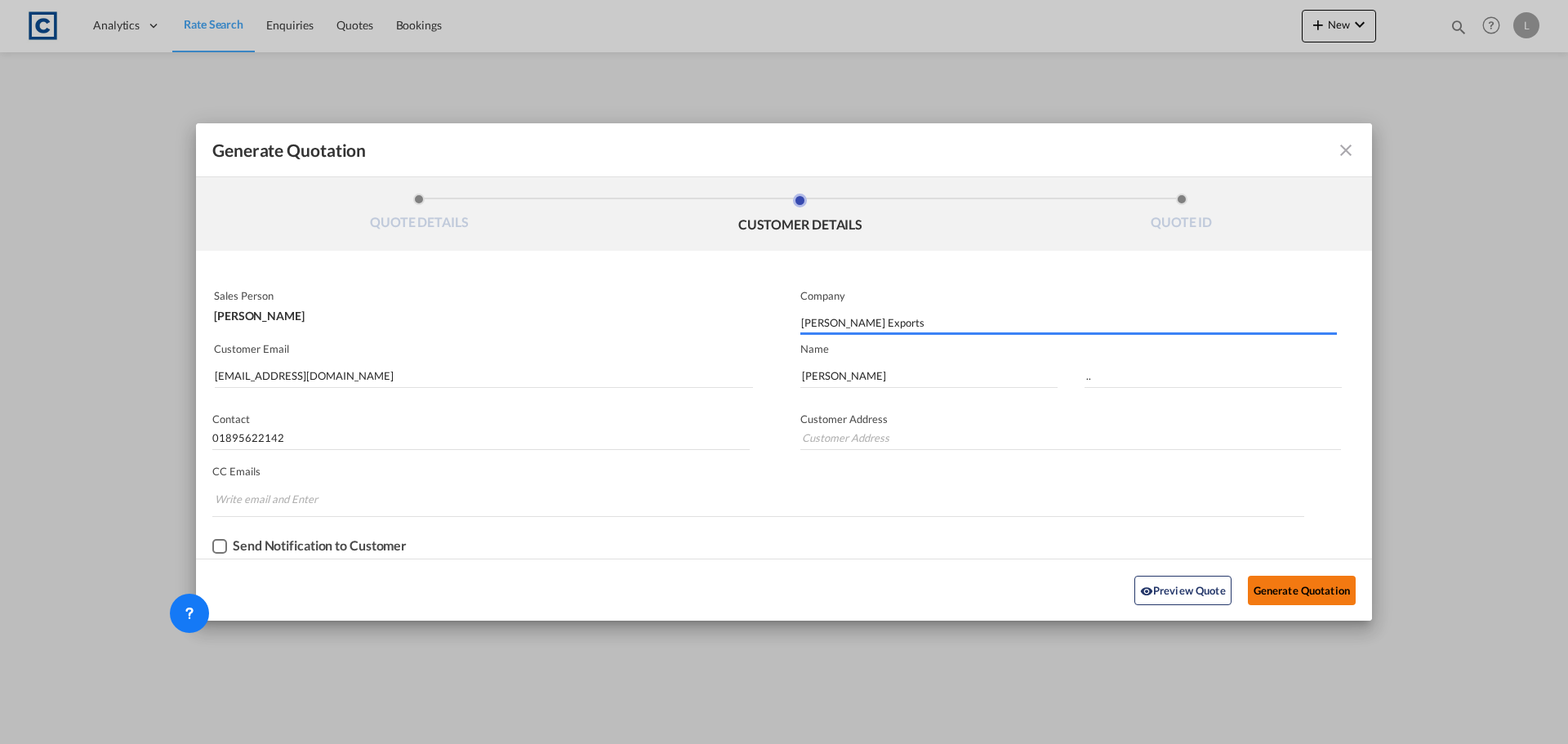
click at [1291, 584] on button "Generate Quotation" at bounding box center [1301, 590] width 108 height 30
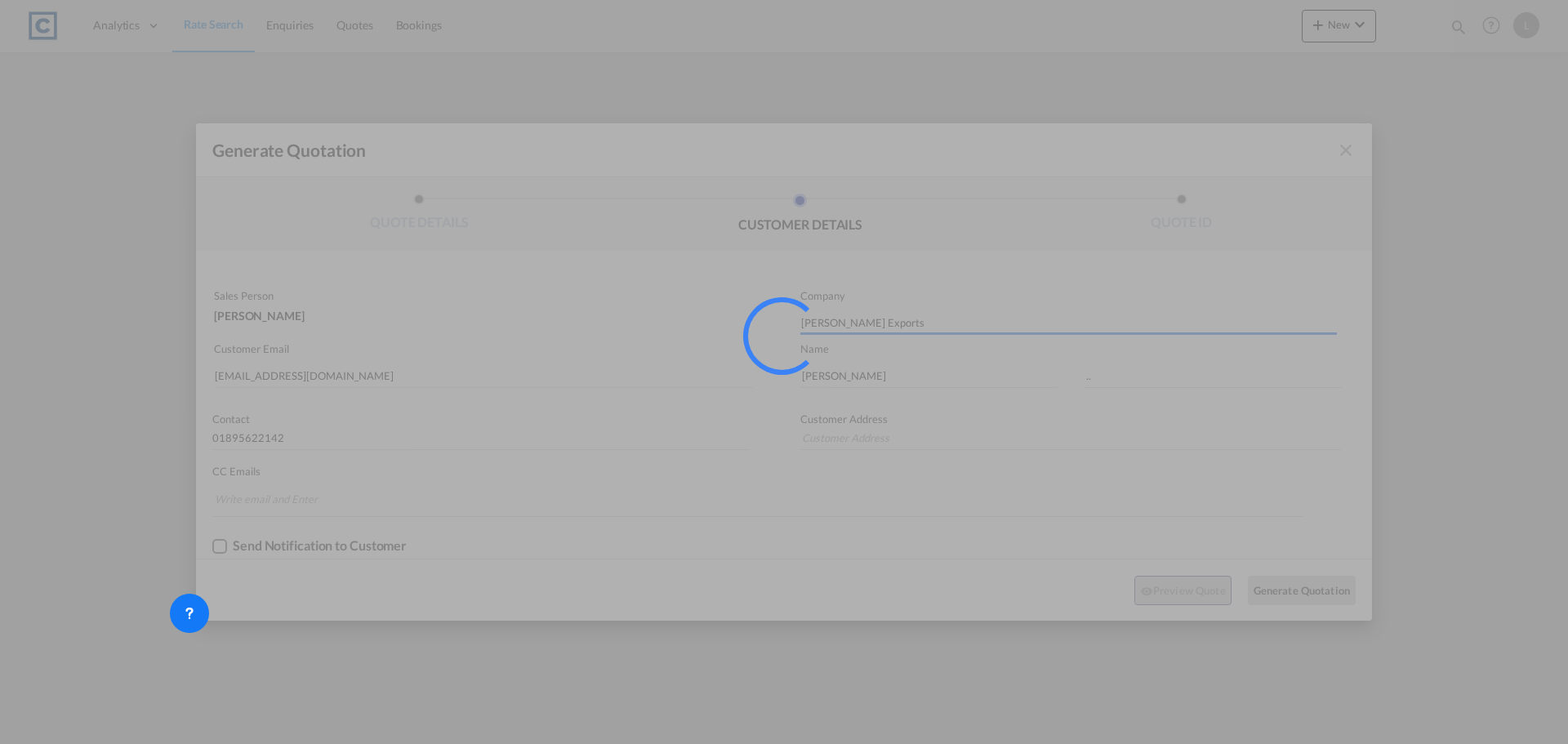
type input "2 Manor Road Ruislip HA4 7LB"
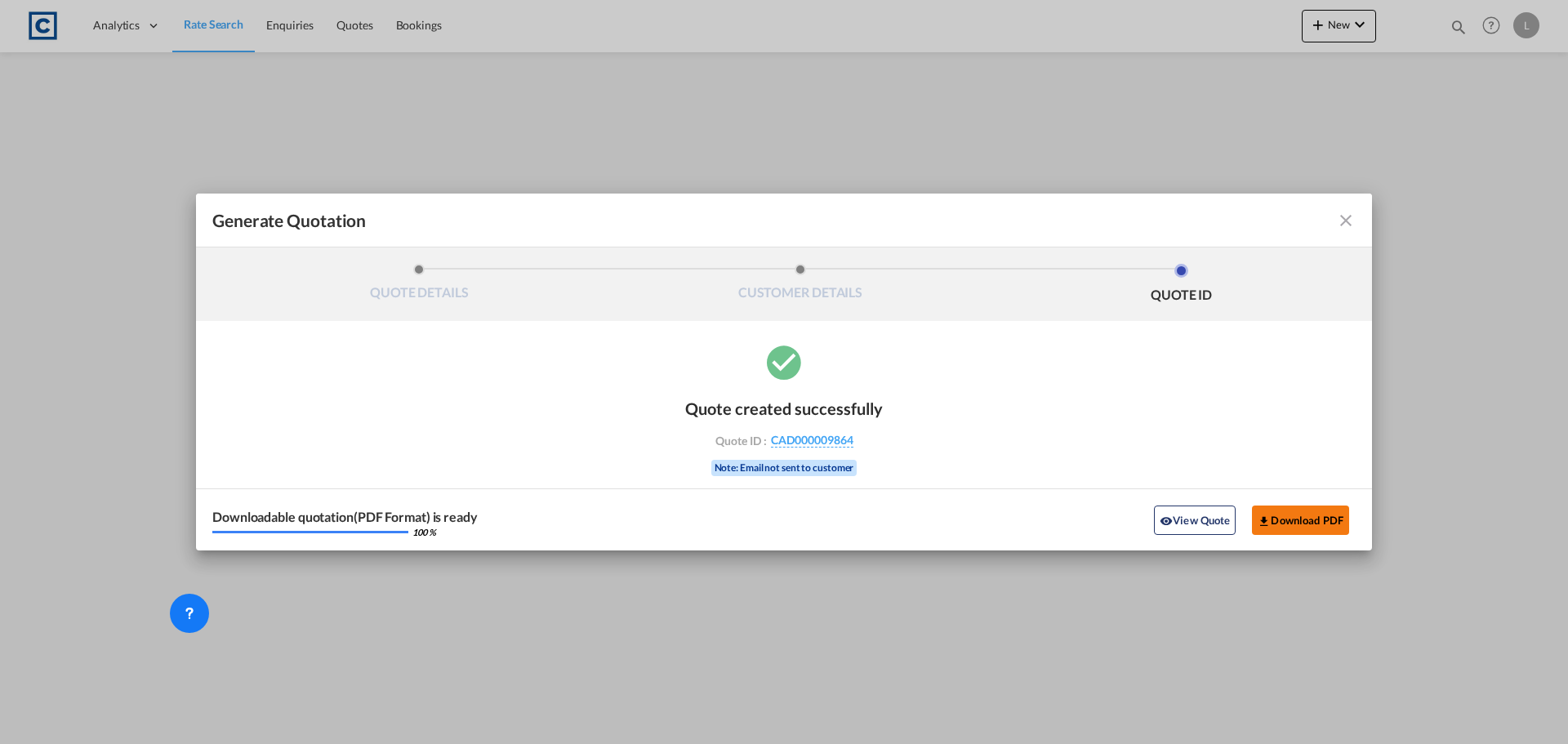
click at [1314, 528] on button "Download PDF" at bounding box center [1300, 520] width 97 height 30
click at [1346, 226] on md-icon "icon-close fg-AAA8AD cursor m-0" at bounding box center [1346, 221] width 20 height 20
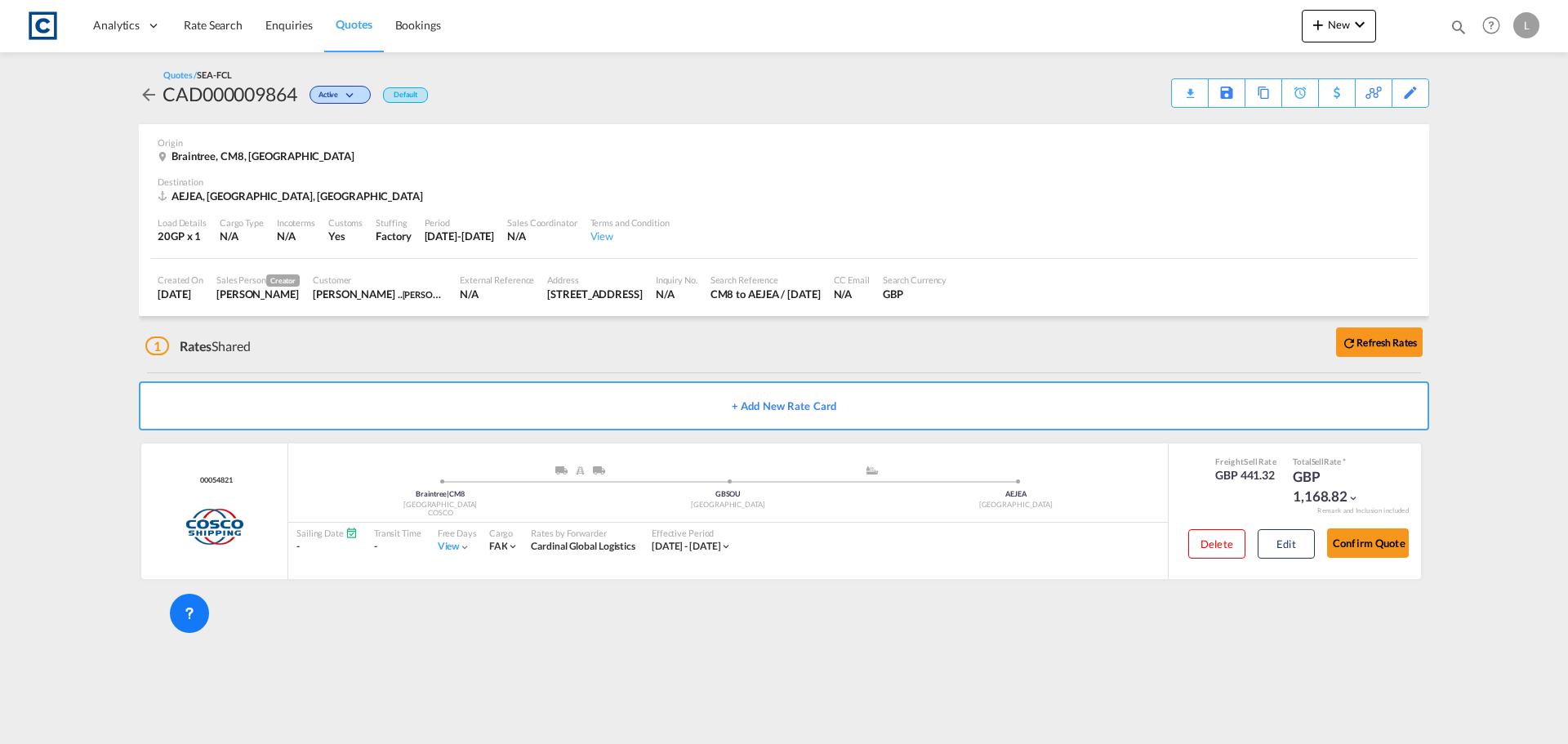
drag, startPoint x: 222, startPoint y: 27, endPoint x: 328, endPoint y: 1, distance: 109.1
click at [222, 27] on span "Rate Search" at bounding box center [212, 25] width 58 height 14
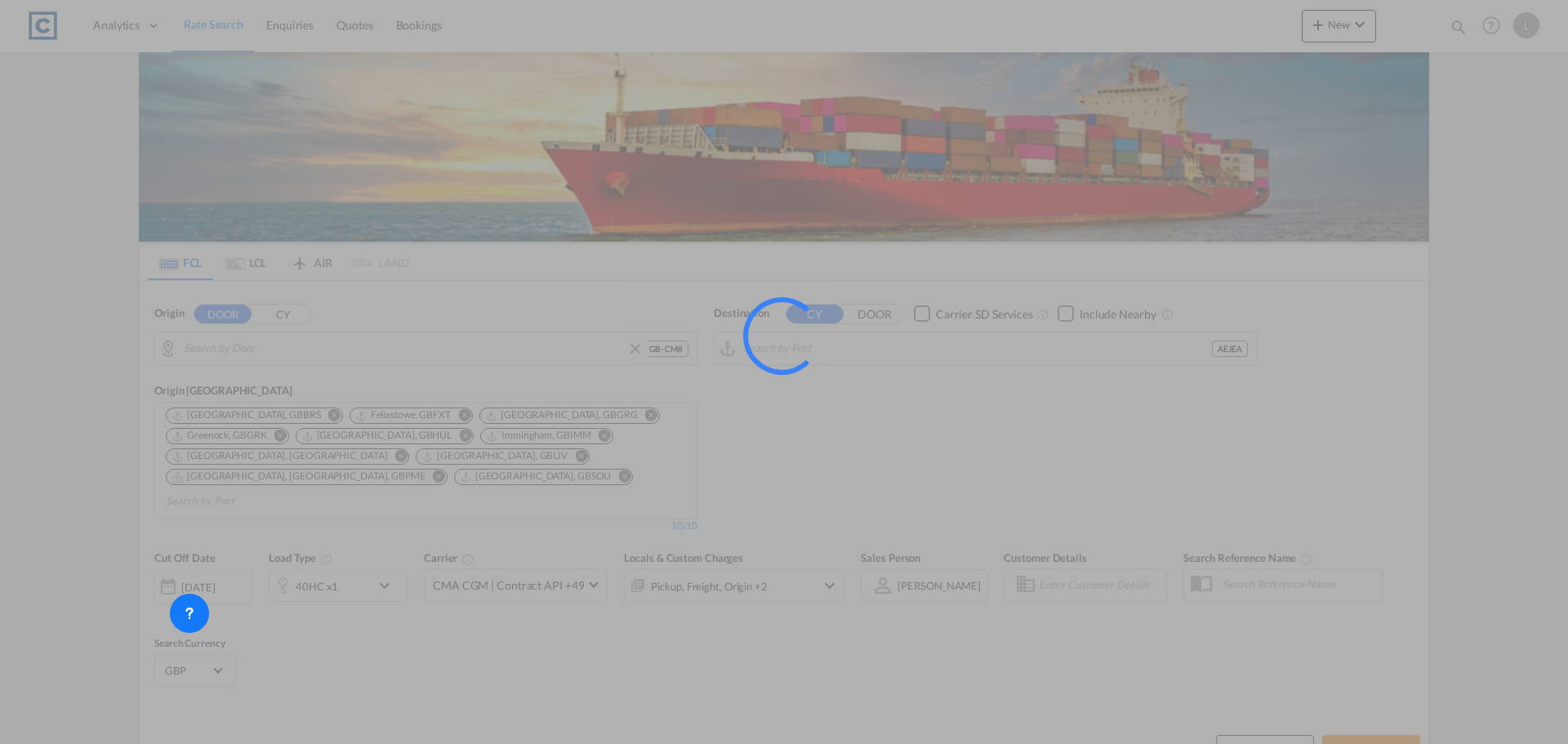
type input "GB-CM8, Braintree"
type input "[GEOGRAPHIC_DATA], [GEOGRAPHIC_DATA]"
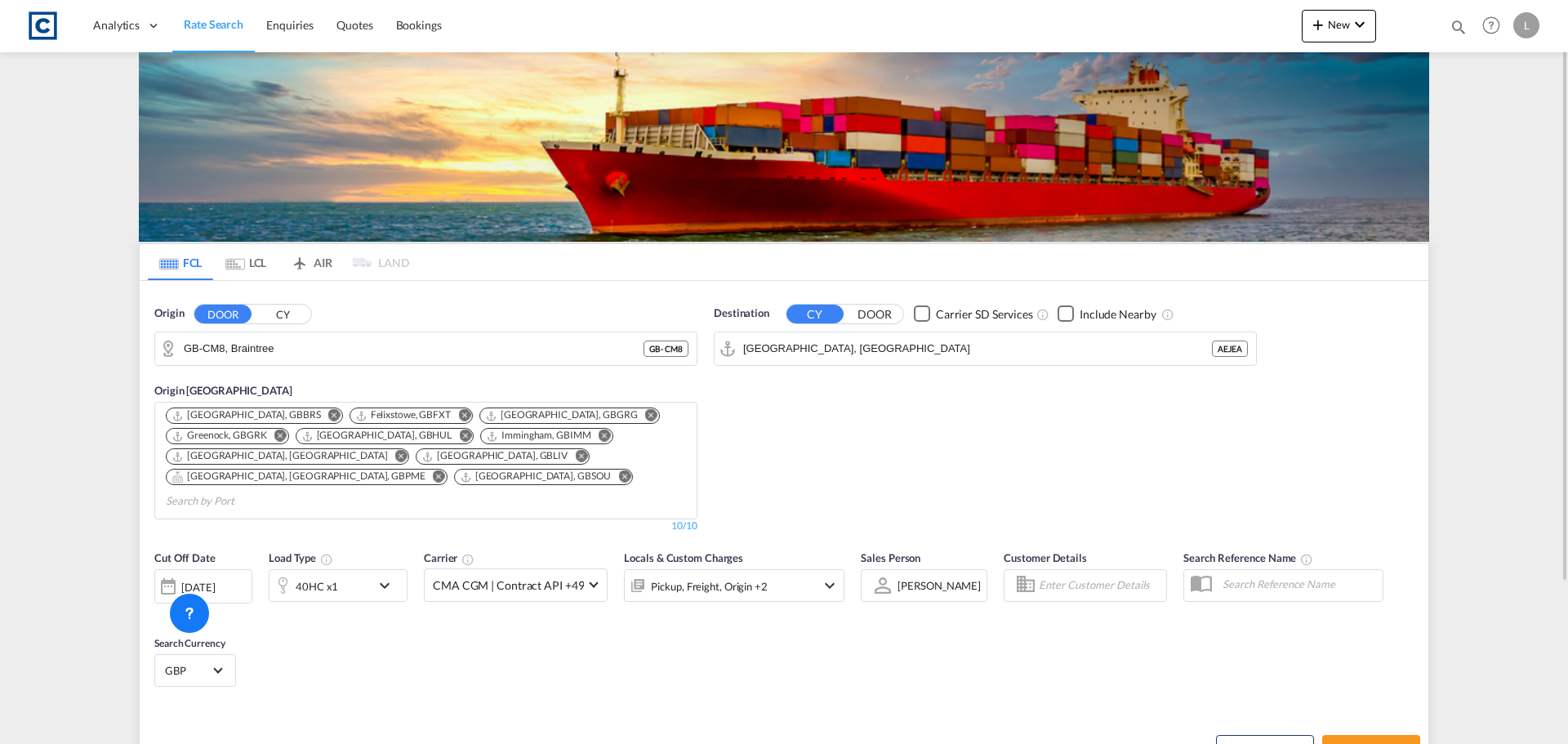
click at [337, 570] on div "40HC x1" at bounding box center [319, 586] width 101 height 33
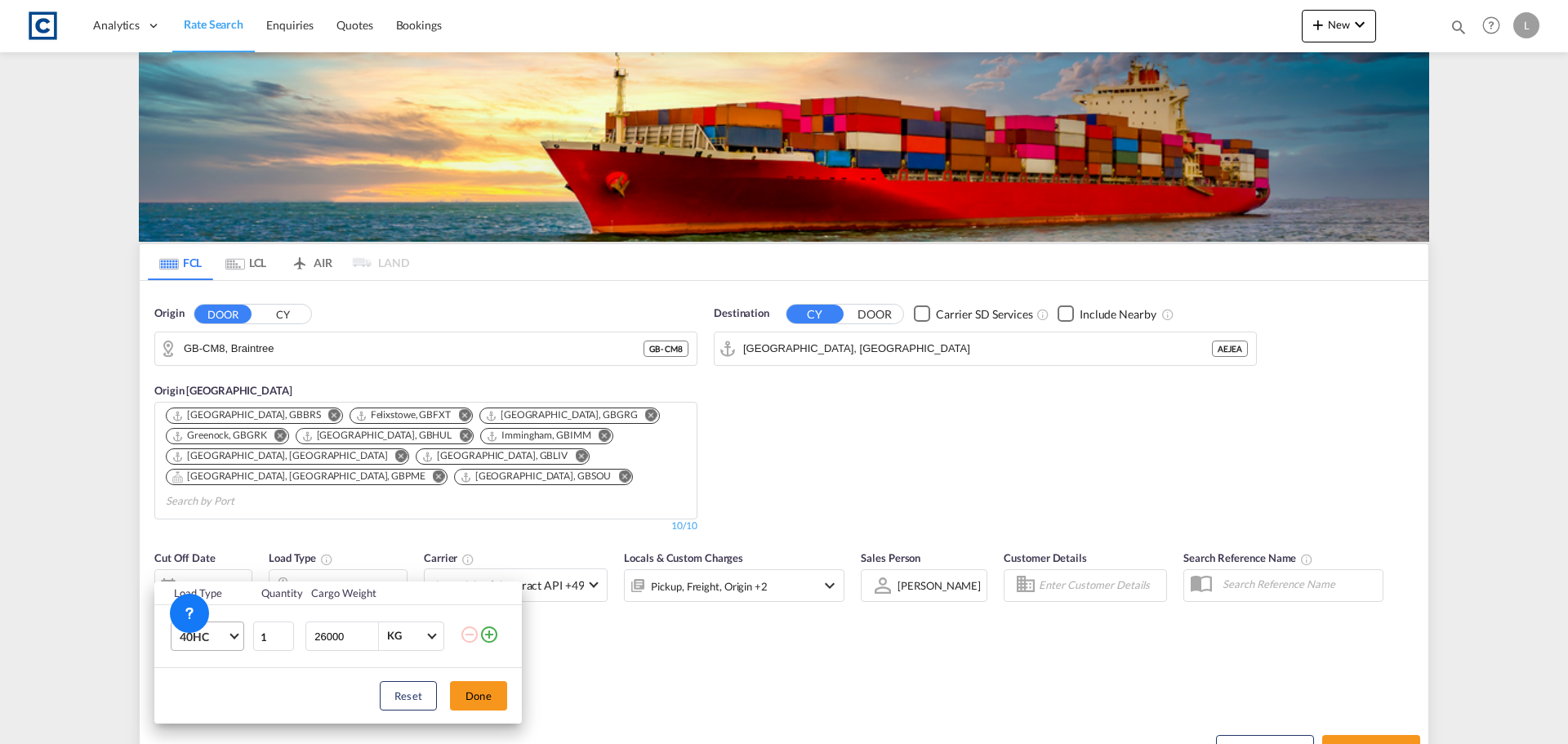
click at [205, 643] on span "40HC" at bounding box center [203, 637] width 48 height 16
click at [211, 582] on md-option "40GP" at bounding box center [221, 587] width 111 height 40
click at [494, 701] on button "Done" at bounding box center [478, 695] width 57 height 30
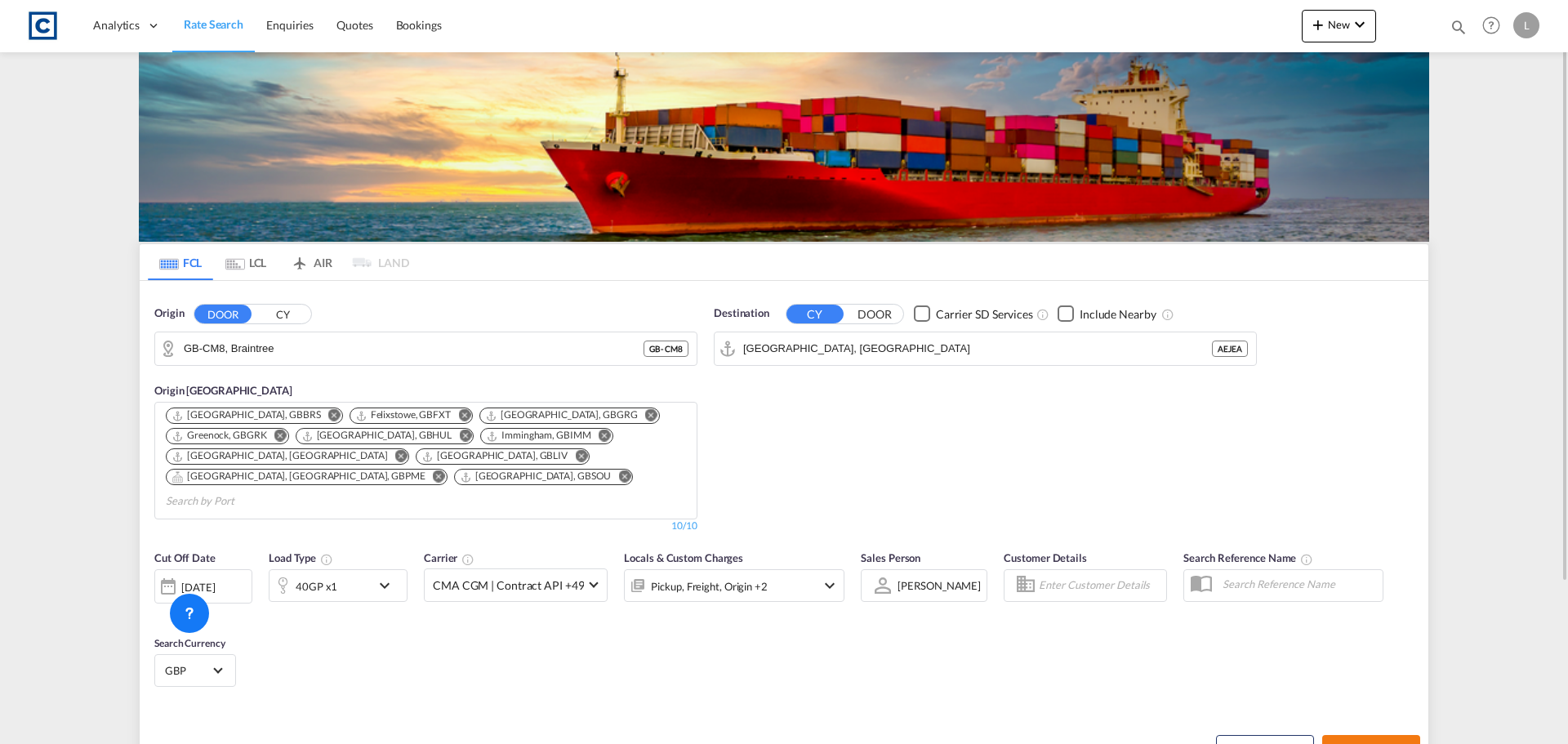
click at [1393, 743] on span "Search Rates" at bounding box center [1370, 750] width 78 height 13
type input "CM8 to AEJEA / [DATE]"
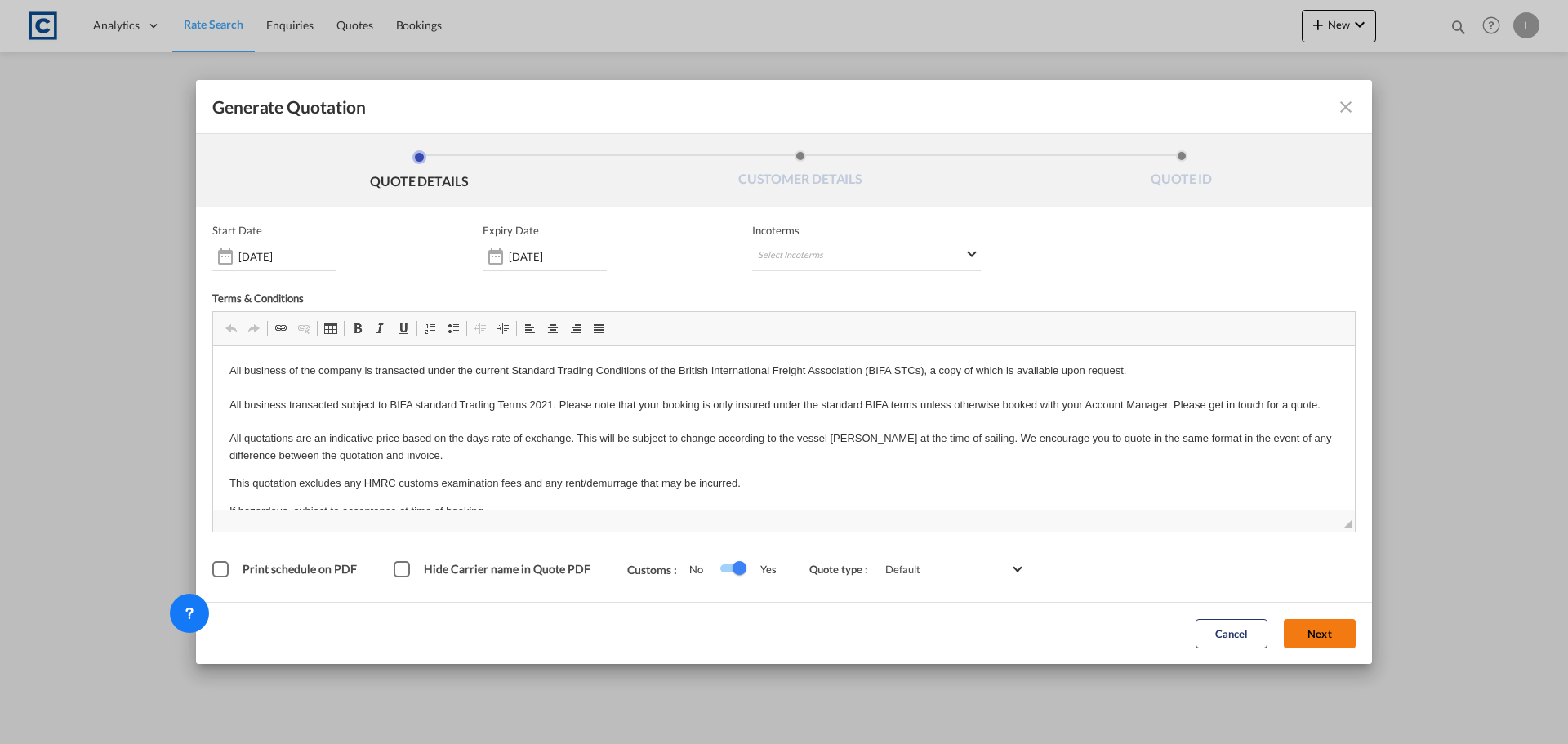
click at [1302, 630] on button "Next" at bounding box center [1319, 634] width 72 height 30
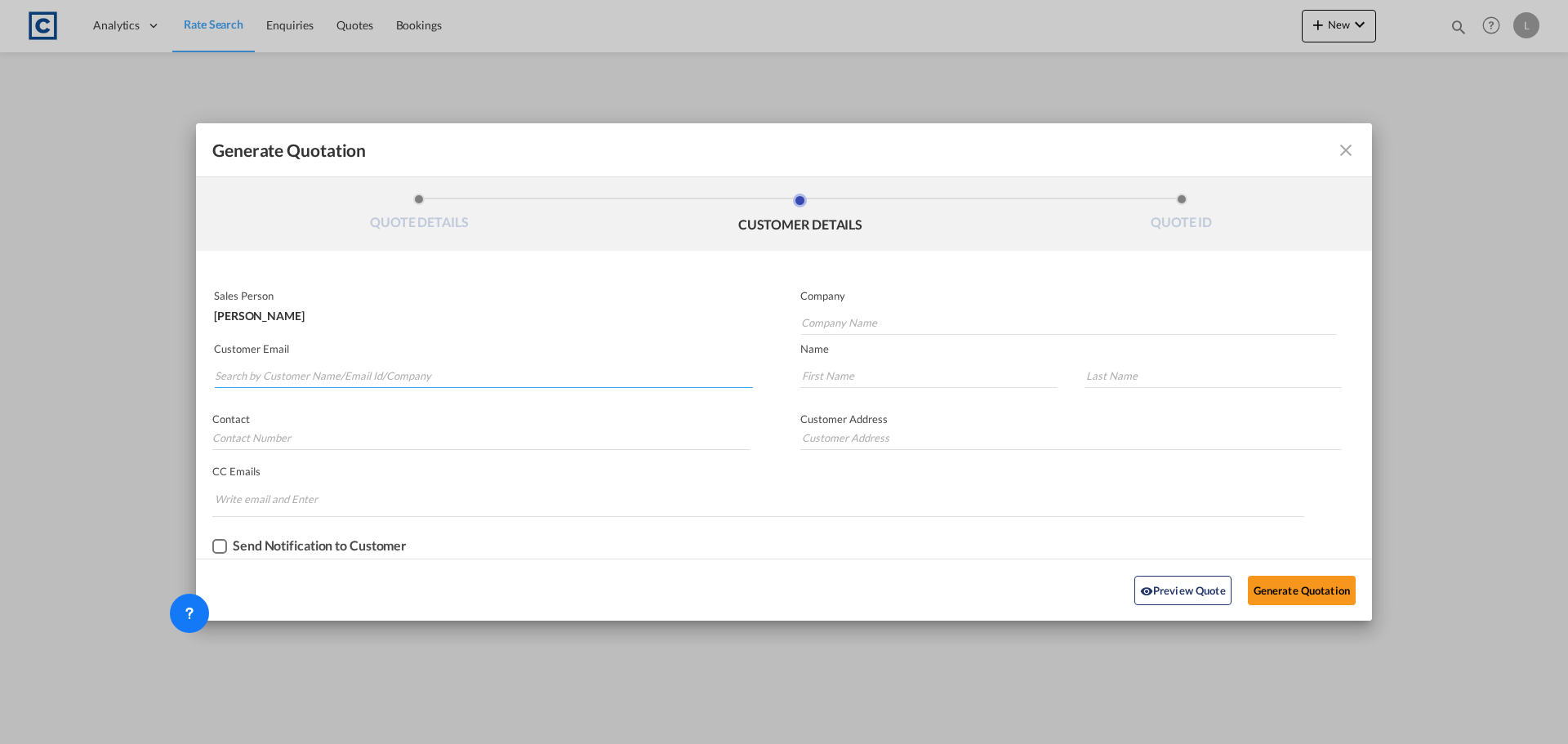
click at [500, 380] on input "Search by Customer Name/Email Id/Company" at bounding box center [484, 376] width 538 height 25
type input "F"
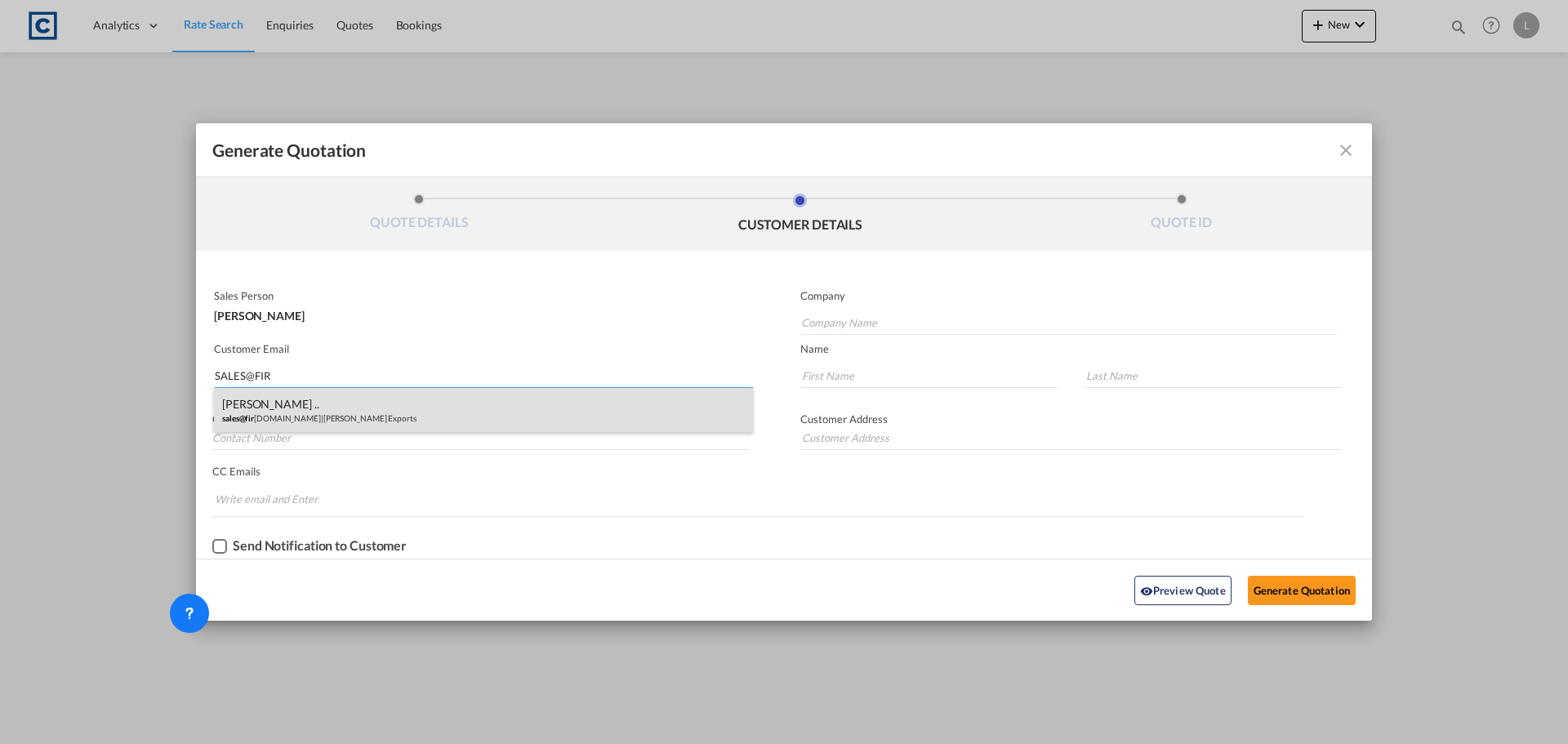
type input "SALES@FIR"
click at [414, 419] on div "Neerraj .. sales@fir manexport.com | Firman Exports" at bounding box center [483, 410] width 539 height 44
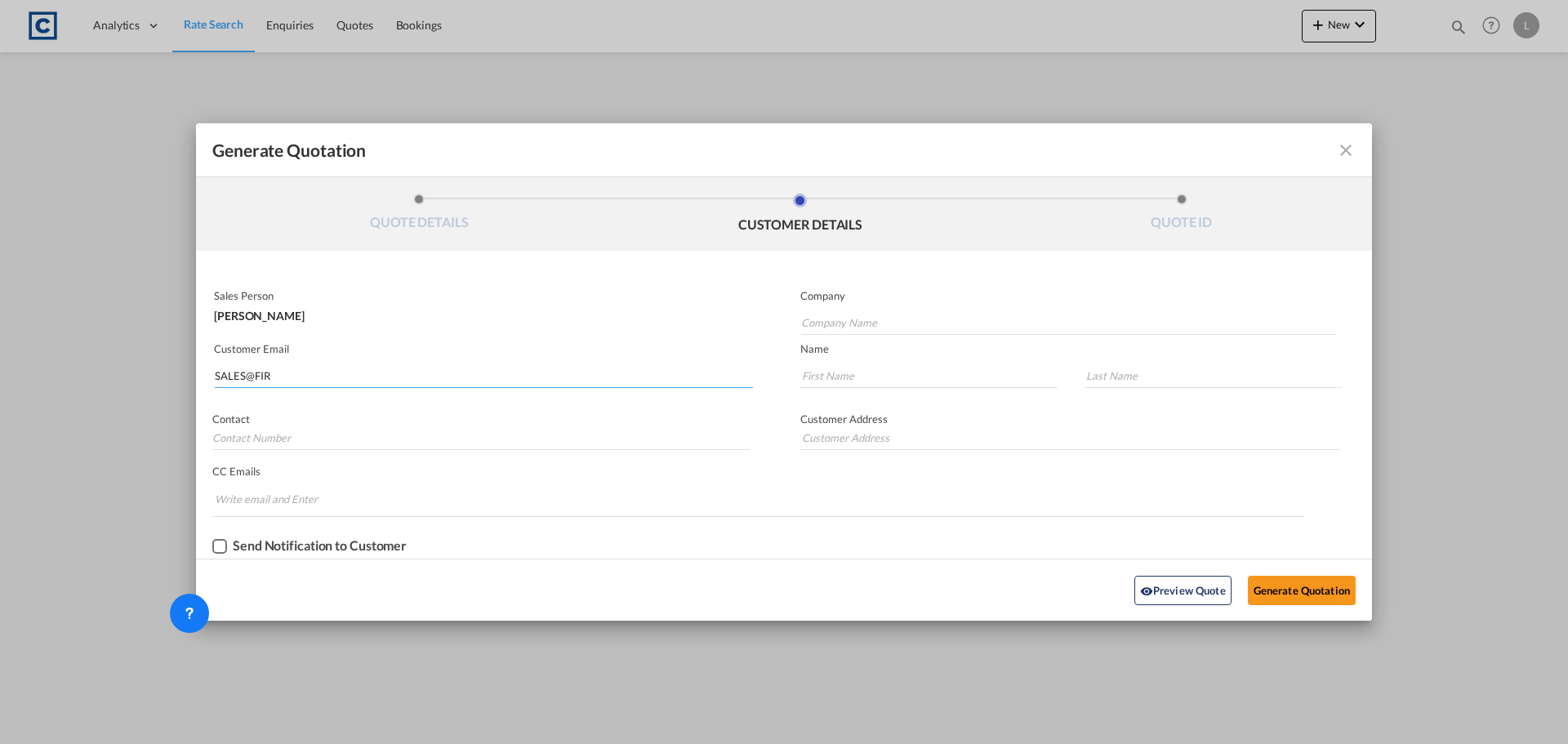
type input "Firman Exports"
type input "sales@firmanexport.com"
type input "Neerraj"
type input ".."
type input "01895622142"
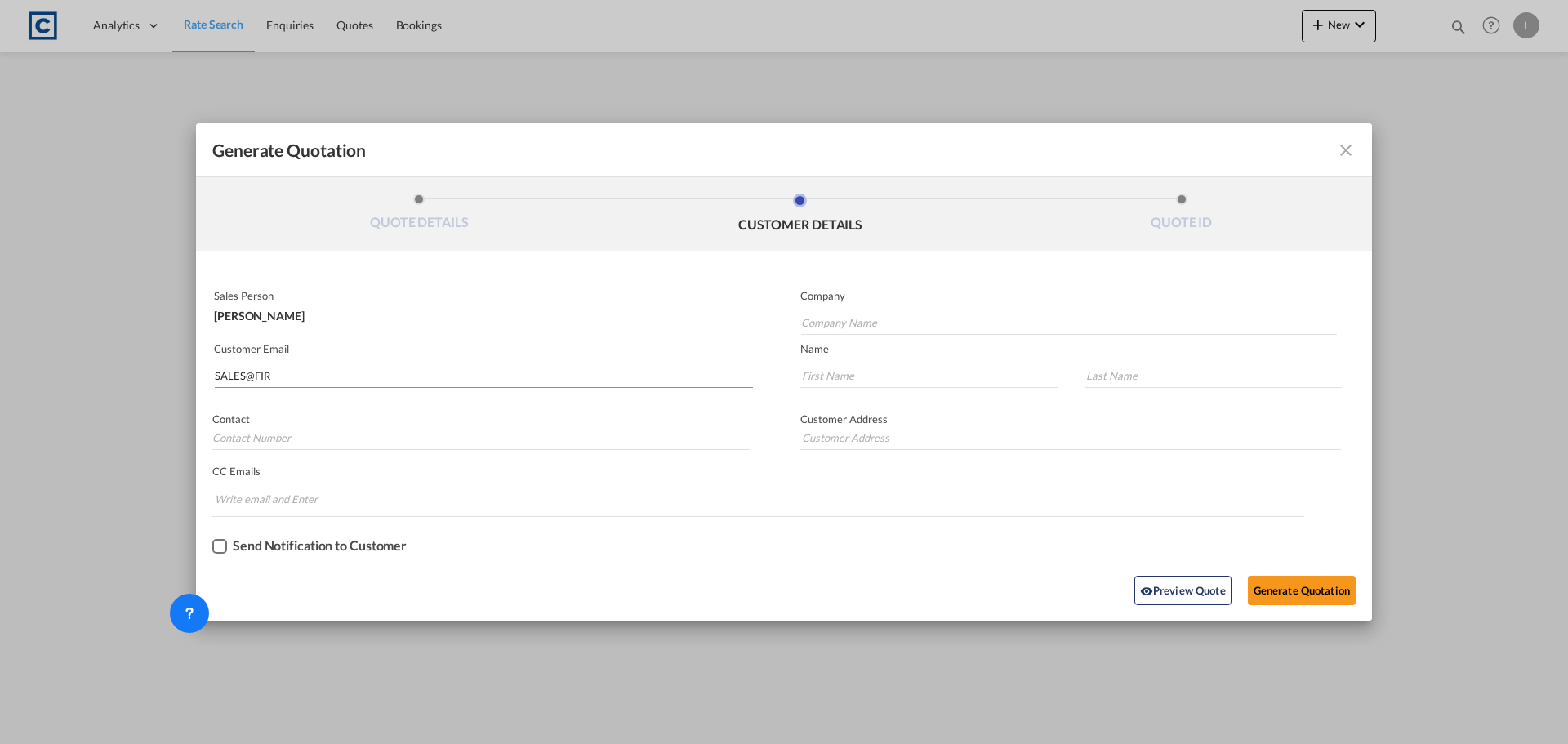
type input "2 Manor Road Ruislip HA4 7LB"
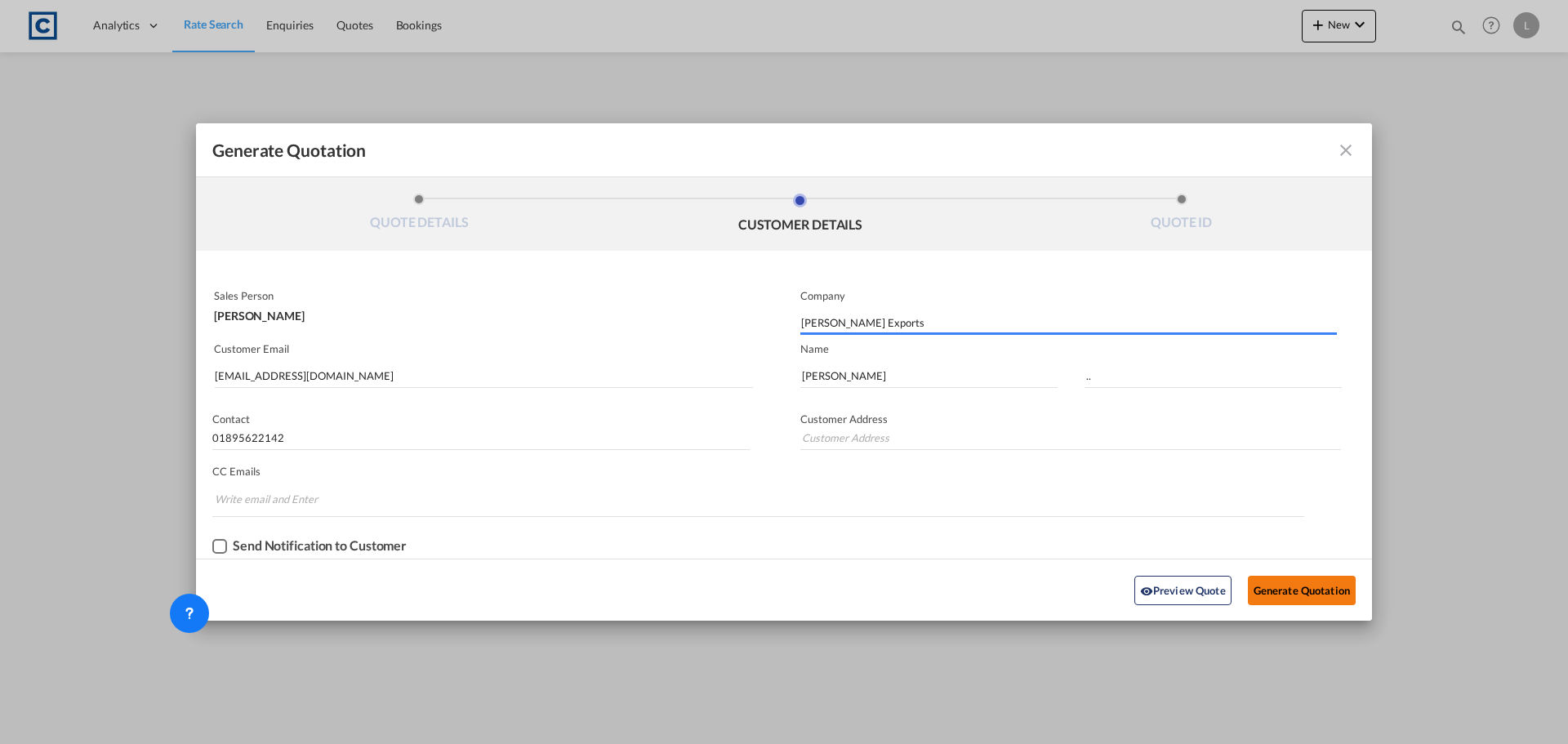
click at [1303, 588] on button "Generate Quotation" at bounding box center [1301, 590] width 108 height 30
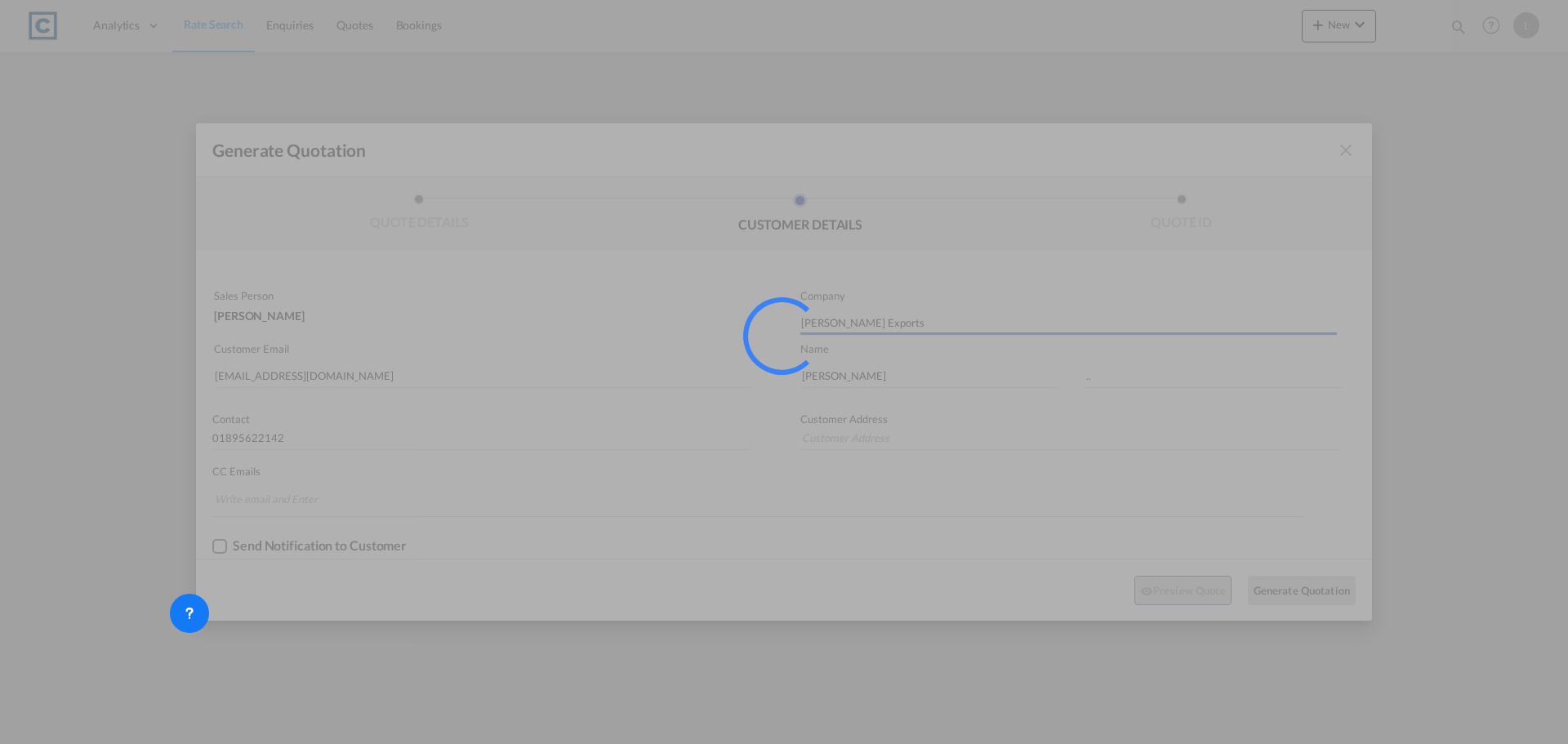
type input "2 Manor Road Ruislip HA4 7LB"
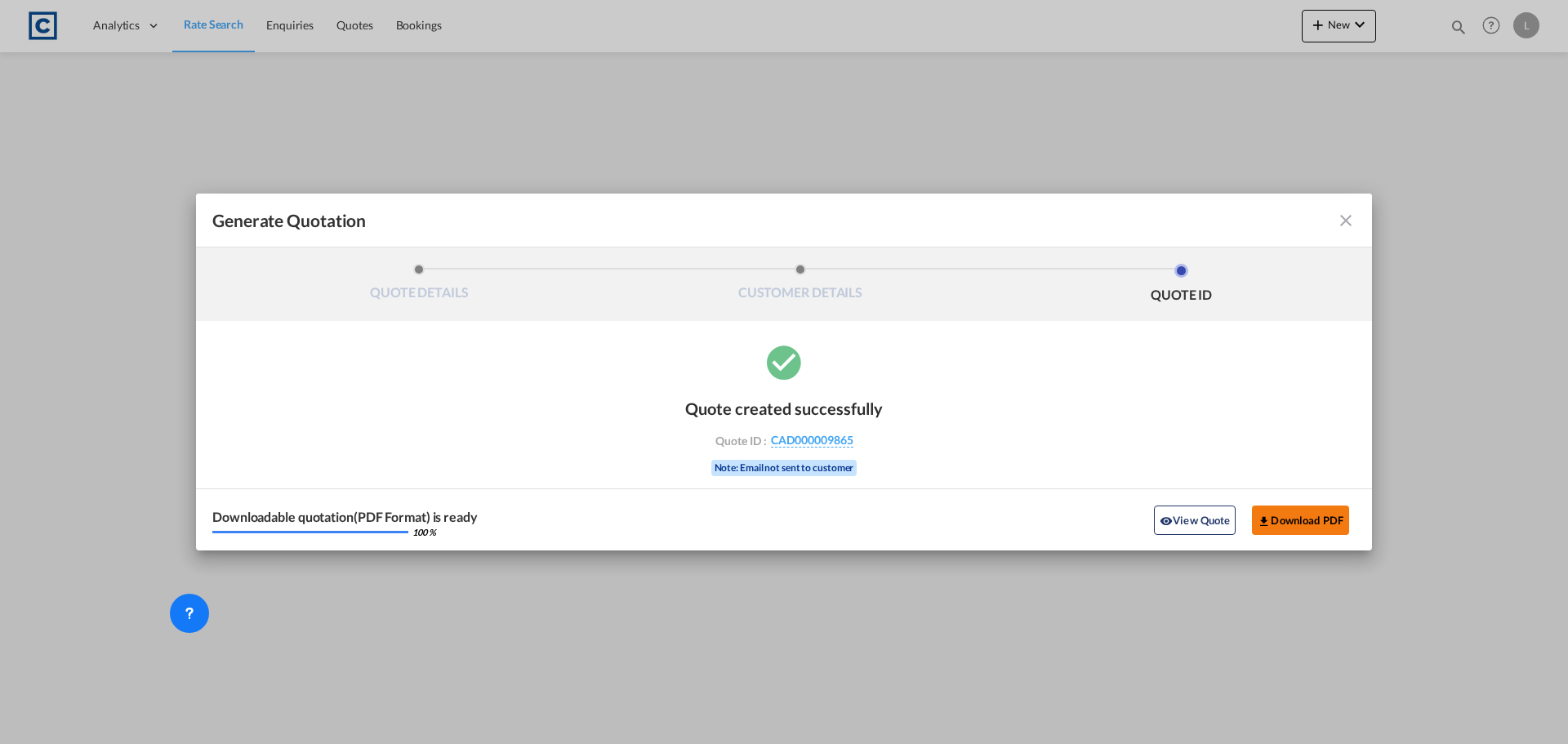
click at [1298, 518] on button "Download PDF" at bounding box center [1300, 520] width 97 height 30
click at [1349, 223] on md-icon "icon-close fg-AAA8AD cursor m-0" at bounding box center [1346, 221] width 20 height 20
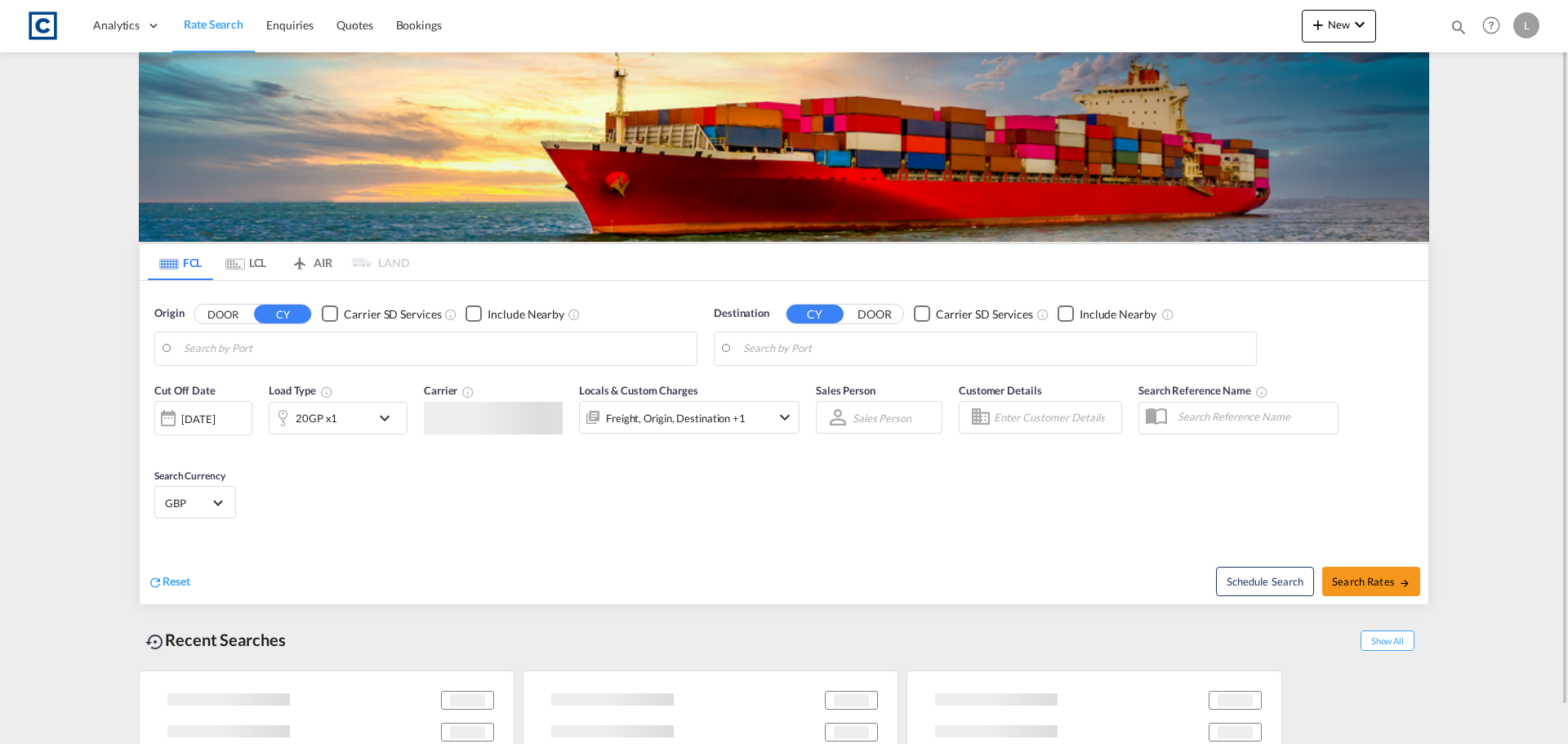
type input "GB-CM8, Braintree"
type input "[GEOGRAPHIC_DATA], [GEOGRAPHIC_DATA]"
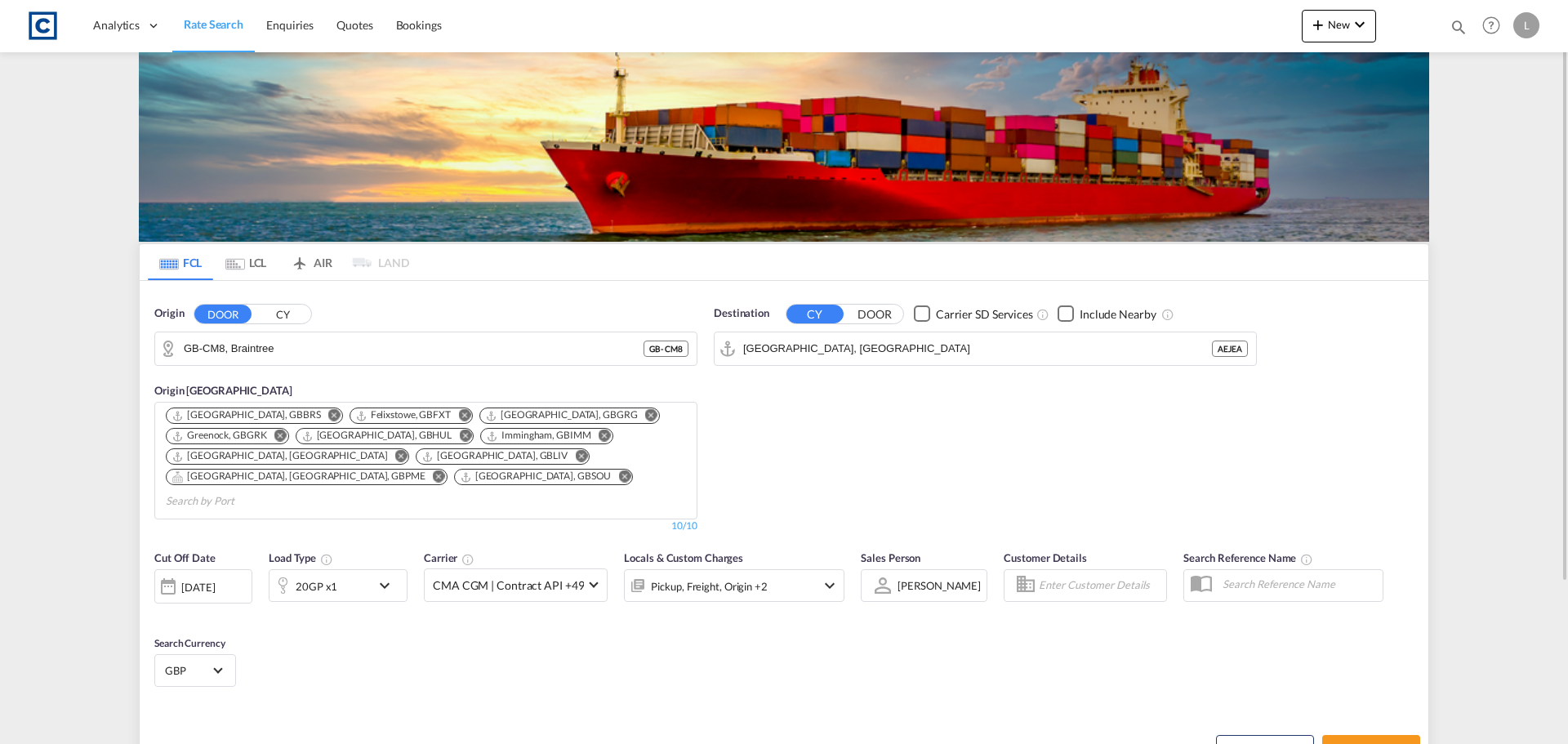
click at [367, 570] on div "20GP x1" at bounding box center [319, 586] width 101 height 33
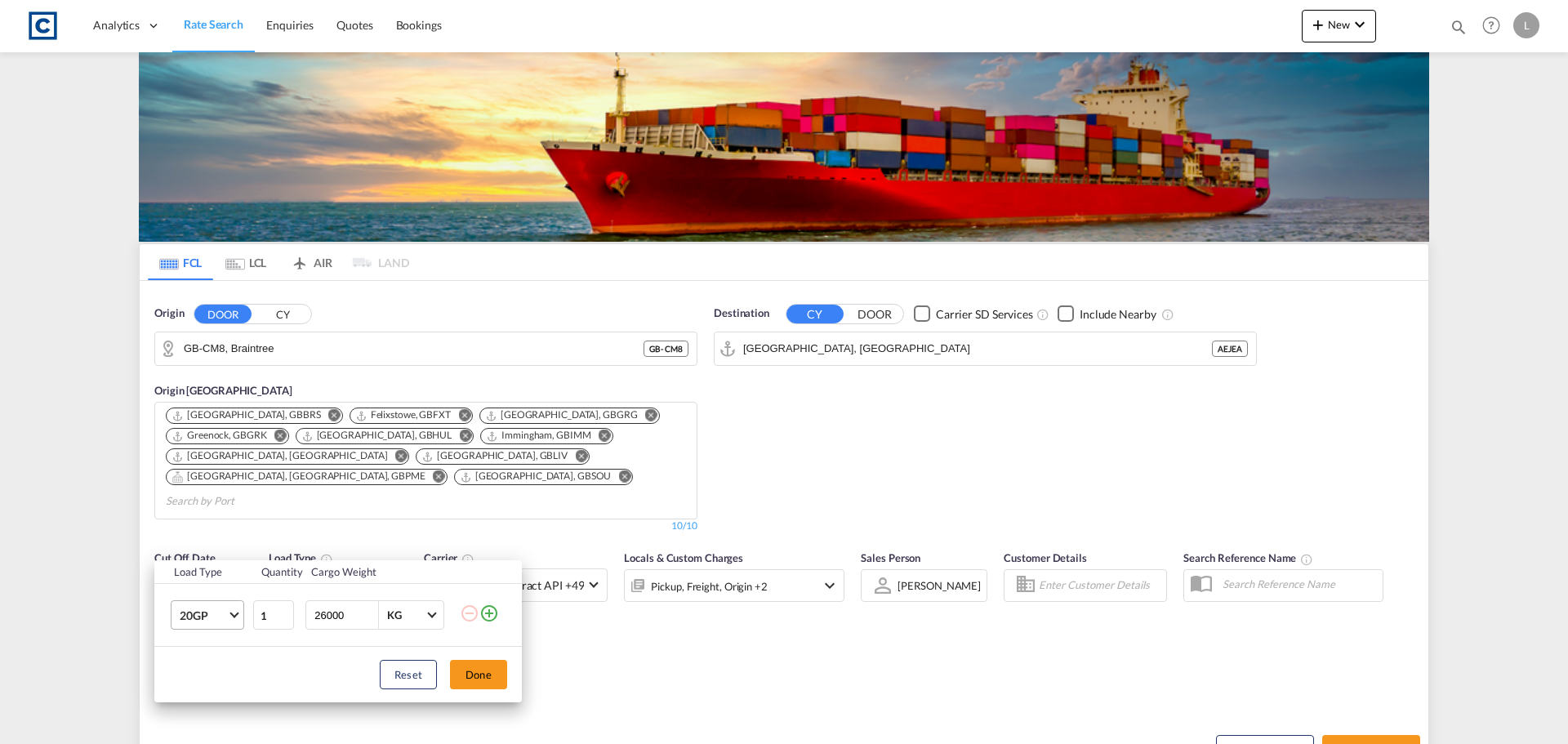
click at [221, 611] on span "20GP" at bounding box center [203, 616] width 48 height 16
click at [207, 623] on div "40HC" at bounding box center [194, 625] width 30 height 16
click at [207, 623] on body "Analytics Dashboard Rate Search Enquiries Quotes Bookings" at bounding box center [784, 372] width 1568 height 744
click at [479, 667] on button "Done" at bounding box center [478, 675] width 57 height 30
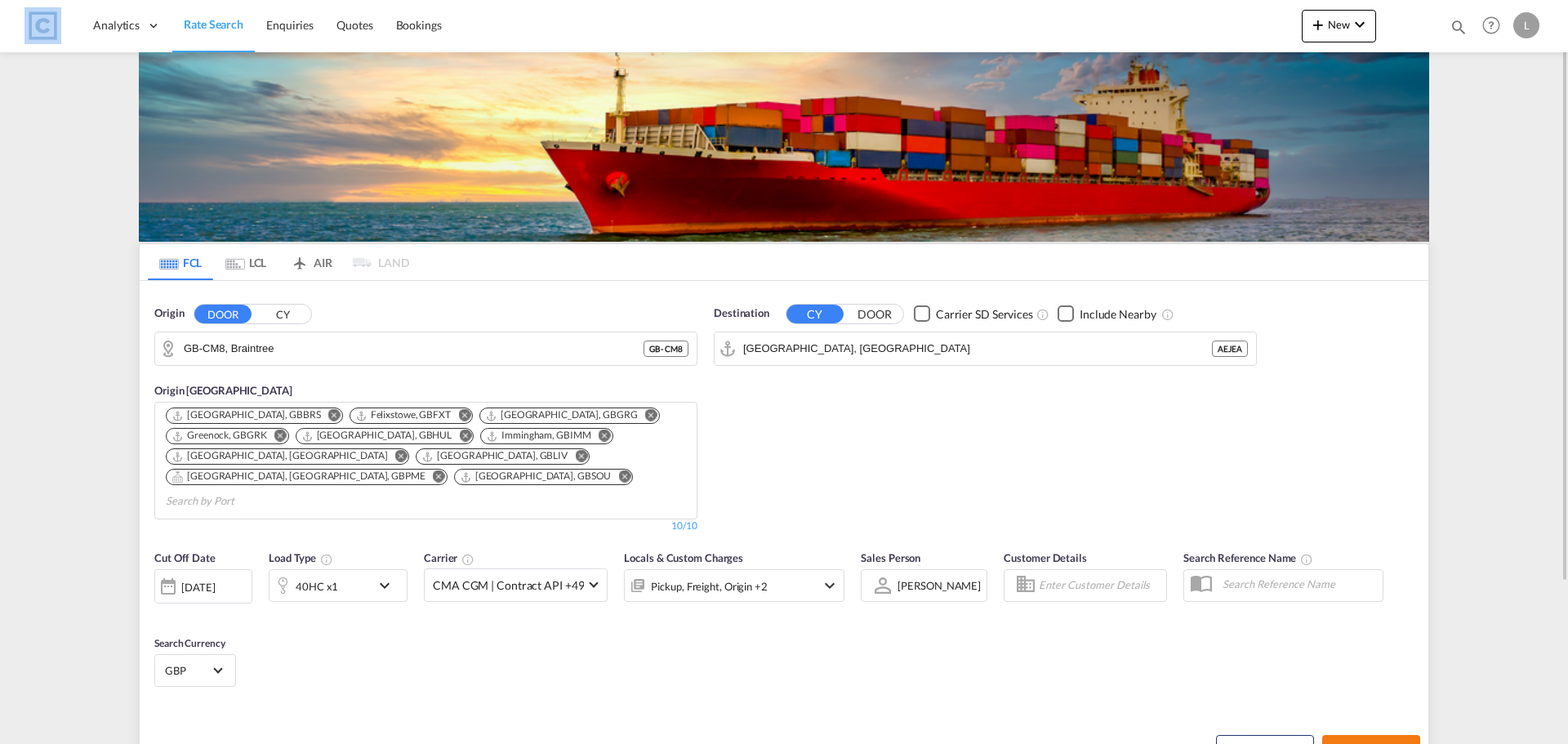
click at [1370, 743] on span "Search Rates" at bounding box center [1370, 750] width 78 height 13
type input "CM8 to AEJEA / [DATE]"
